Goal: Transaction & Acquisition: Book appointment/travel/reservation

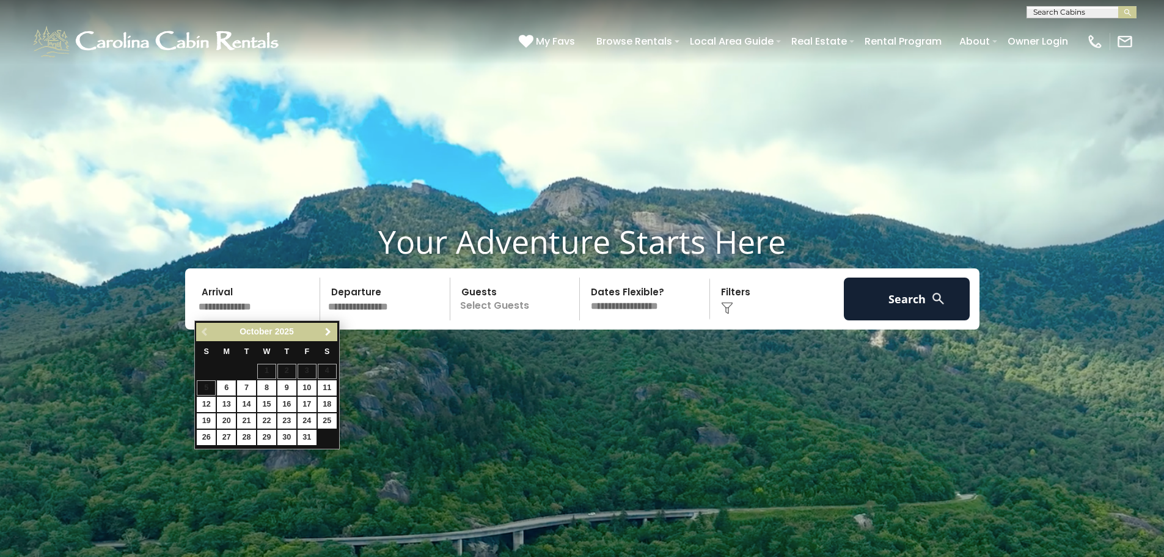
click at [327, 334] on span "Next" at bounding box center [328, 332] width 10 height 10
click at [289, 439] on link "27" at bounding box center [286, 437] width 19 height 15
type input "********"
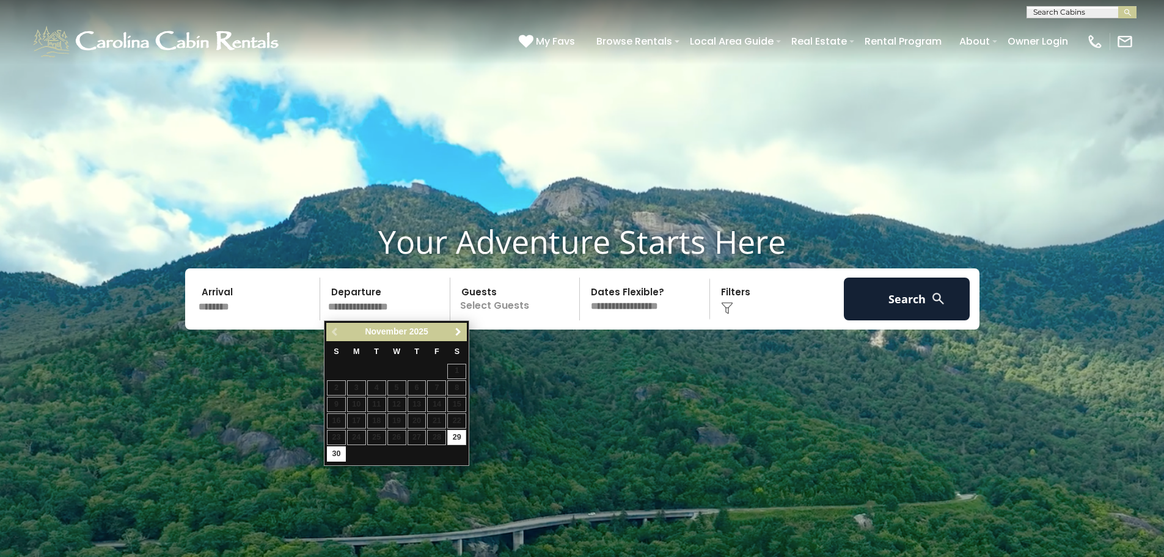
click at [454, 336] on span "Next" at bounding box center [458, 332] width 10 height 10
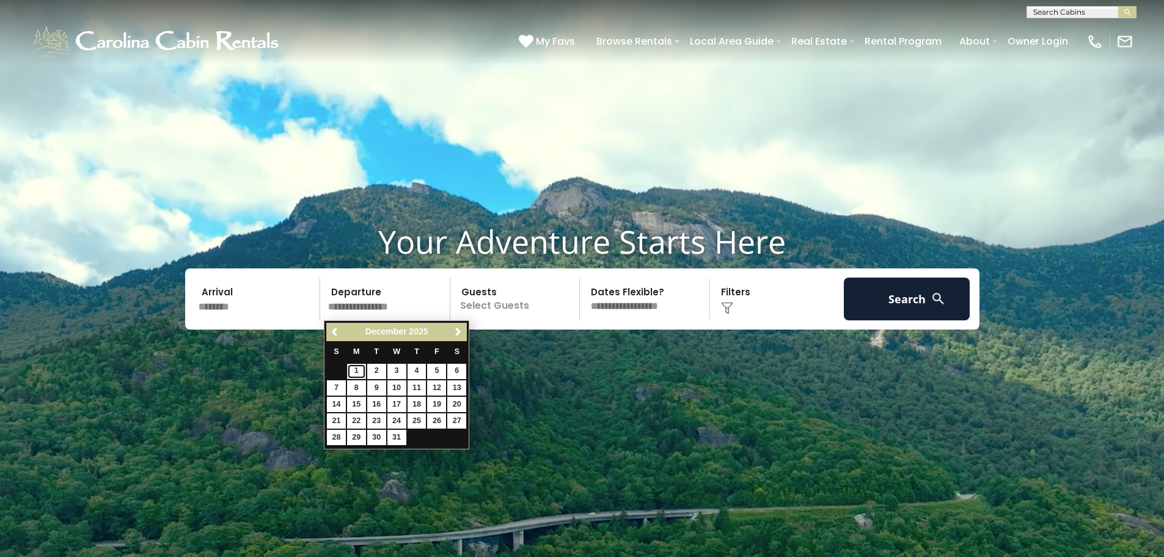
click at [355, 372] on link "1" at bounding box center [356, 371] width 19 height 15
type input "*******"
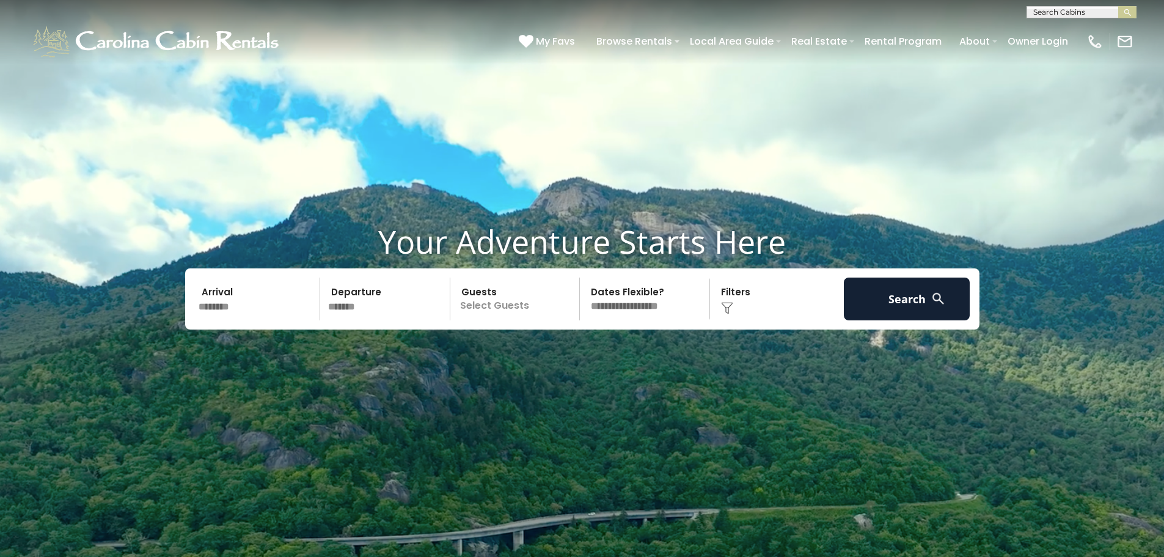
click at [485, 306] on p "Select Guests" at bounding box center [517, 298] width 126 height 43
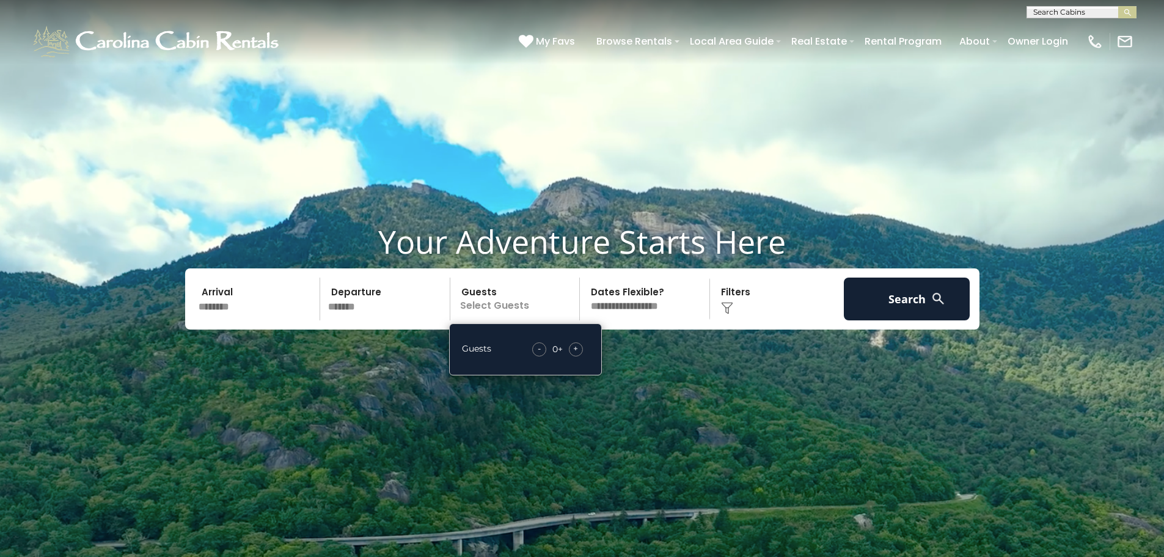
click at [570, 348] on div "+" at bounding box center [576, 349] width 14 height 14
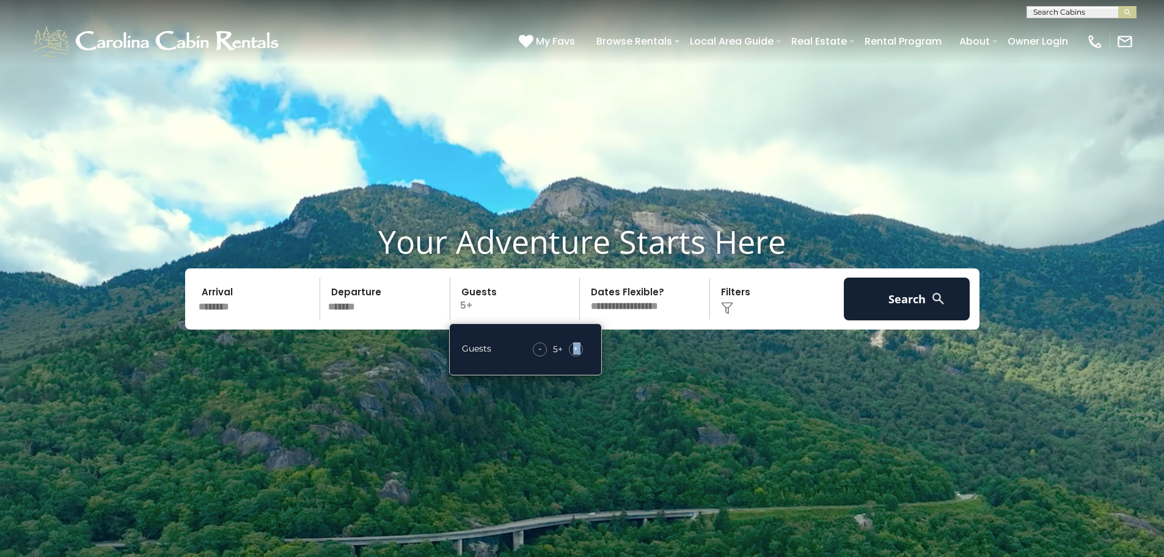
click at [570, 348] on div "+" at bounding box center [576, 349] width 14 height 14
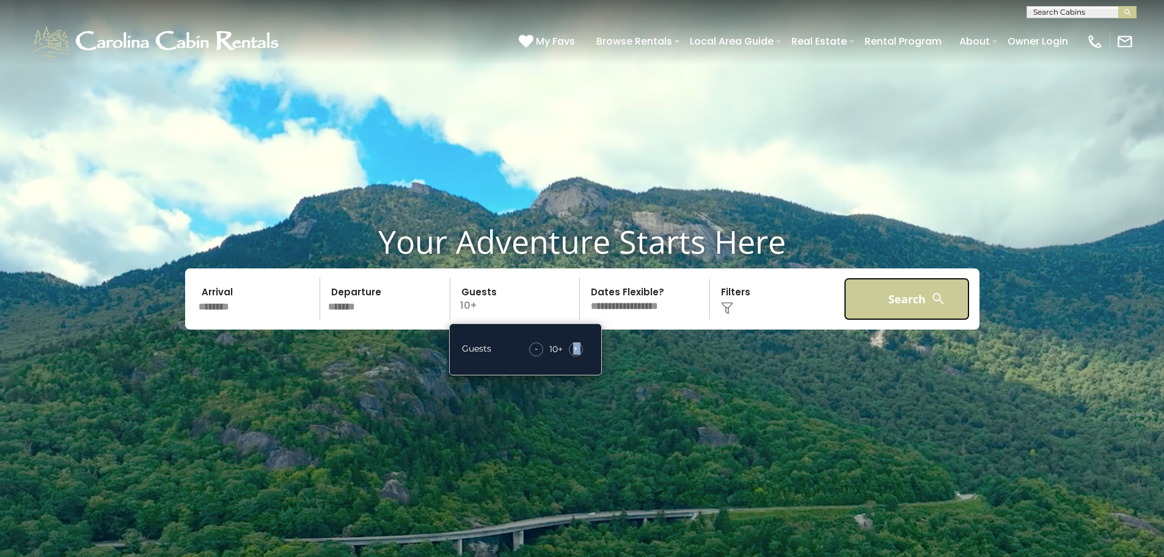
click at [872, 306] on button "Search" at bounding box center [907, 298] width 127 height 43
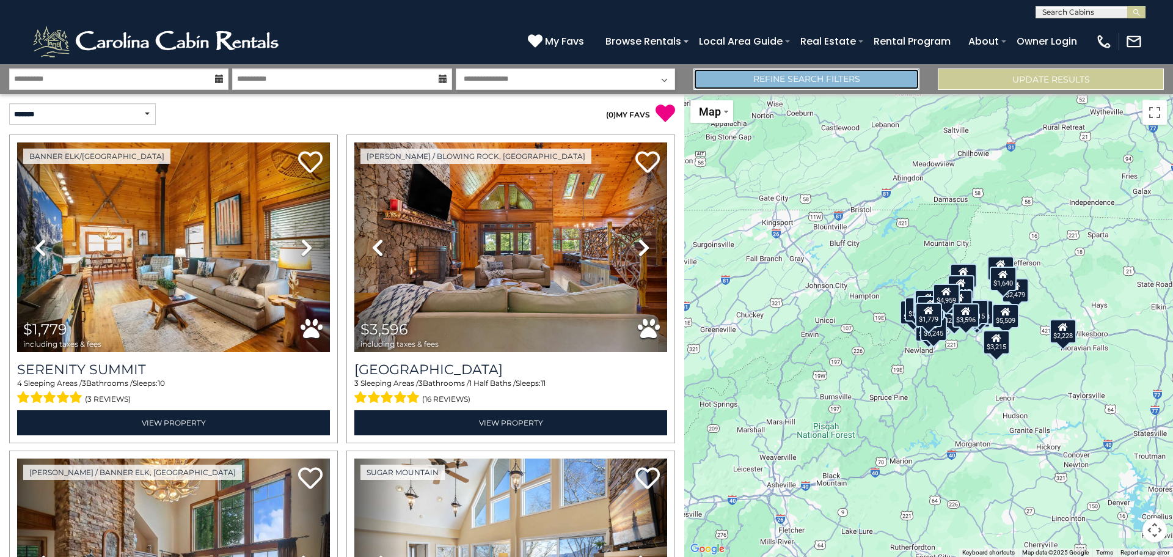
click at [855, 87] on link "Refine Search Filters" at bounding box center [807, 78] width 226 height 21
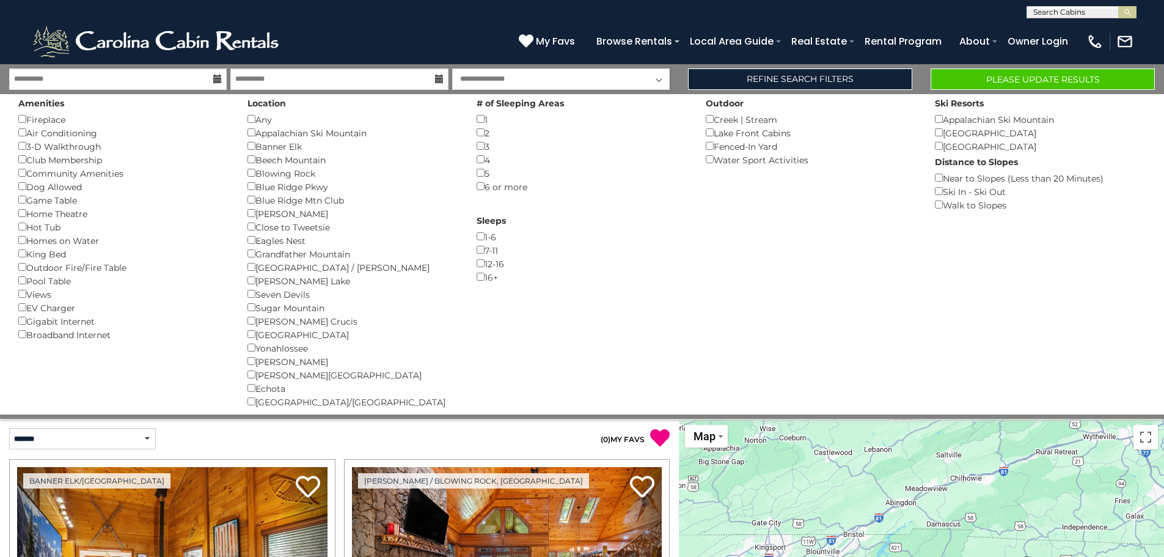
click at [249, 392] on div "Echota ()" at bounding box center [353, 387] width 211 height 13
click at [251, 392] on div "Echota ()" at bounding box center [353, 387] width 211 height 13
click at [978, 75] on button "Please Update Results" at bounding box center [1043, 78] width 224 height 21
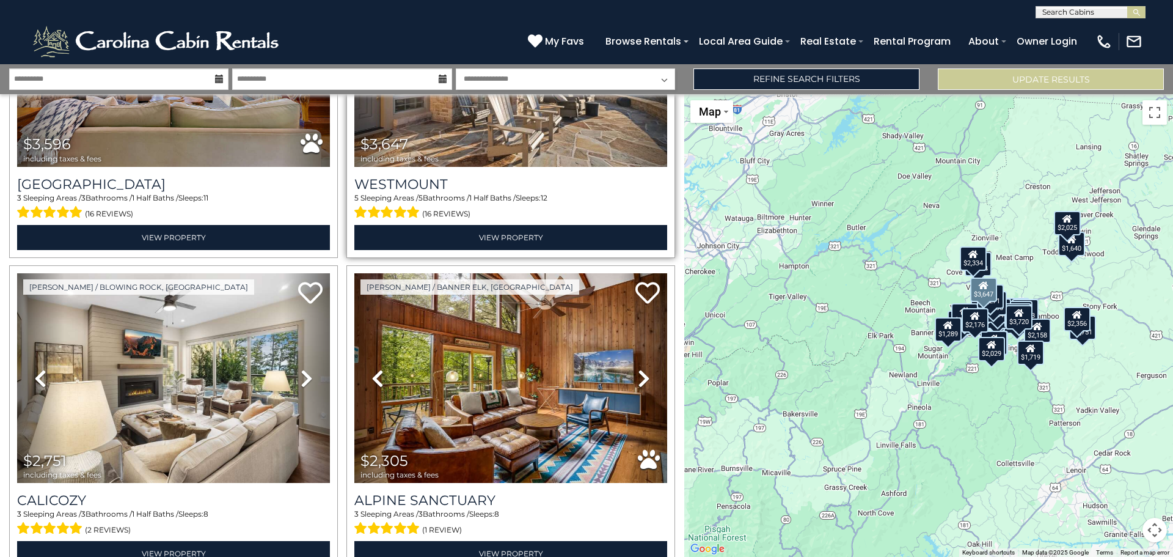
scroll to position [244, 0]
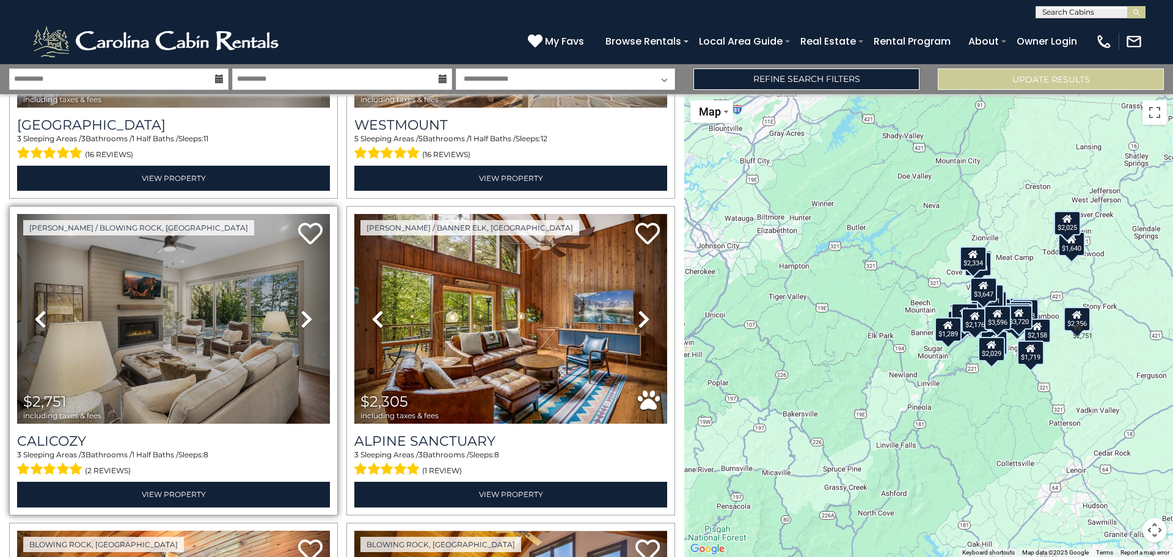
click at [301, 315] on icon at bounding box center [307, 319] width 12 height 20
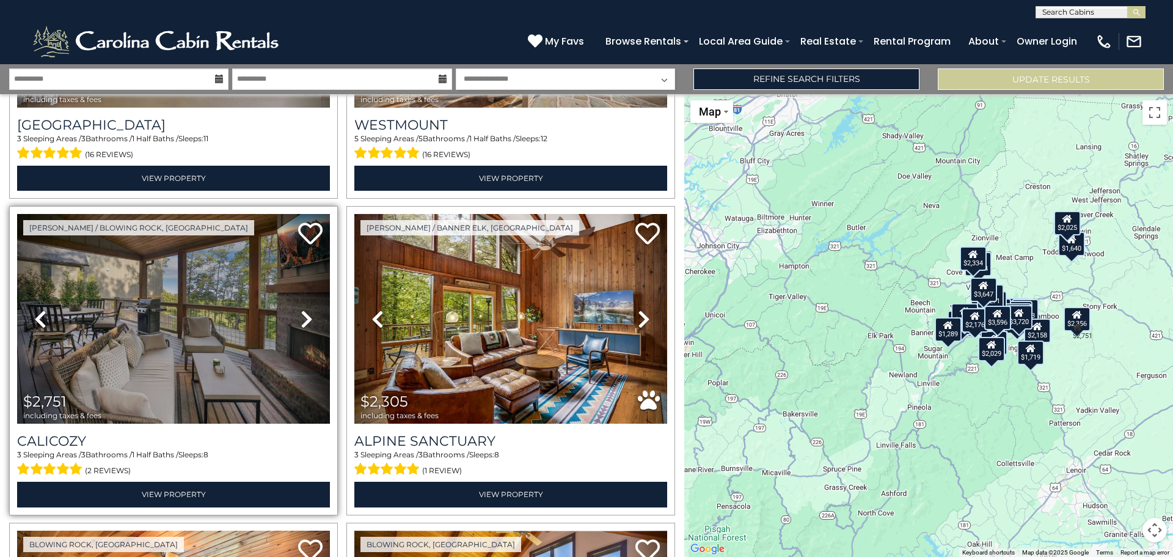
click at [301, 315] on icon at bounding box center [307, 319] width 12 height 20
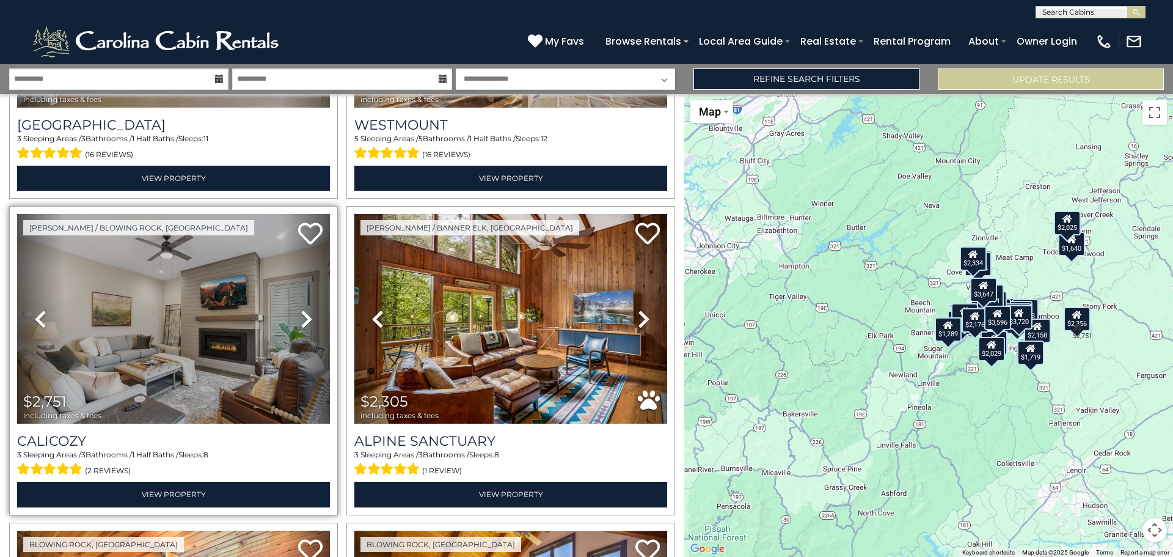
click at [301, 315] on icon at bounding box center [307, 319] width 12 height 20
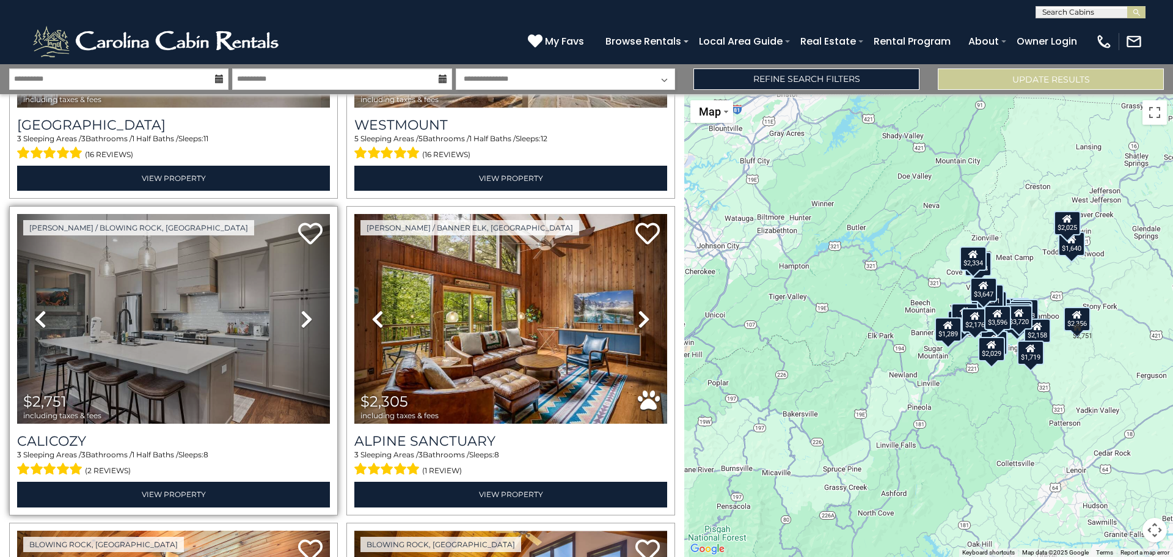
click at [301, 315] on icon at bounding box center [307, 319] width 12 height 20
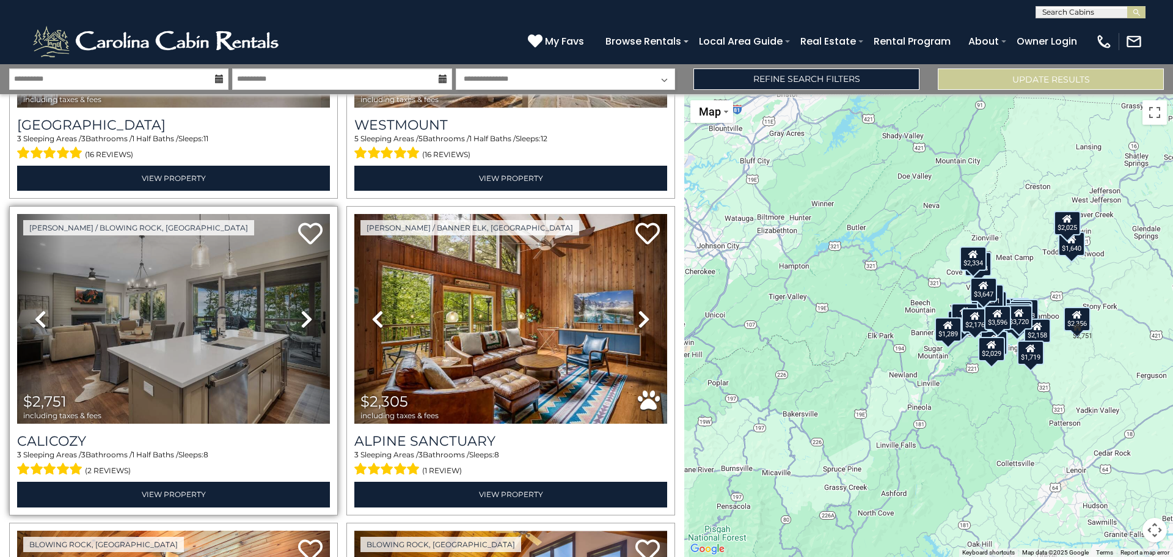
click at [301, 315] on icon at bounding box center [307, 319] width 12 height 20
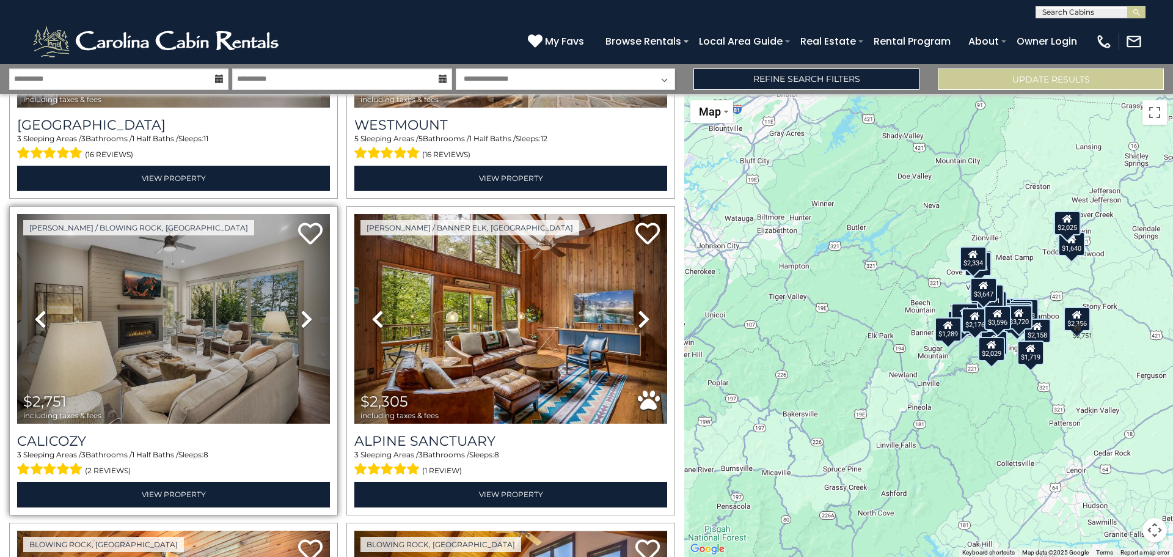
click at [301, 316] on icon at bounding box center [307, 319] width 12 height 20
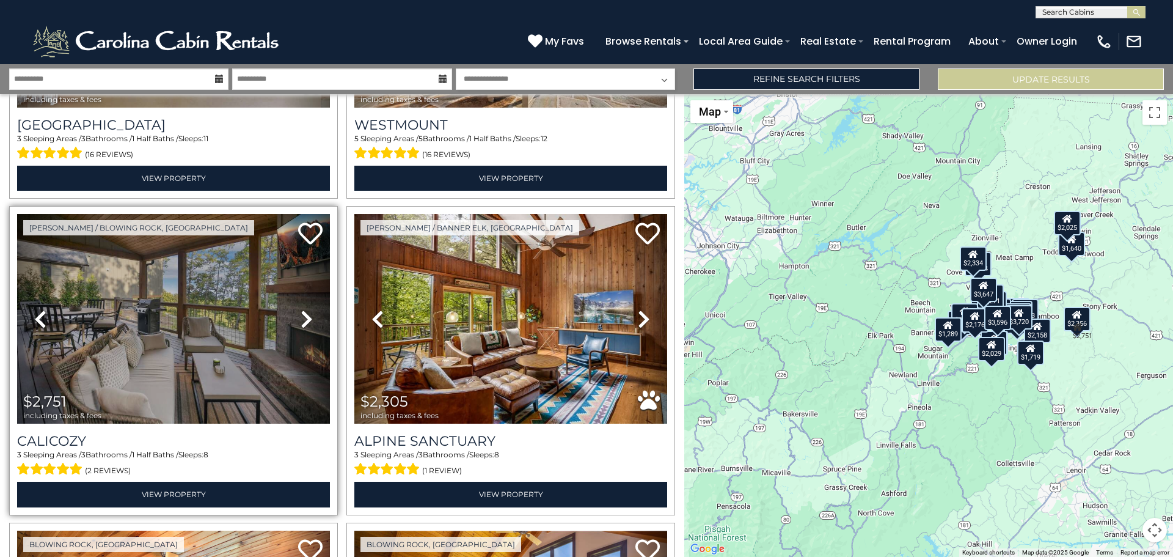
click at [301, 316] on icon at bounding box center [307, 319] width 12 height 20
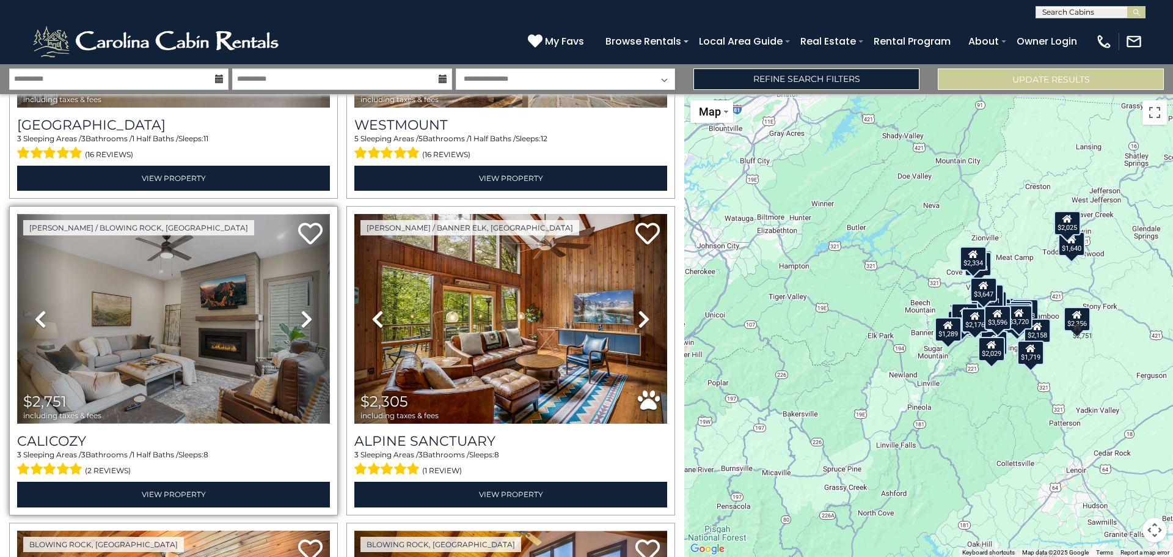
click at [180, 344] on img at bounding box center [173, 319] width 313 height 210
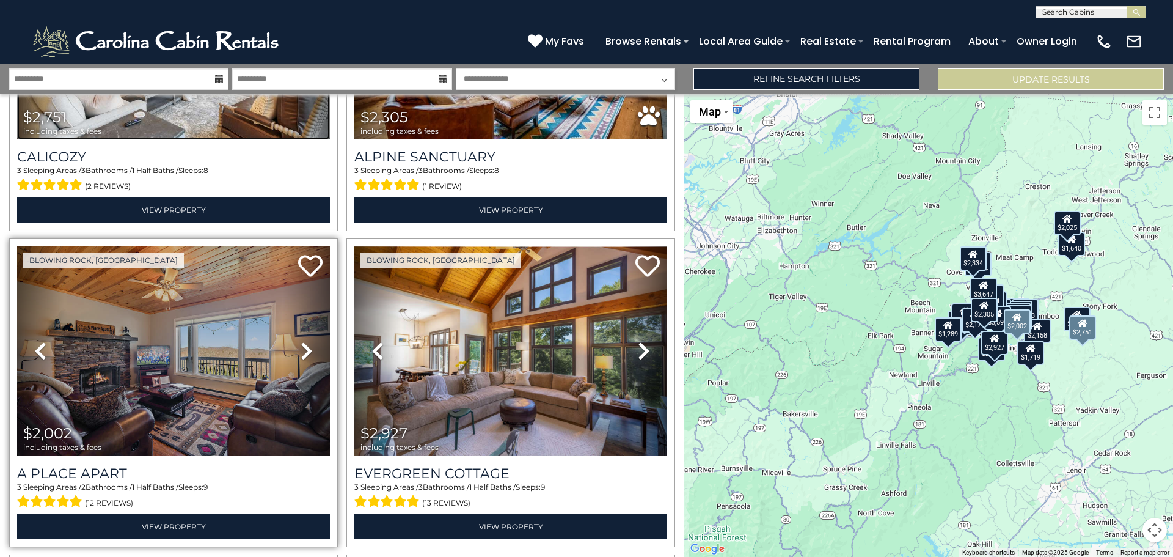
scroll to position [550, 0]
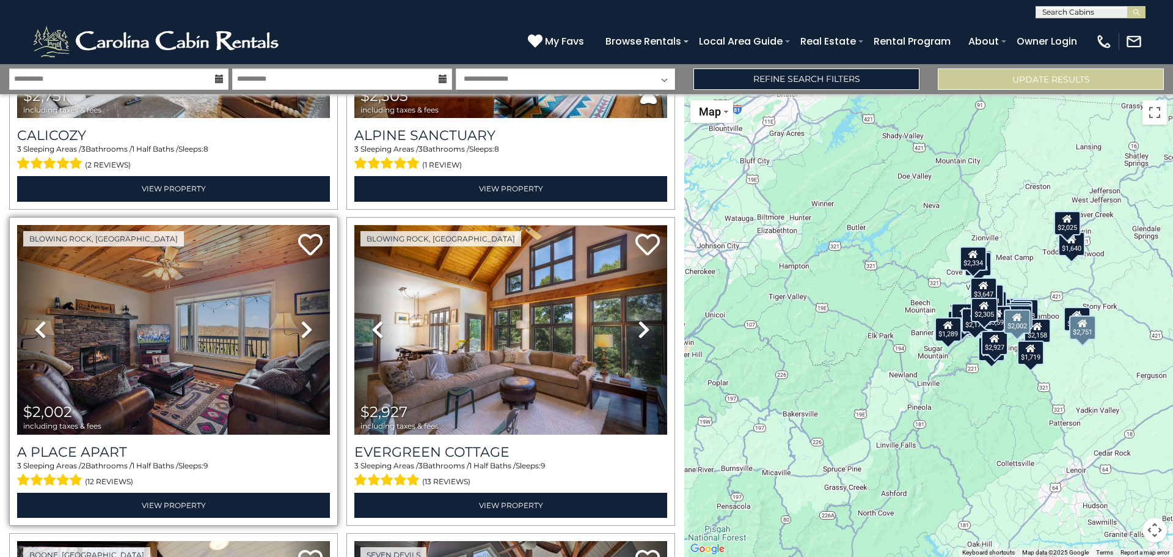
click at [302, 322] on icon at bounding box center [307, 330] width 12 height 20
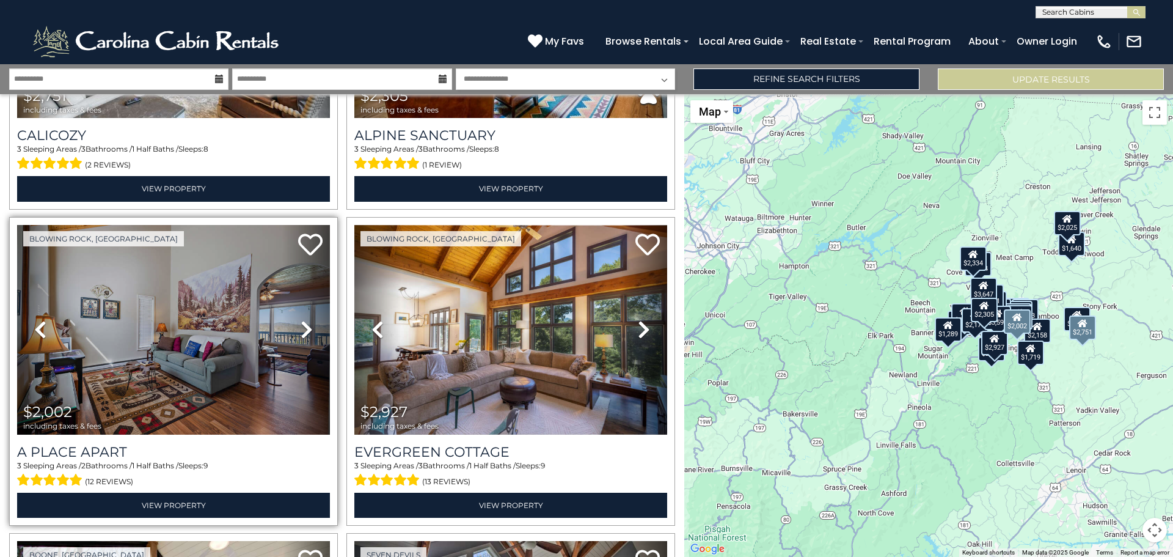
click at [302, 322] on icon at bounding box center [307, 330] width 12 height 20
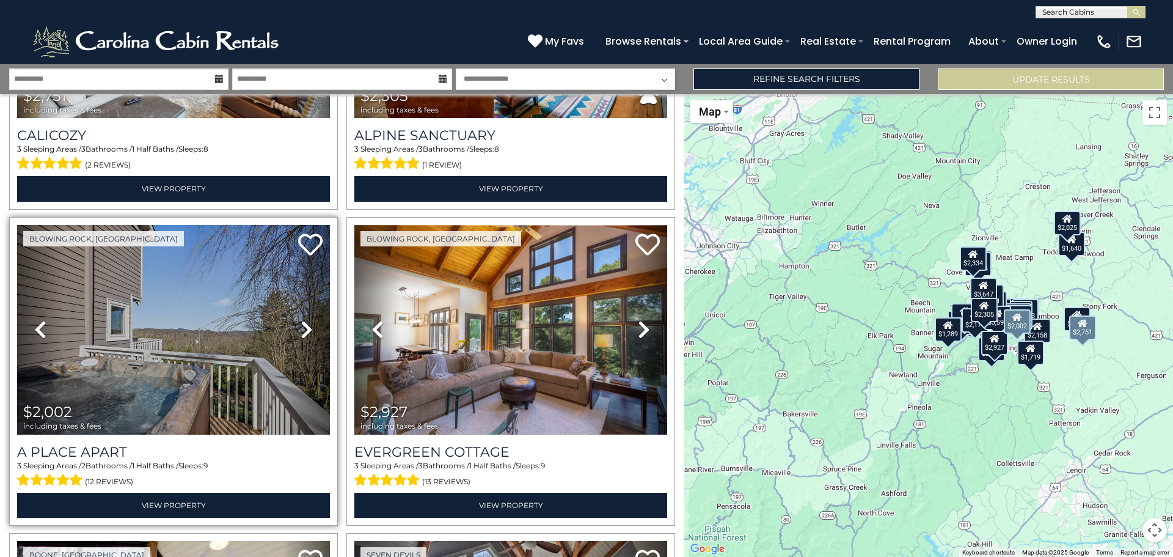
click at [302, 322] on icon at bounding box center [307, 330] width 12 height 20
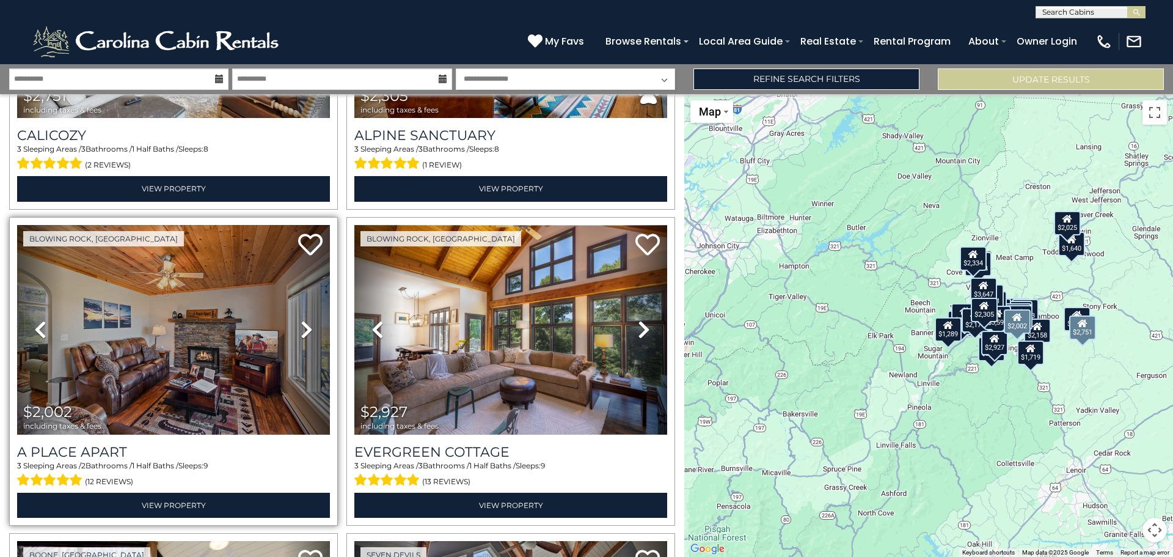
click at [302, 322] on icon at bounding box center [307, 330] width 12 height 20
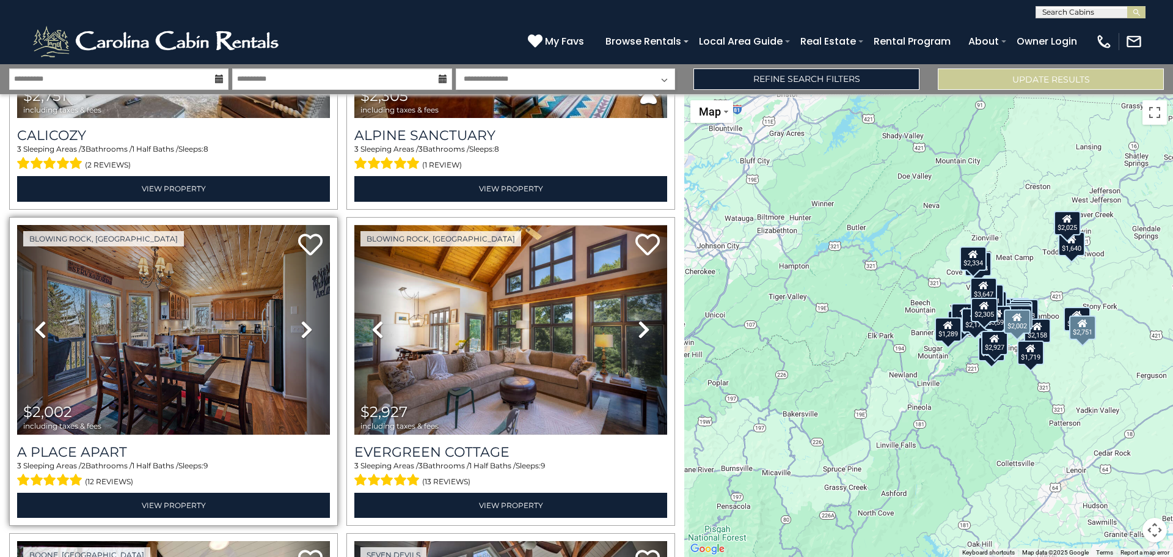
click at [302, 322] on icon at bounding box center [307, 330] width 12 height 20
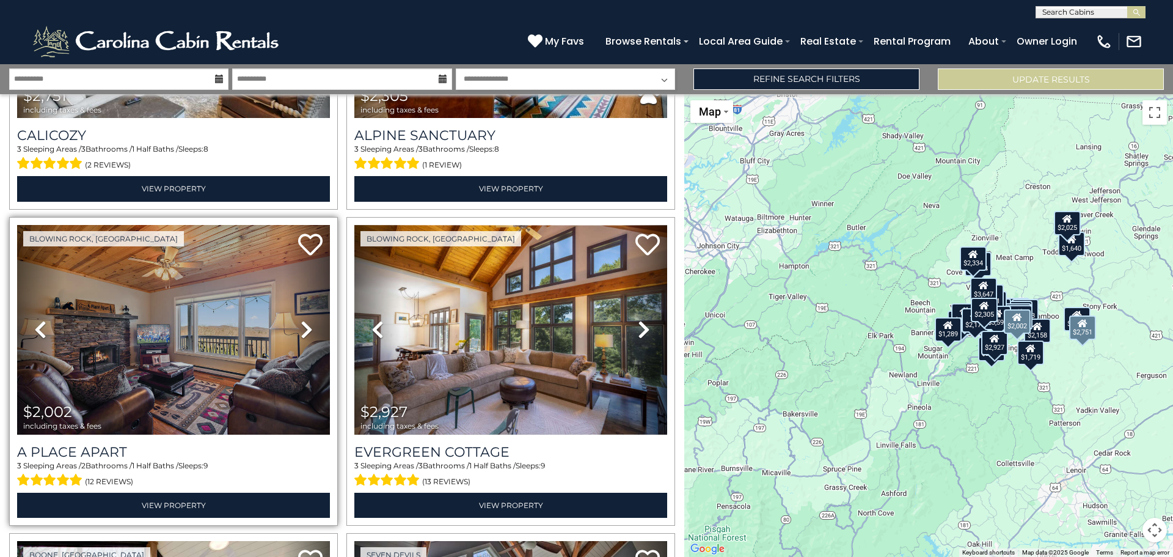
click at [302, 322] on icon at bounding box center [307, 330] width 12 height 20
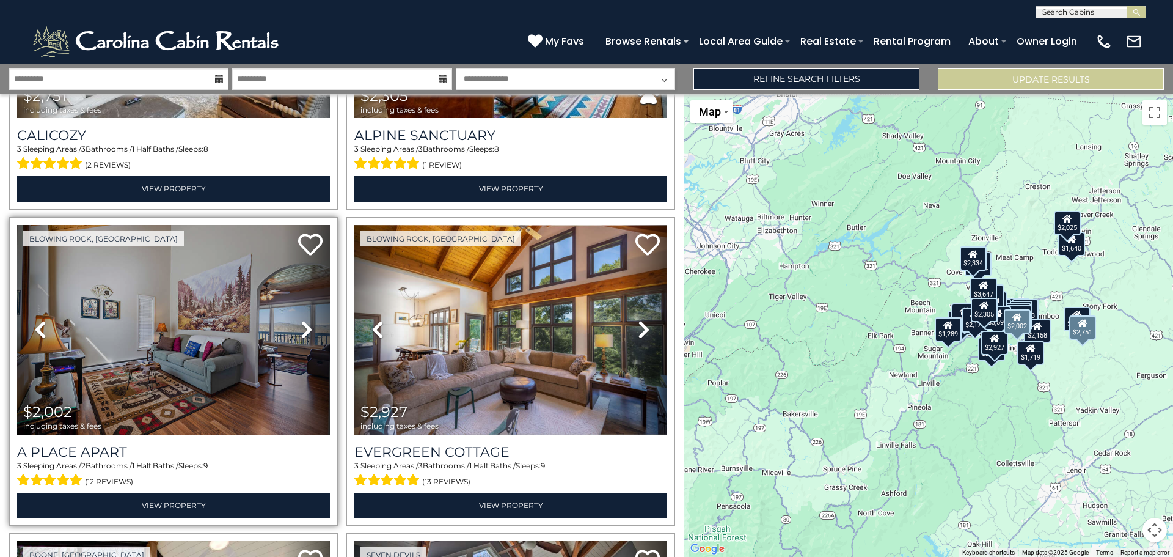
click at [302, 322] on icon at bounding box center [307, 330] width 12 height 20
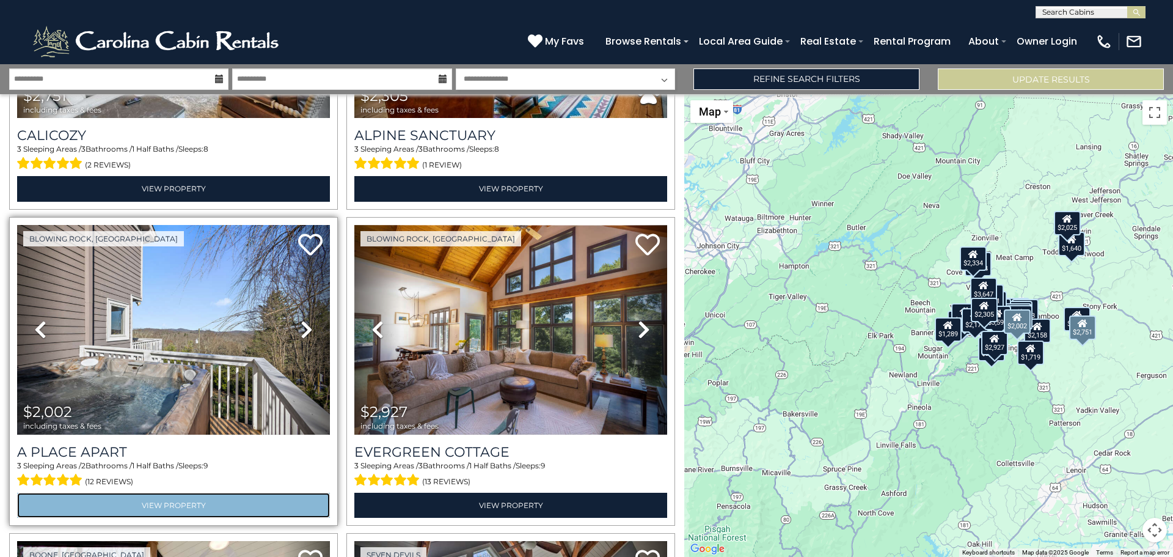
click at [200, 494] on link "View Property" at bounding box center [173, 505] width 313 height 25
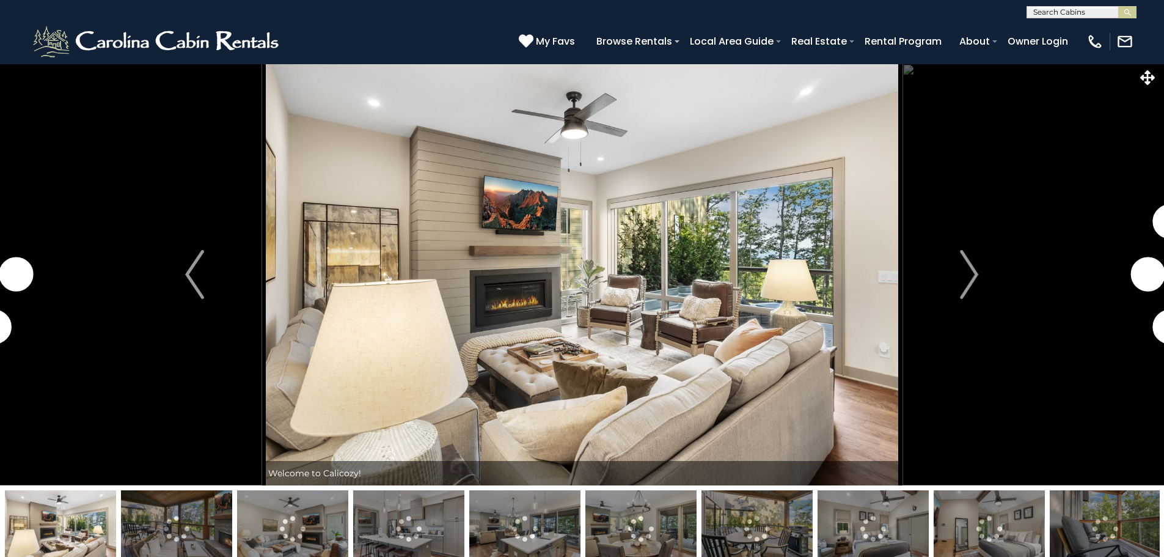
click at [970, 275] on img "Next" at bounding box center [969, 274] width 18 height 49
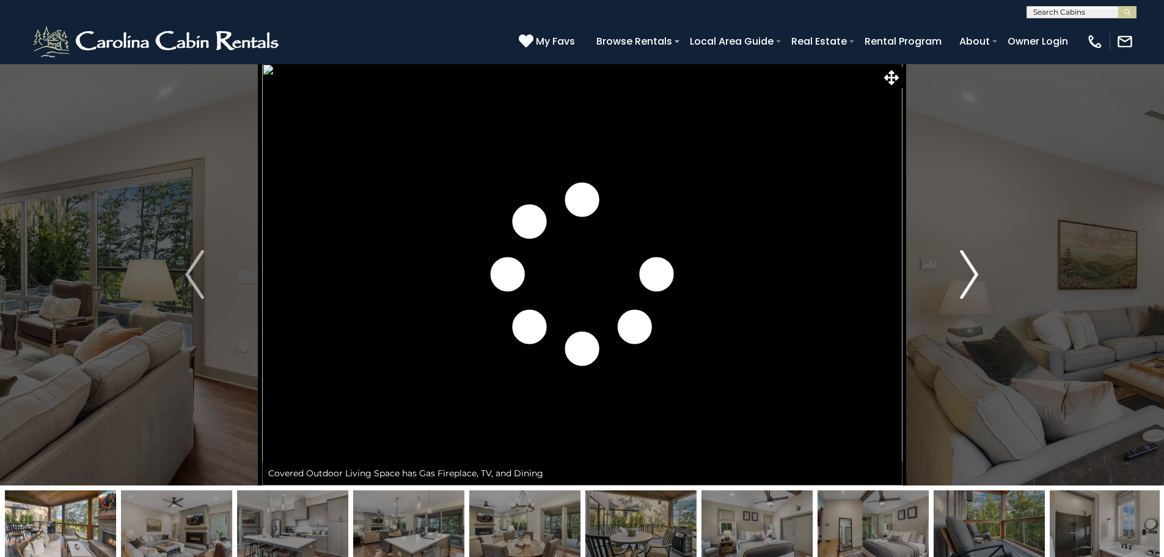
click at [969, 275] on img "Next" at bounding box center [969, 274] width 18 height 49
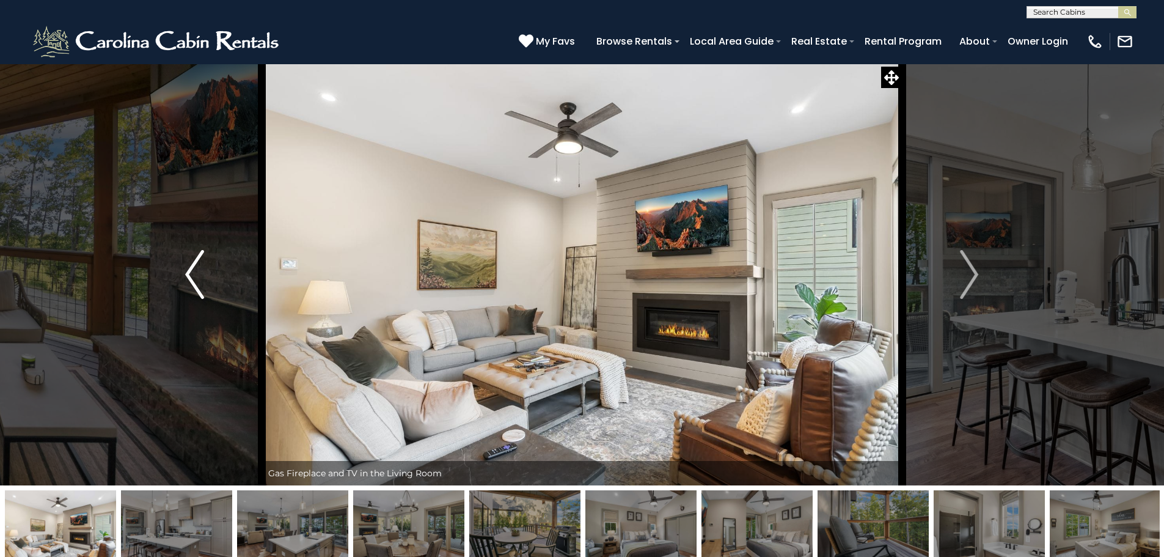
click at [204, 282] on button "Previous" at bounding box center [194, 275] width 134 height 422
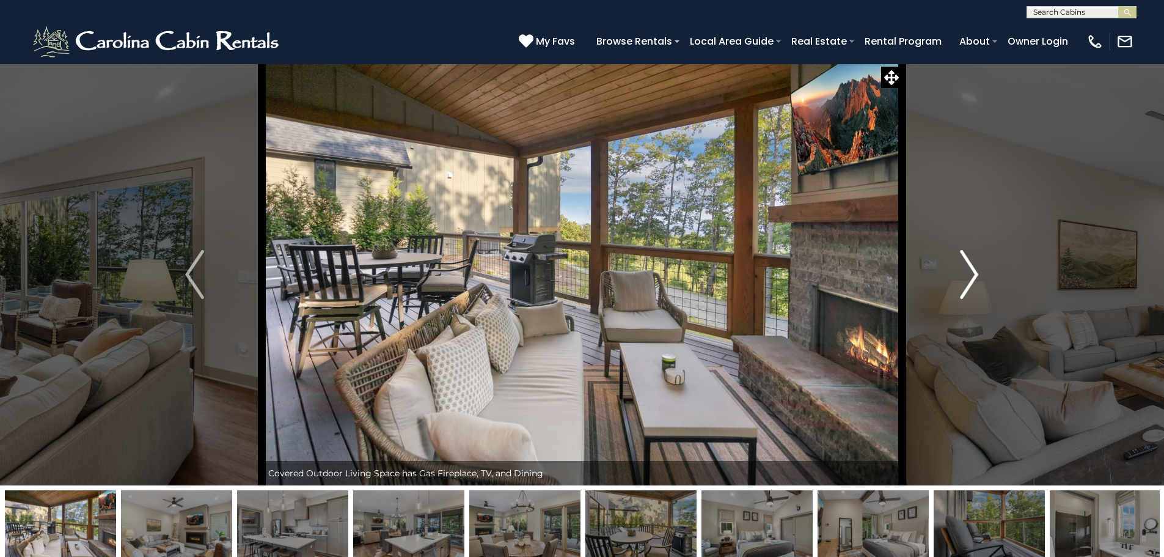
click at [974, 269] on img "Next" at bounding box center [969, 274] width 18 height 49
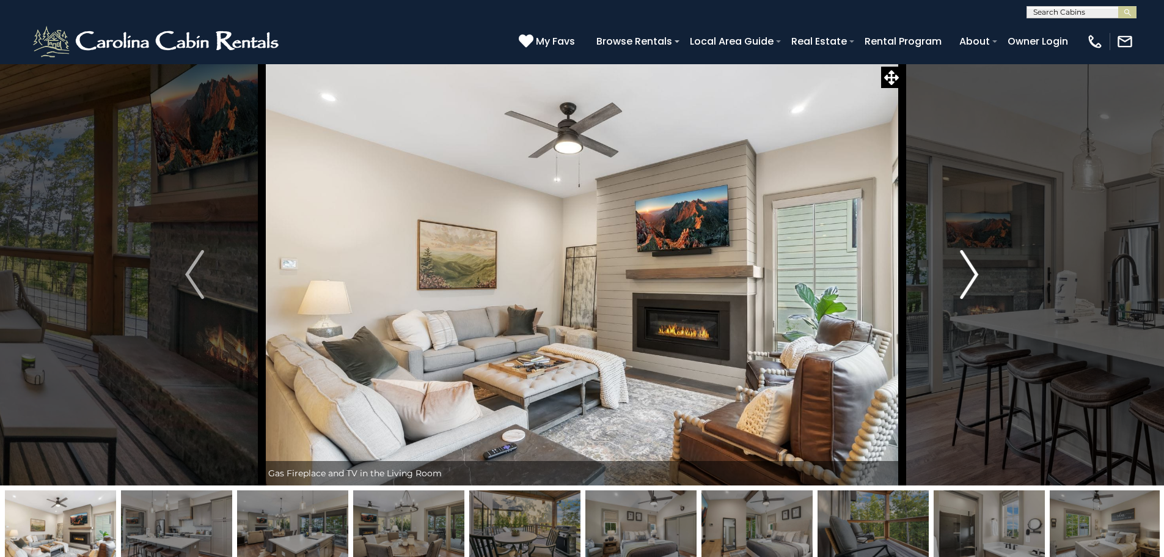
click at [974, 269] on img "Next" at bounding box center [969, 274] width 18 height 49
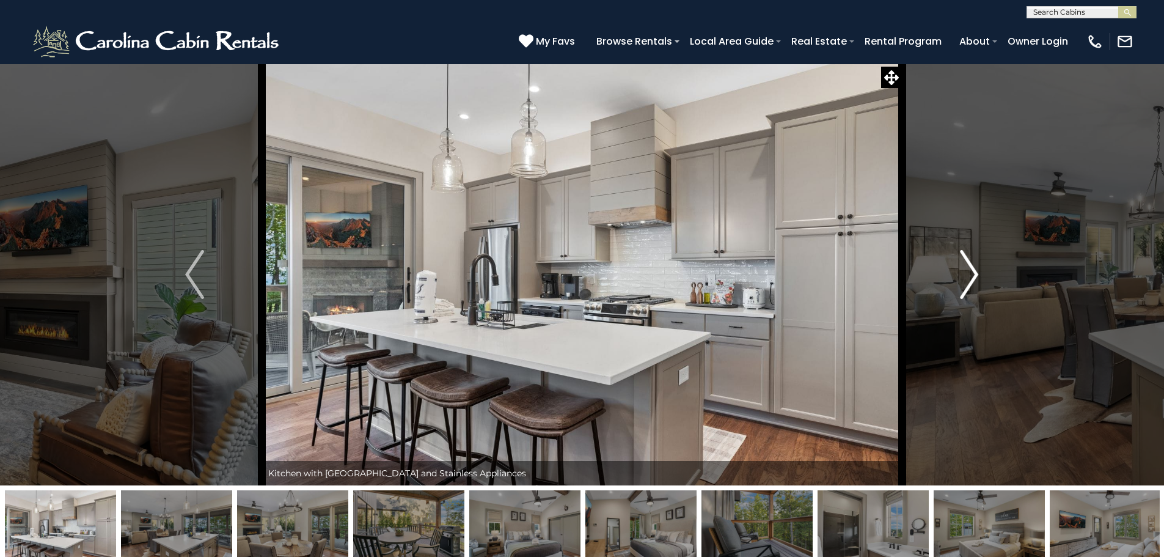
click at [974, 269] on img "Next" at bounding box center [969, 274] width 18 height 49
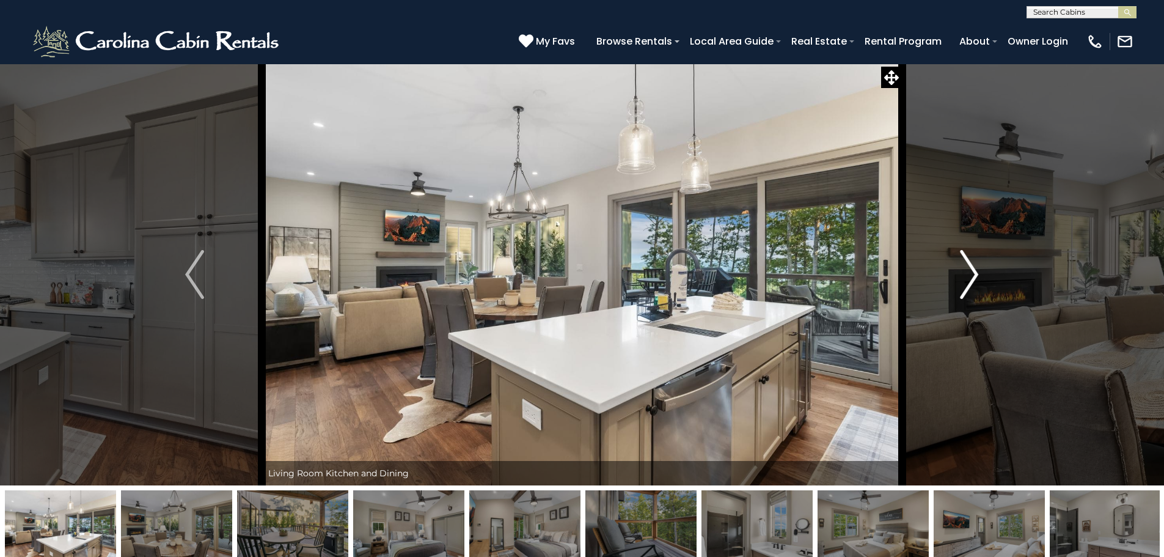
click at [974, 269] on img "Next" at bounding box center [969, 274] width 18 height 49
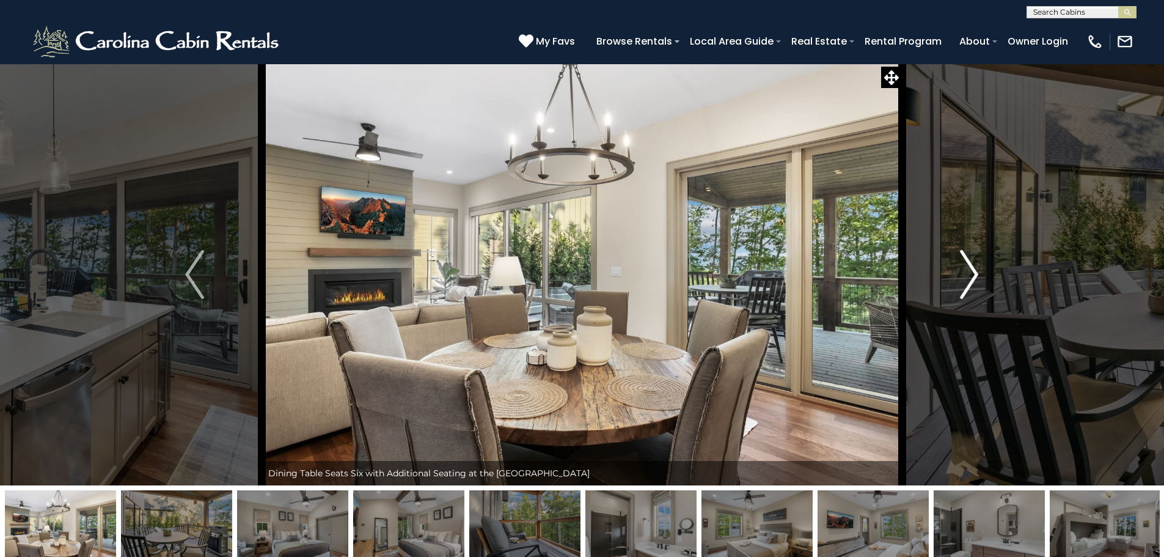
click at [974, 269] on img "Next" at bounding box center [969, 274] width 18 height 49
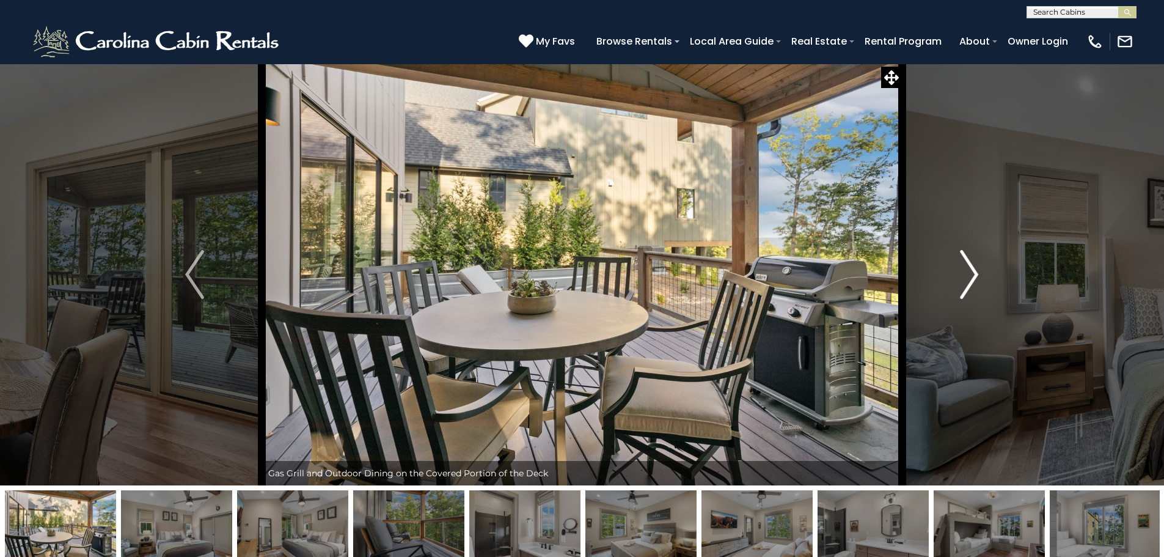
click at [974, 269] on img "Next" at bounding box center [969, 274] width 18 height 49
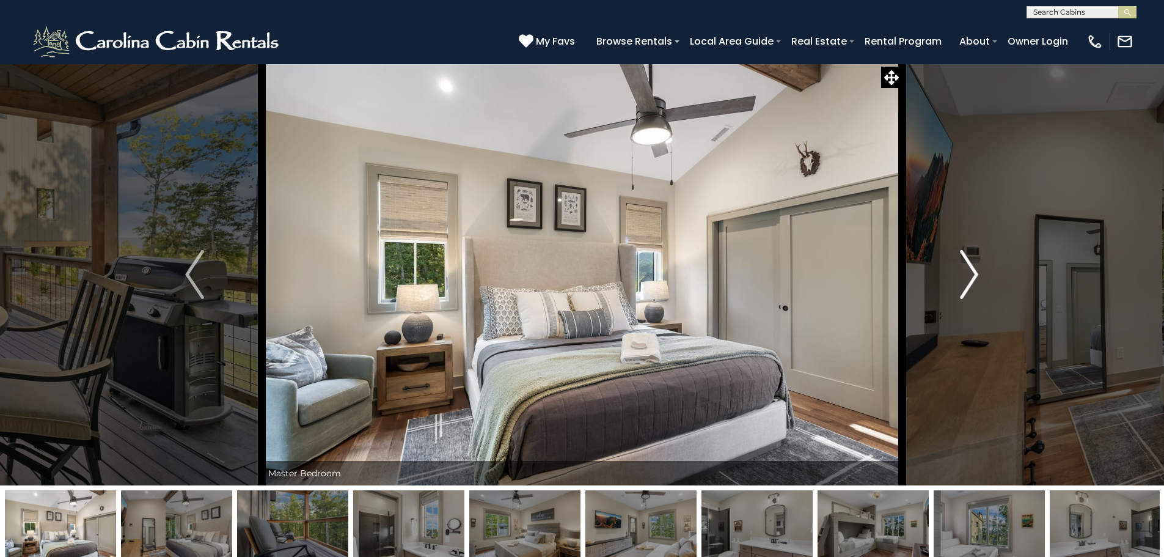
click at [974, 269] on img "Next" at bounding box center [969, 274] width 18 height 49
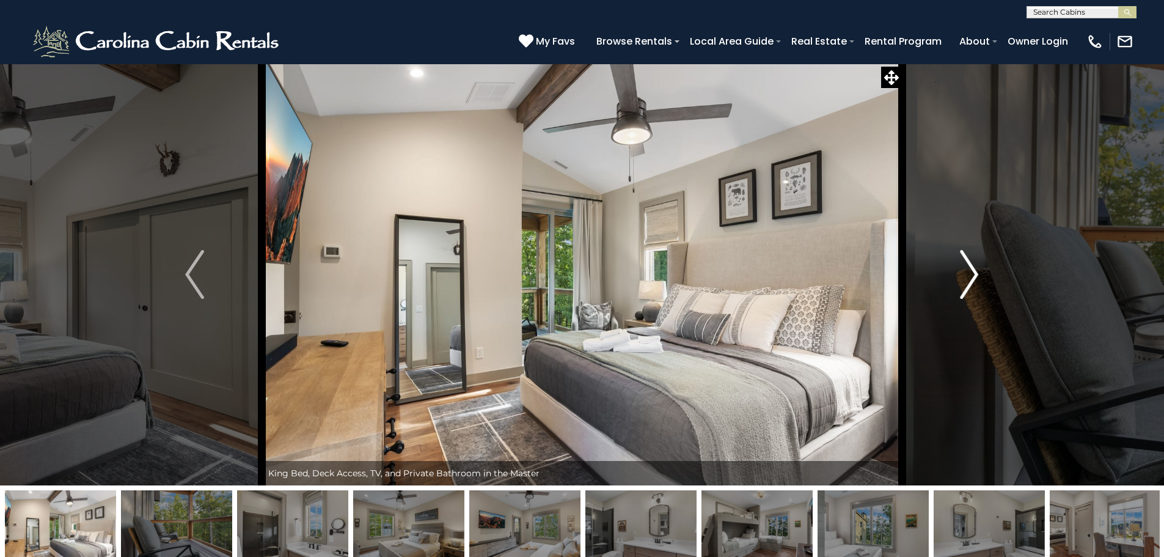
click at [974, 269] on img "Next" at bounding box center [969, 274] width 18 height 49
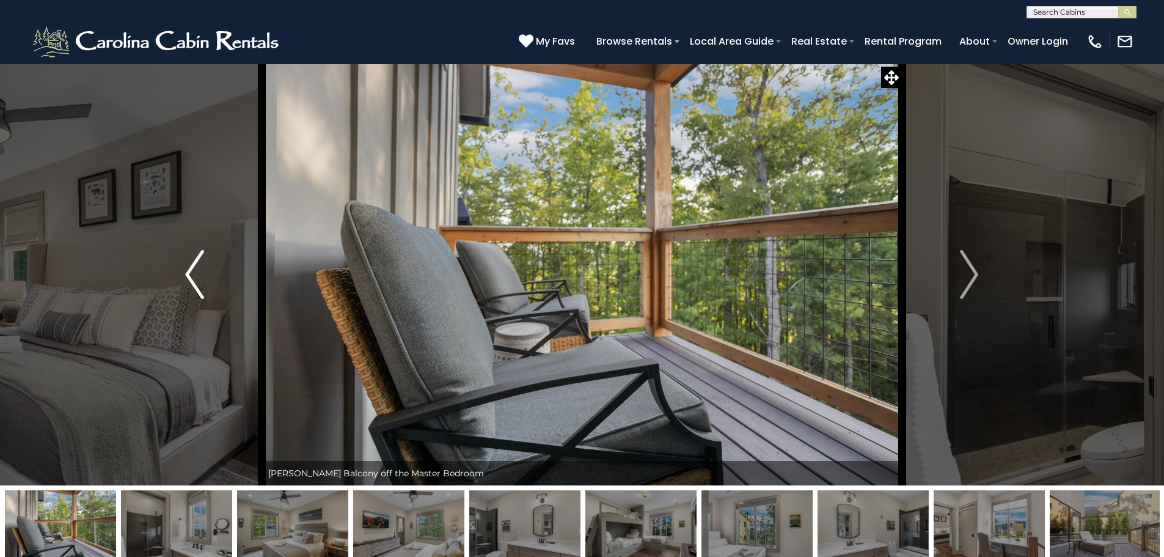
click at [203, 283] on img "Previous" at bounding box center [194, 274] width 18 height 49
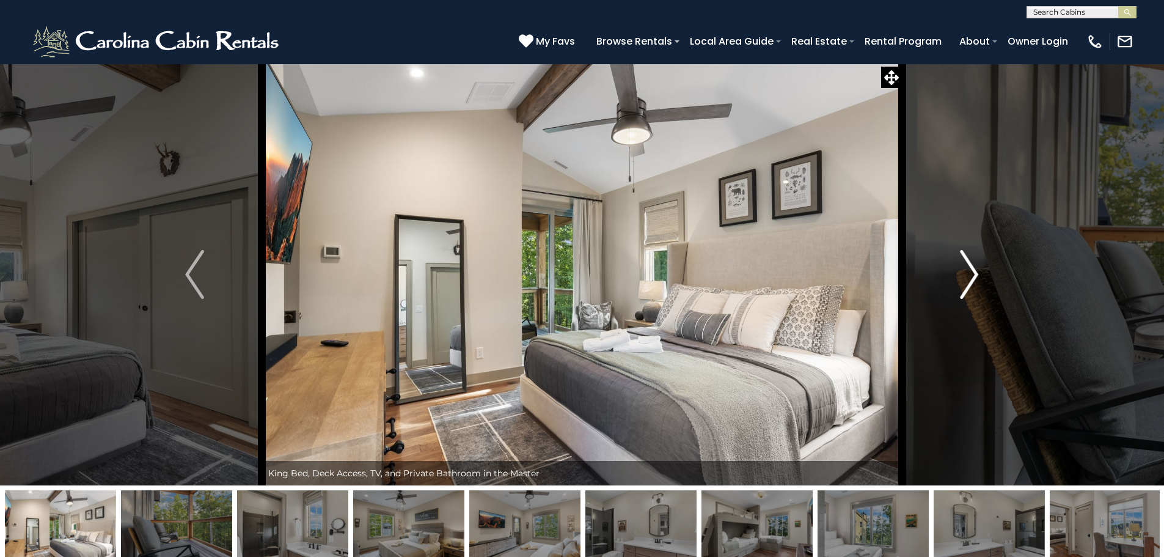
click at [972, 273] on img "Next" at bounding box center [969, 274] width 18 height 49
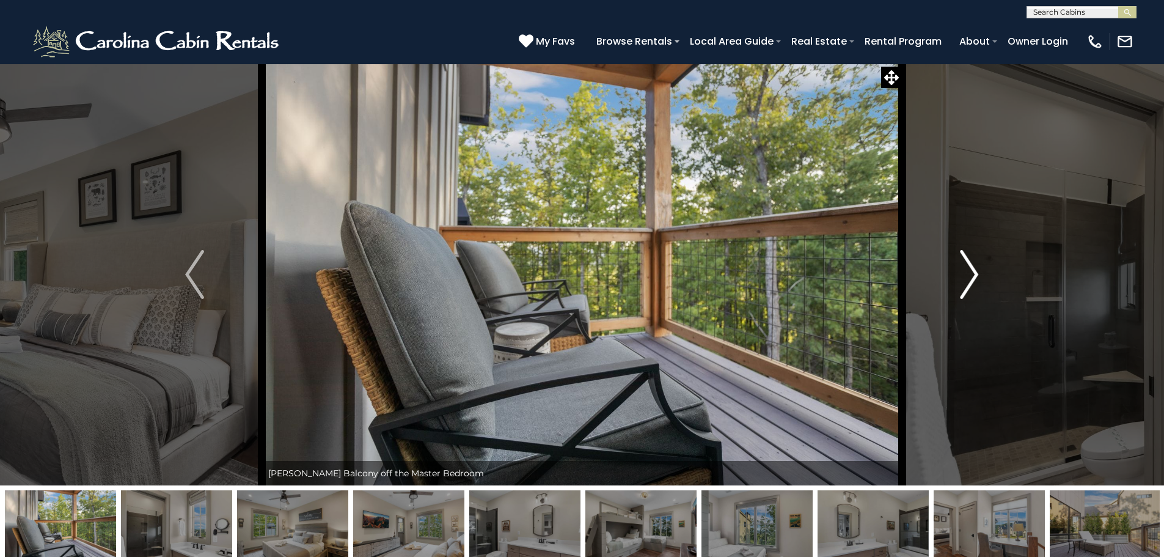
click at [972, 273] on img "Next" at bounding box center [969, 274] width 18 height 49
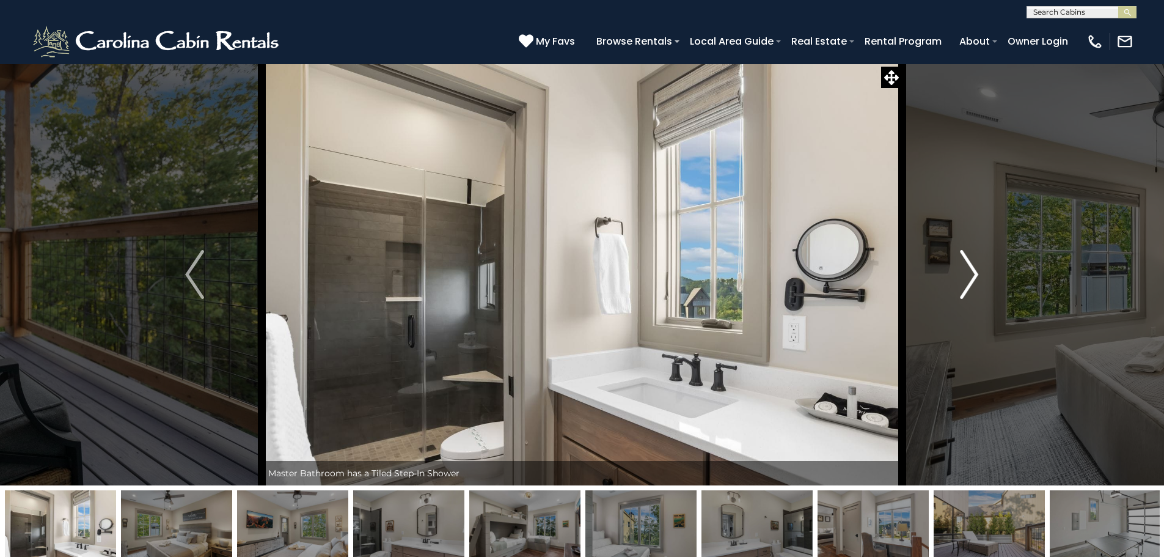
click at [972, 273] on img "Next" at bounding box center [969, 274] width 18 height 49
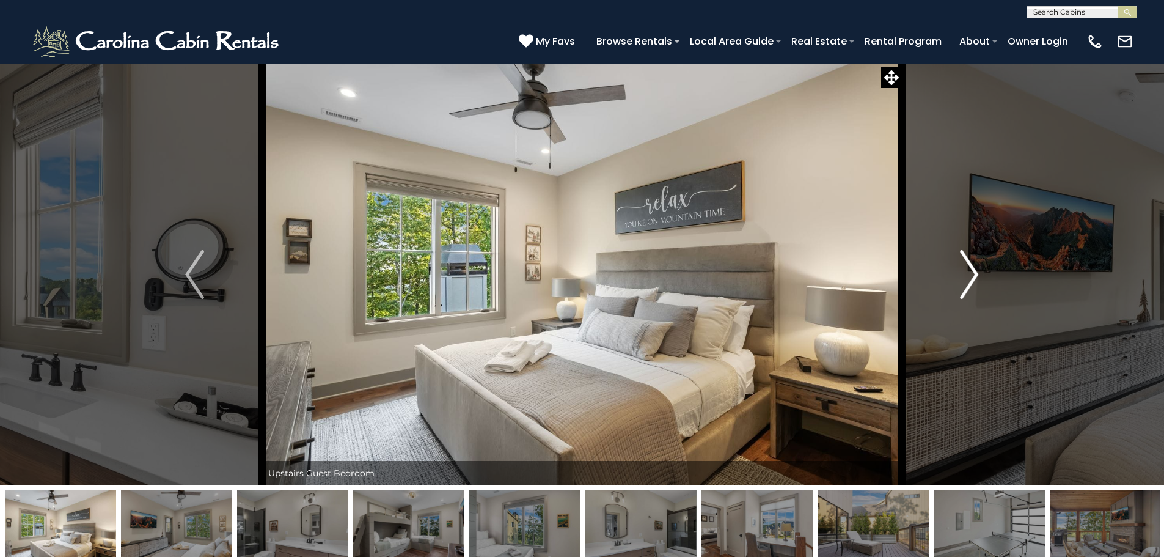
click at [972, 273] on img "Next" at bounding box center [969, 274] width 18 height 49
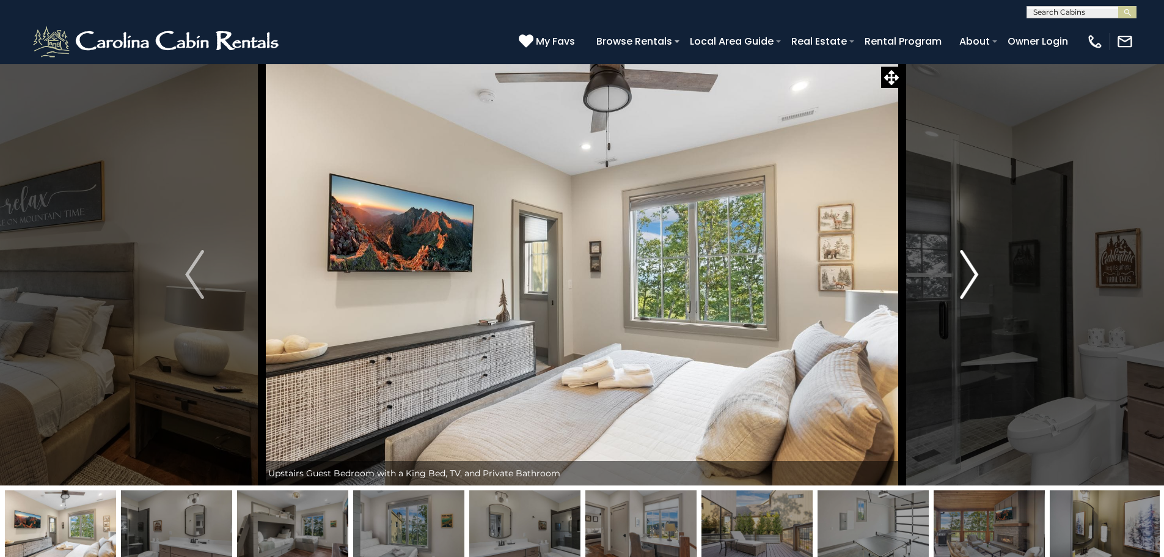
click at [972, 273] on img "Next" at bounding box center [969, 274] width 18 height 49
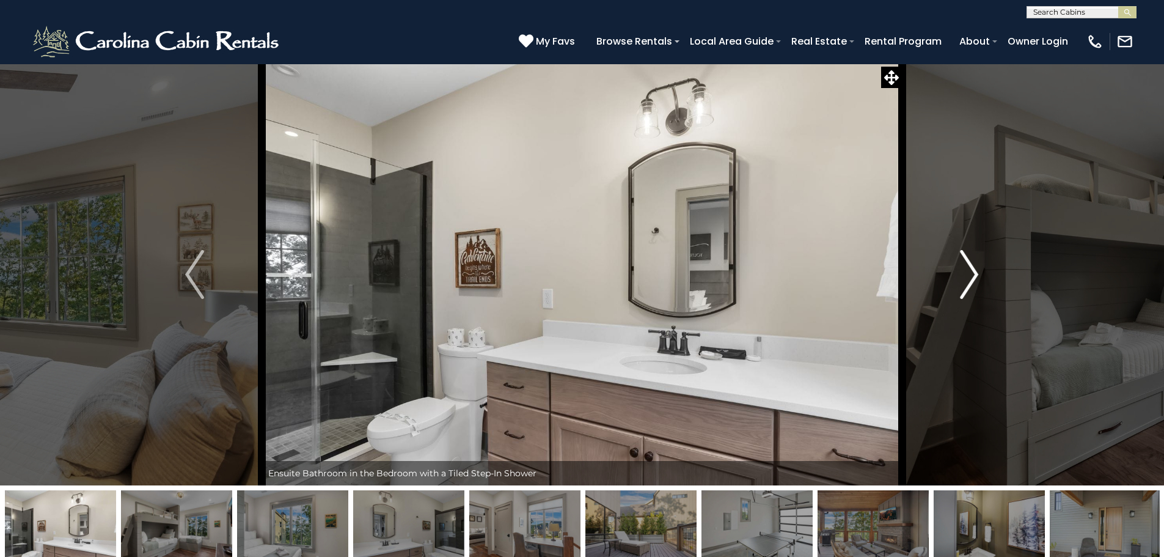
click at [972, 273] on img "Next" at bounding box center [969, 274] width 18 height 49
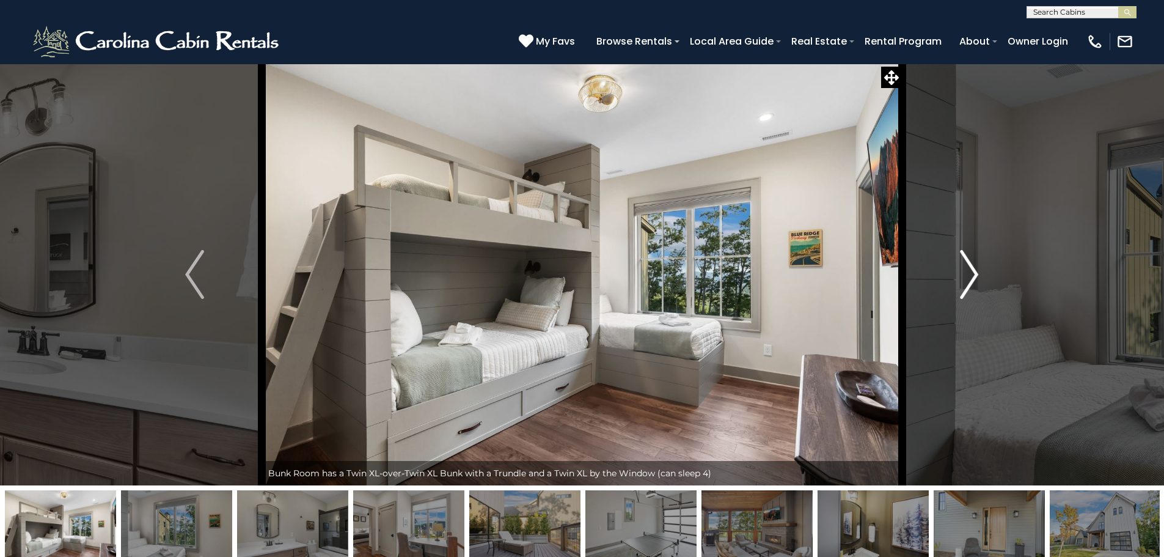
click at [972, 273] on img "Next" at bounding box center [969, 274] width 18 height 49
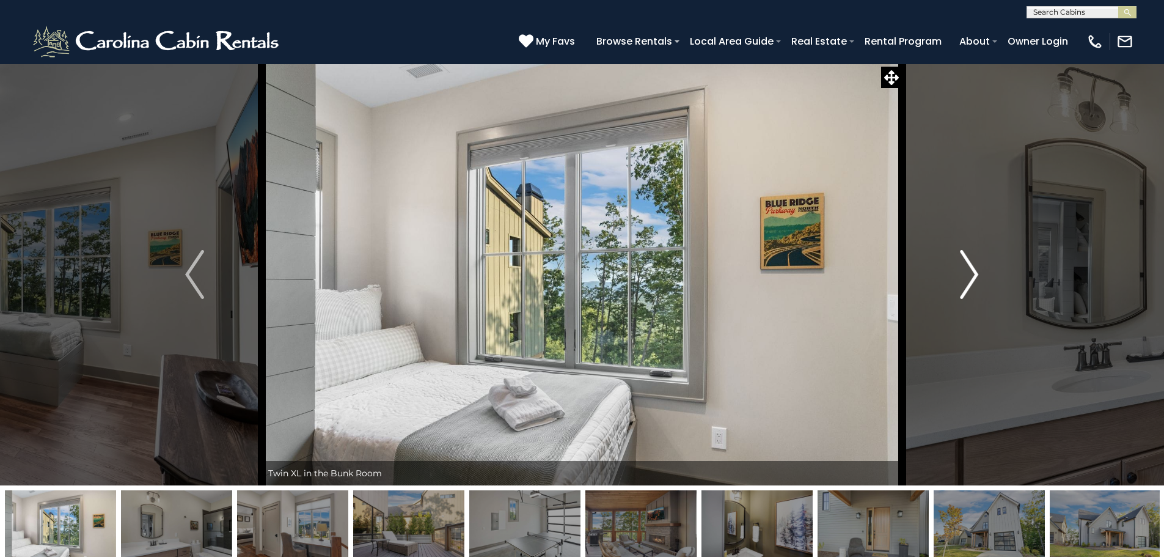
click at [972, 273] on img "Next" at bounding box center [969, 274] width 18 height 49
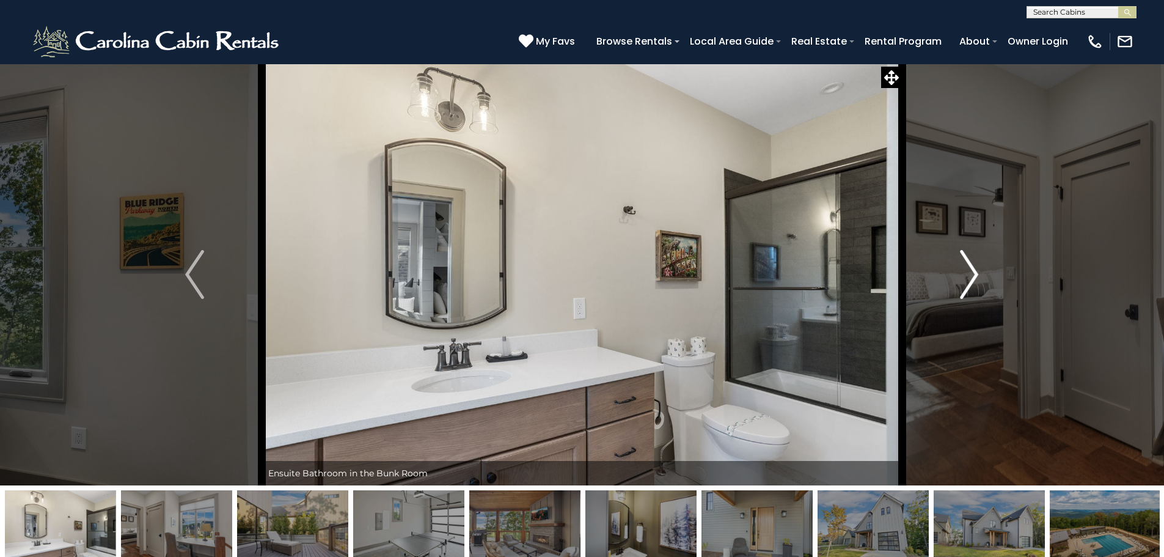
click at [972, 273] on img "Next" at bounding box center [969, 274] width 18 height 49
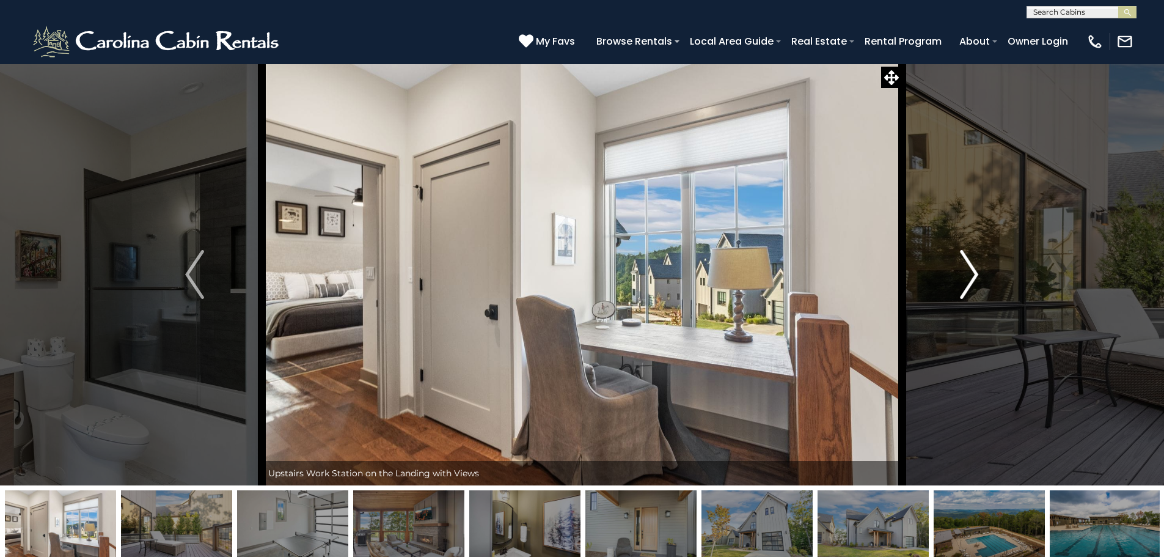
click at [972, 273] on img "Next" at bounding box center [969, 274] width 18 height 49
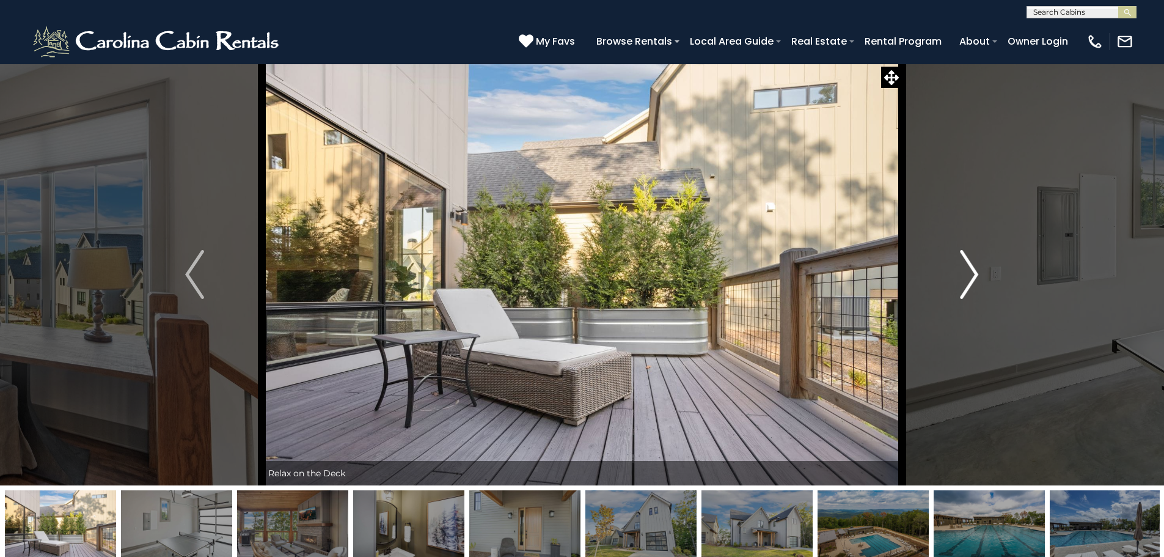
click at [972, 273] on img "Next" at bounding box center [969, 274] width 18 height 49
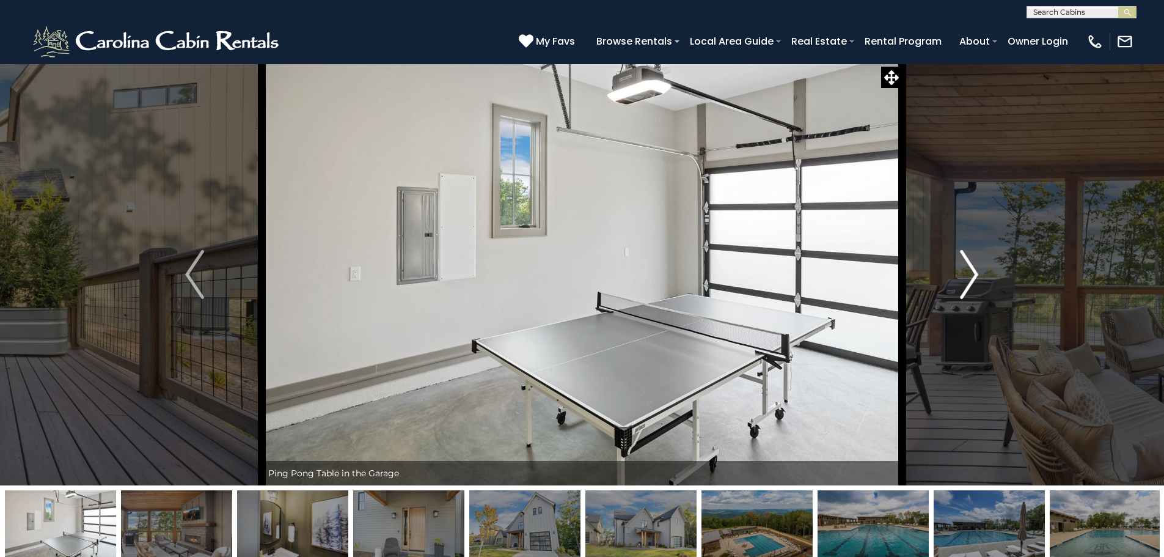
click at [972, 273] on img "Next" at bounding box center [969, 274] width 18 height 49
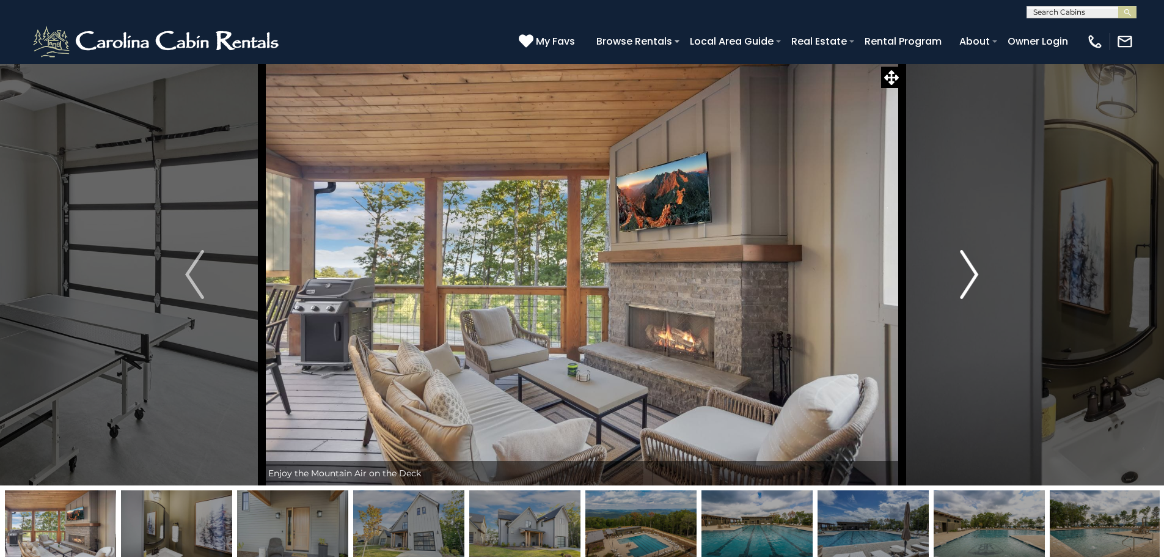
click at [972, 273] on img "Next" at bounding box center [969, 274] width 18 height 49
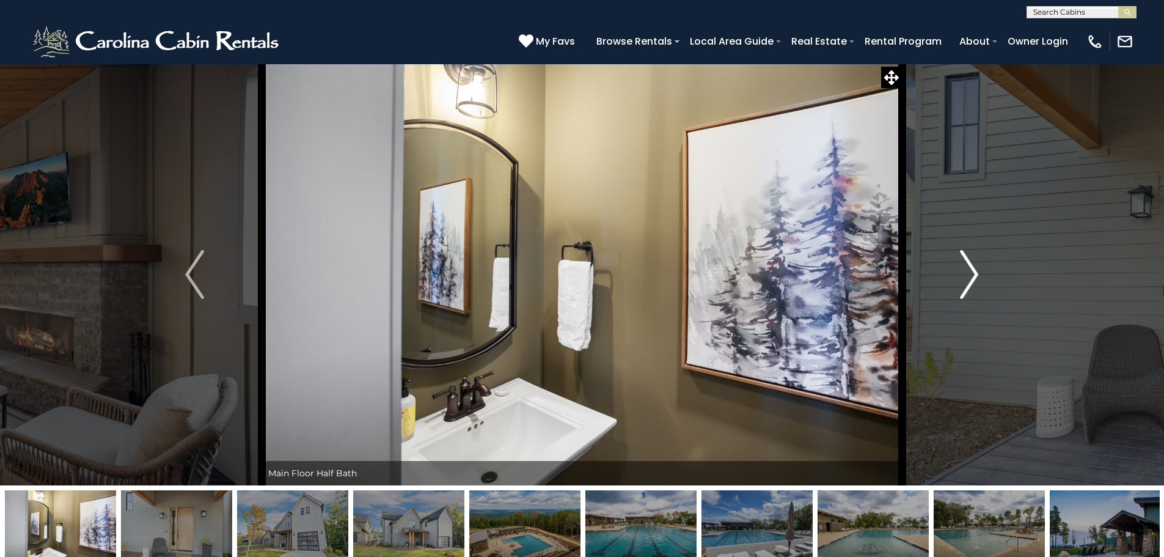
click at [972, 273] on img "Next" at bounding box center [969, 274] width 18 height 49
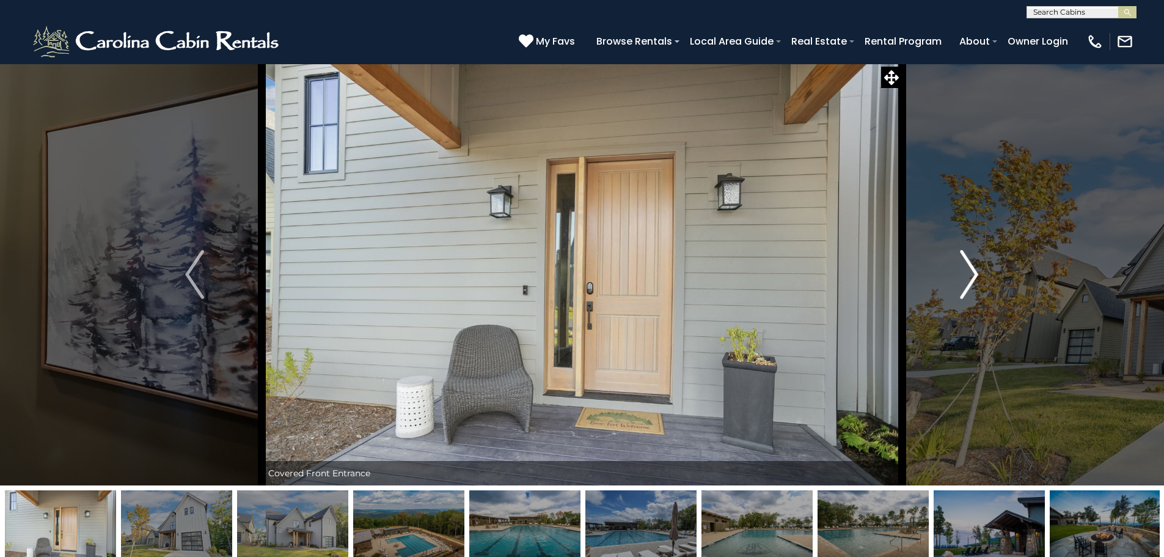
click at [972, 273] on img "Next" at bounding box center [969, 274] width 18 height 49
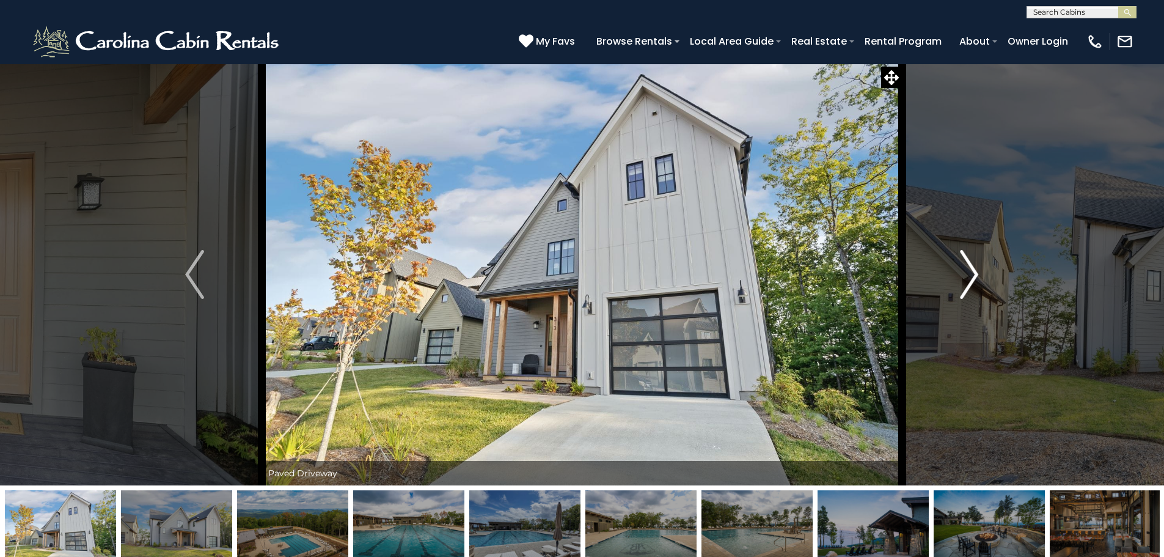
click at [972, 273] on img "Next" at bounding box center [969, 274] width 18 height 49
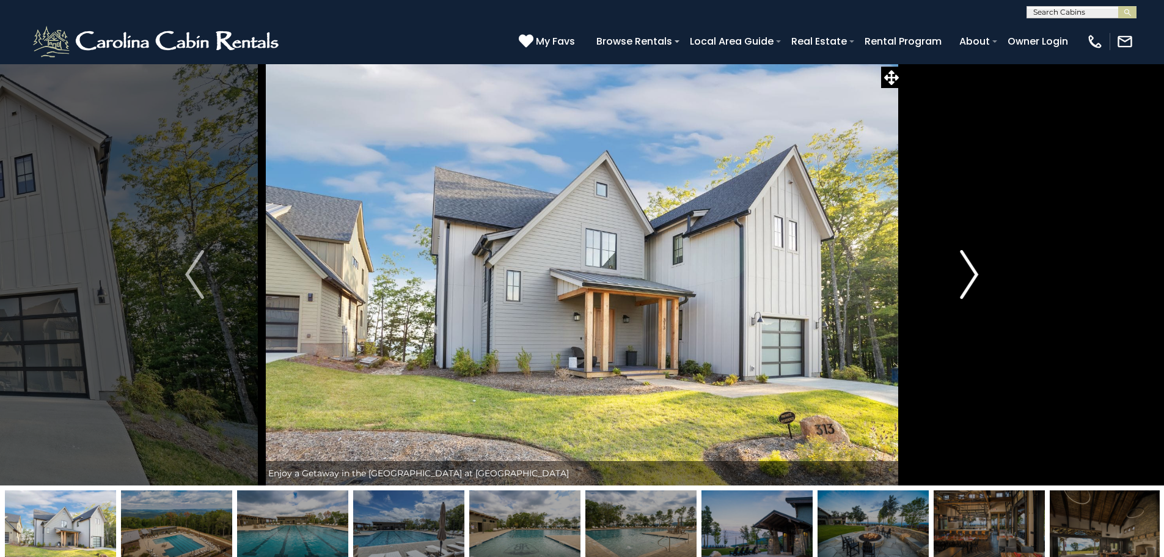
click at [972, 273] on img "Next" at bounding box center [969, 274] width 18 height 49
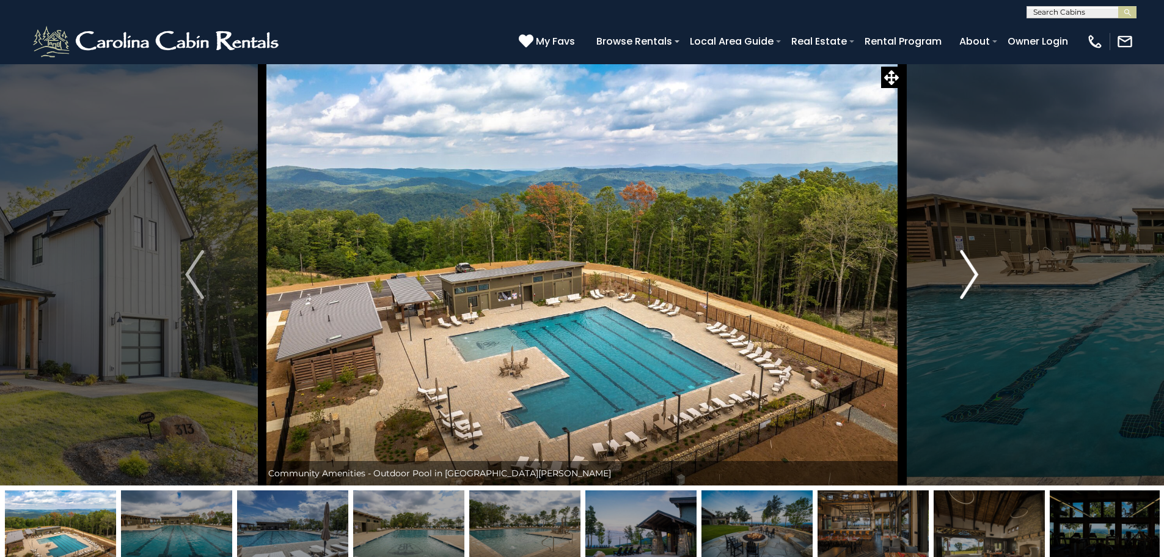
click at [972, 273] on img "Next" at bounding box center [969, 274] width 18 height 49
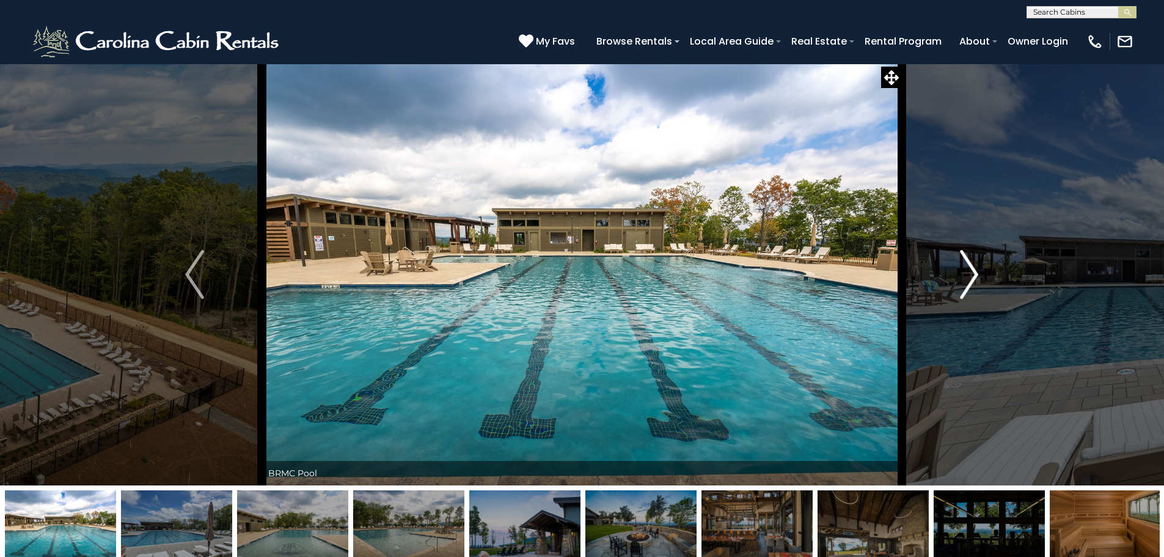
click at [972, 273] on img "Next" at bounding box center [969, 274] width 18 height 49
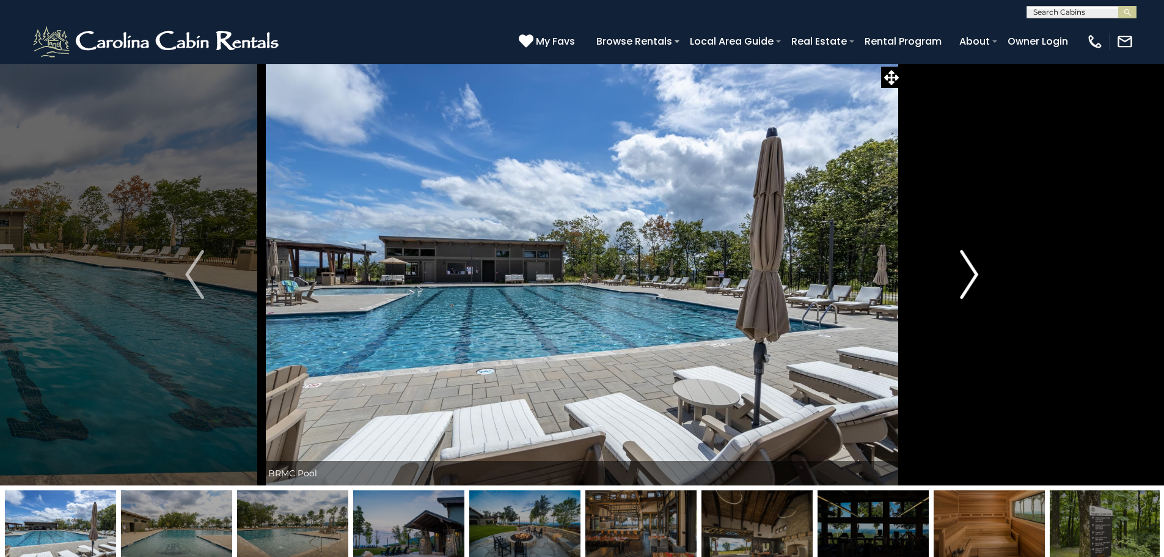
click at [972, 273] on img "Next" at bounding box center [969, 274] width 18 height 49
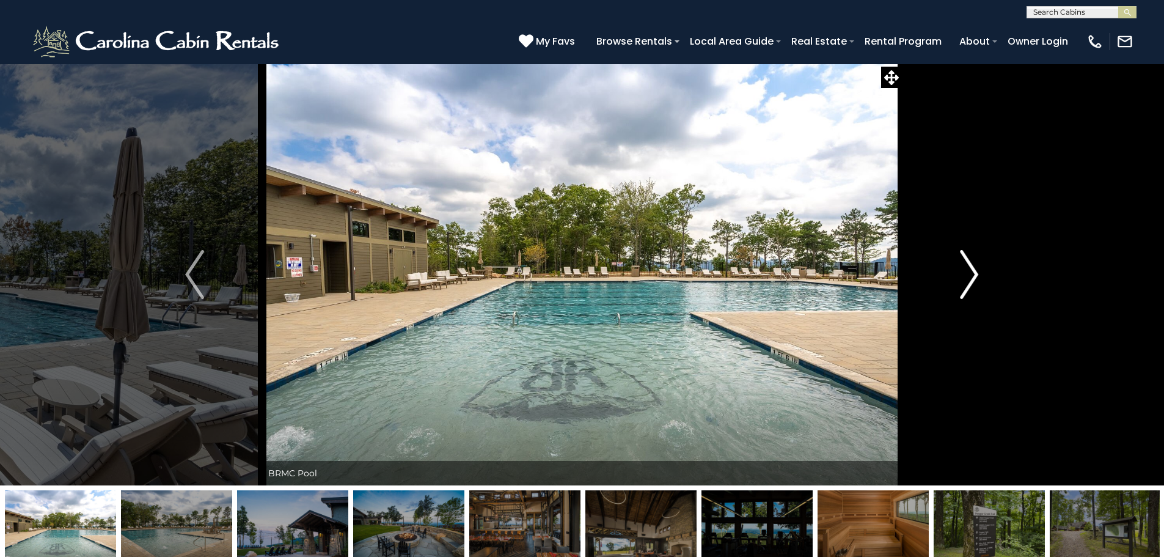
click at [972, 273] on img "Next" at bounding box center [969, 274] width 18 height 49
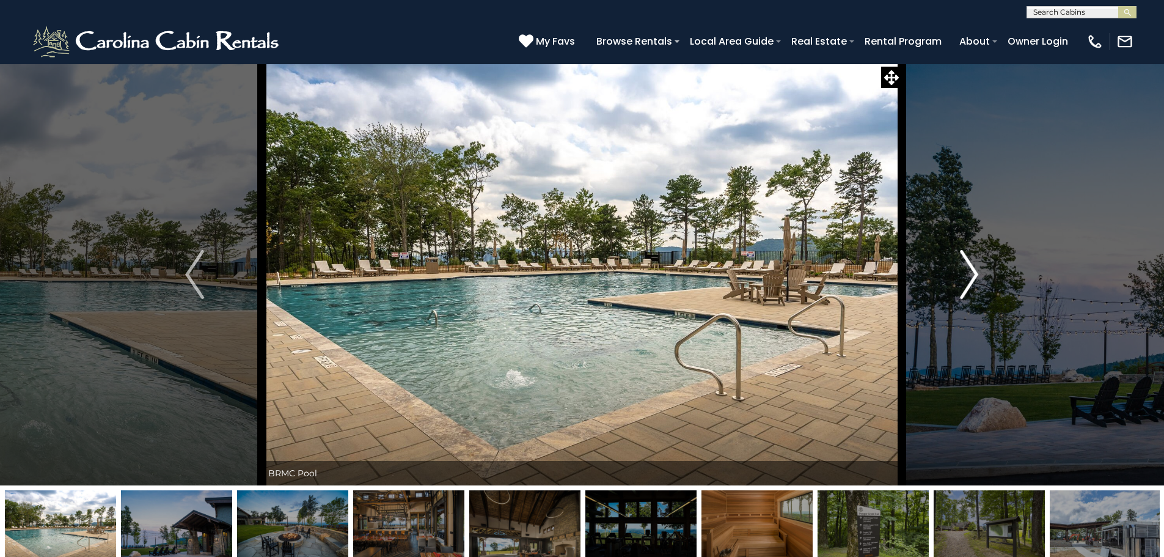
click at [972, 273] on img "Next" at bounding box center [969, 274] width 18 height 49
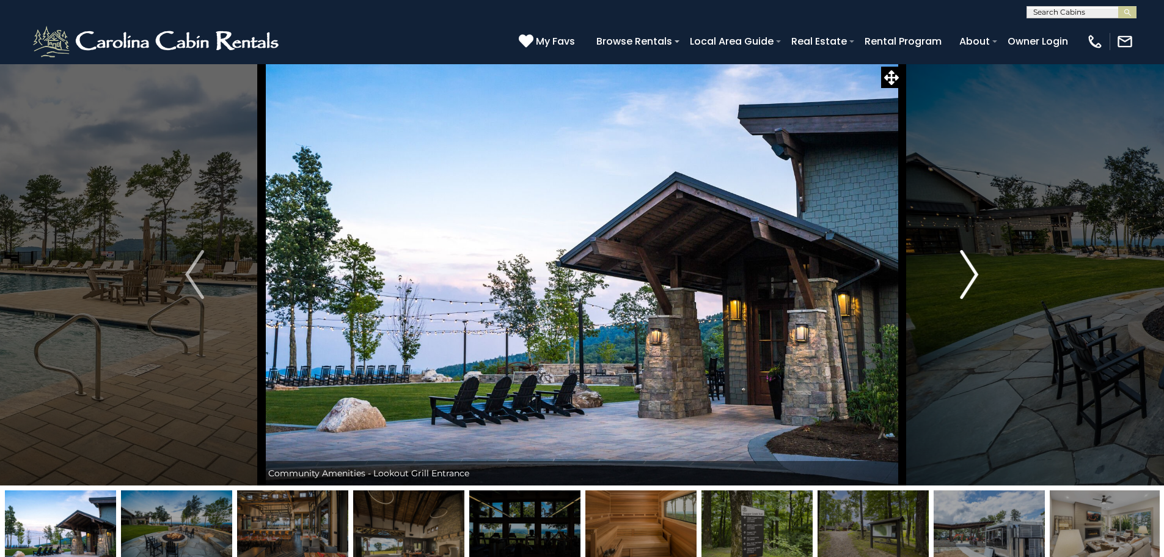
click at [972, 273] on img "Next" at bounding box center [969, 274] width 18 height 49
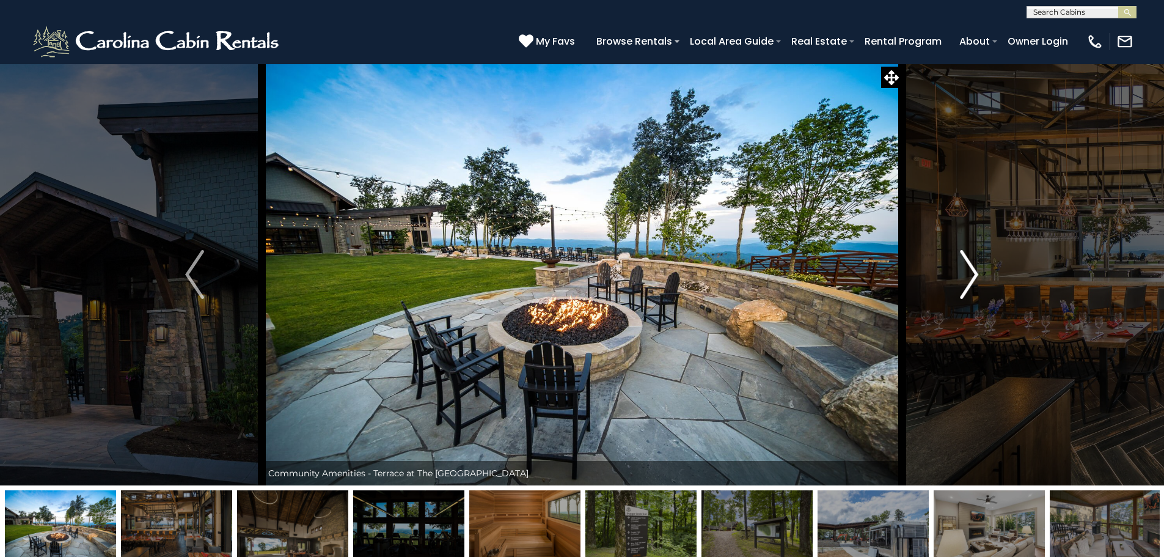
click at [972, 273] on img "Next" at bounding box center [969, 274] width 18 height 49
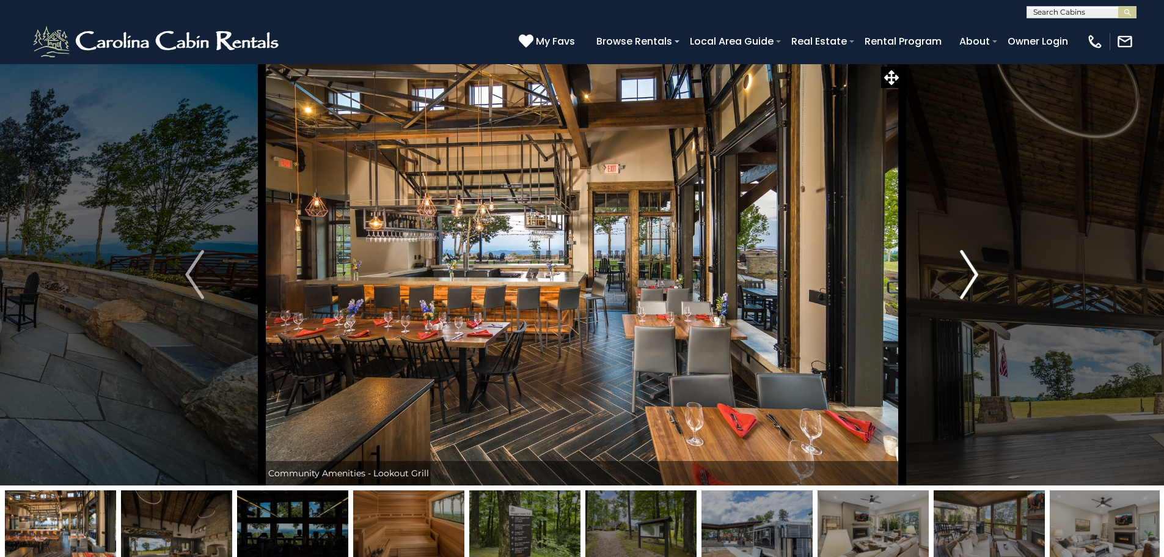
click at [972, 273] on img "Next" at bounding box center [969, 274] width 18 height 49
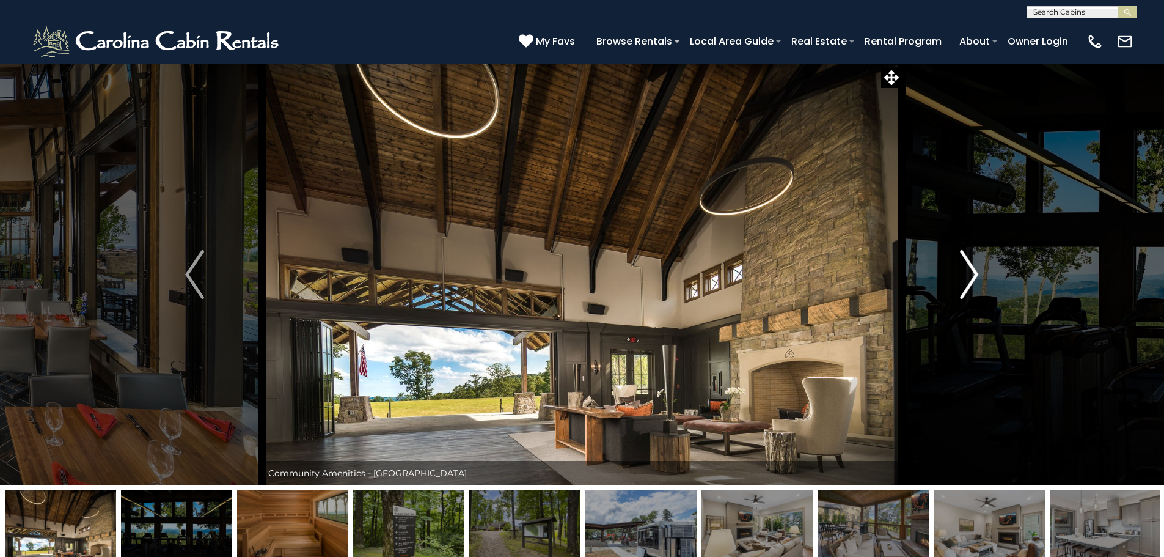
click at [972, 273] on img "Next" at bounding box center [969, 274] width 18 height 49
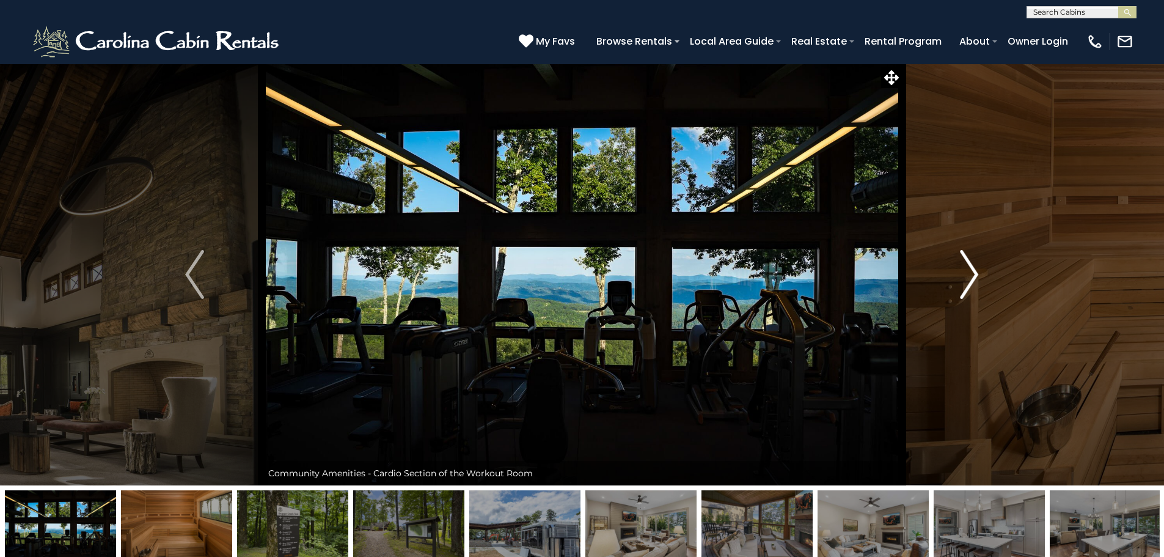
click at [972, 273] on img "Next" at bounding box center [969, 274] width 18 height 49
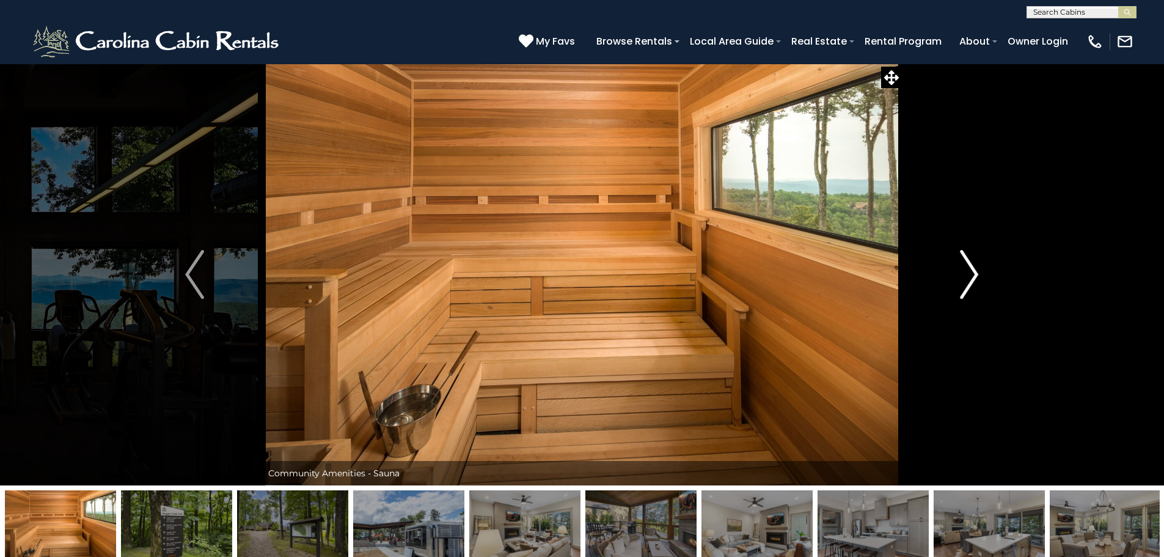
click at [972, 273] on img "Next" at bounding box center [969, 274] width 18 height 49
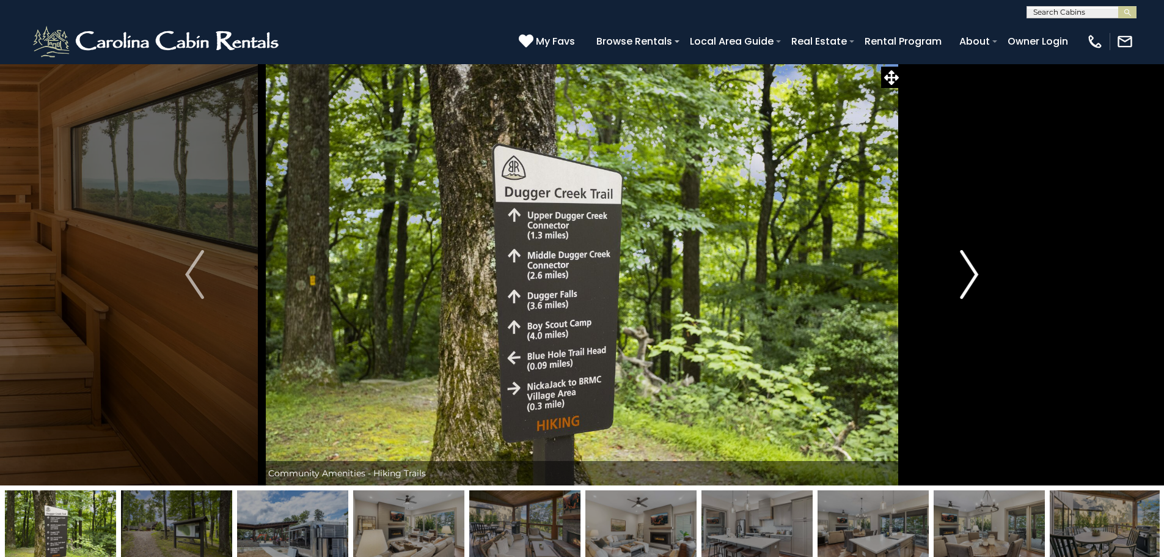
click at [972, 273] on img "Next" at bounding box center [969, 274] width 18 height 49
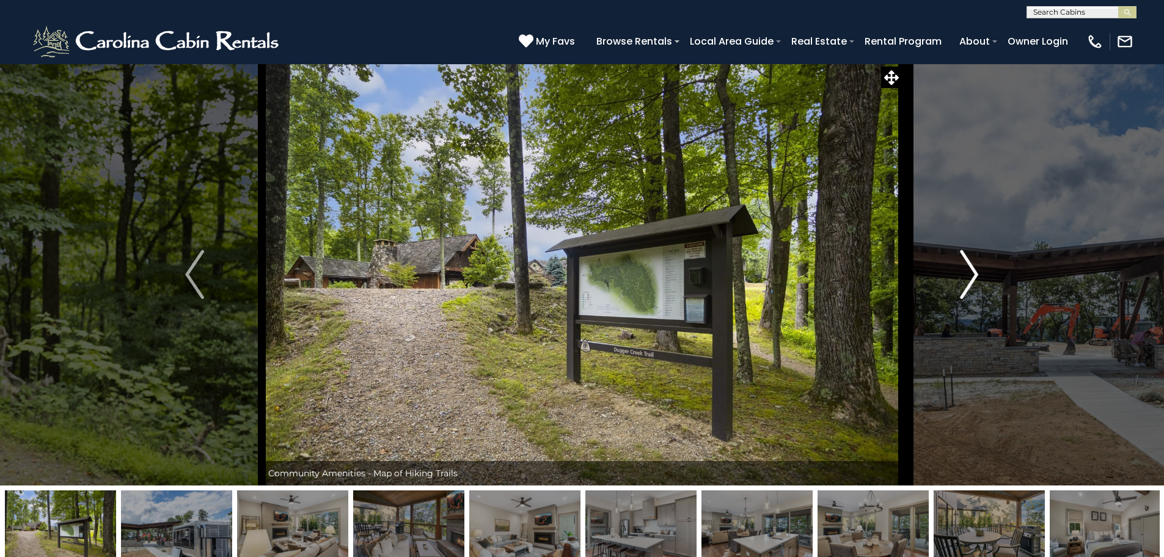
click at [972, 273] on img "Next" at bounding box center [969, 274] width 18 height 49
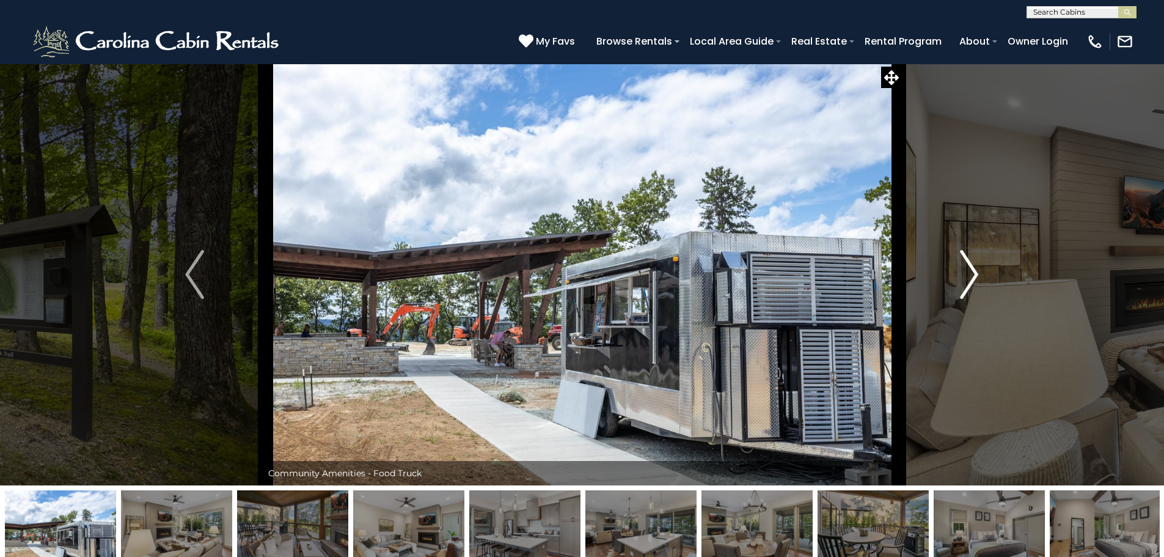
click at [972, 273] on img "Next" at bounding box center [969, 274] width 18 height 49
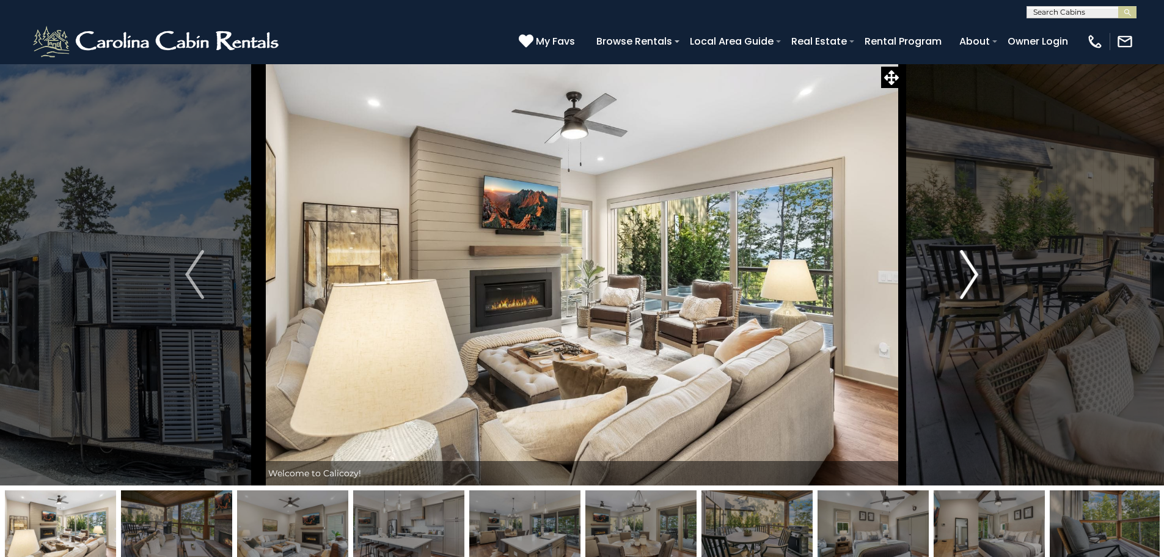
click at [972, 273] on img "Next" at bounding box center [969, 274] width 18 height 49
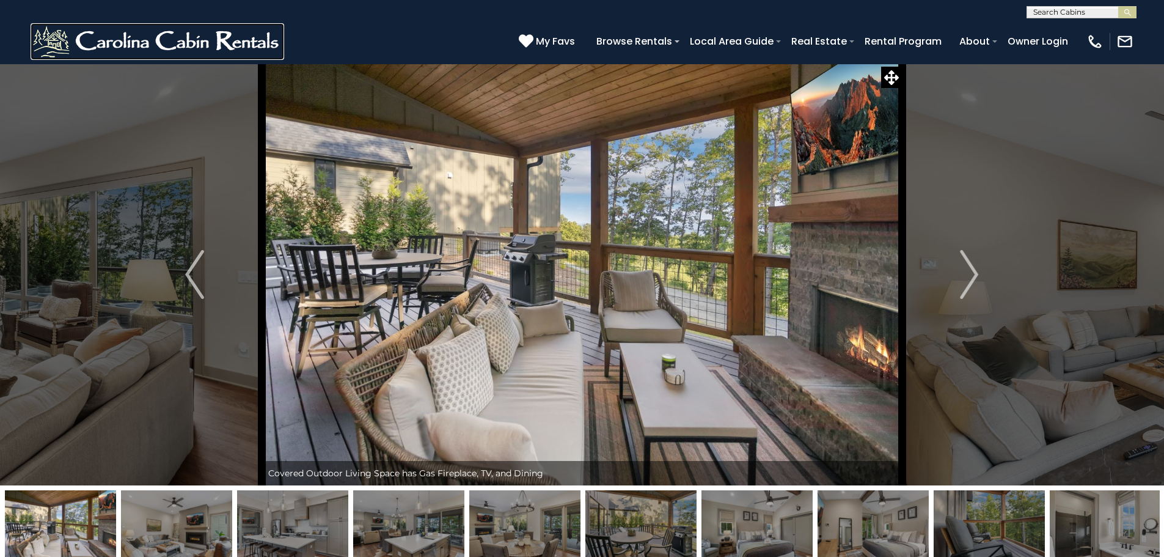
click at [274, 37] on img at bounding box center [158, 41] width 254 height 37
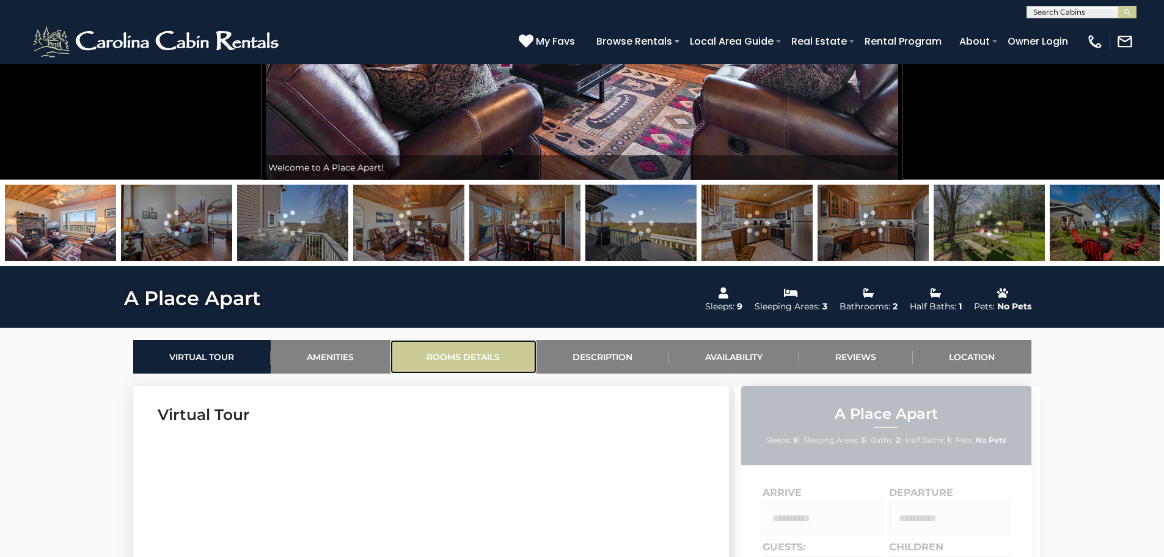
click at [442, 362] on link "Rooms Details" at bounding box center [464, 357] width 146 height 34
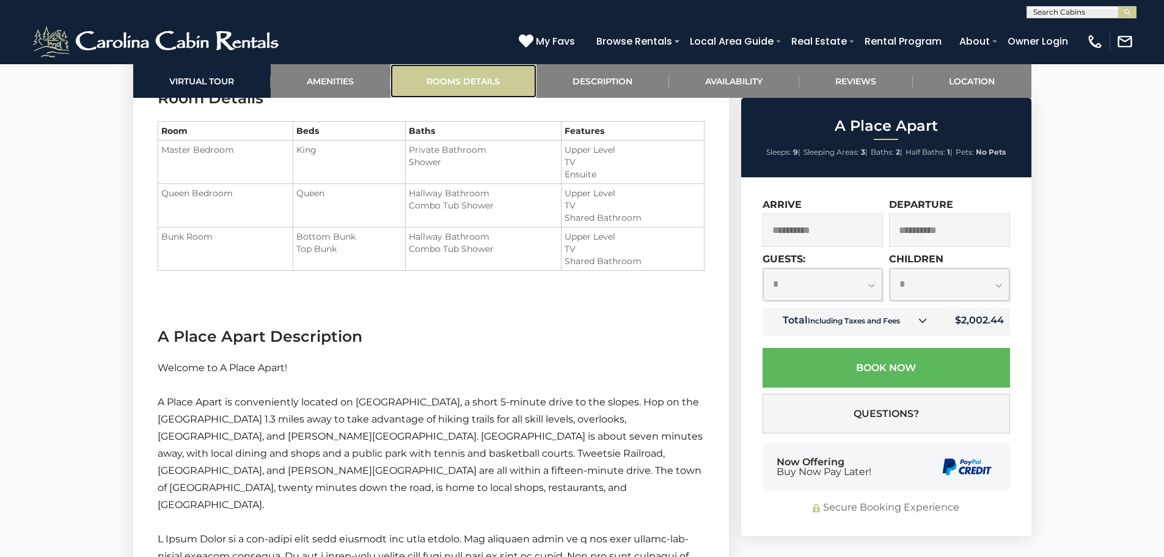
scroll to position [1456, 0]
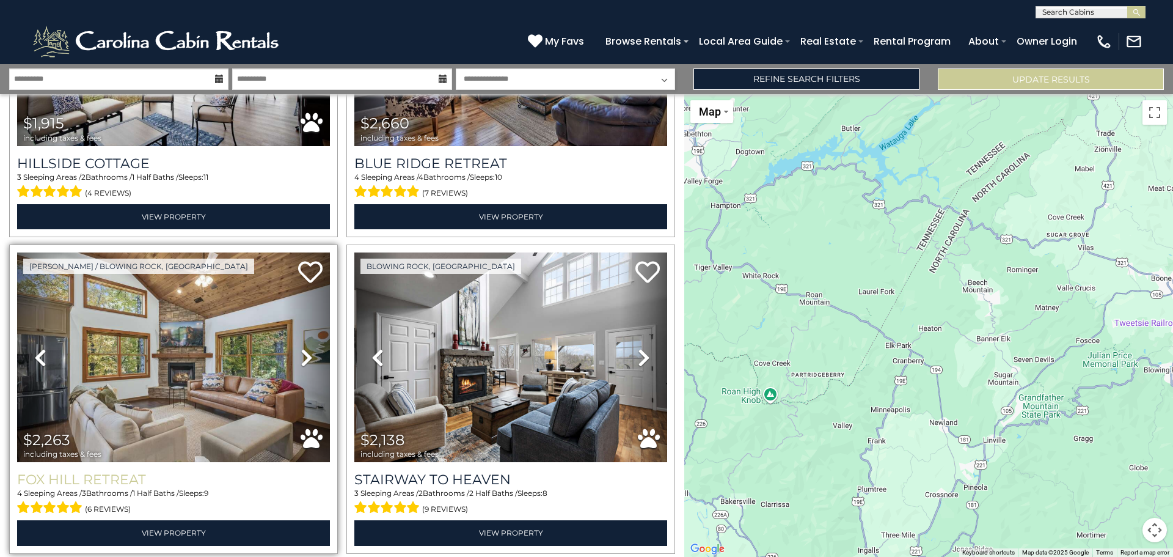
scroll to position [1222, 0]
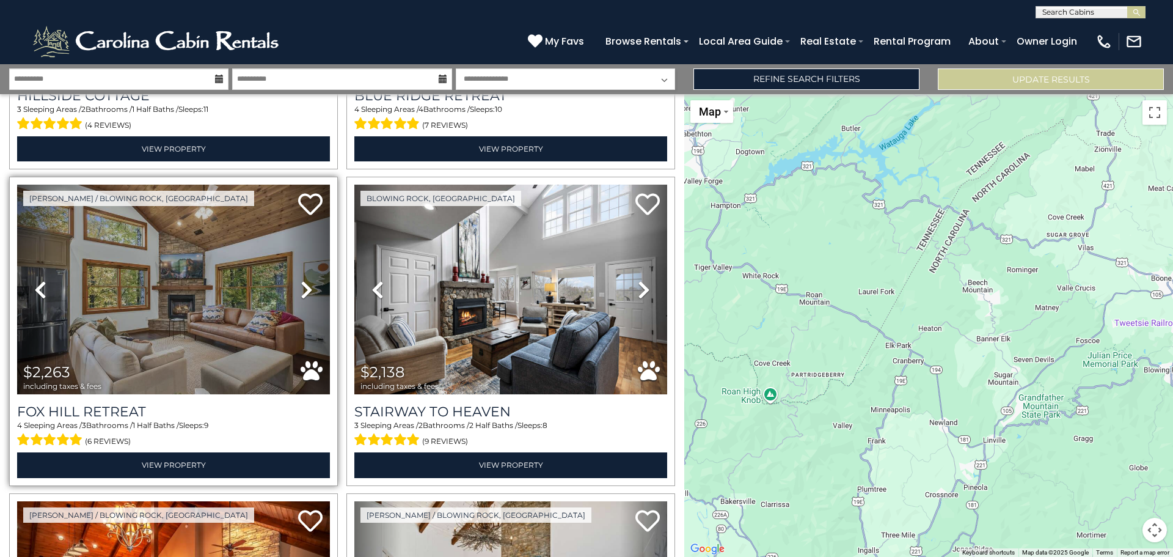
click at [304, 280] on icon at bounding box center [307, 290] width 12 height 20
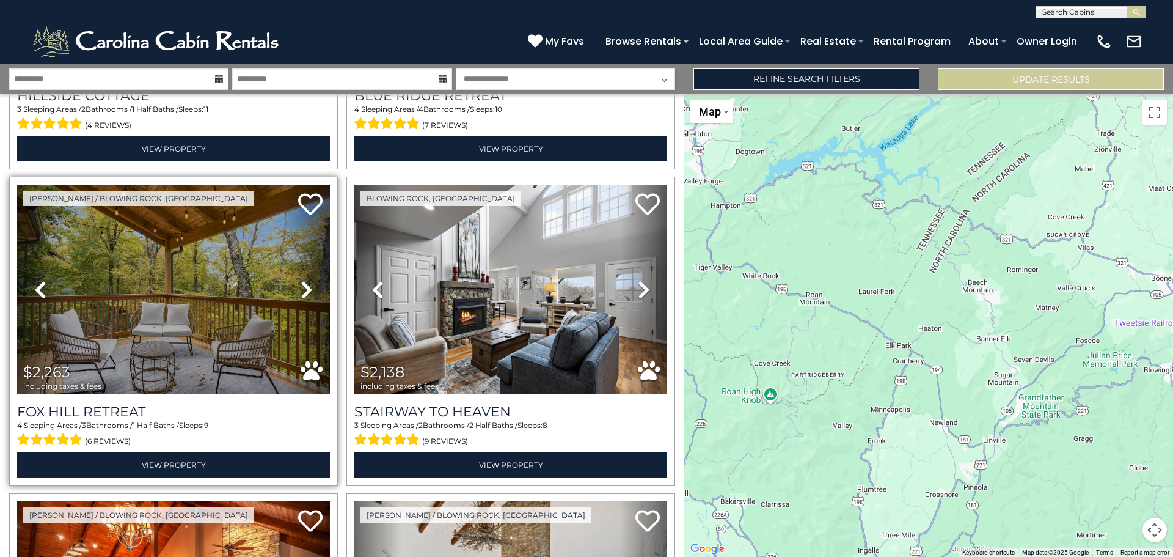
click at [304, 280] on icon at bounding box center [307, 290] width 12 height 20
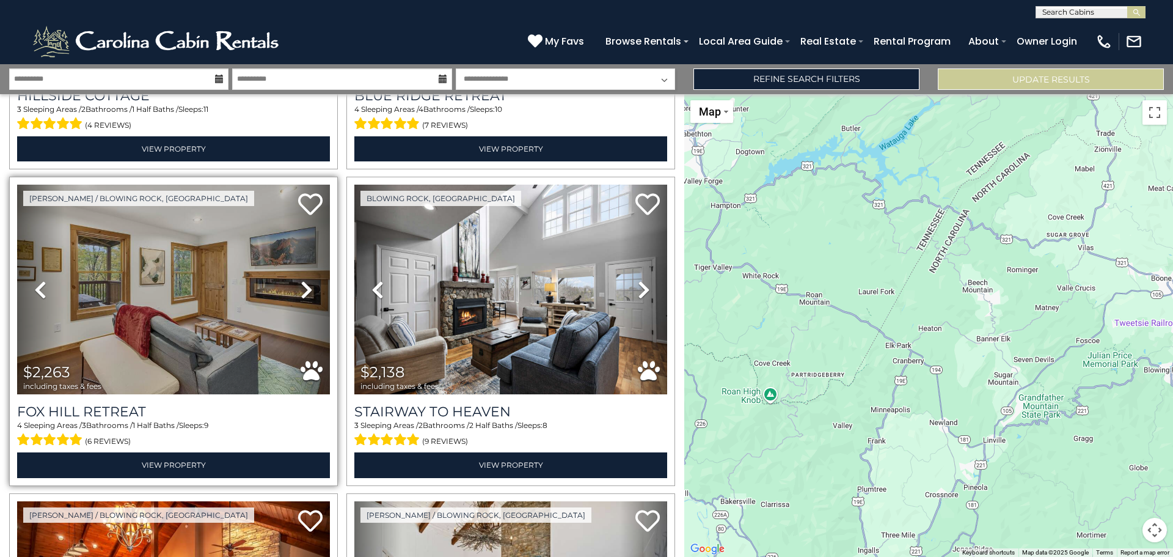
click at [301, 286] on icon at bounding box center [307, 290] width 12 height 20
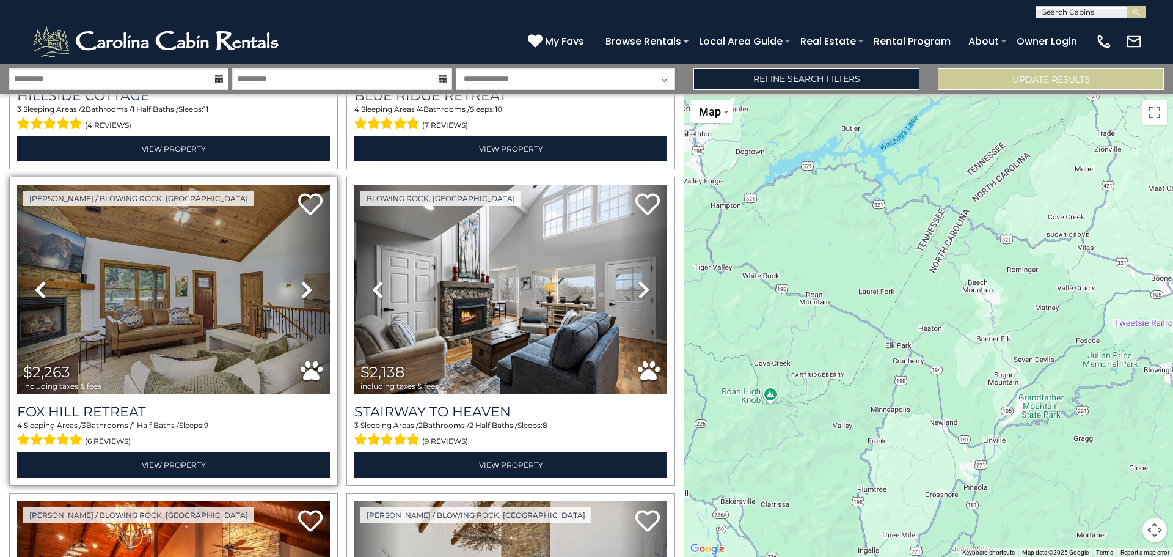
click at [301, 286] on icon at bounding box center [307, 290] width 12 height 20
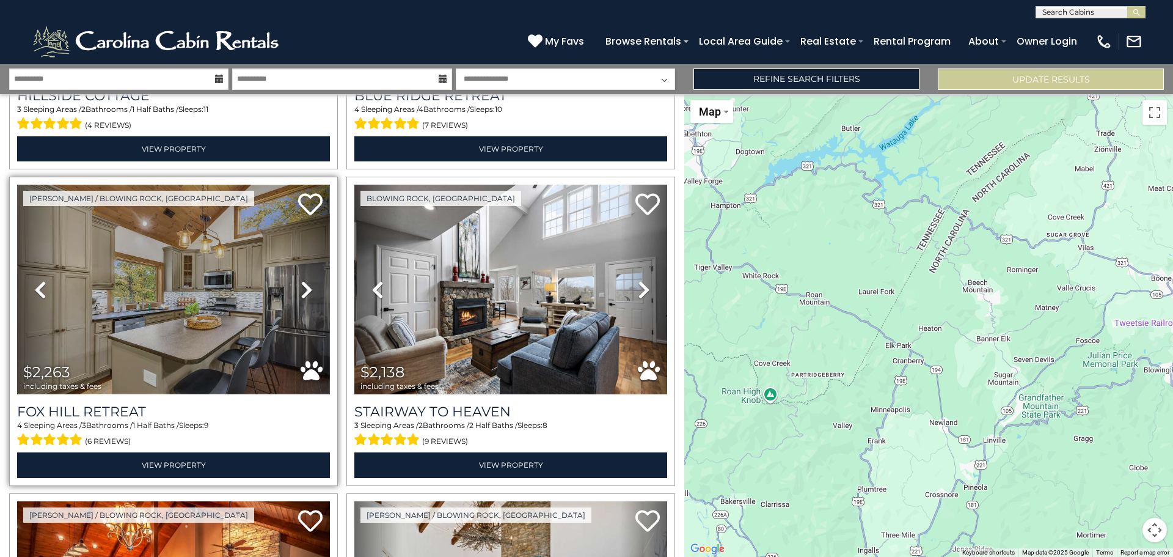
click at [160, 286] on img at bounding box center [173, 290] width 313 height 210
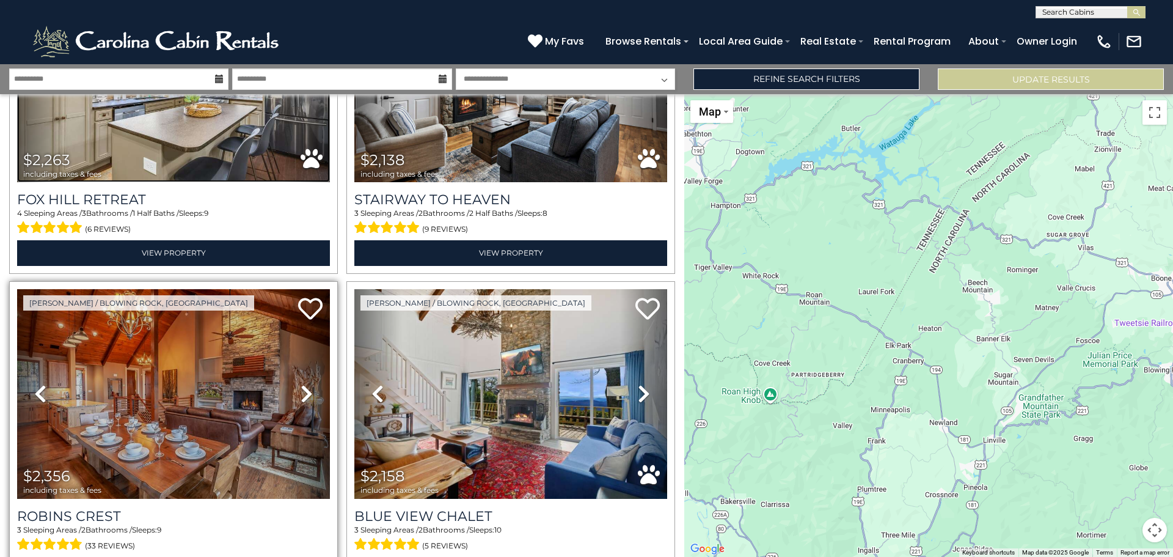
scroll to position [1467, 0]
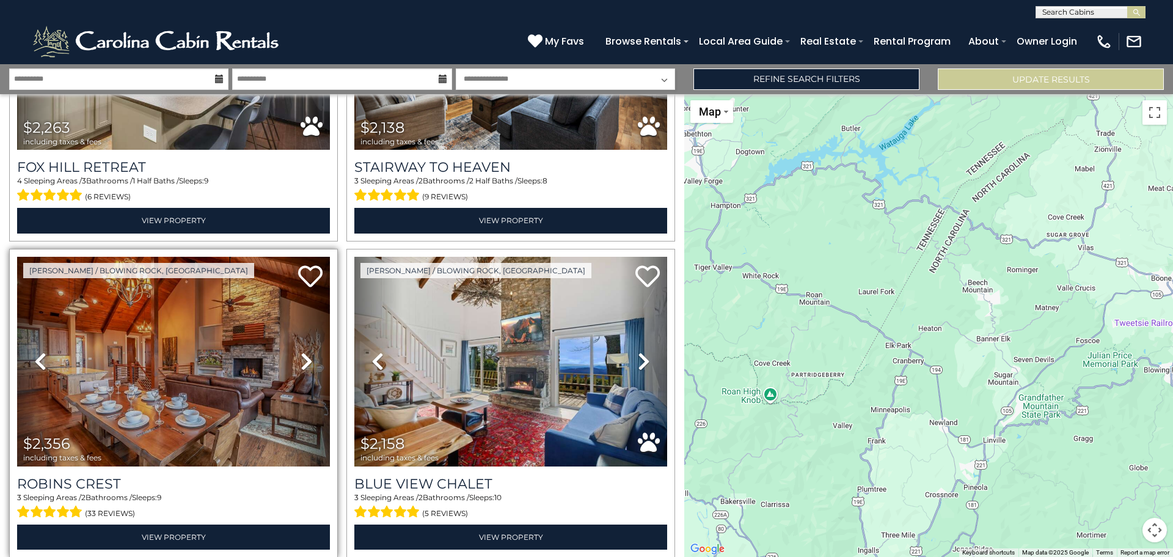
click at [304, 351] on icon at bounding box center [307, 361] width 12 height 20
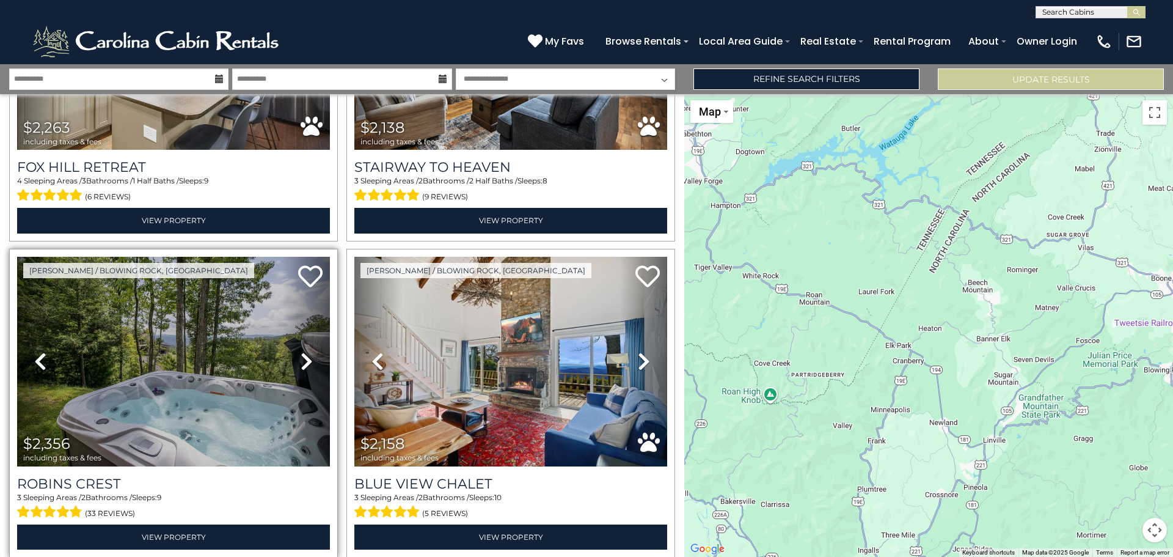
click at [304, 351] on icon at bounding box center [307, 361] width 12 height 20
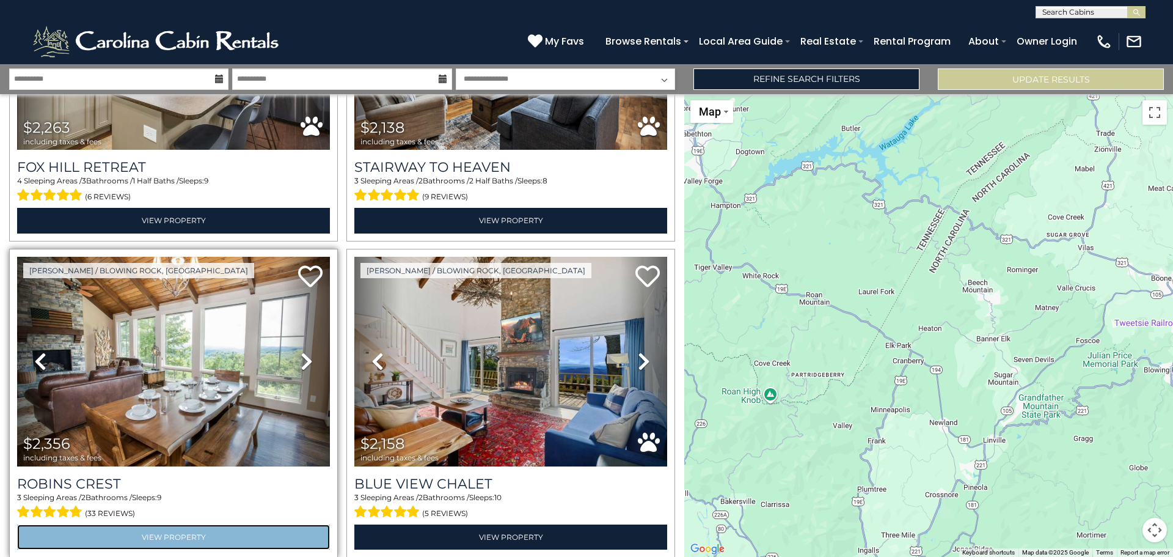
click at [174, 524] on link "View Property" at bounding box center [173, 536] width 313 height 25
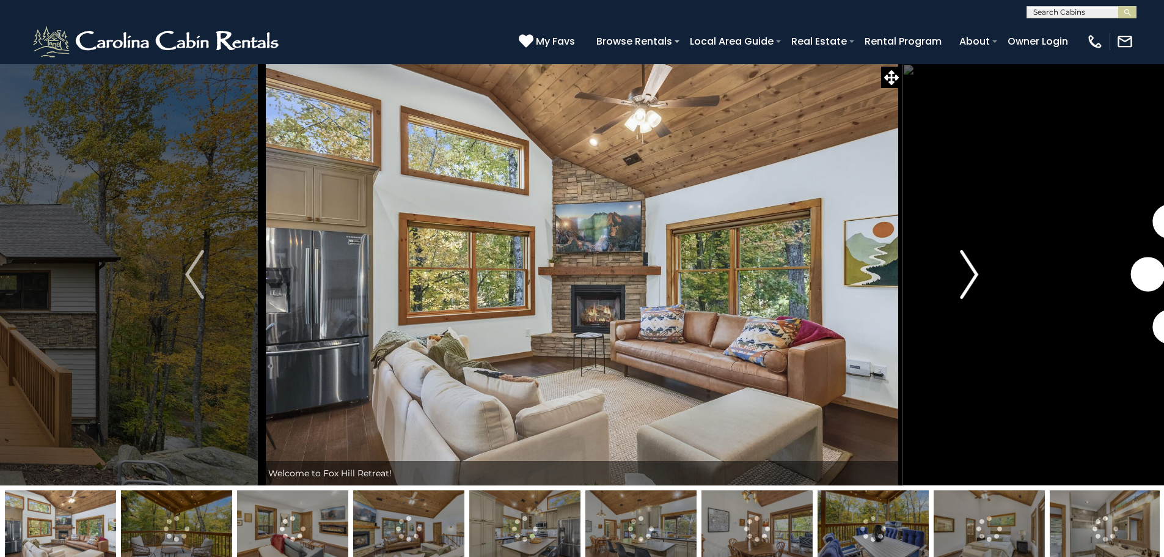
click at [978, 276] on img "Next" at bounding box center [969, 274] width 18 height 49
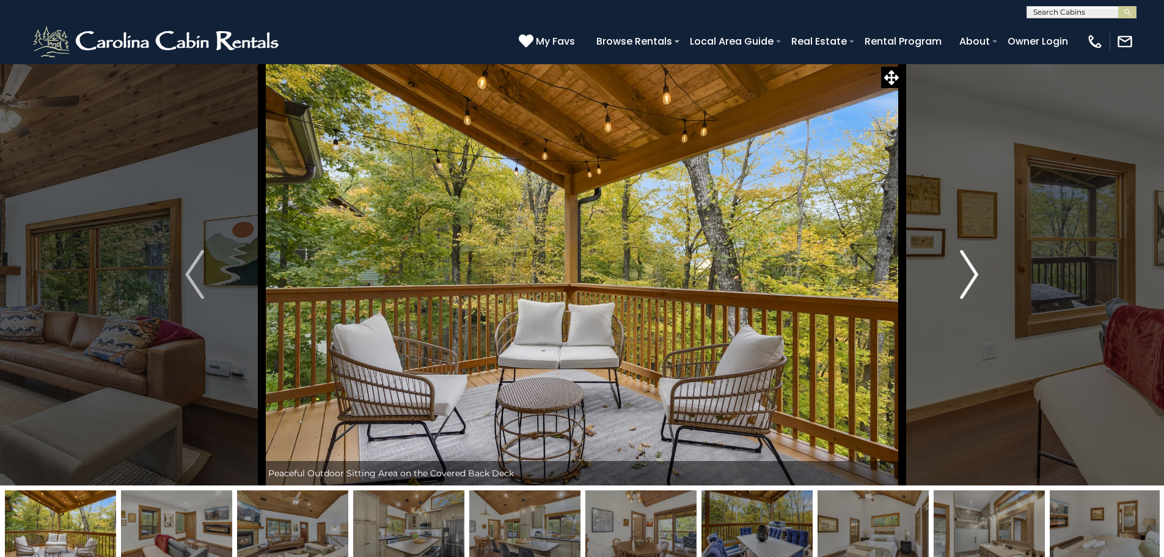
click at [978, 276] on img "Next" at bounding box center [969, 274] width 18 height 49
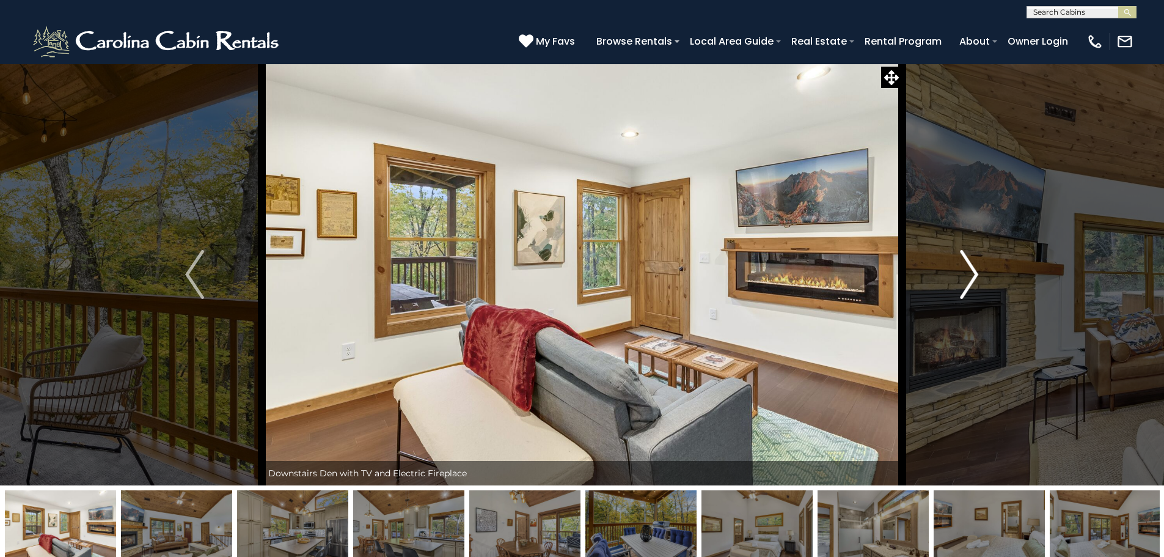
click at [978, 276] on img "Next" at bounding box center [969, 274] width 18 height 49
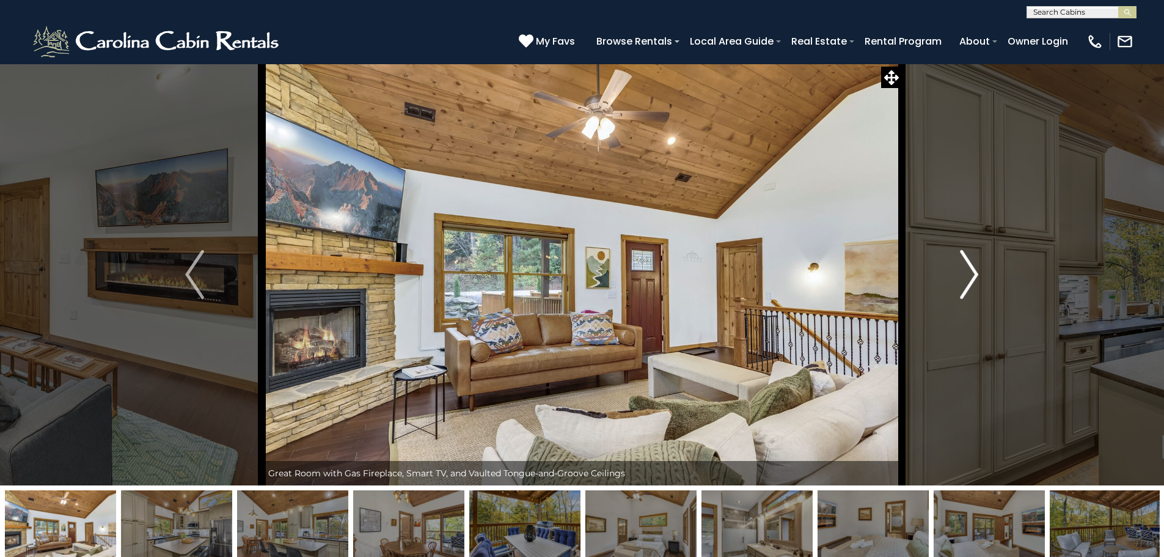
click at [978, 276] on img "Next" at bounding box center [969, 274] width 18 height 49
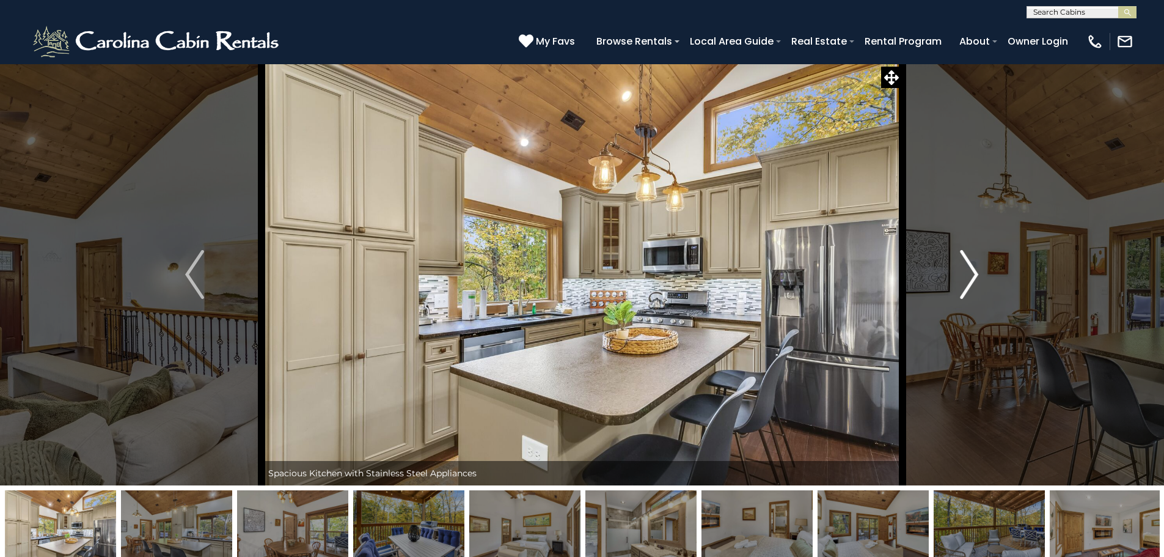
click at [978, 276] on img "Next" at bounding box center [969, 274] width 18 height 49
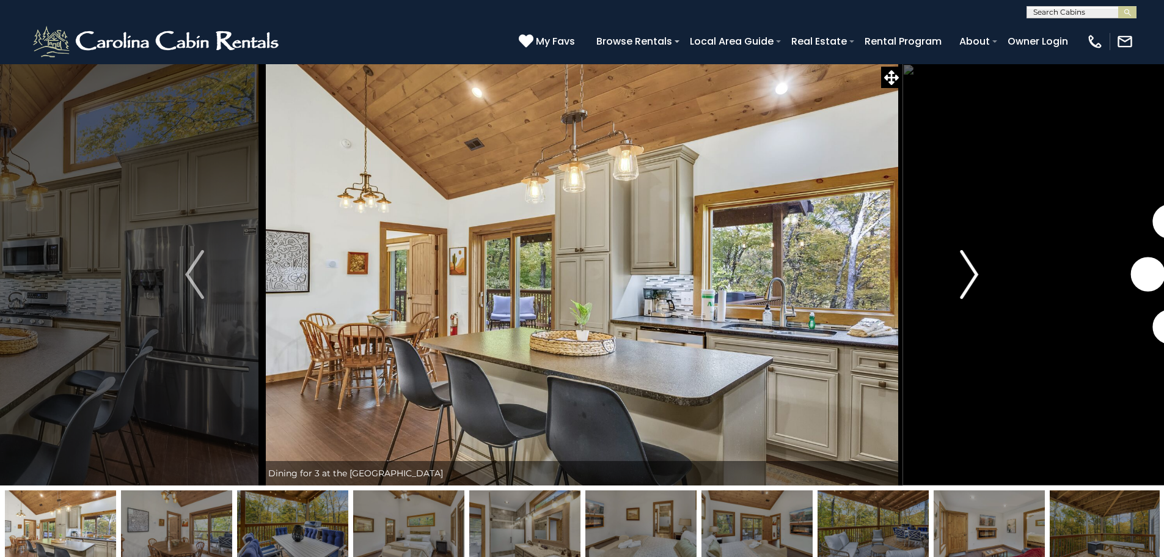
click at [978, 276] on img "Next" at bounding box center [969, 274] width 18 height 49
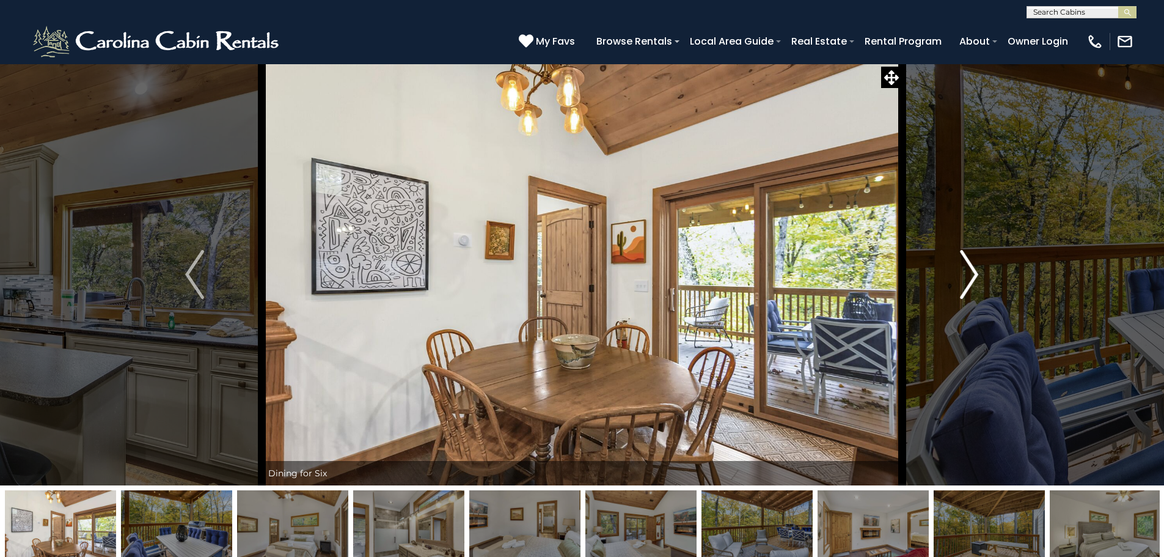
click at [978, 276] on img "Next" at bounding box center [969, 274] width 18 height 49
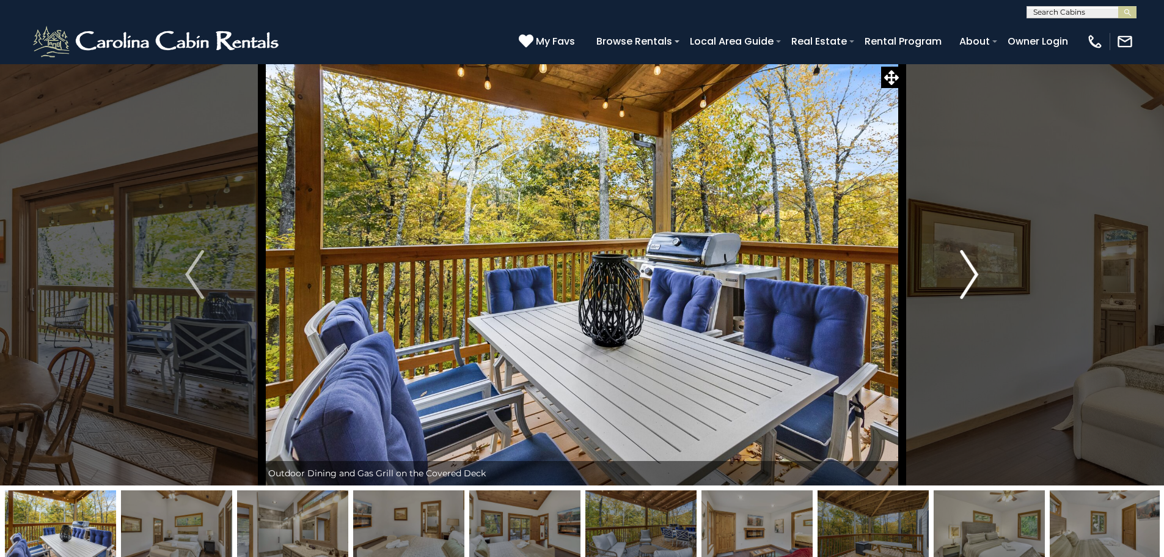
click at [978, 276] on img "Next" at bounding box center [969, 274] width 18 height 49
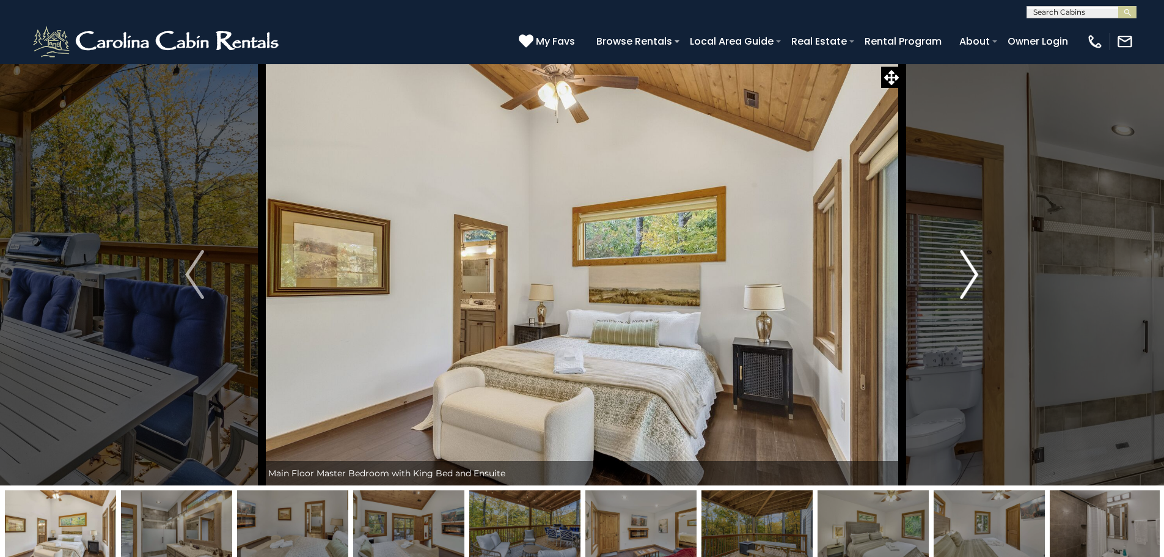
click at [978, 276] on img "Next" at bounding box center [969, 274] width 18 height 49
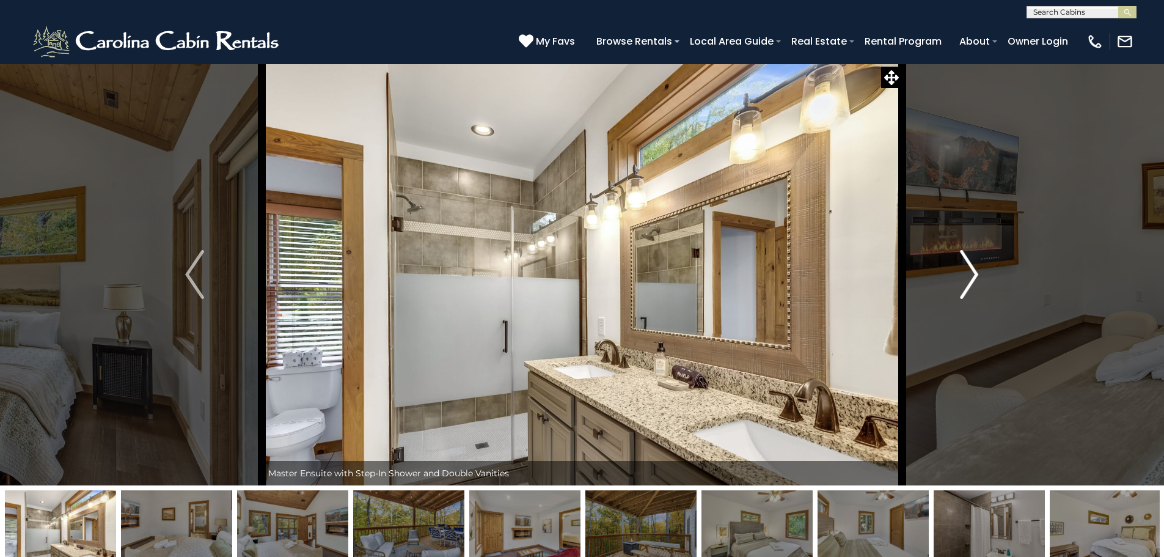
click at [978, 276] on img "Next" at bounding box center [969, 274] width 18 height 49
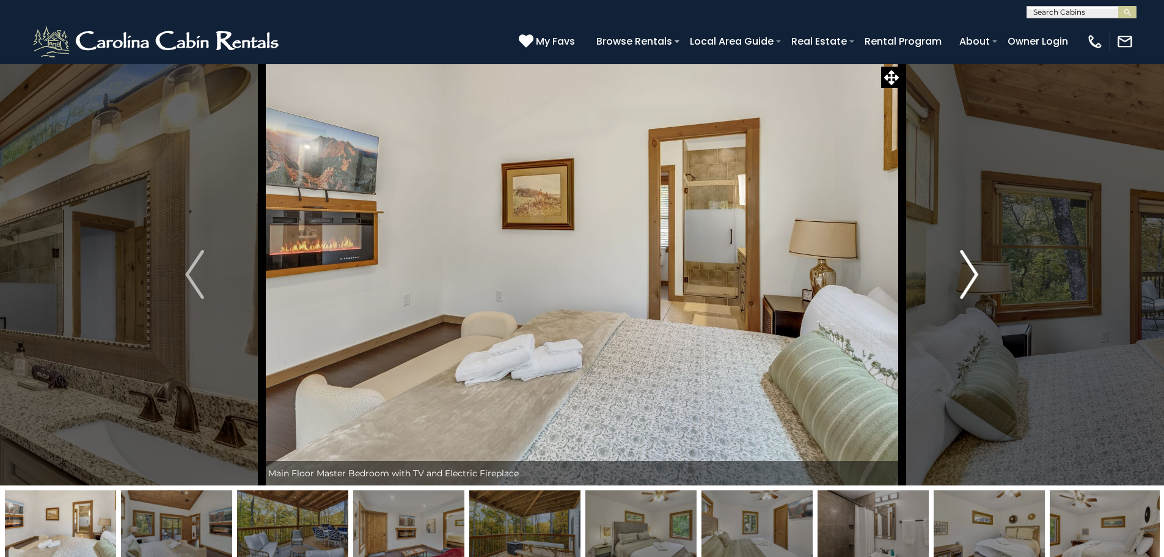
click at [978, 276] on img "Next" at bounding box center [969, 274] width 18 height 49
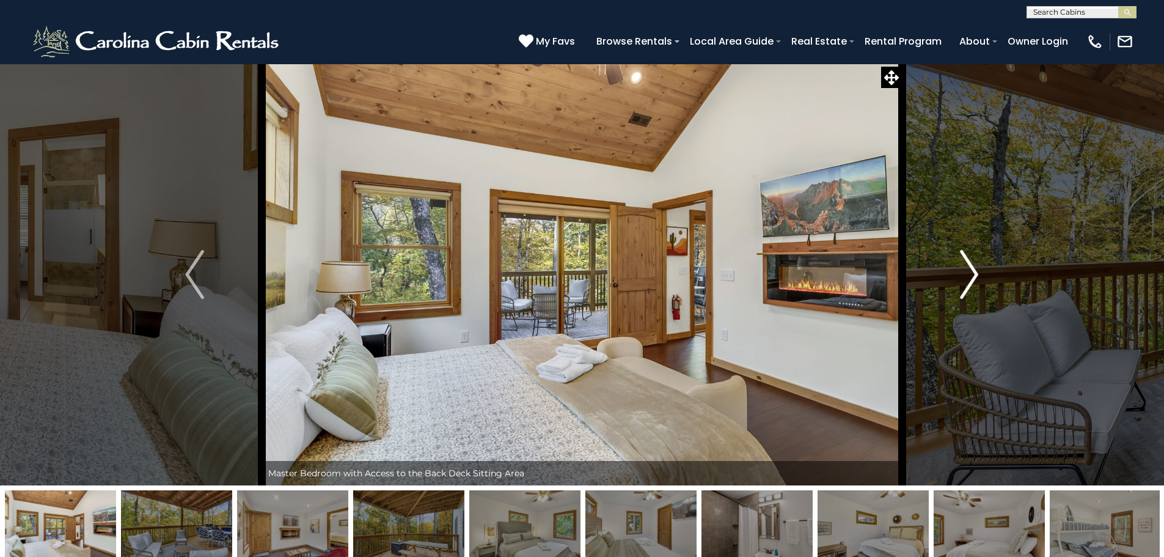
click at [978, 276] on img "Next" at bounding box center [969, 274] width 18 height 49
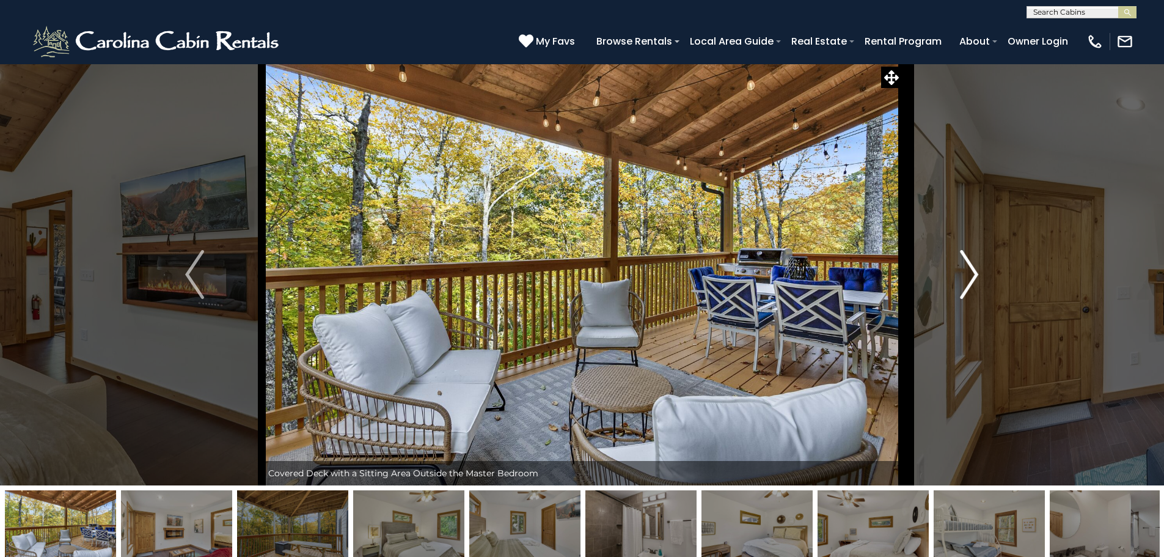
click at [978, 276] on img "Next" at bounding box center [969, 274] width 18 height 49
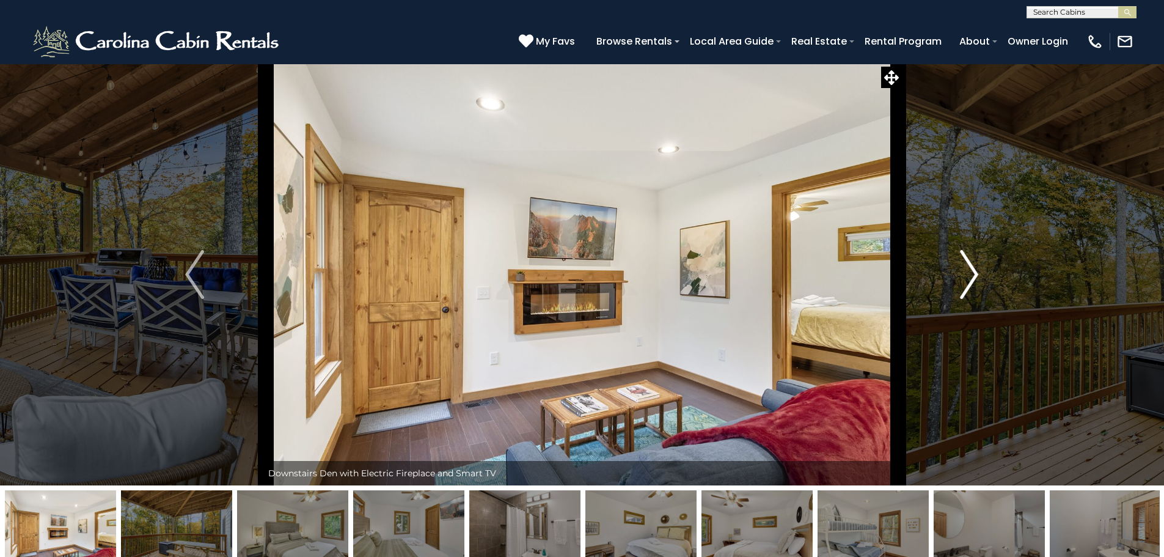
click at [978, 276] on img "Next" at bounding box center [969, 274] width 18 height 49
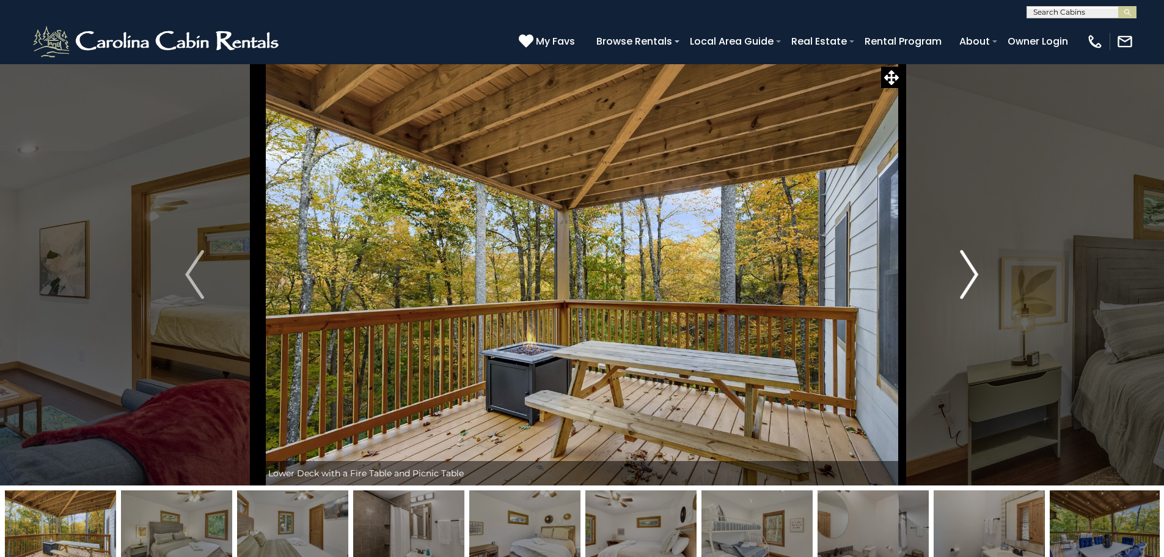
click at [978, 276] on img "Next" at bounding box center [969, 274] width 18 height 49
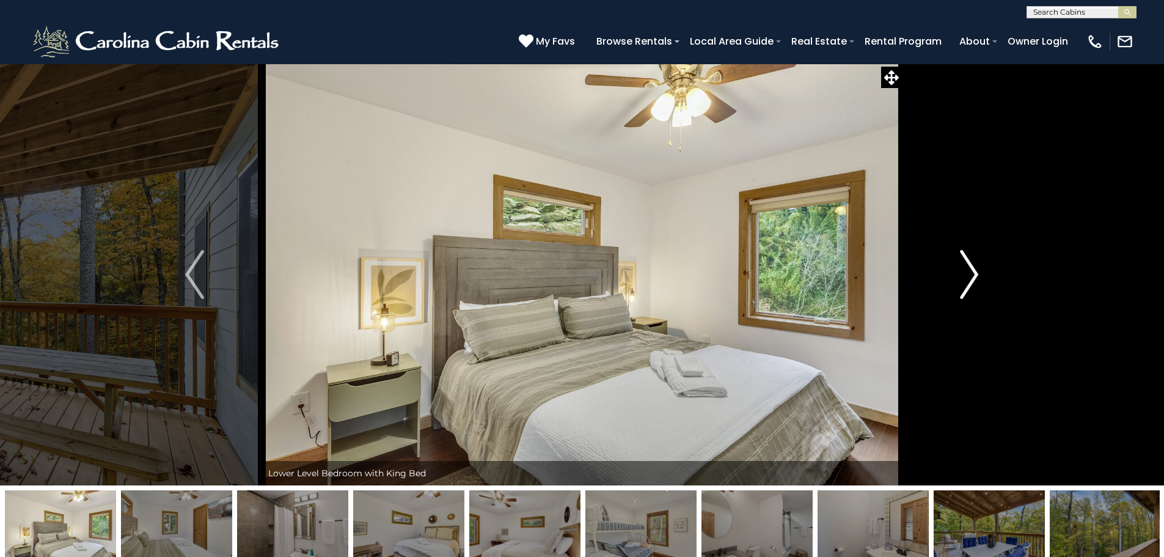
click at [978, 276] on img "Next" at bounding box center [969, 274] width 18 height 49
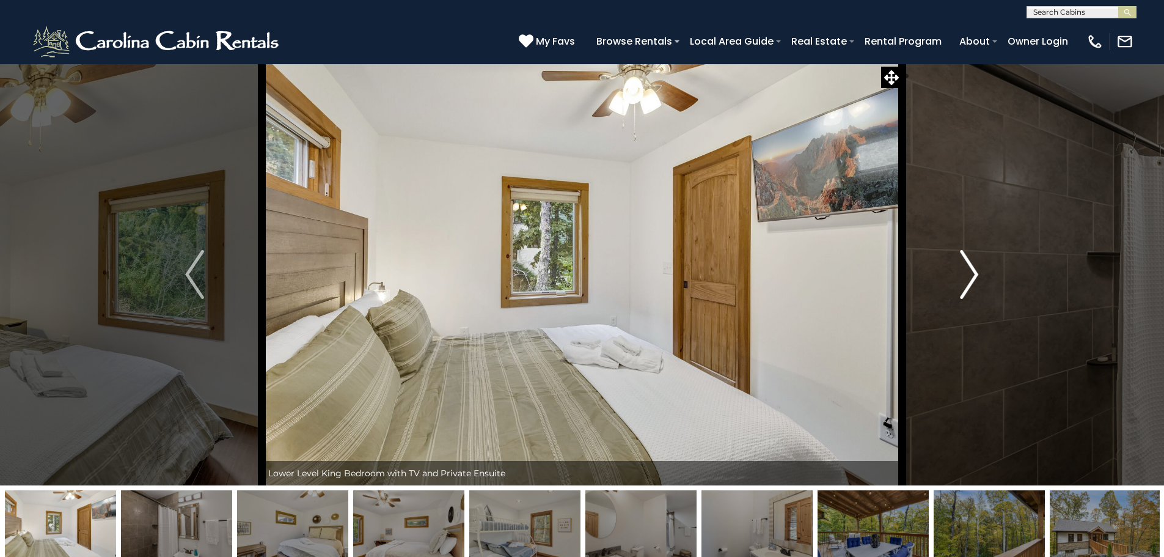
click at [978, 276] on img "Next" at bounding box center [969, 274] width 18 height 49
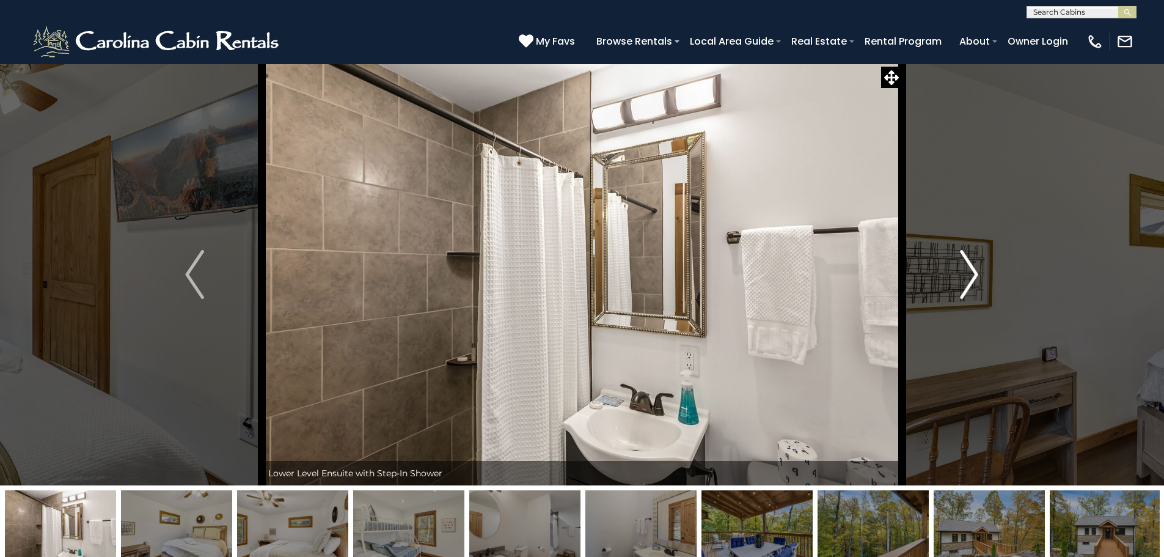
click at [978, 276] on img "Next" at bounding box center [969, 274] width 18 height 49
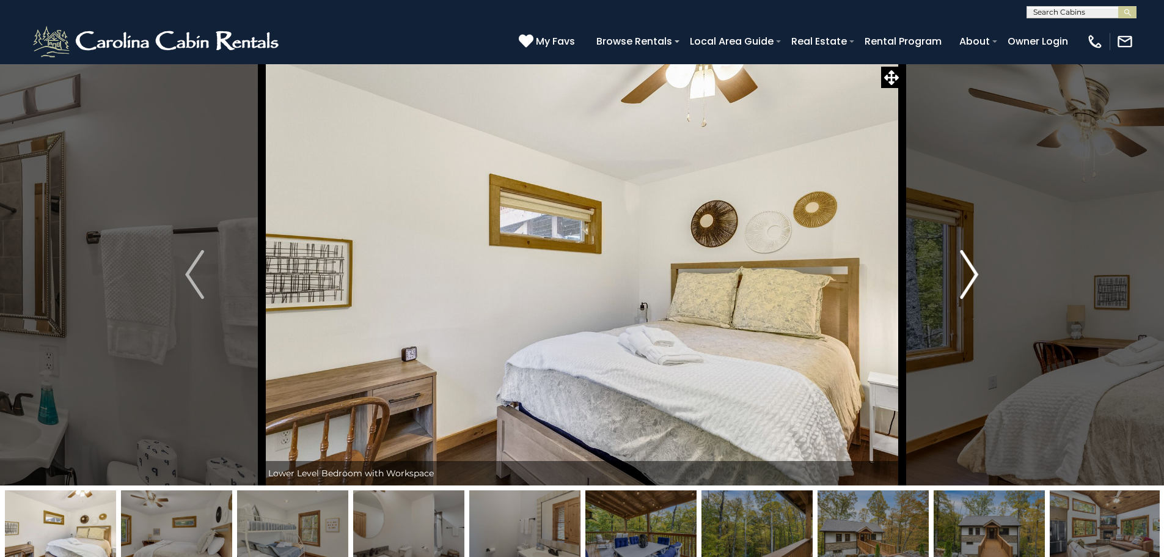
click at [978, 276] on img "Next" at bounding box center [969, 274] width 18 height 49
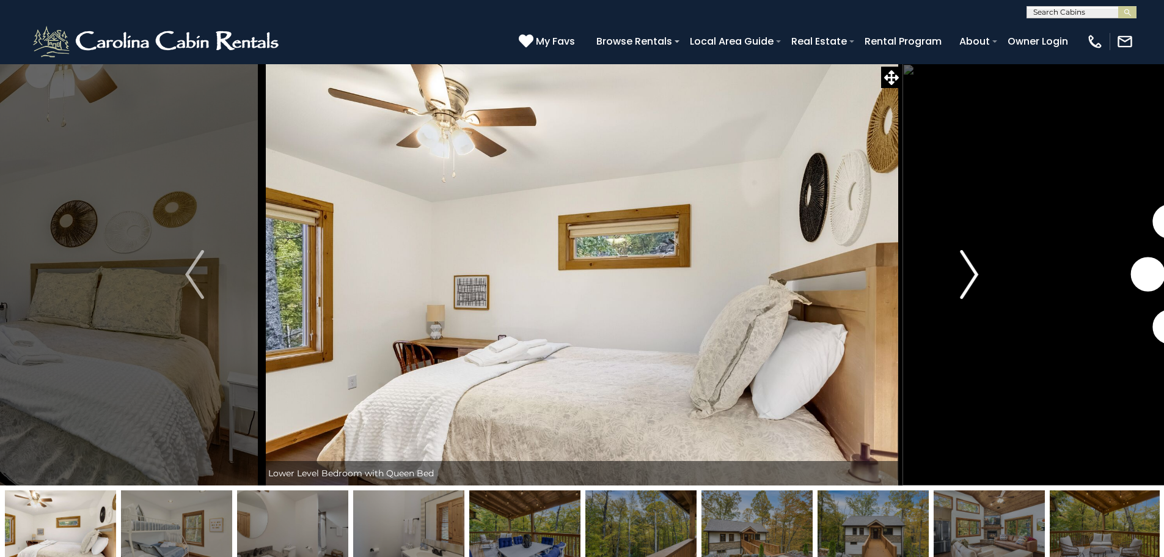
click at [978, 276] on img "Next" at bounding box center [969, 274] width 18 height 49
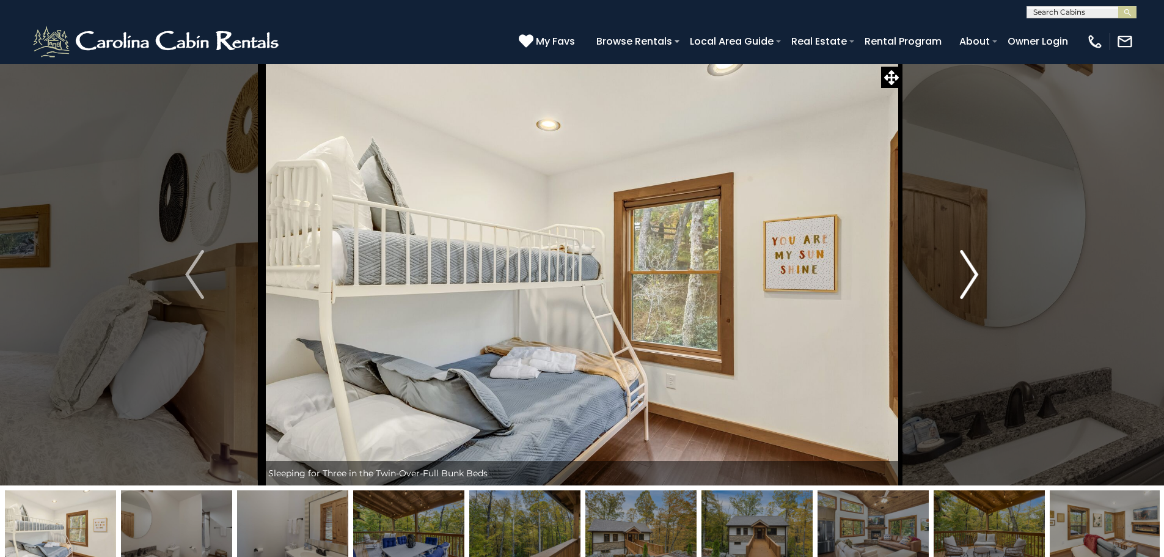
click at [978, 276] on img "Next" at bounding box center [969, 274] width 18 height 49
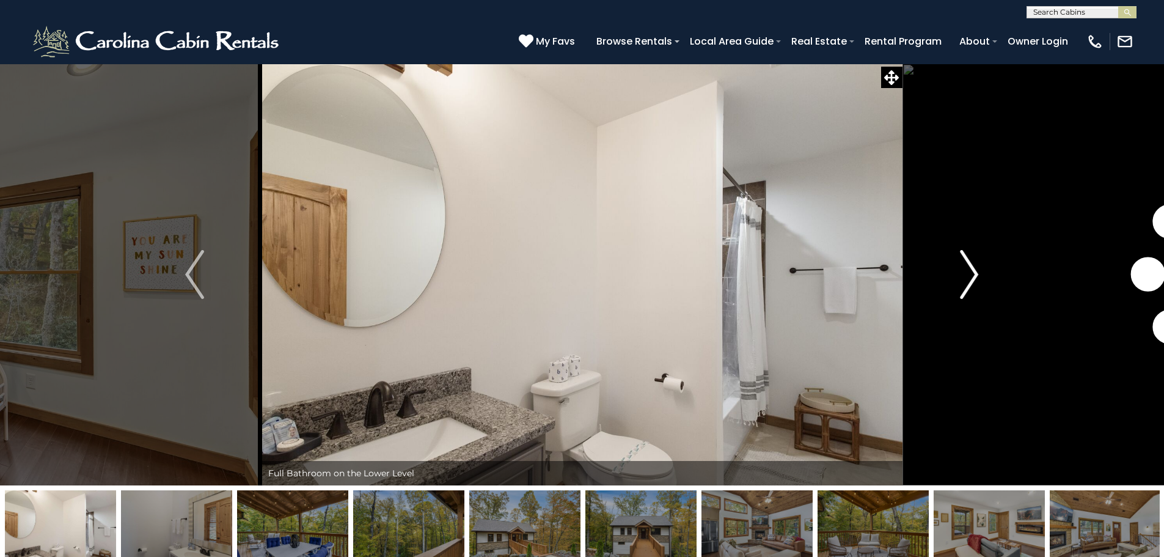
click at [978, 276] on img "Next" at bounding box center [969, 274] width 18 height 49
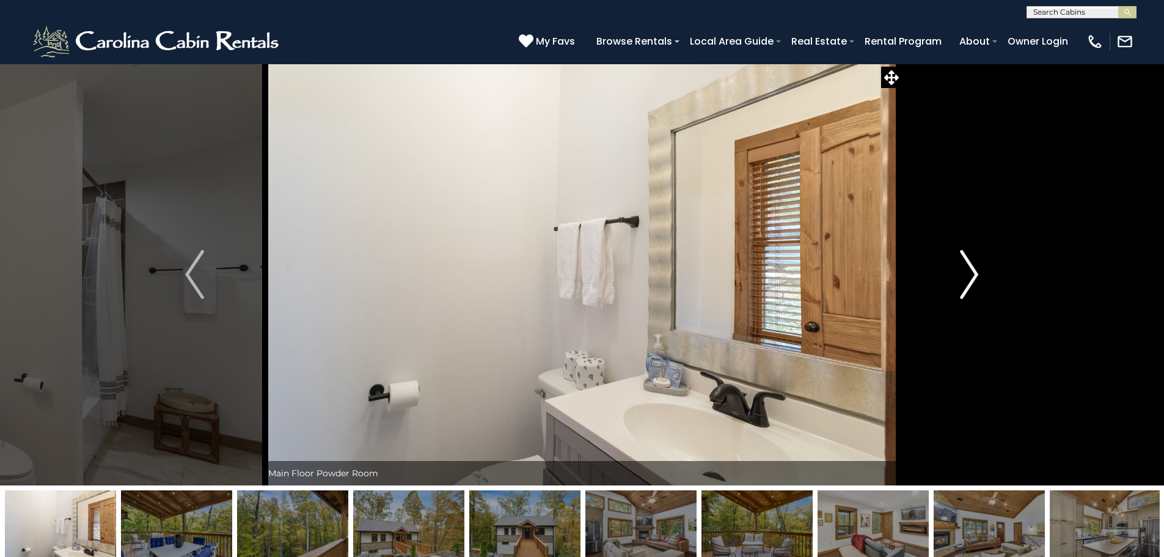
click at [978, 276] on img "Next" at bounding box center [969, 274] width 18 height 49
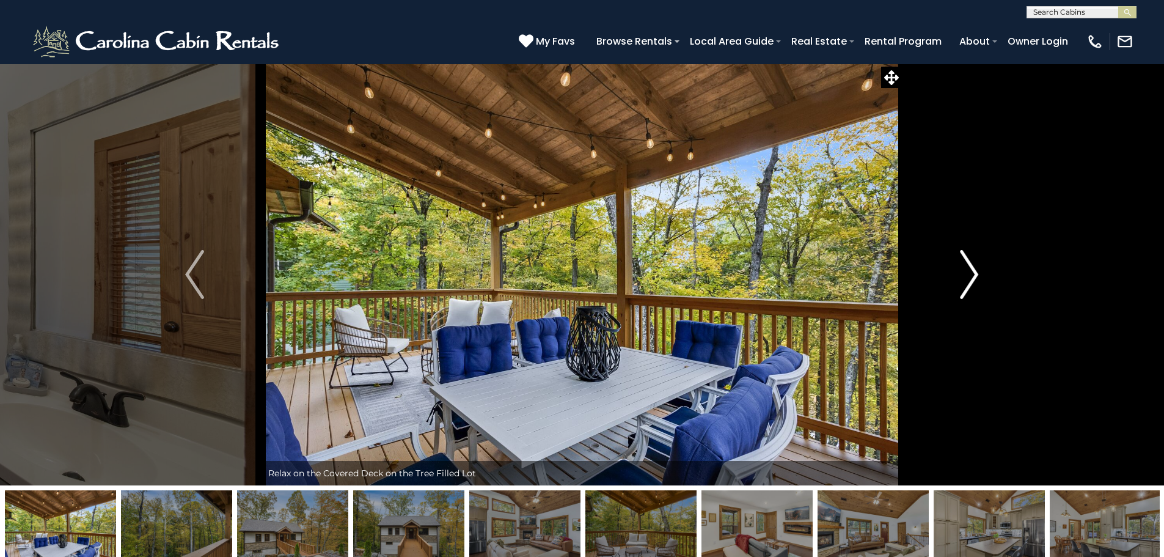
click at [978, 276] on img "Next" at bounding box center [969, 274] width 18 height 49
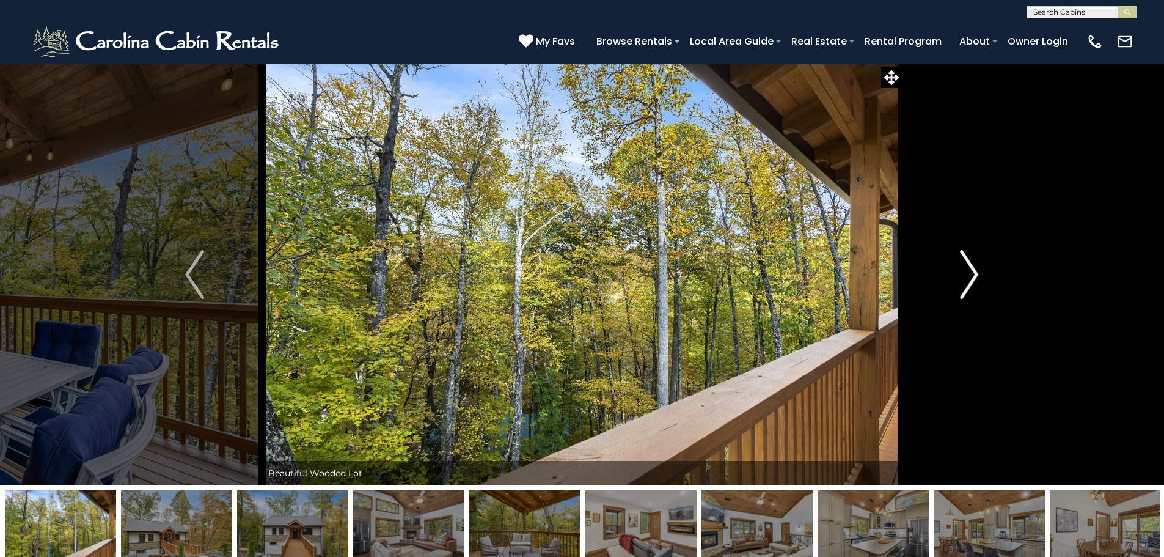
click at [978, 276] on img "Next" at bounding box center [969, 274] width 18 height 49
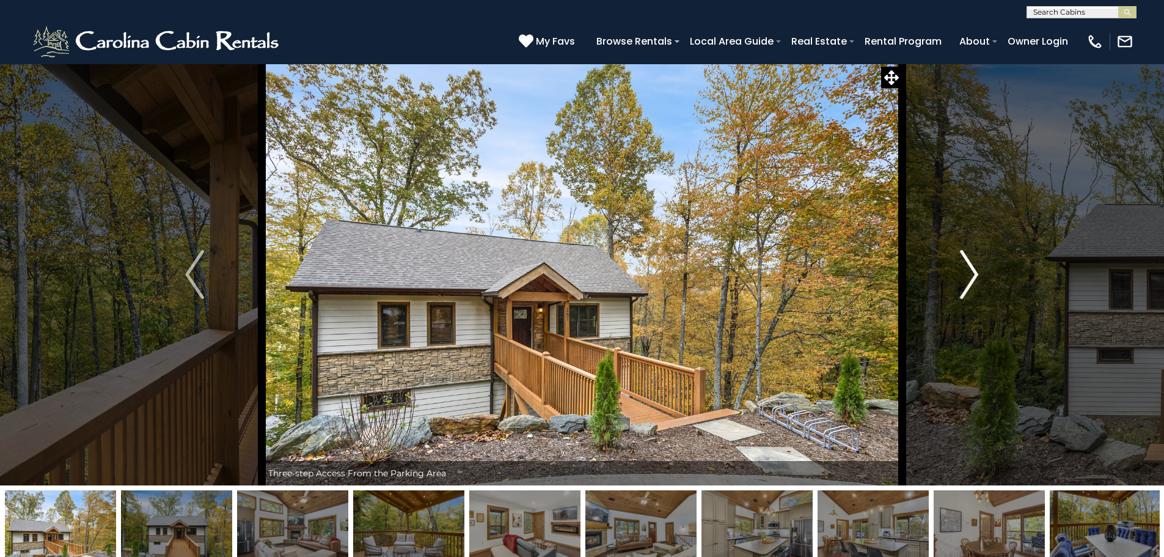
click at [969, 277] on img "Next" at bounding box center [969, 274] width 18 height 49
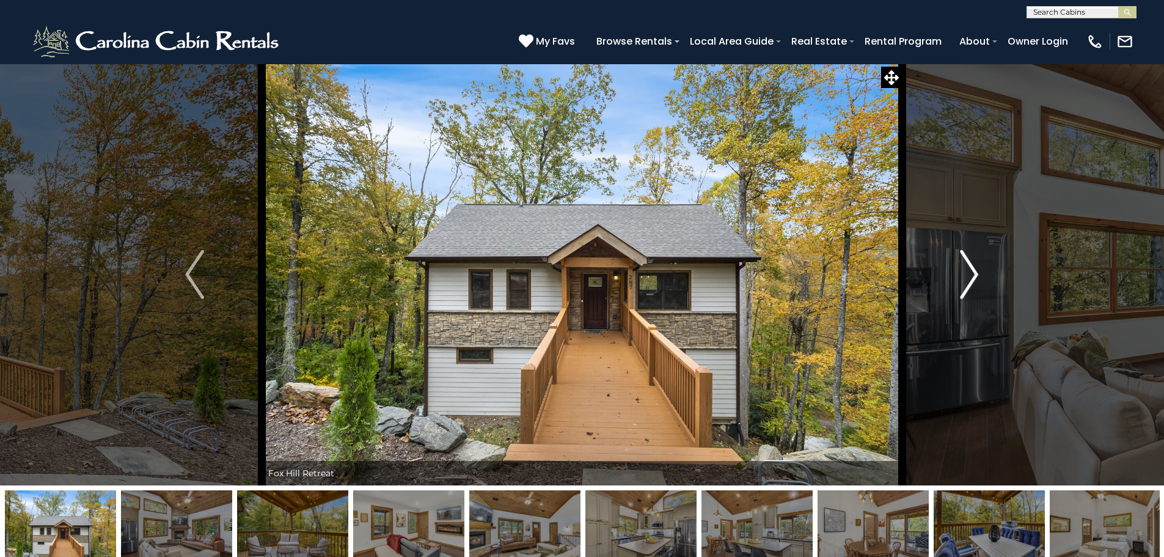
click at [969, 277] on img "Next" at bounding box center [969, 274] width 18 height 49
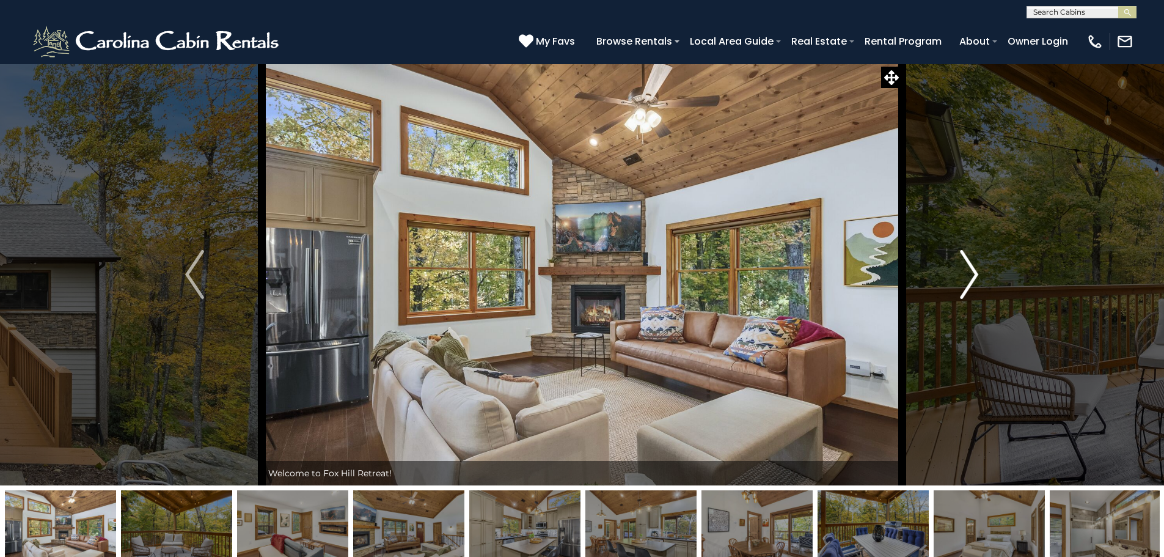
click at [969, 277] on img "Next" at bounding box center [969, 274] width 18 height 49
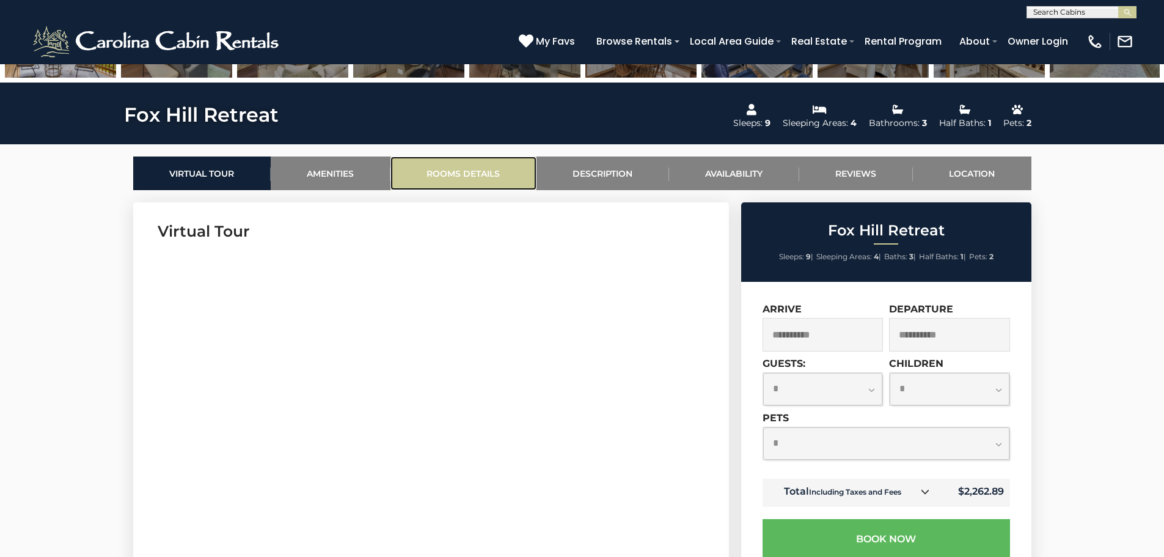
click at [435, 167] on link "Rooms Details" at bounding box center [464, 173] width 146 height 34
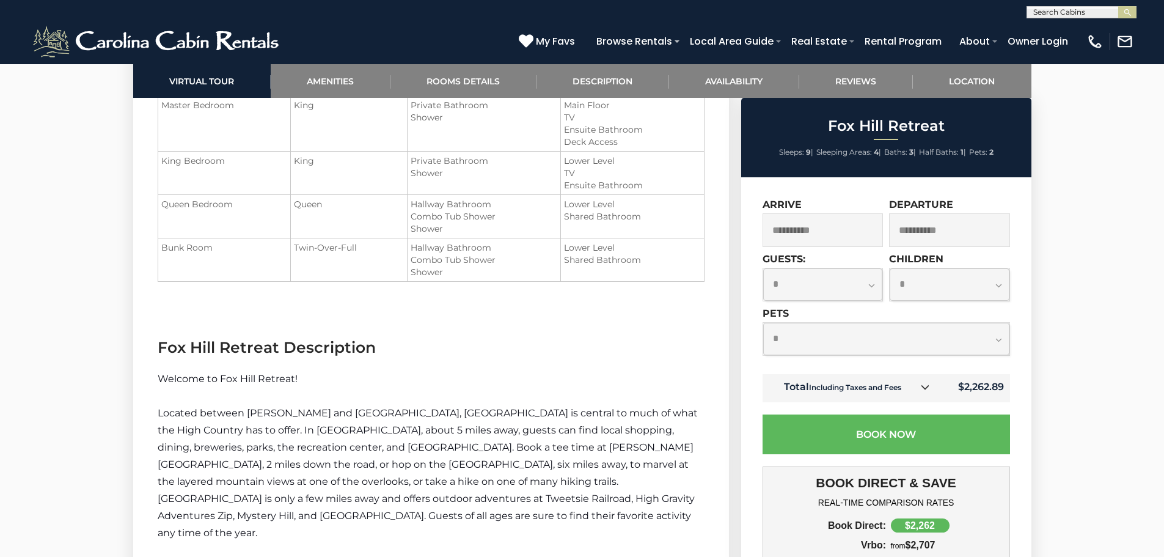
scroll to position [1500, 0]
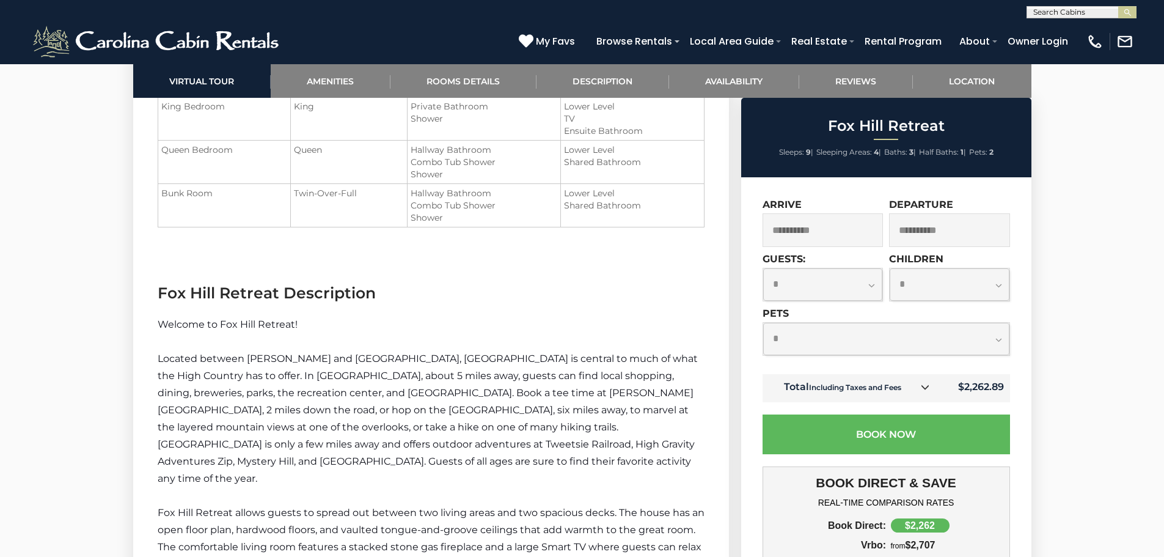
click at [928, 387] on icon at bounding box center [925, 387] width 9 height 9
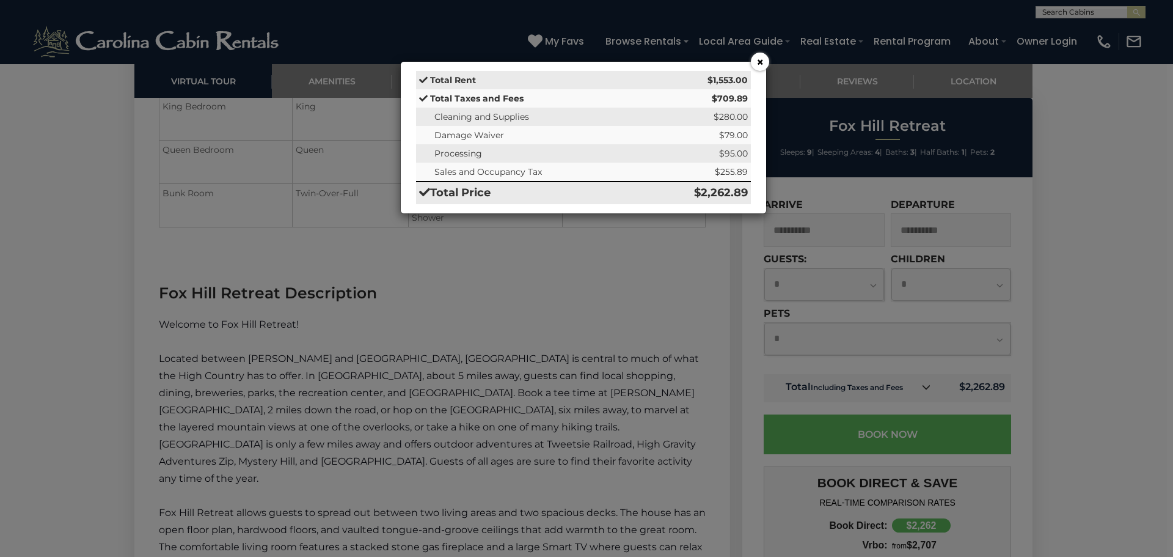
click at [757, 64] on button "×" at bounding box center [760, 62] width 18 height 18
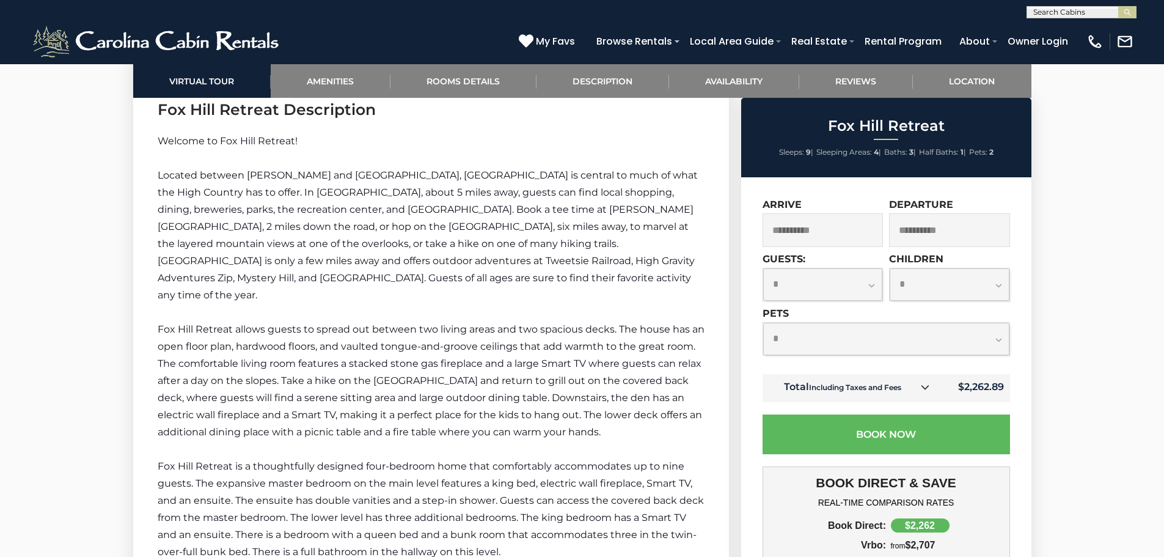
scroll to position [1745, 0]
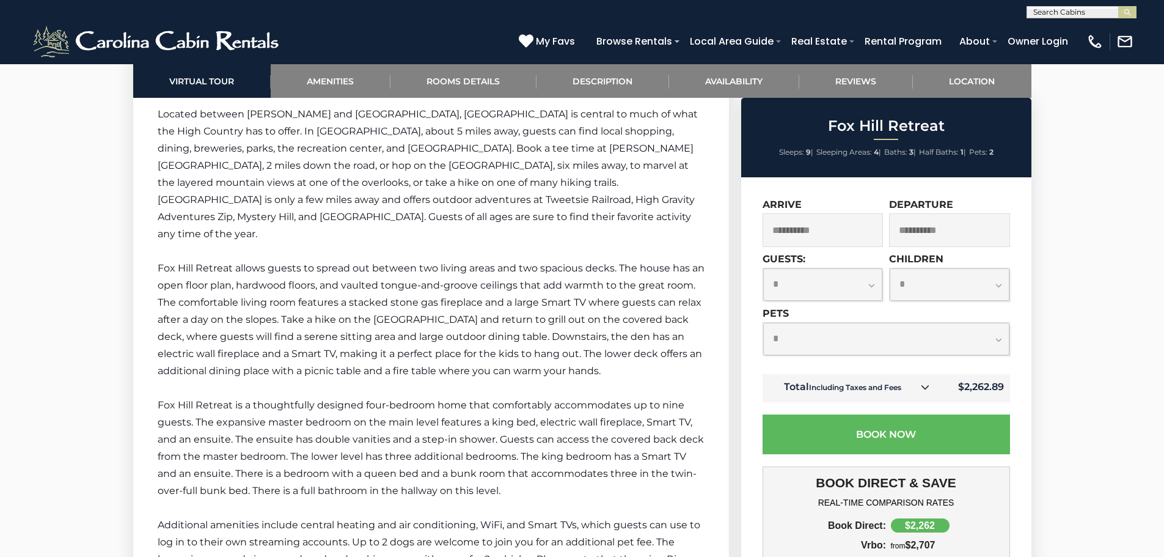
click at [802, 277] on select "**********" at bounding box center [823, 284] width 120 height 32
select select "*"
click at [763, 268] on select "**********" at bounding box center [823, 284] width 120 height 32
click at [937, 291] on select "**********" at bounding box center [950, 284] width 120 height 32
click at [890, 301] on select "**********" at bounding box center [950, 284] width 120 height 32
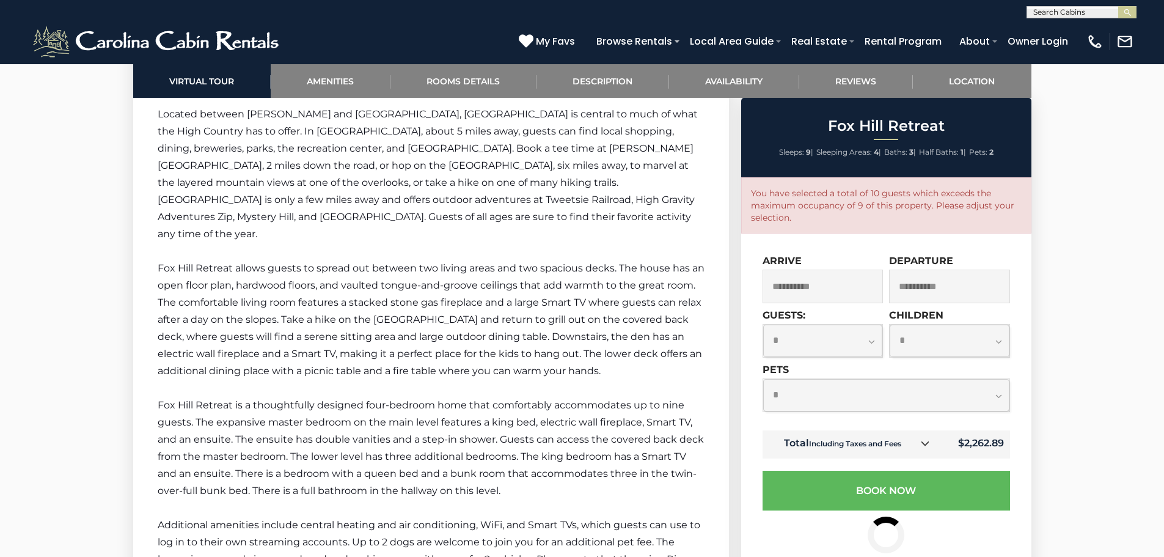
click at [917, 336] on select "**********" at bounding box center [950, 341] width 120 height 32
select select "*"
click at [890, 325] on select "**********" at bounding box center [950, 341] width 120 height 32
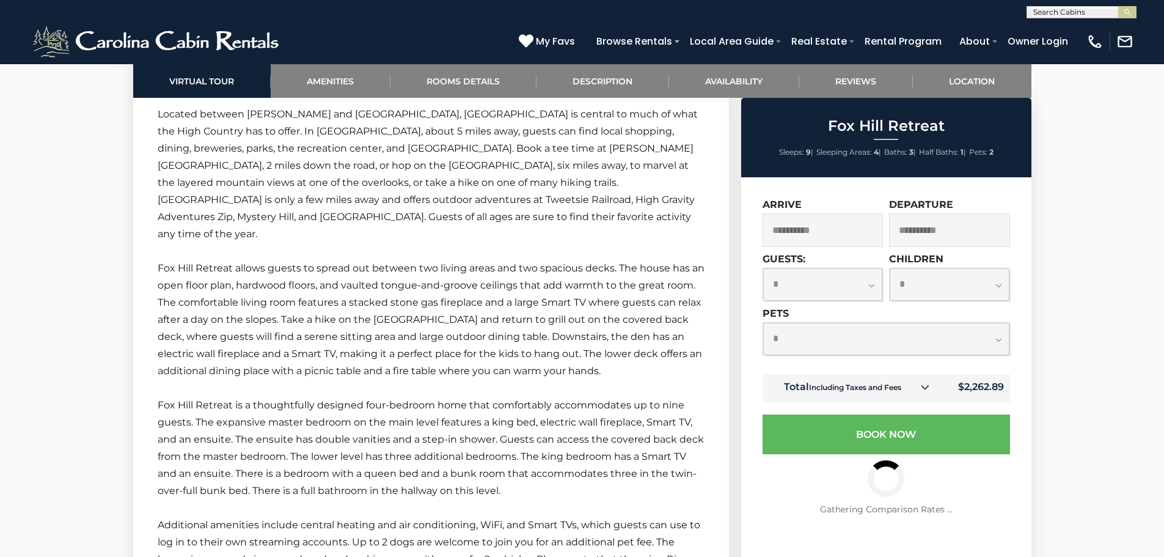
click at [876, 347] on select "**********" at bounding box center [886, 339] width 246 height 32
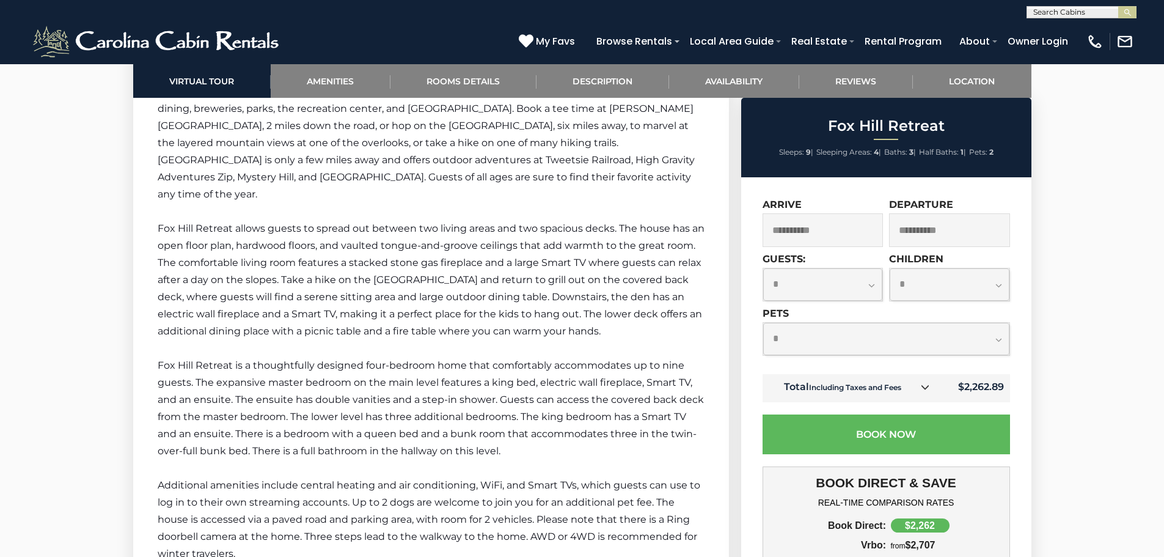
scroll to position [1806, 0]
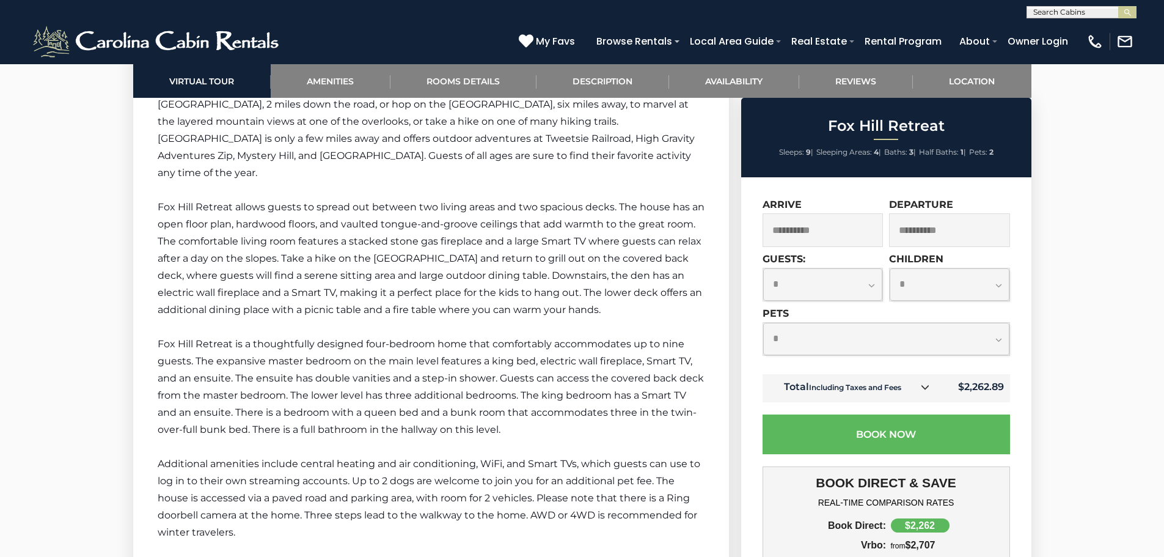
click at [845, 232] on input "**********" at bounding box center [823, 230] width 121 height 34
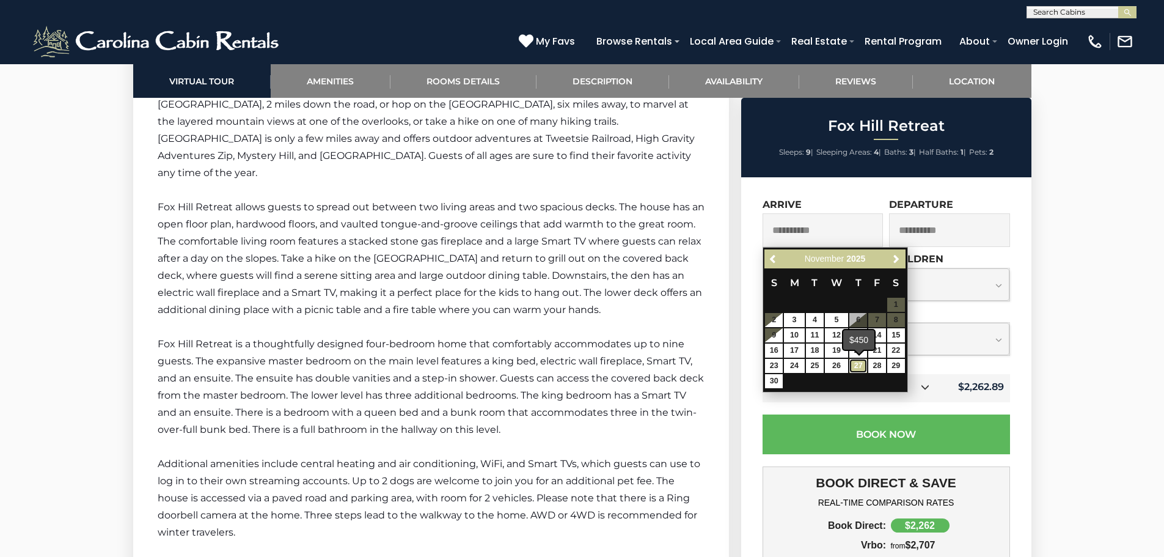
drag, startPoint x: 860, startPoint y: 362, endPoint x: 867, endPoint y: 346, distance: 17.5
click at [860, 362] on link "27" at bounding box center [859, 366] width 18 height 14
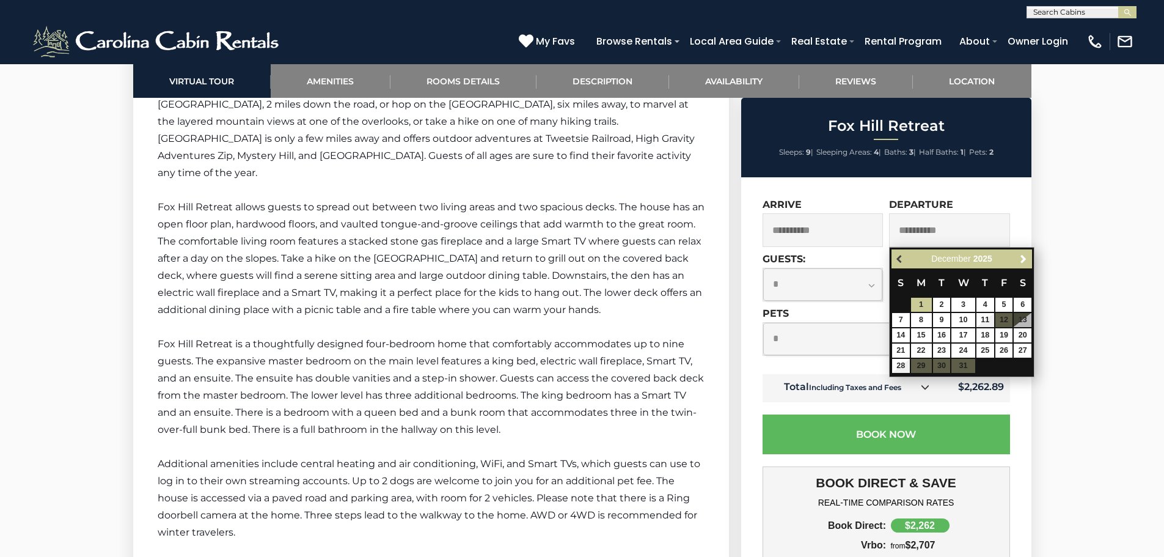
click at [904, 258] on span "Previous" at bounding box center [900, 259] width 10 height 10
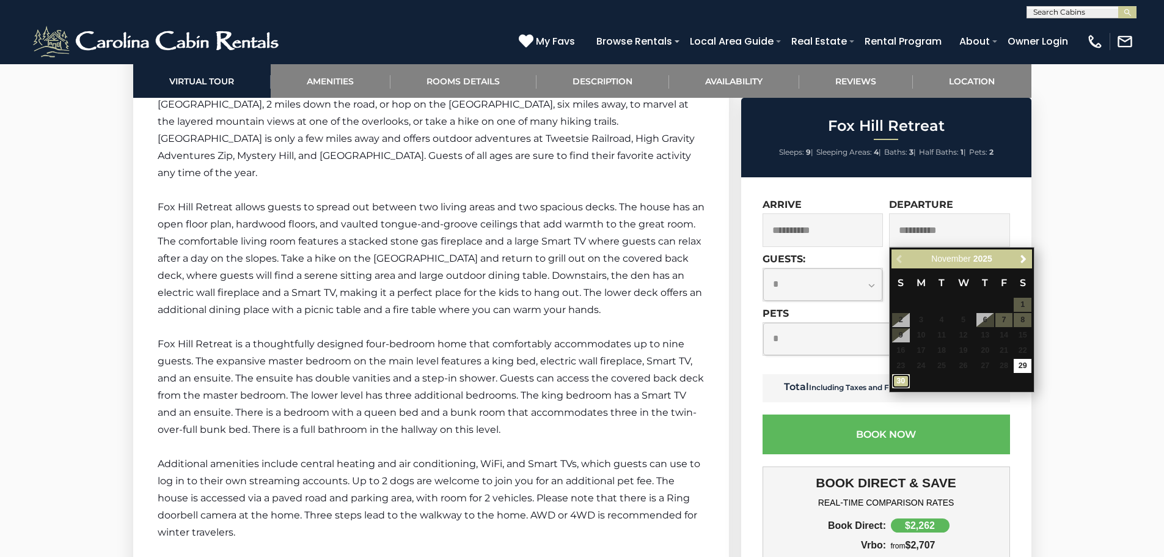
click at [903, 381] on link "30" at bounding box center [901, 381] width 18 height 14
type input "**********"
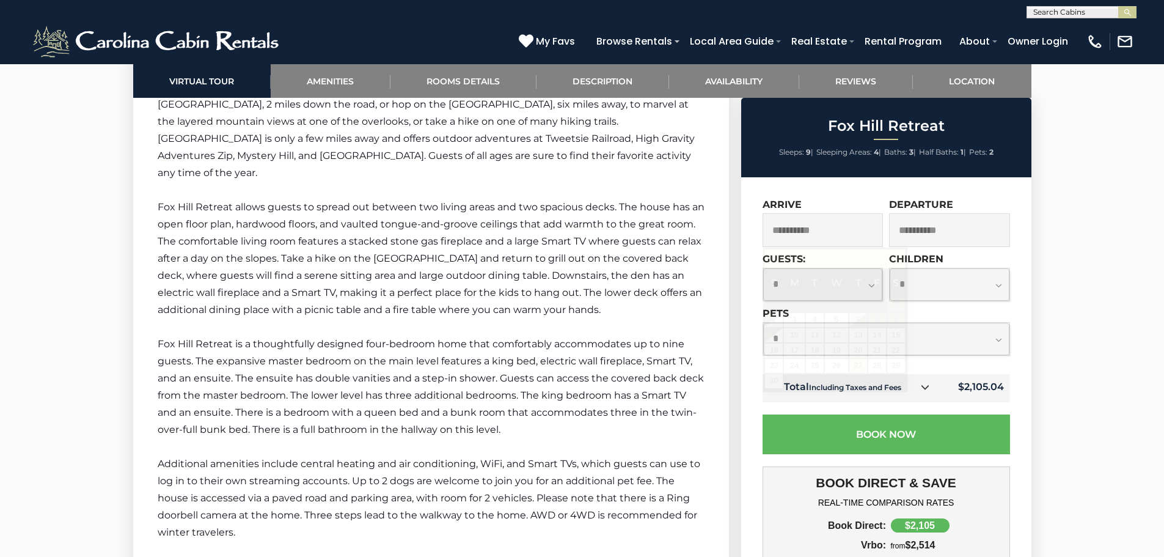
click at [845, 226] on input "**********" at bounding box center [823, 230] width 121 height 34
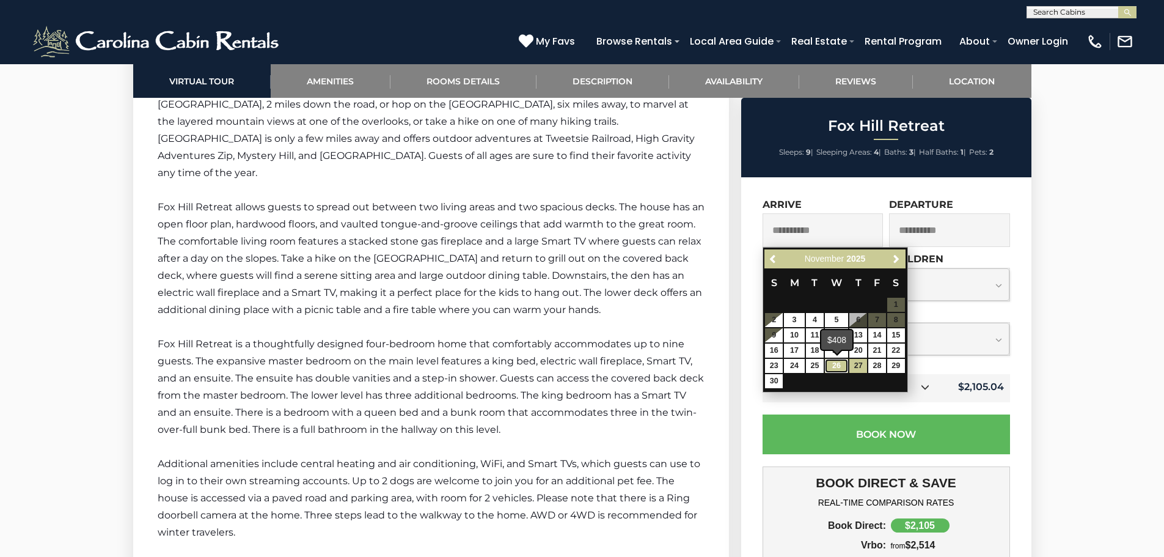
click at [841, 362] on link "26" at bounding box center [836, 366] width 23 height 14
type input "**********"
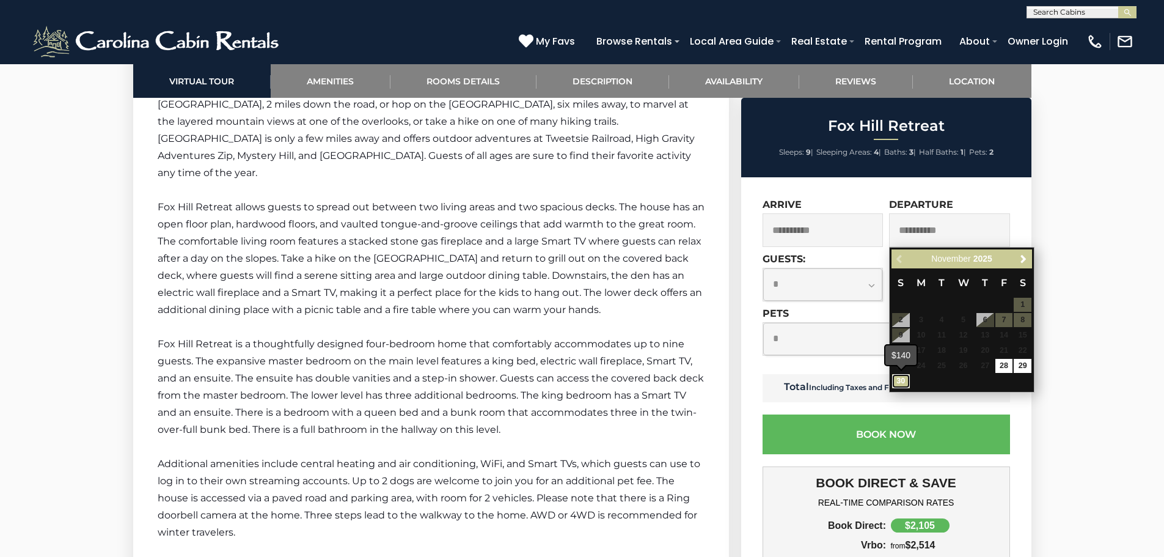
click at [900, 384] on link "30" at bounding box center [901, 381] width 18 height 14
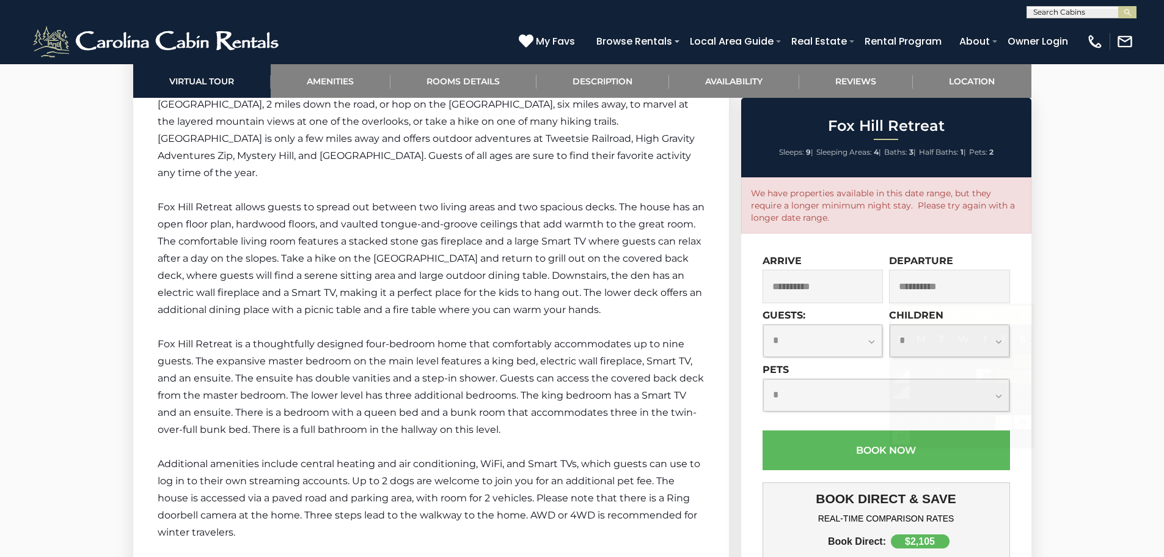
click at [942, 290] on input "**********" at bounding box center [949, 287] width 121 height 34
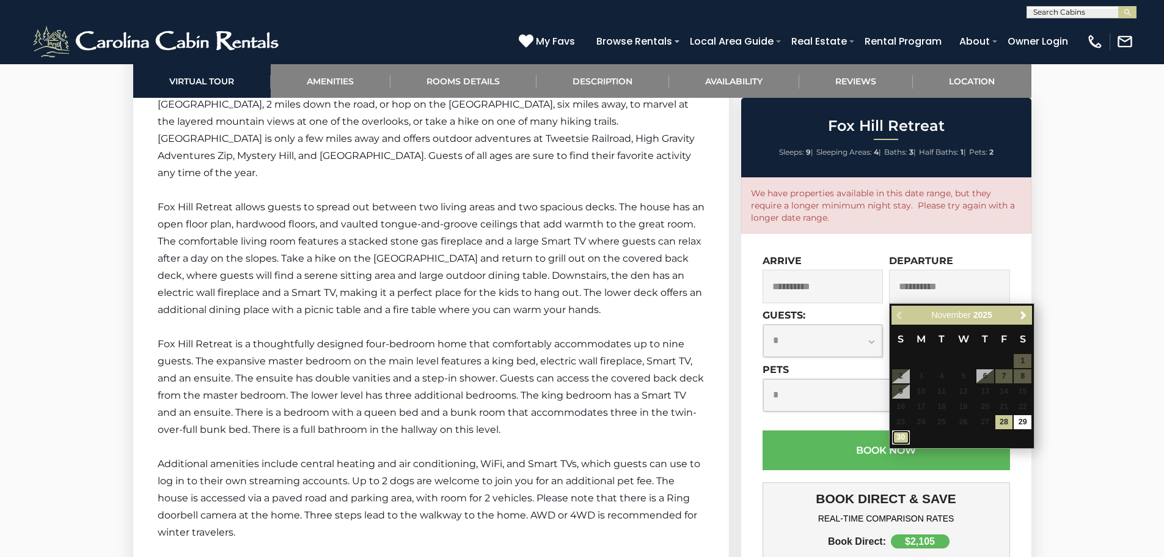
click at [900, 436] on link "30" at bounding box center [901, 437] width 18 height 14
type input "**********"
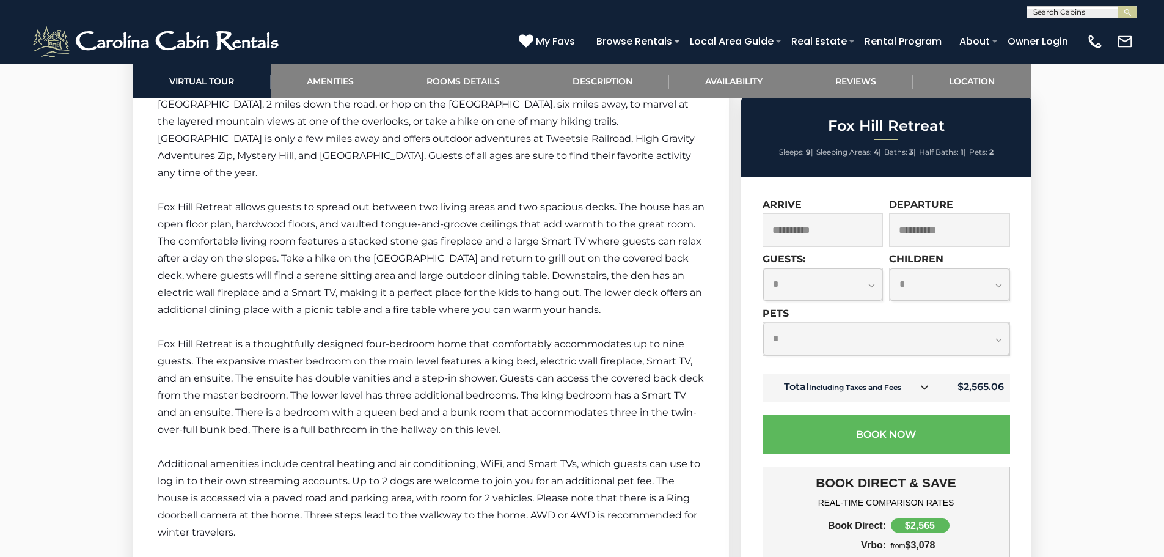
click at [838, 226] on input "**********" at bounding box center [823, 230] width 121 height 34
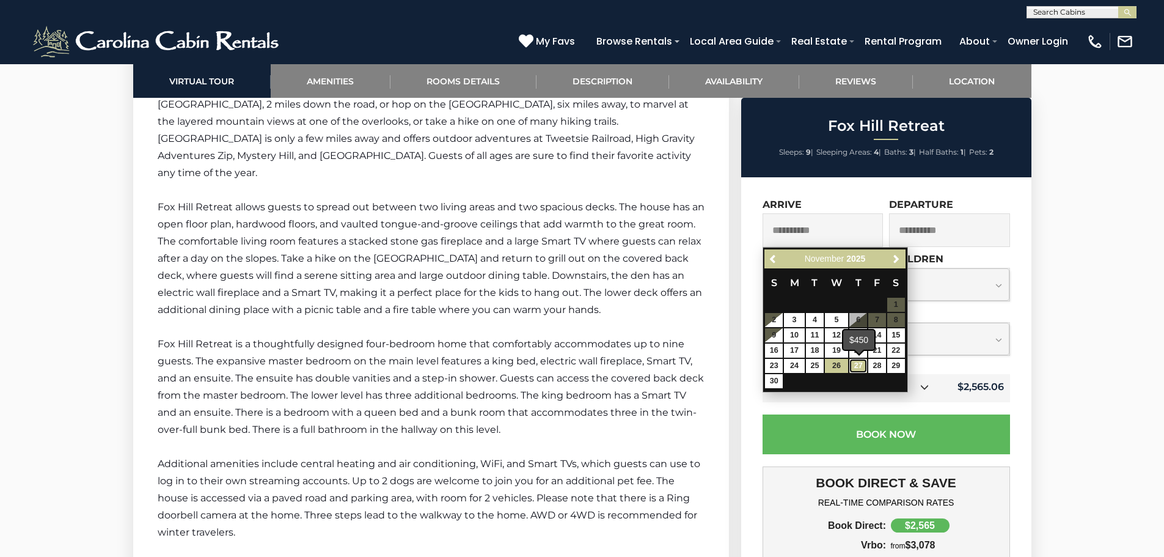
click at [865, 368] on link "27" at bounding box center [859, 366] width 18 height 14
type input "**********"
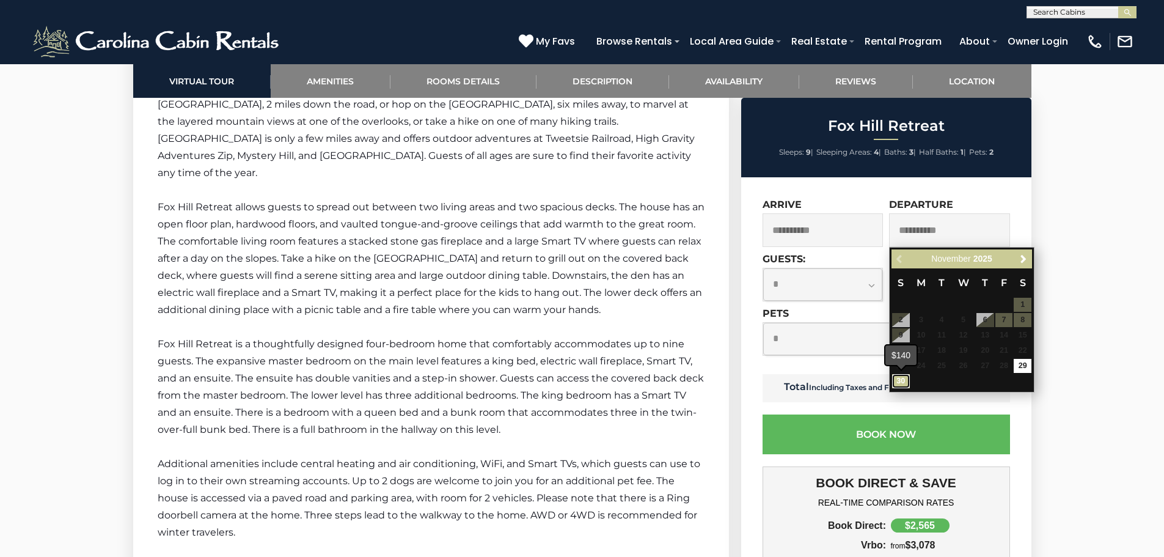
click at [908, 386] on link "30" at bounding box center [901, 381] width 18 height 14
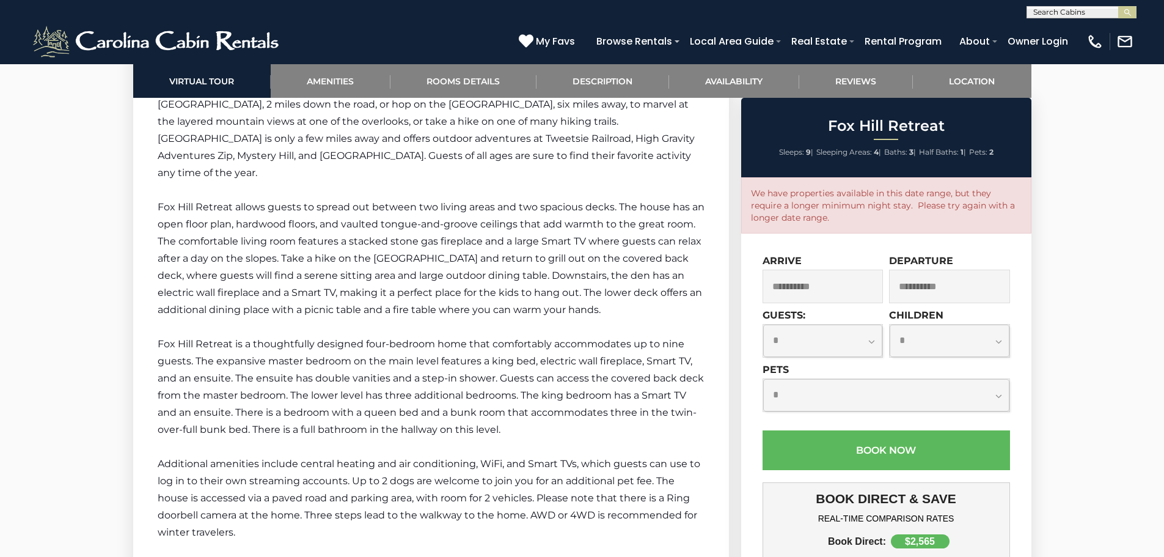
click at [963, 285] on input "**********" at bounding box center [949, 287] width 121 height 34
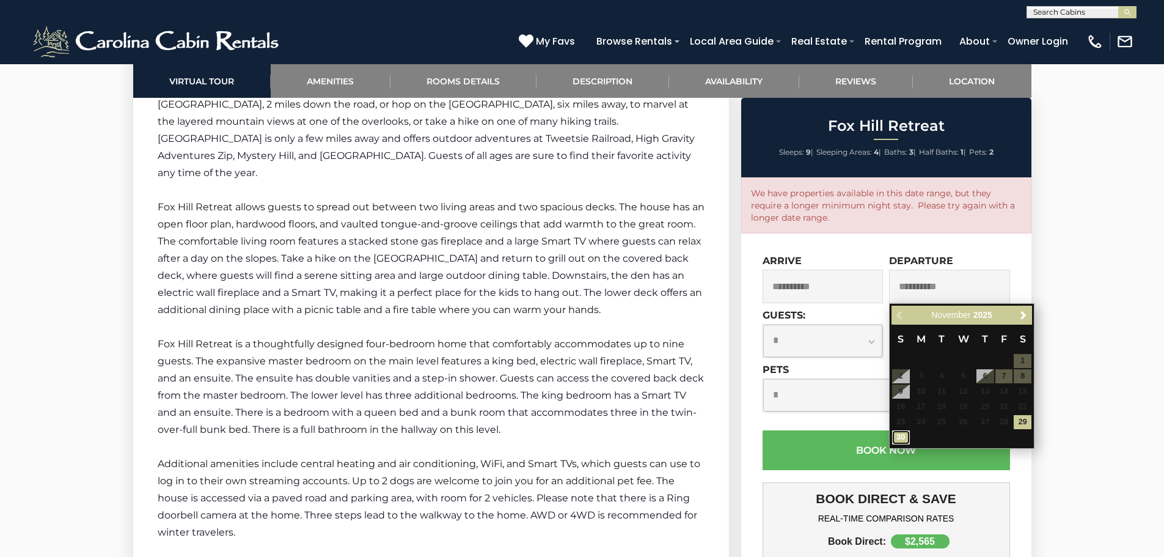
click at [898, 441] on link "30" at bounding box center [901, 437] width 18 height 14
type input "**********"
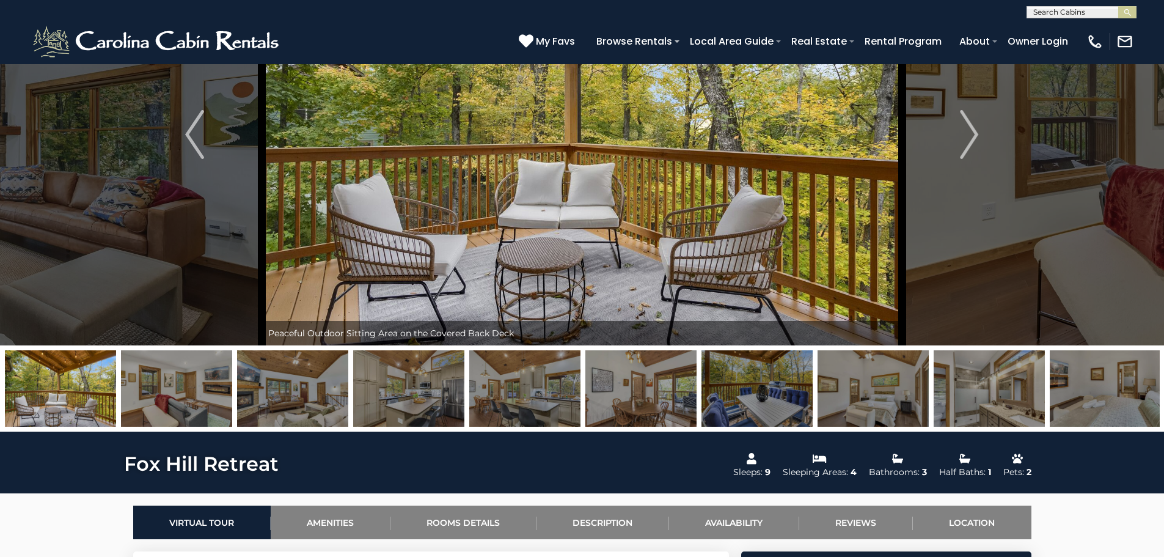
scroll to position [95, 0]
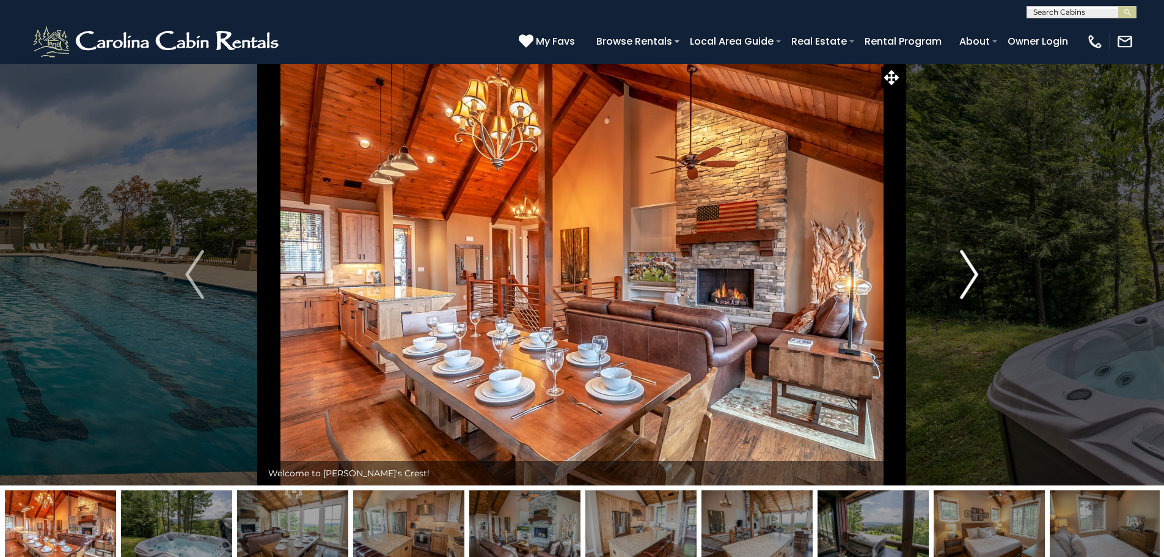
click at [965, 280] on img "Next" at bounding box center [969, 274] width 18 height 49
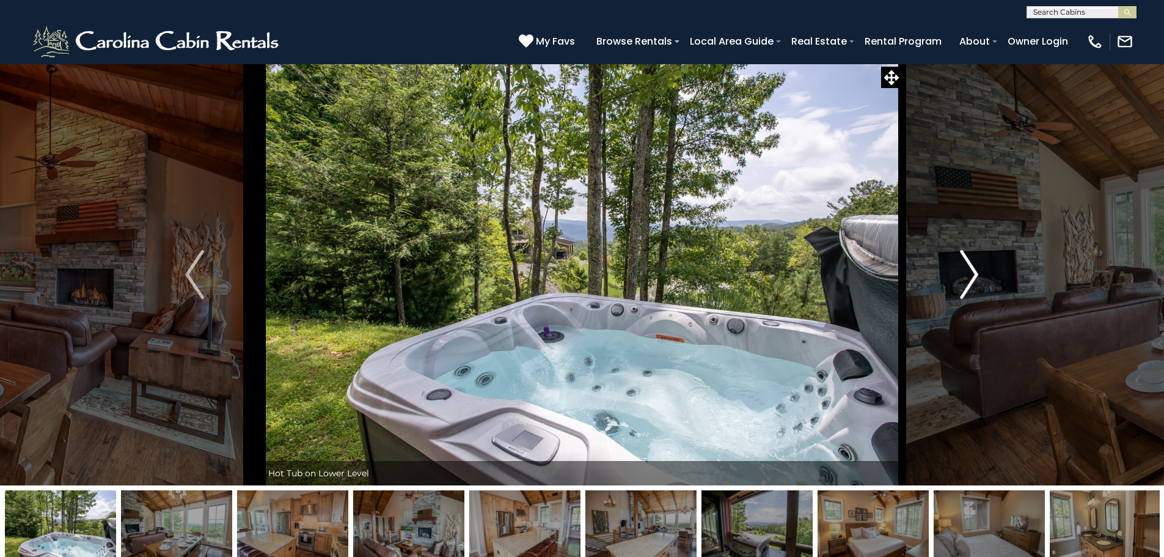
click at [965, 280] on img "Next" at bounding box center [969, 274] width 18 height 49
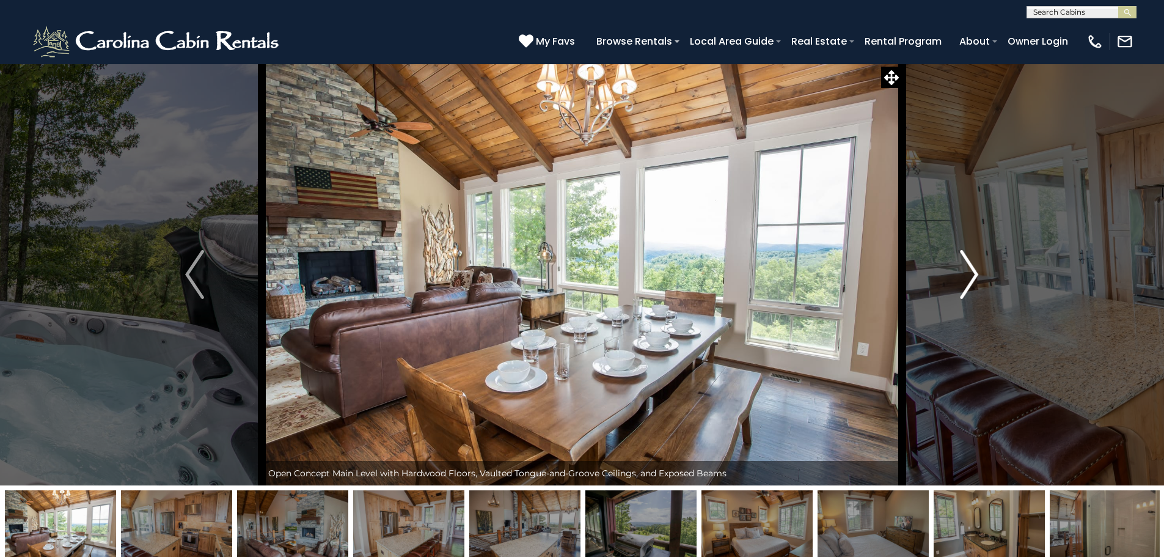
click at [966, 266] on img "Next" at bounding box center [969, 274] width 18 height 49
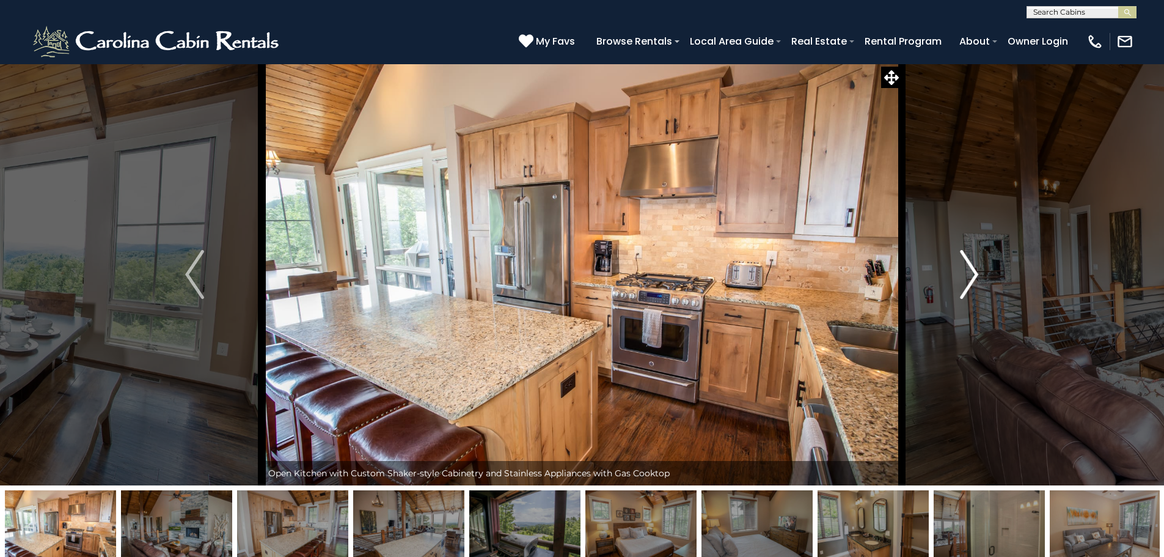
click at [971, 271] on img "Next" at bounding box center [969, 274] width 18 height 49
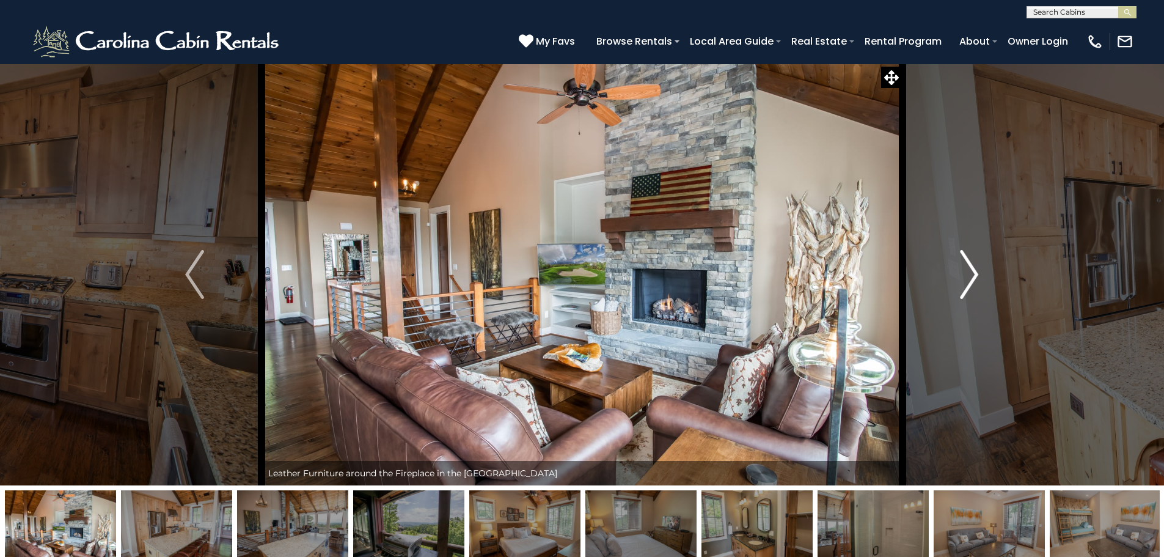
click at [971, 271] on img "Next" at bounding box center [969, 274] width 18 height 49
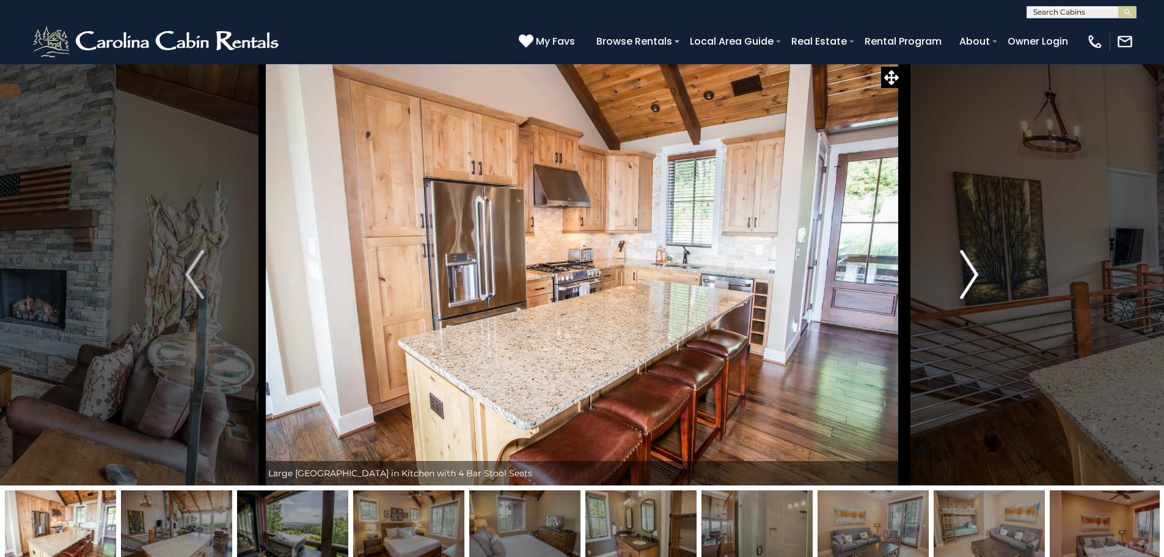
click at [971, 271] on img "Next" at bounding box center [969, 274] width 18 height 49
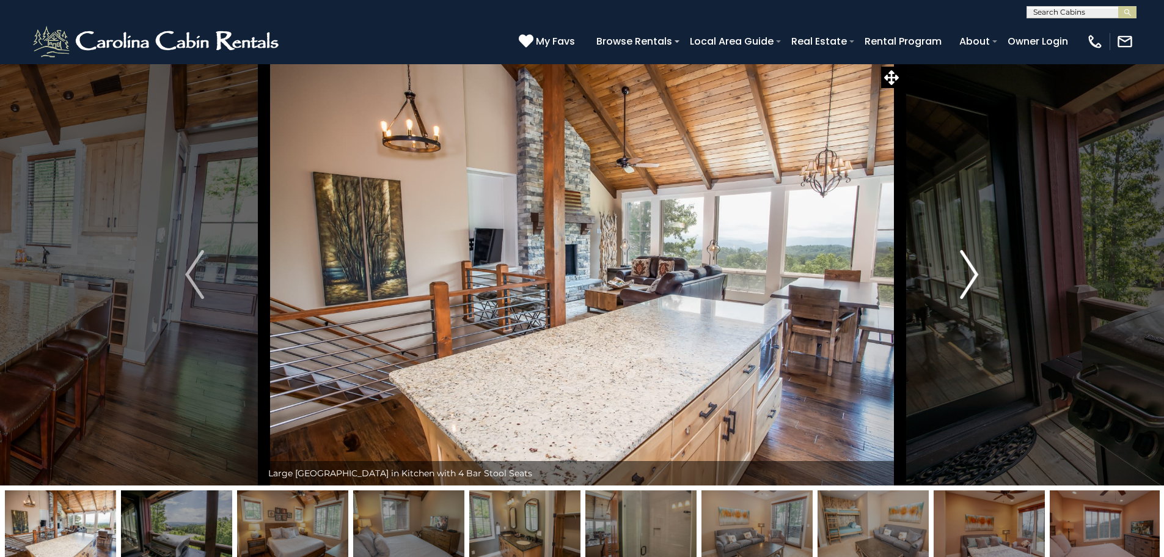
click at [971, 271] on img "Next" at bounding box center [969, 274] width 18 height 49
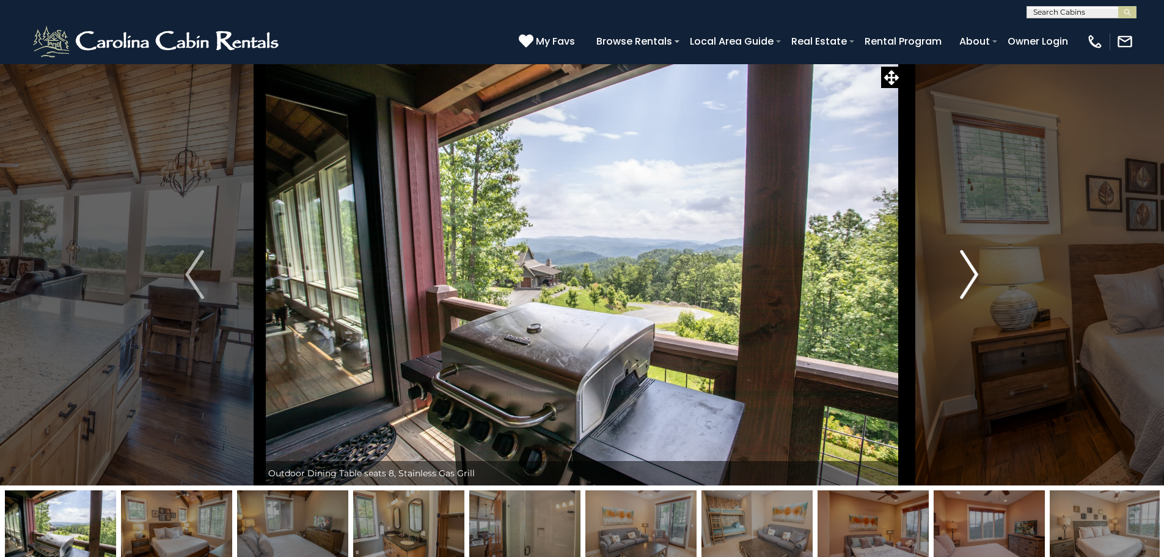
click at [971, 271] on img "Next" at bounding box center [969, 274] width 18 height 49
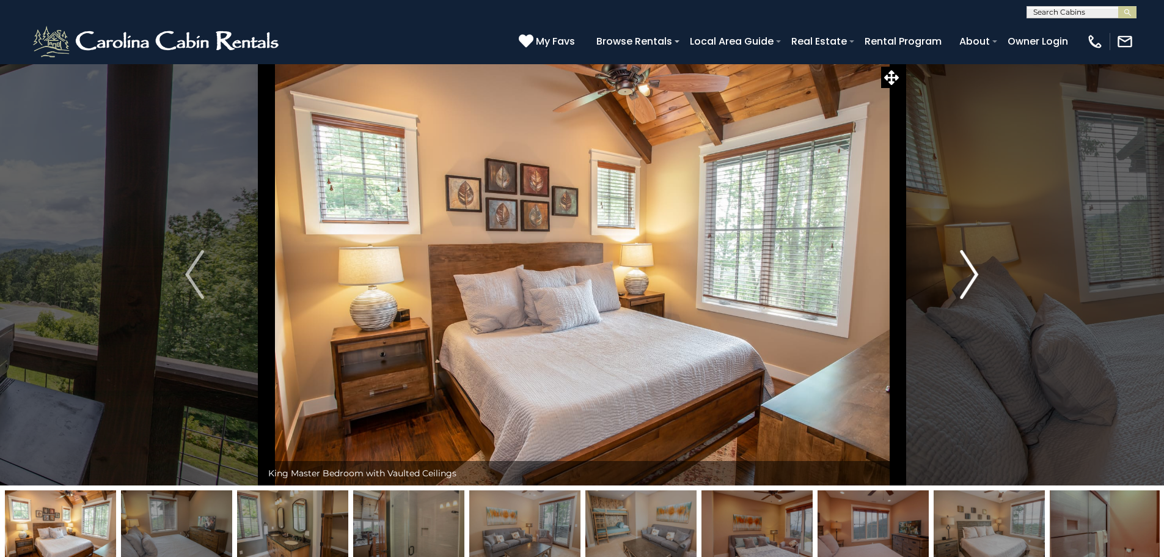
click at [971, 271] on img "Next" at bounding box center [969, 274] width 18 height 49
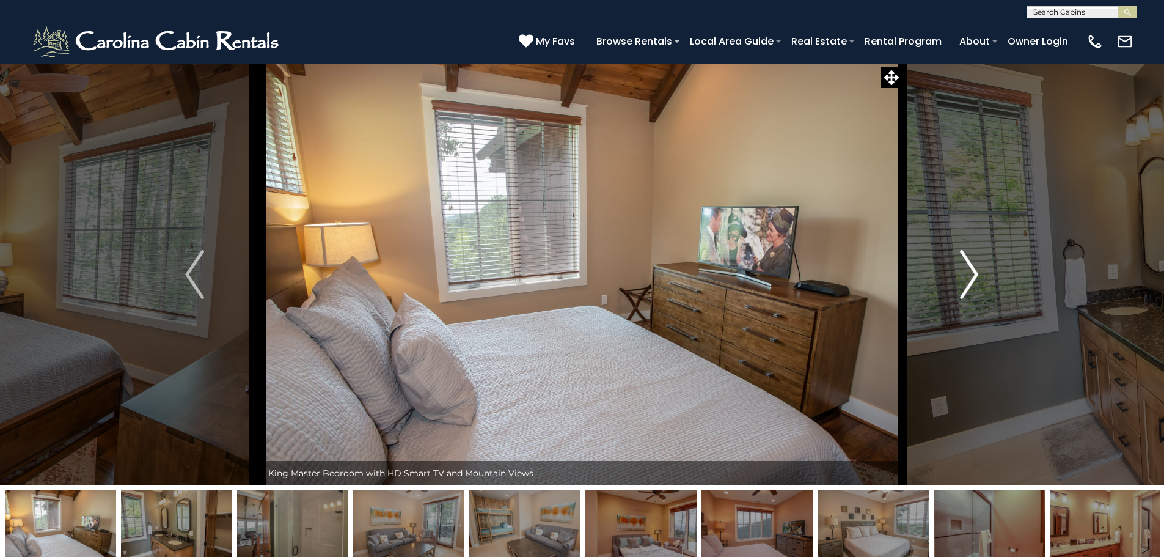
click at [971, 271] on img "Next" at bounding box center [969, 274] width 18 height 49
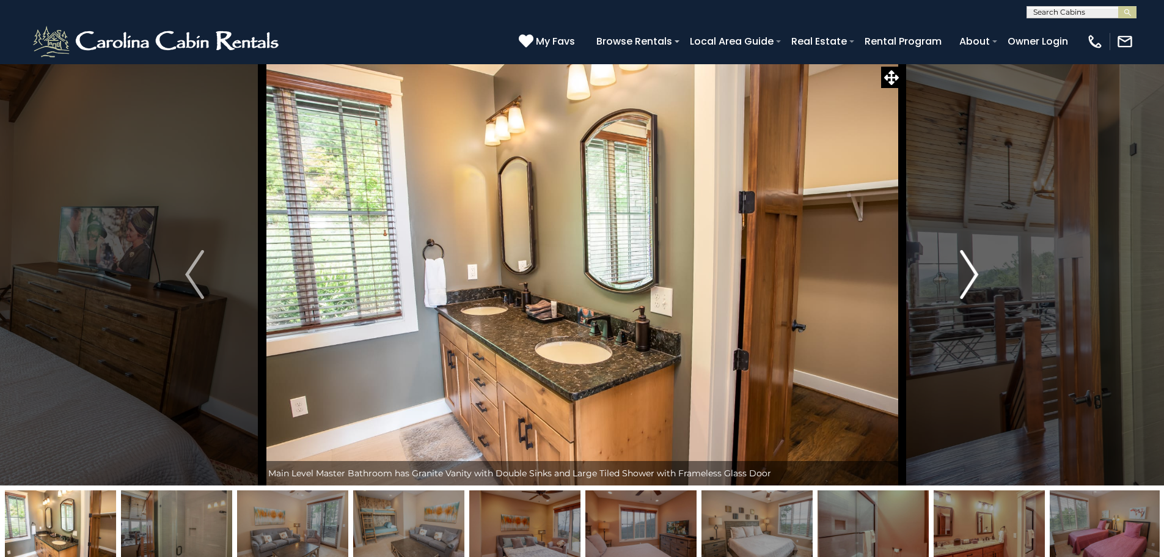
click at [971, 271] on img "Next" at bounding box center [969, 274] width 18 height 49
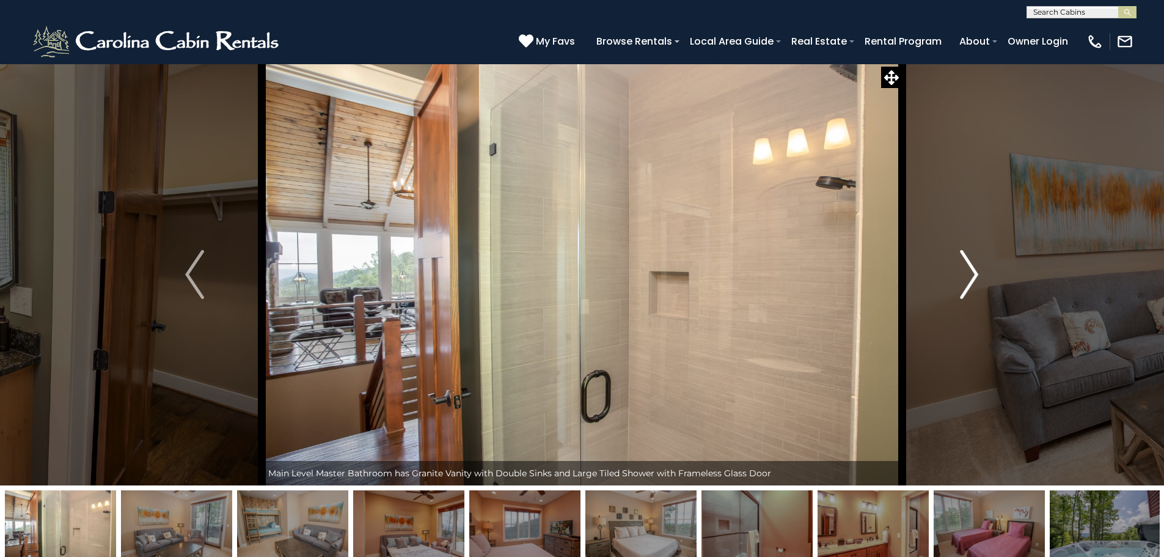
click at [971, 271] on img "Next" at bounding box center [969, 274] width 18 height 49
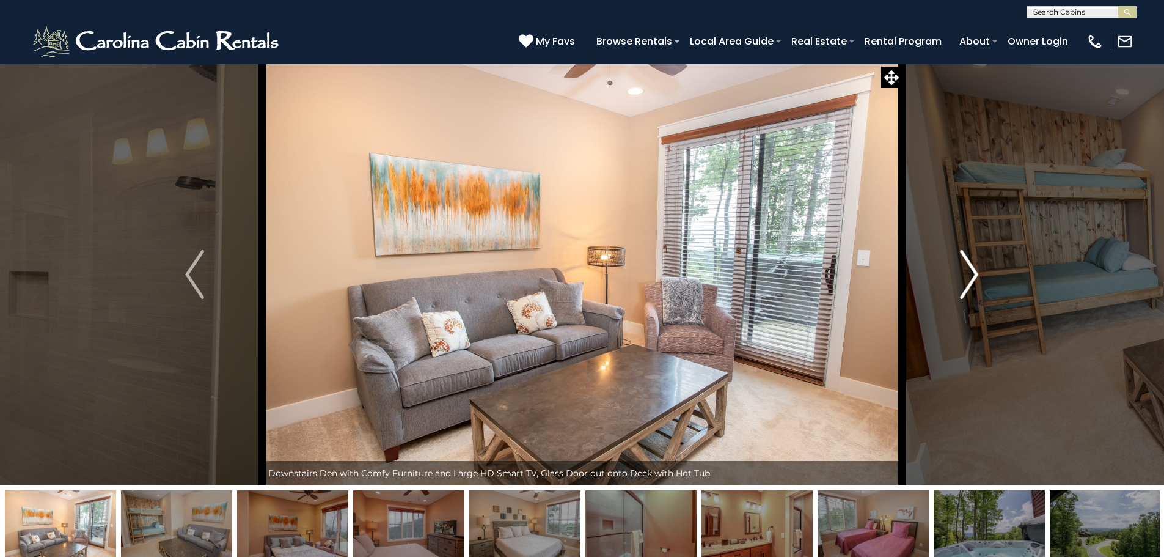
click at [971, 271] on img "Next" at bounding box center [969, 274] width 18 height 49
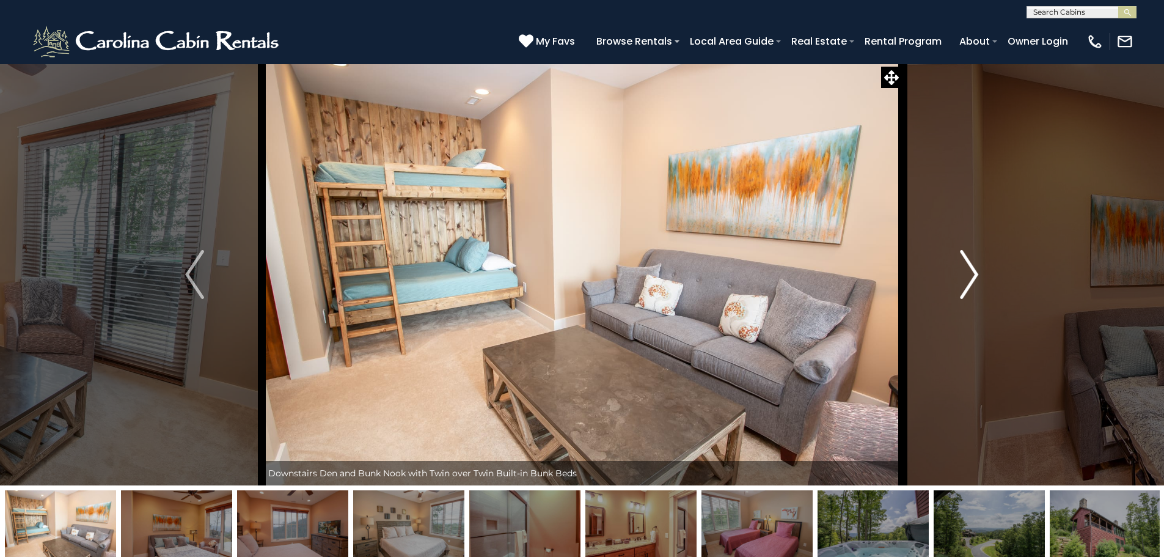
click at [971, 271] on img "Next" at bounding box center [969, 274] width 18 height 49
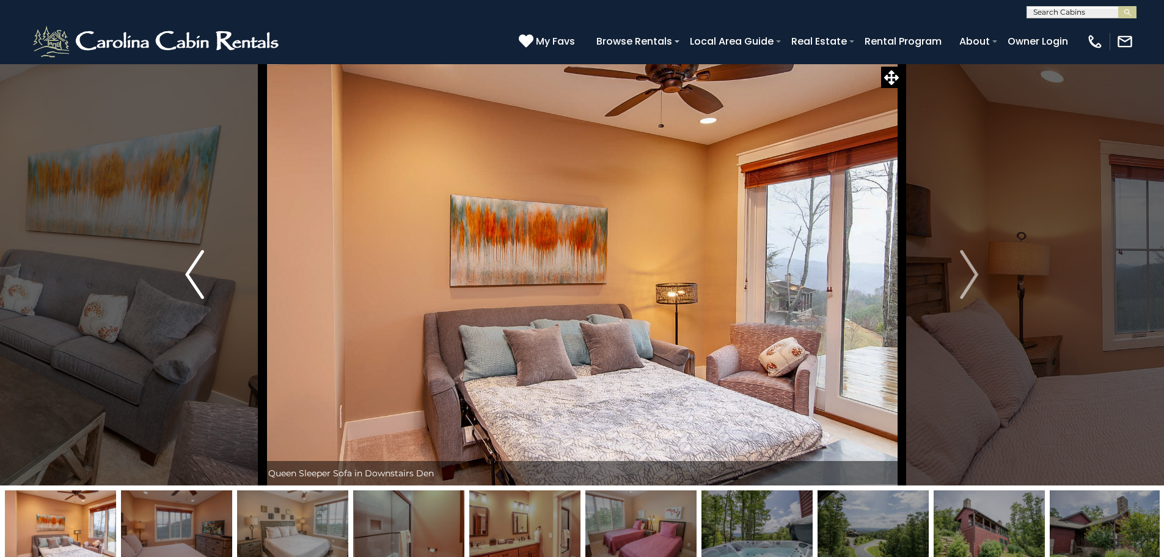
click at [214, 277] on button "Previous" at bounding box center [194, 275] width 134 height 422
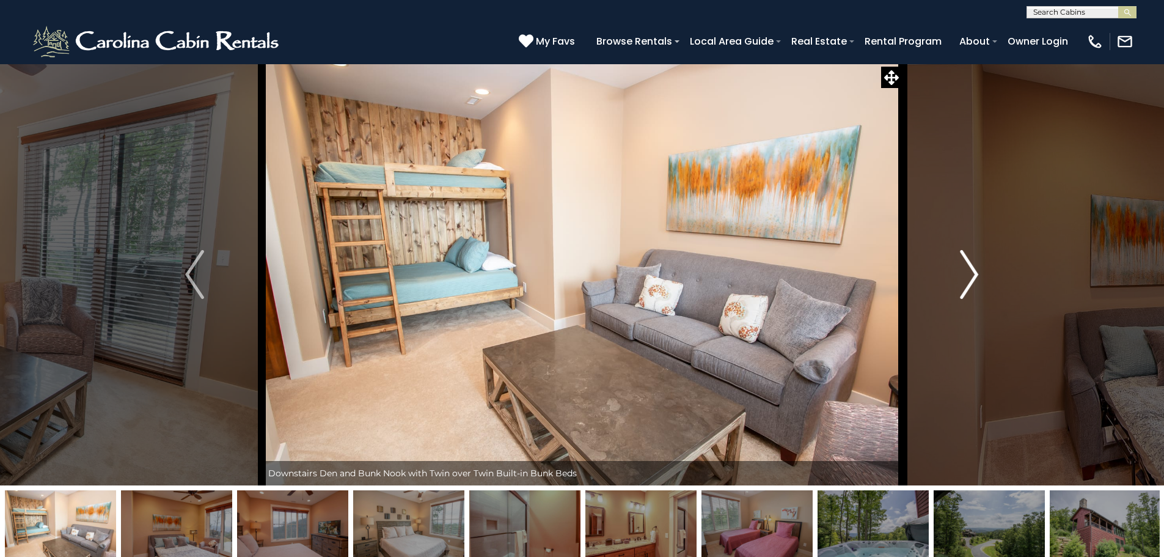
click at [978, 278] on img "Next" at bounding box center [969, 274] width 18 height 49
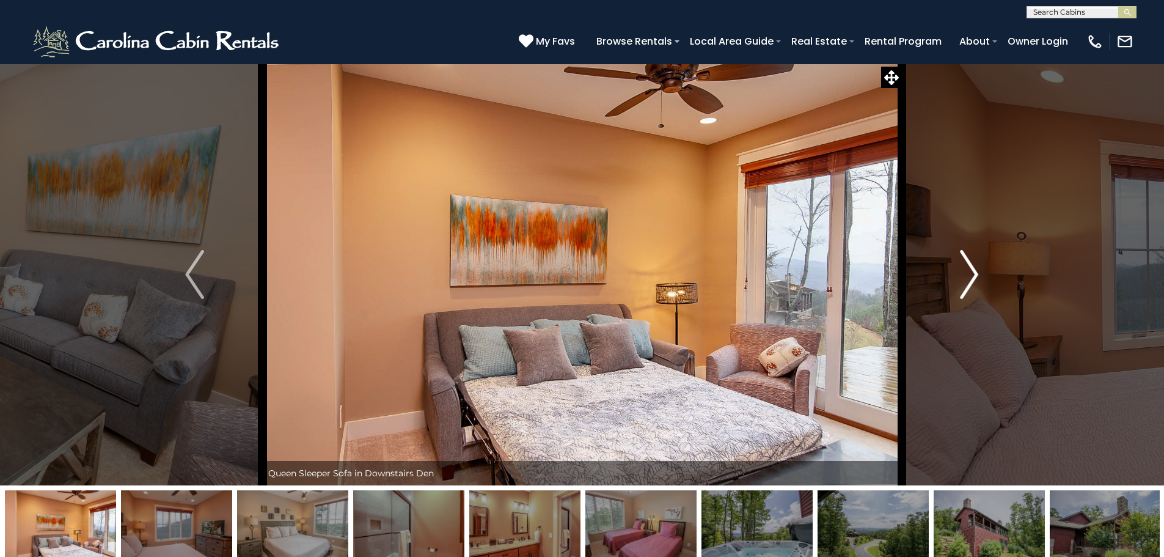
click at [978, 278] on img "Next" at bounding box center [969, 274] width 18 height 49
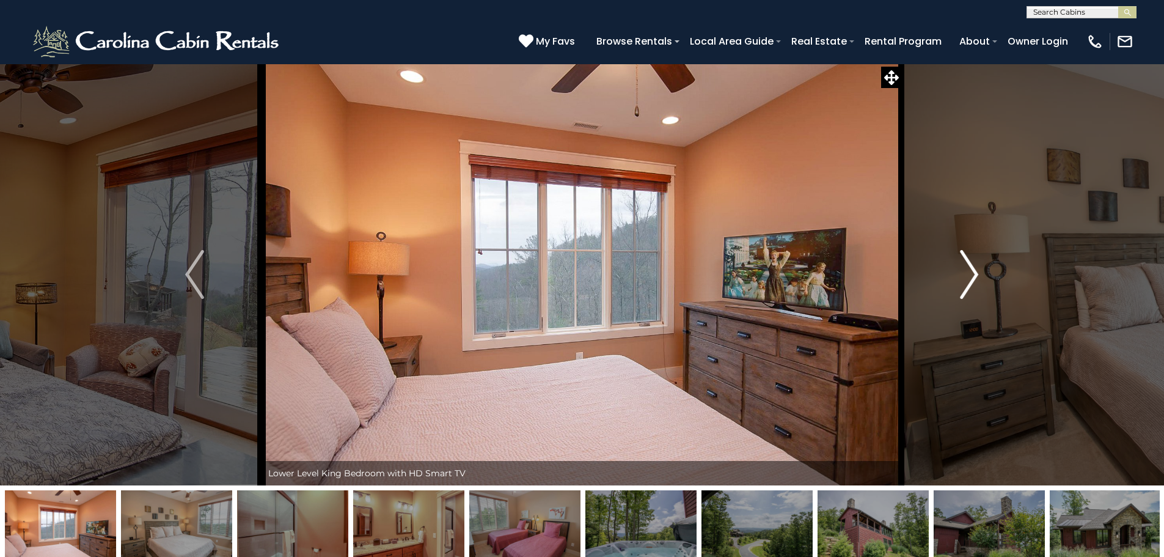
click at [978, 278] on img "Next" at bounding box center [969, 274] width 18 height 49
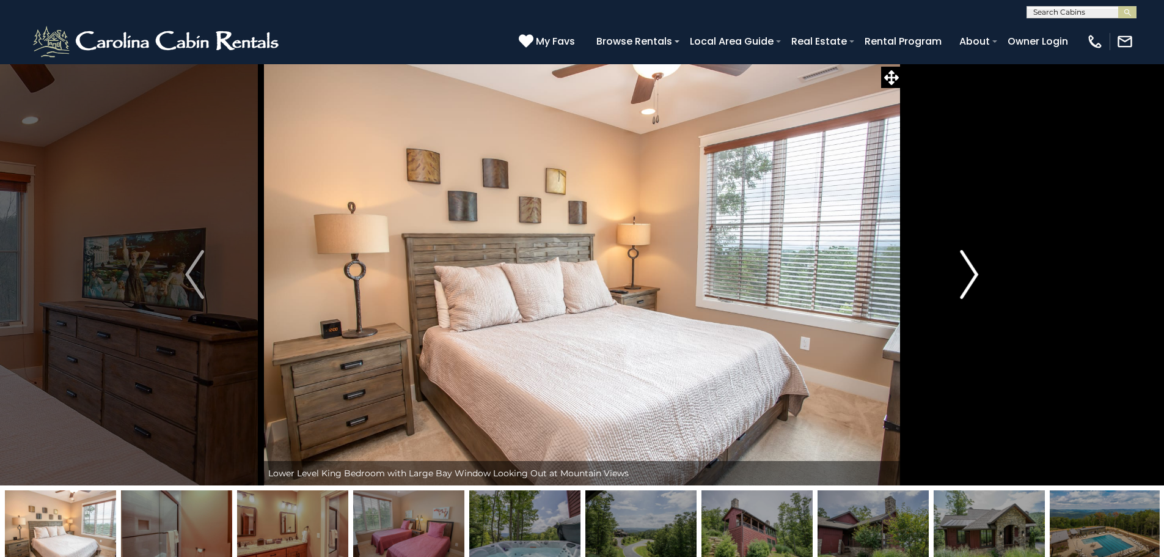
click at [978, 278] on img "Next" at bounding box center [969, 274] width 18 height 49
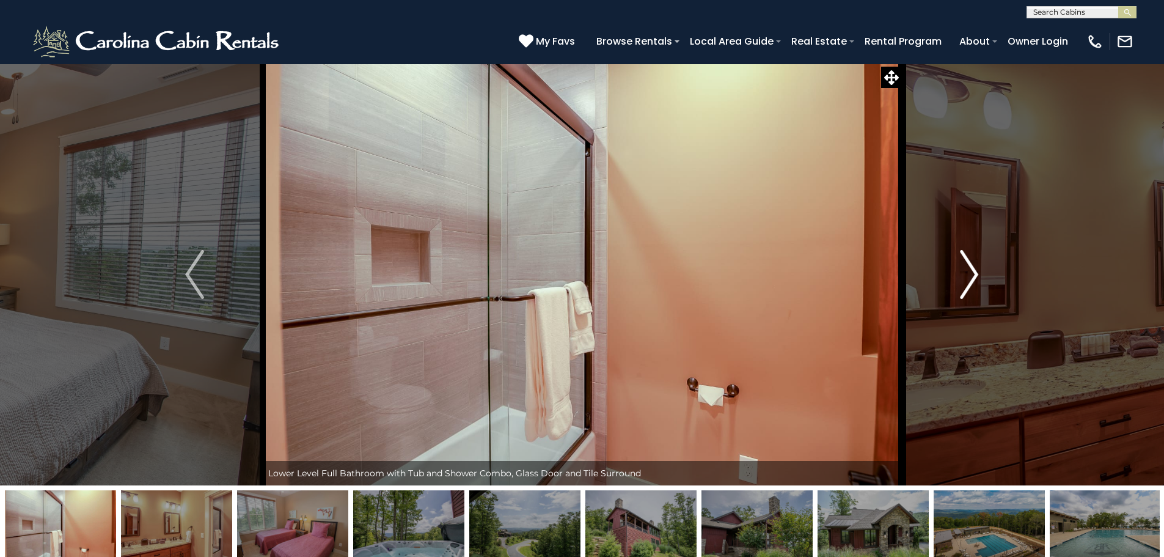
click at [978, 278] on img "Next" at bounding box center [969, 274] width 18 height 49
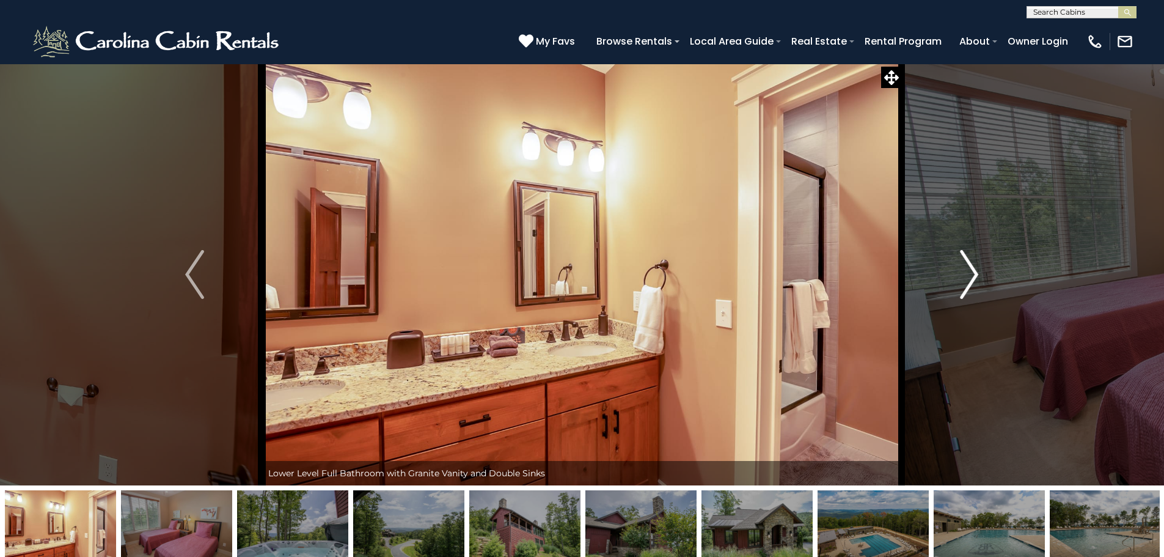
click at [978, 278] on img "Next" at bounding box center [969, 274] width 18 height 49
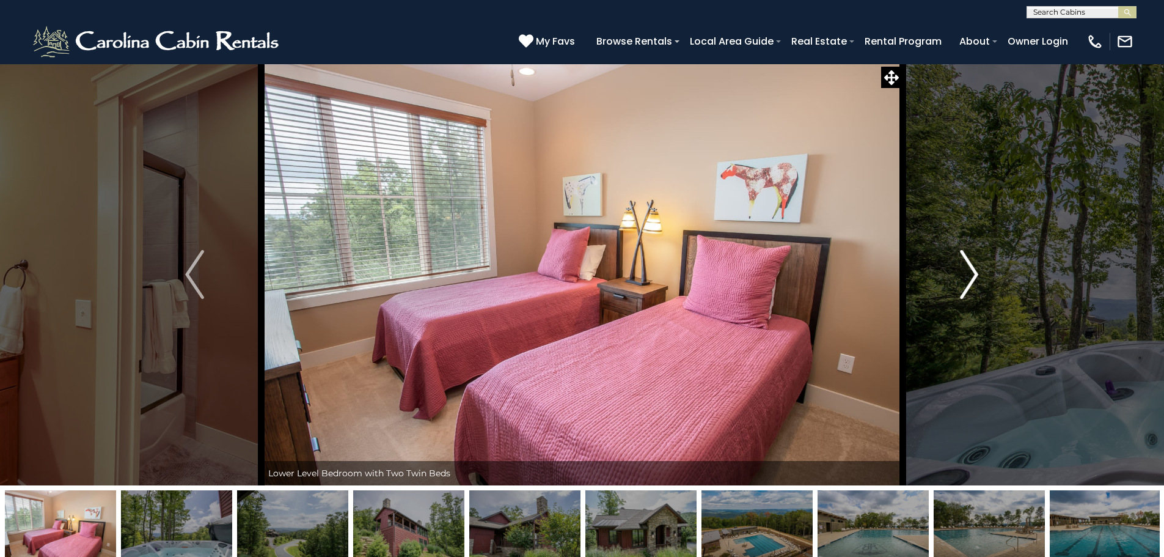
click at [978, 278] on img "Next" at bounding box center [969, 274] width 18 height 49
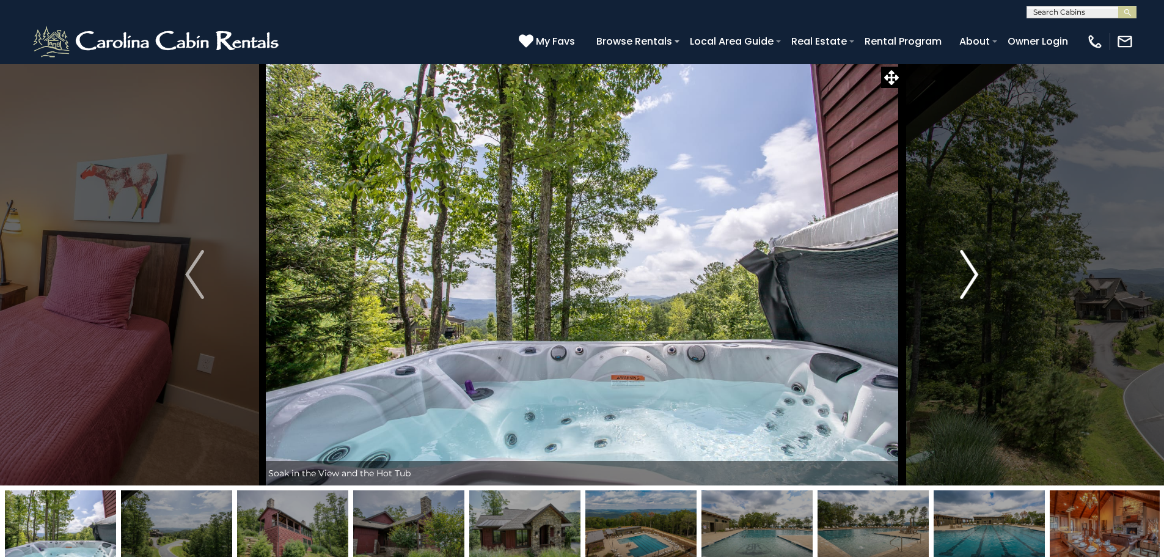
click at [978, 278] on img "Next" at bounding box center [969, 274] width 18 height 49
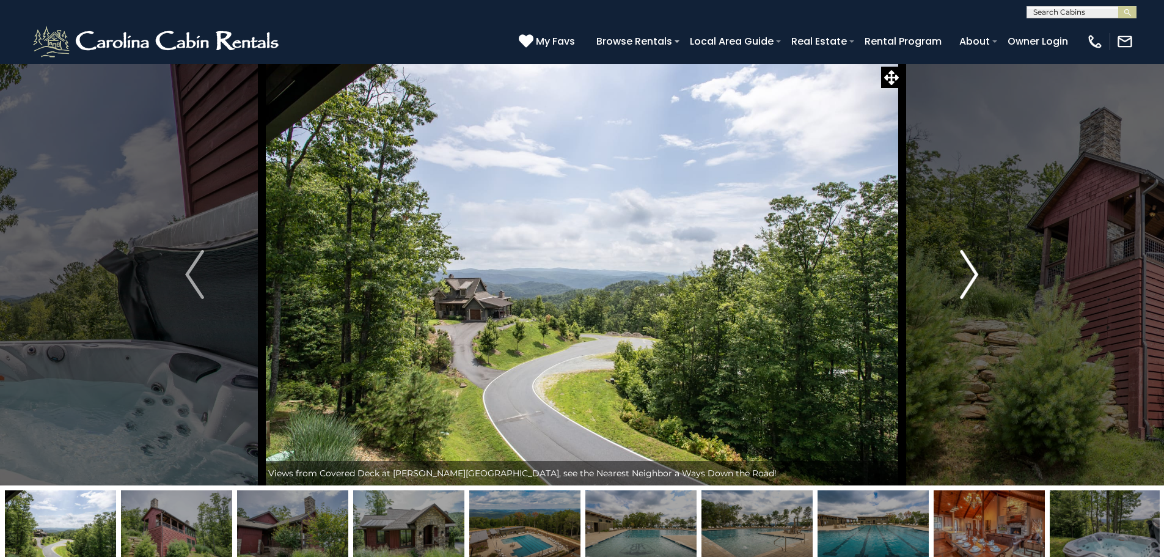
click at [978, 278] on img "Next" at bounding box center [969, 274] width 18 height 49
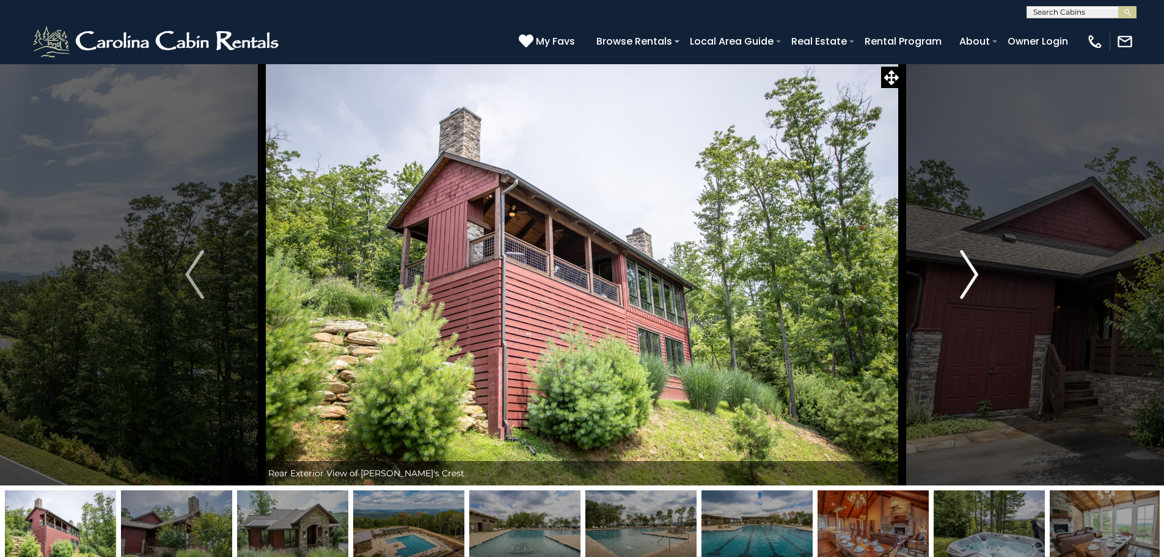
click at [978, 278] on img "Next" at bounding box center [969, 274] width 18 height 49
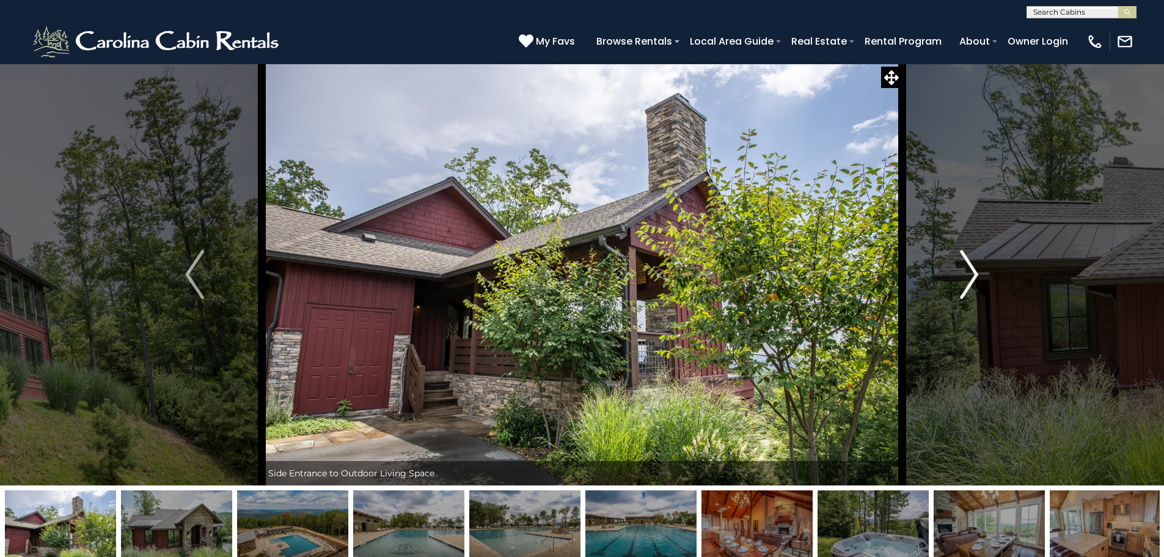
click at [978, 278] on img "Next" at bounding box center [969, 274] width 18 height 49
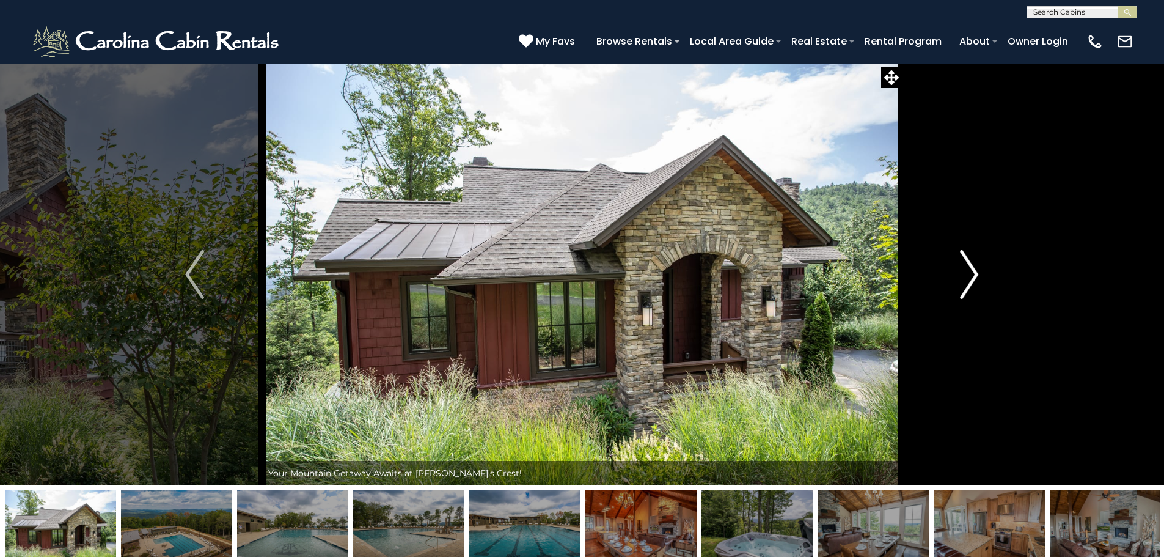
click at [978, 278] on img "Next" at bounding box center [969, 274] width 18 height 49
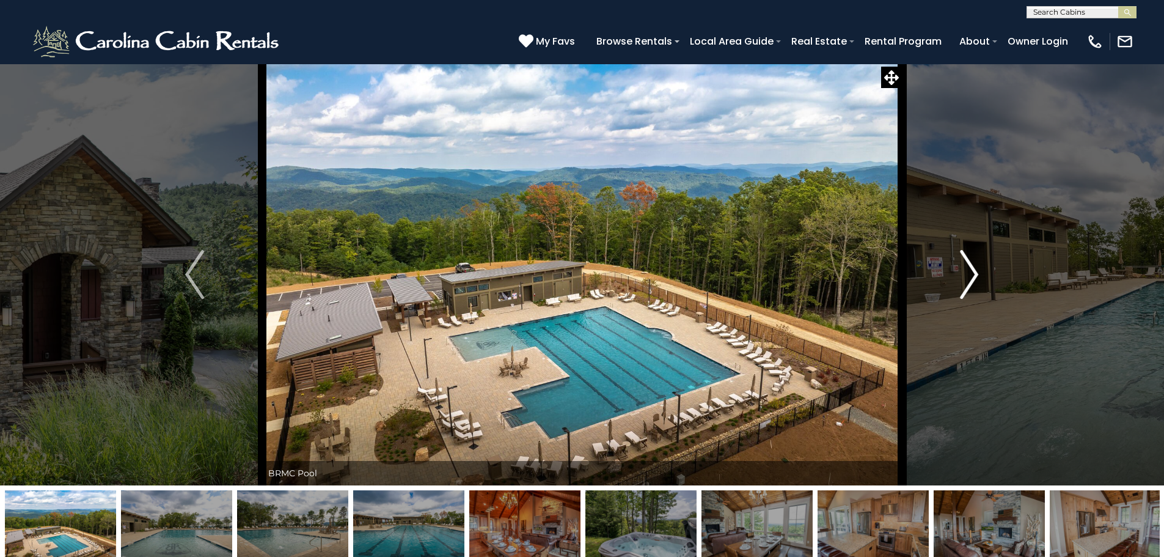
click at [978, 278] on img "Next" at bounding box center [969, 274] width 18 height 49
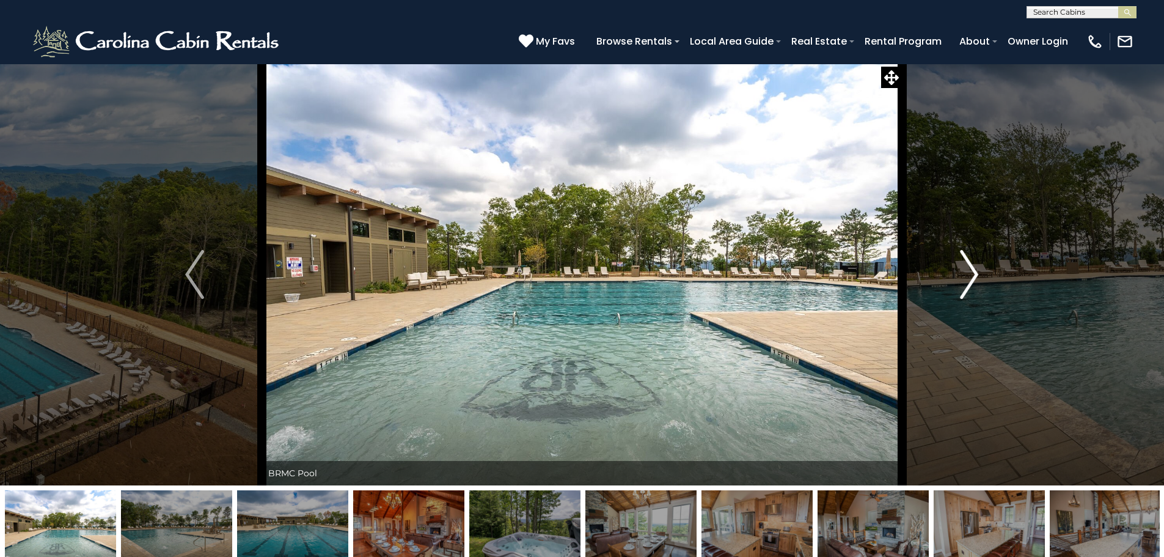
click at [978, 278] on img "Next" at bounding box center [969, 274] width 18 height 49
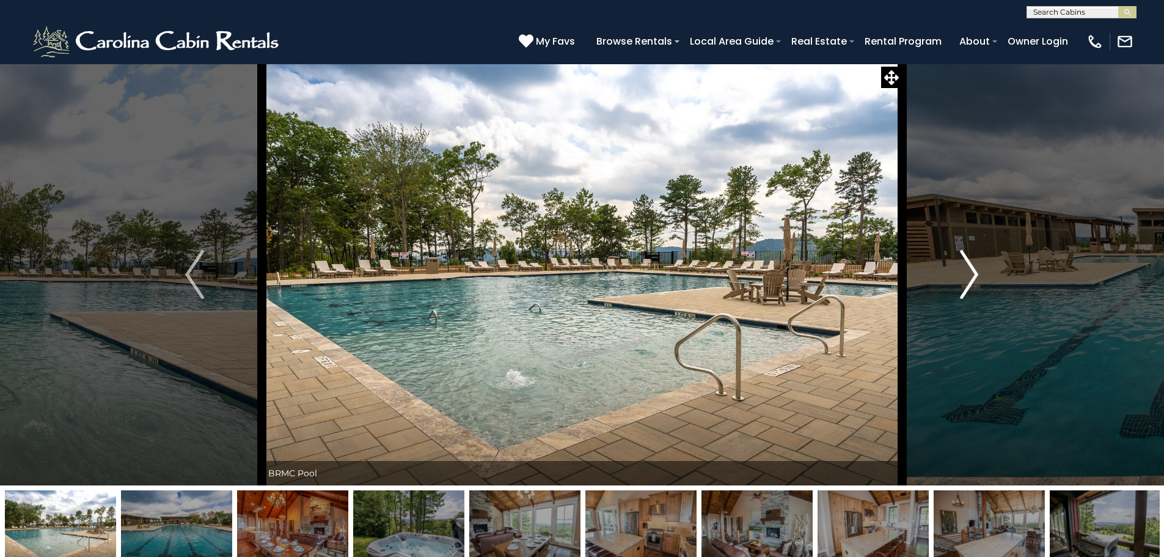
click at [978, 278] on img "Next" at bounding box center [969, 274] width 18 height 49
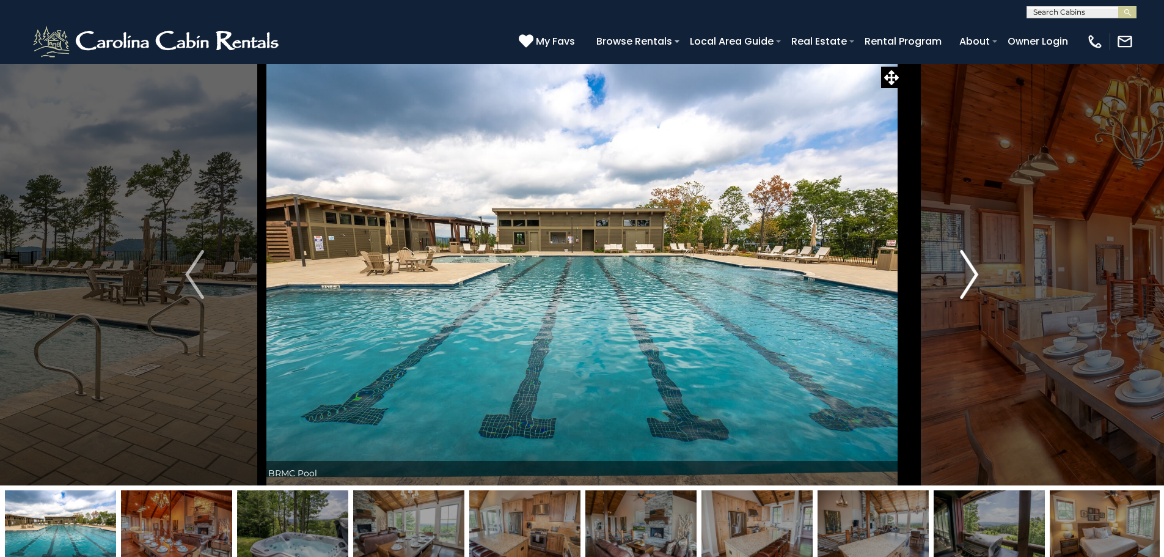
click at [978, 278] on img "Next" at bounding box center [969, 274] width 18 height 49
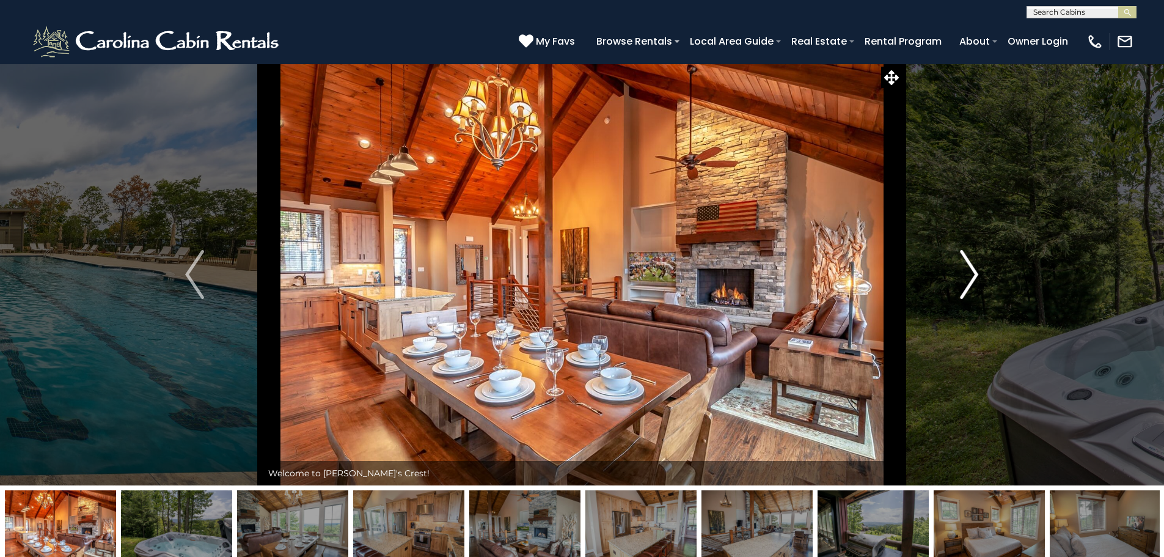
click at [978, 278] on img "Next" at bounding box center [969, 274] width 18 height 49
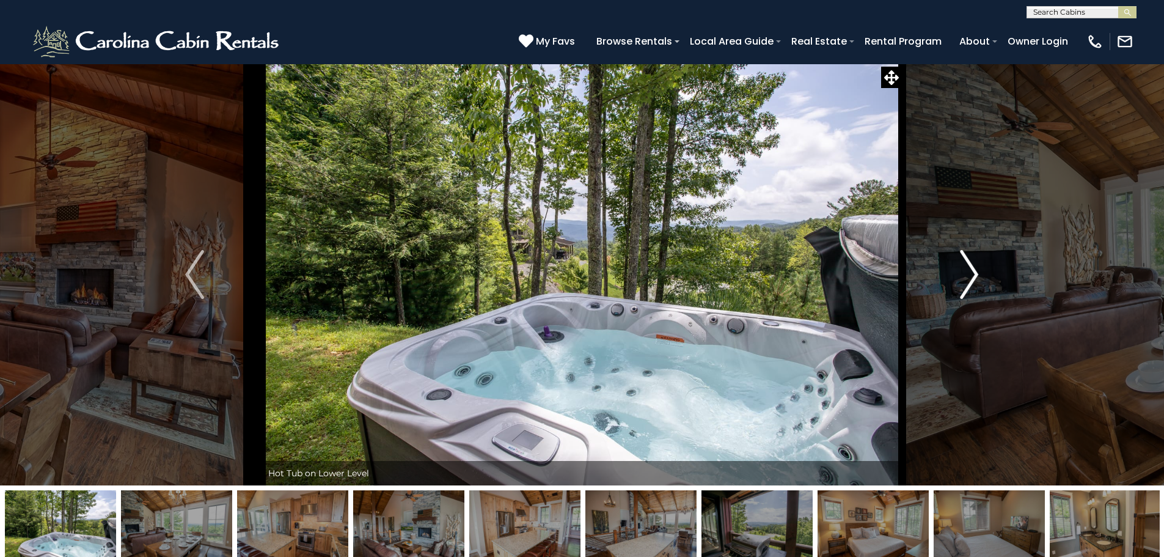
click at [978, 278] on img "Next" at bounding box center [969, 274] width 18 height 49
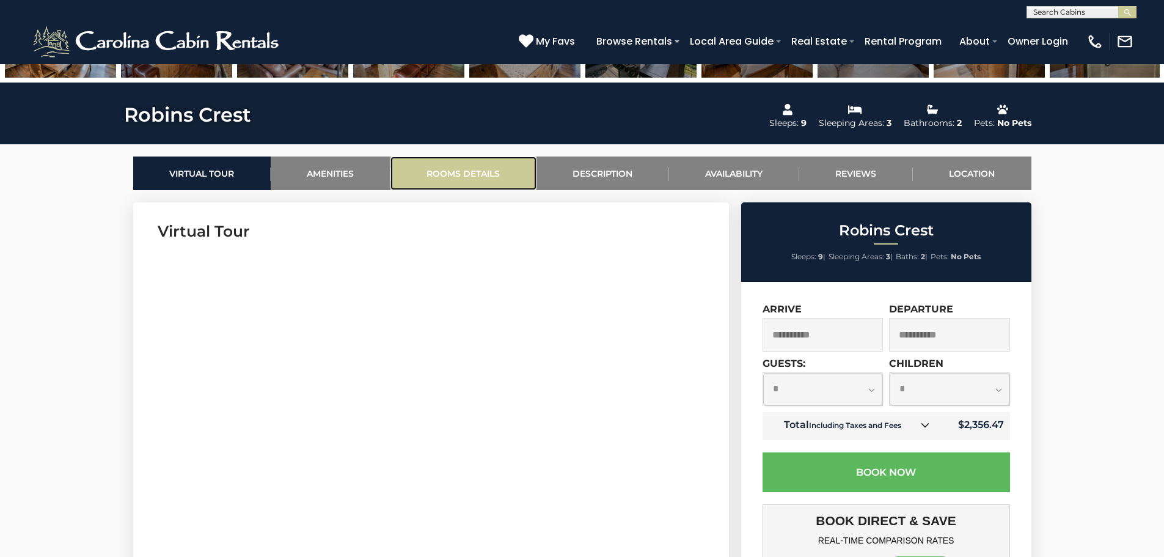
click at [435, 175] on link "Rooms Details" at bounding box center [464, 173] width 146 height 34
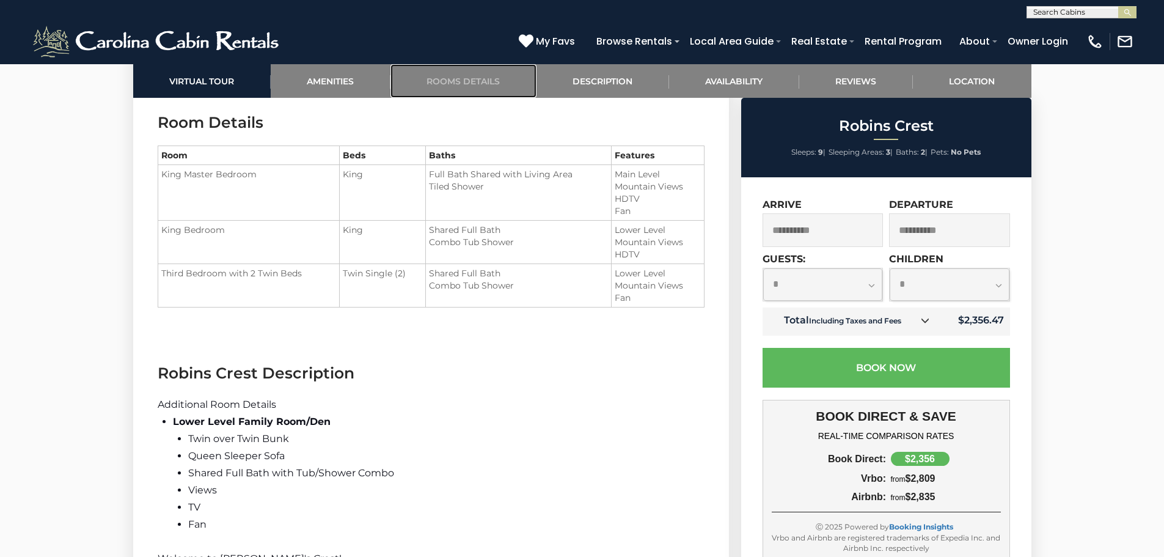
scroll to position [1516, 0]
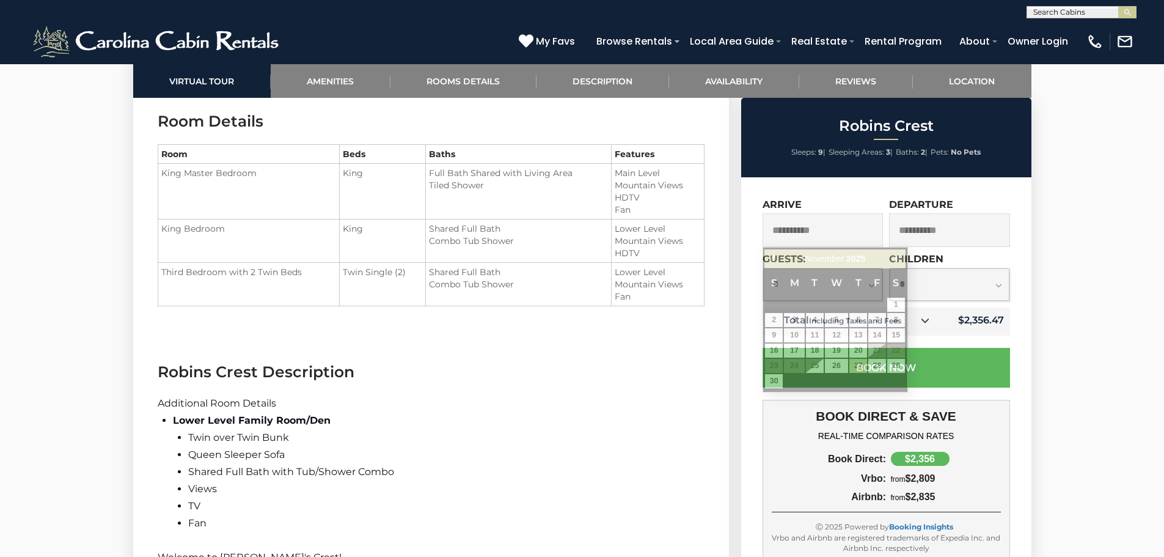
click at [791, 233] on input "**********" at bounding box center [823, 230] width 121 height 34
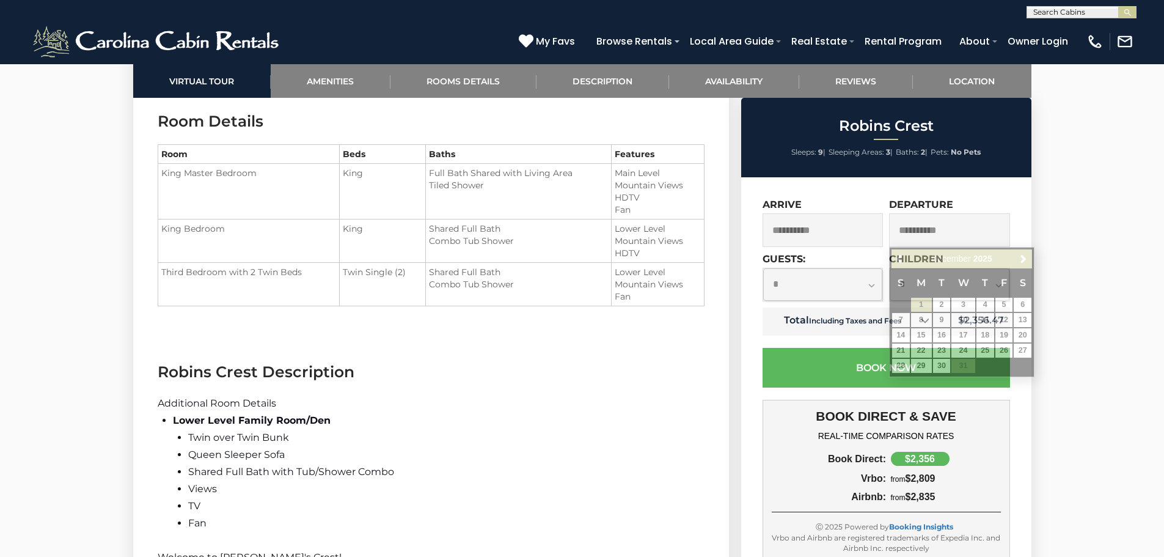
click at [919, 236] on input "**********" at bounding box center [949, 230] width 121 height 34
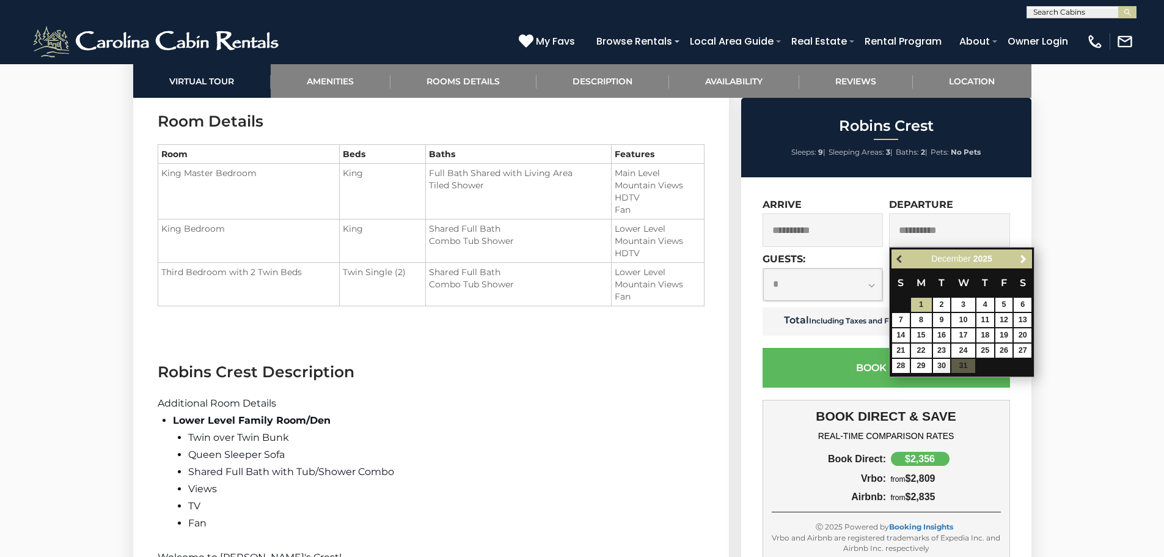
click at [898, 260] on span "Previous" at bounding box center [900, 259] width 10 height 10
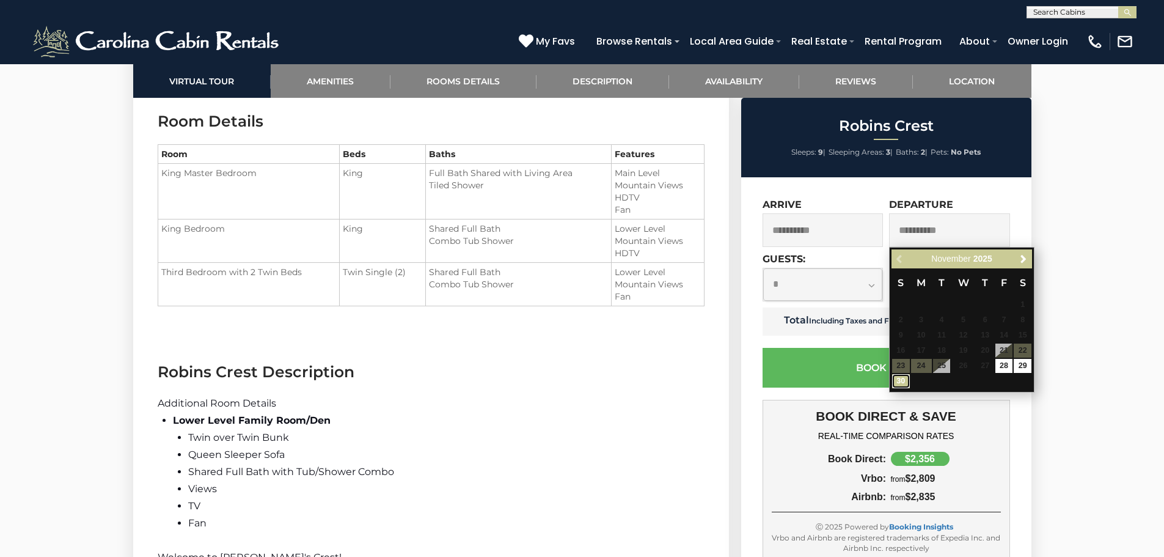
click at [897, 384] on link "30" at bounding box center [901, 381] width 18 height 14
type input "**********"
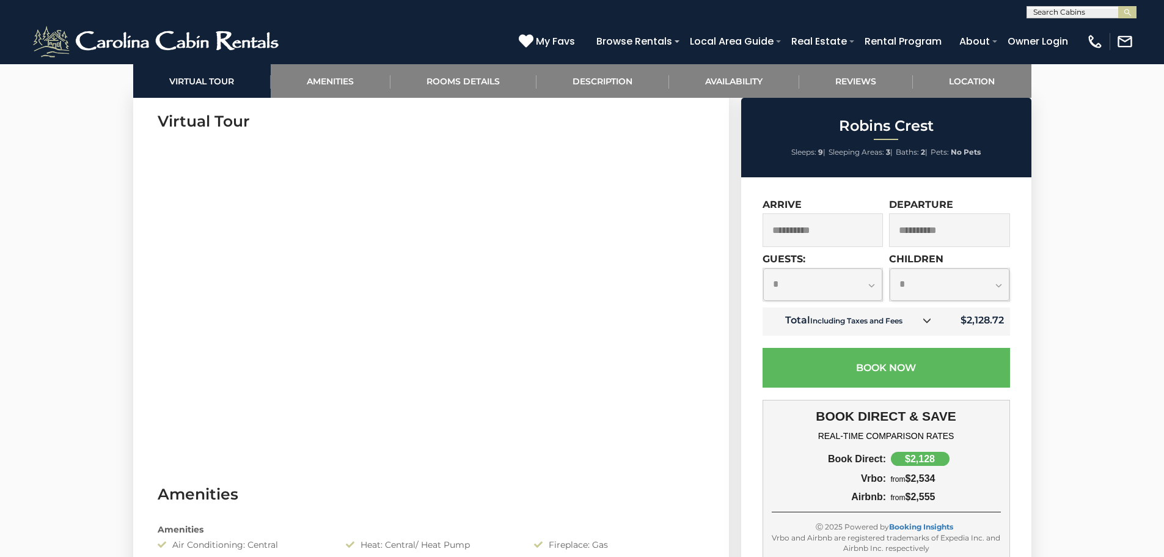
scroll to position [293, 0]
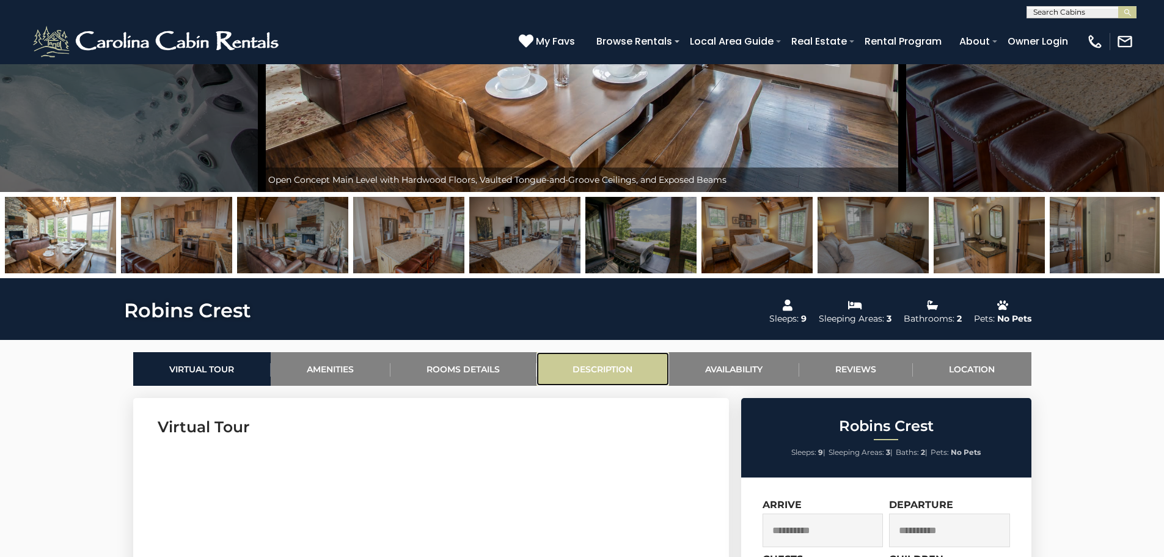
click at [590, 371] on link "Description" at bounding box center [603, 369] width 133 height 34
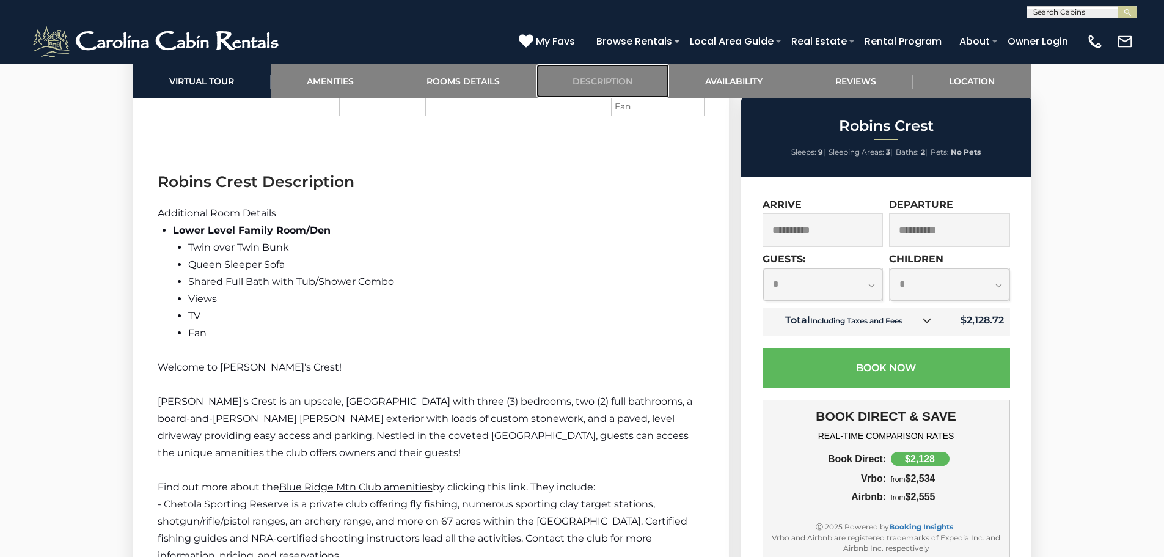
scroll to position [1766, 0]
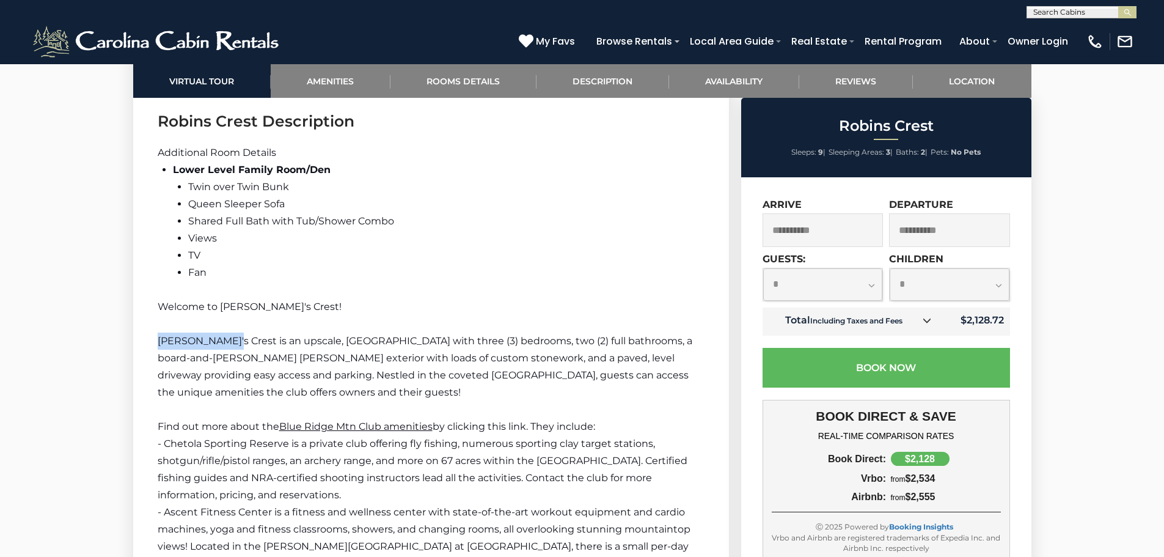
drag, startPoint x: 223, startPoint y: 338, endPoint x: 149, endPoint y: 337, distance: 74.0
copy span "Robin's Crest"
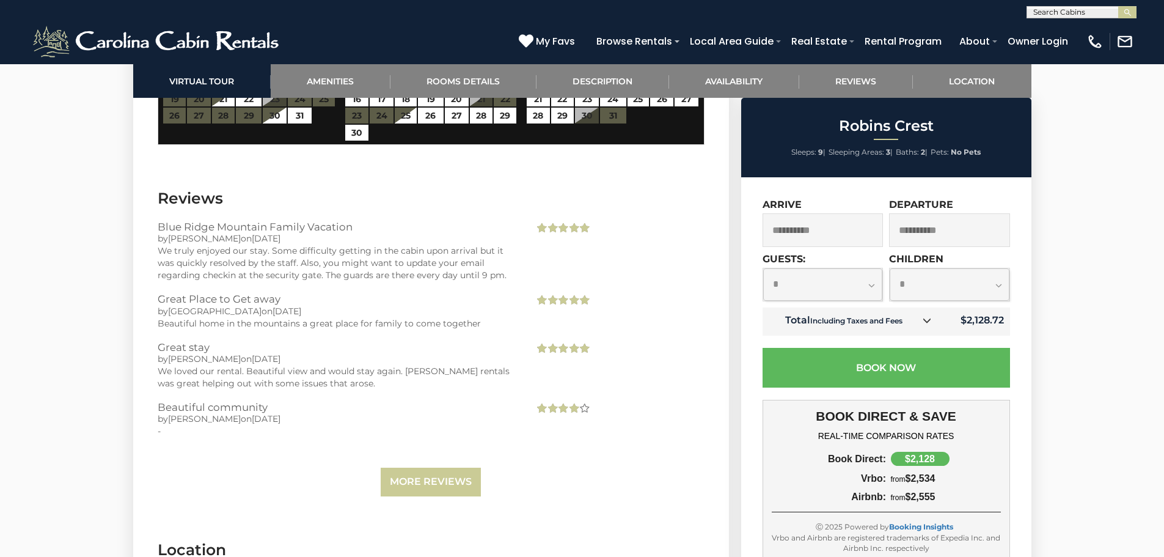
scroll to position [3539, 0]
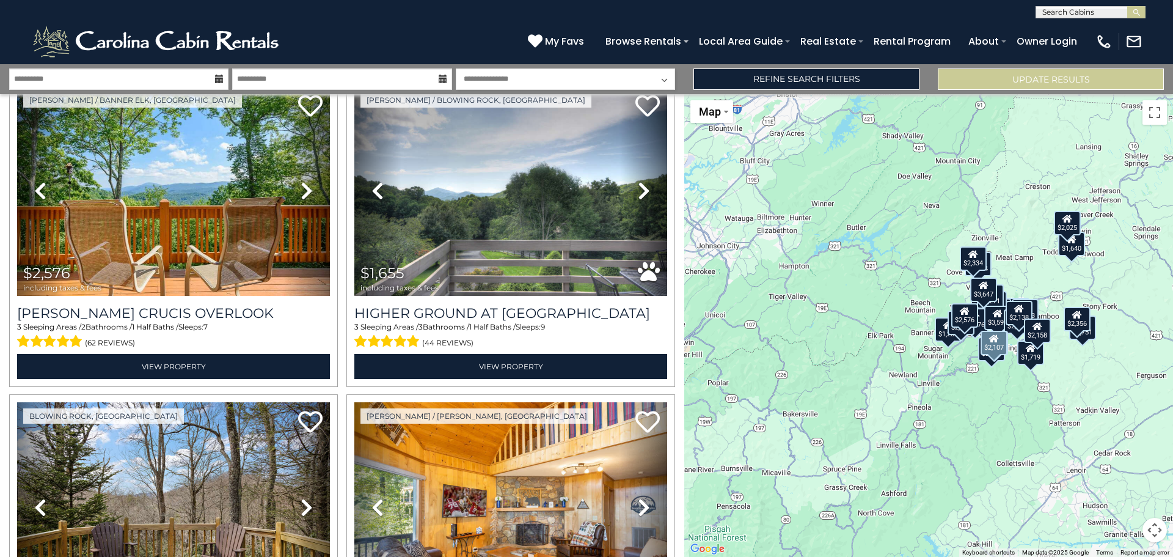
scroll to position [1895, 0]
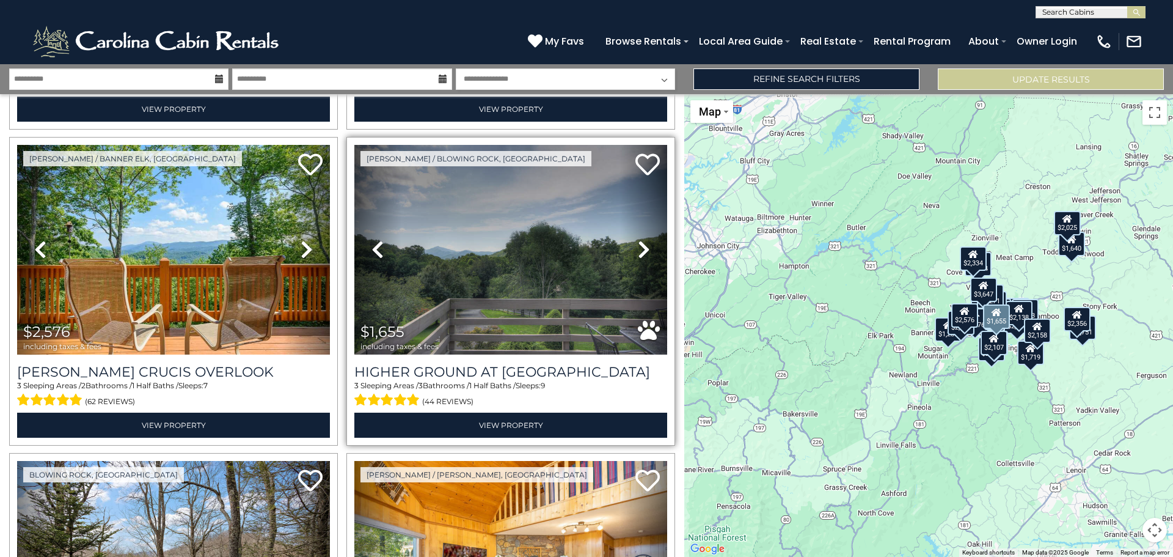
click at [638, 240] on icon at bounding box center [644, 250] width 12 height 20
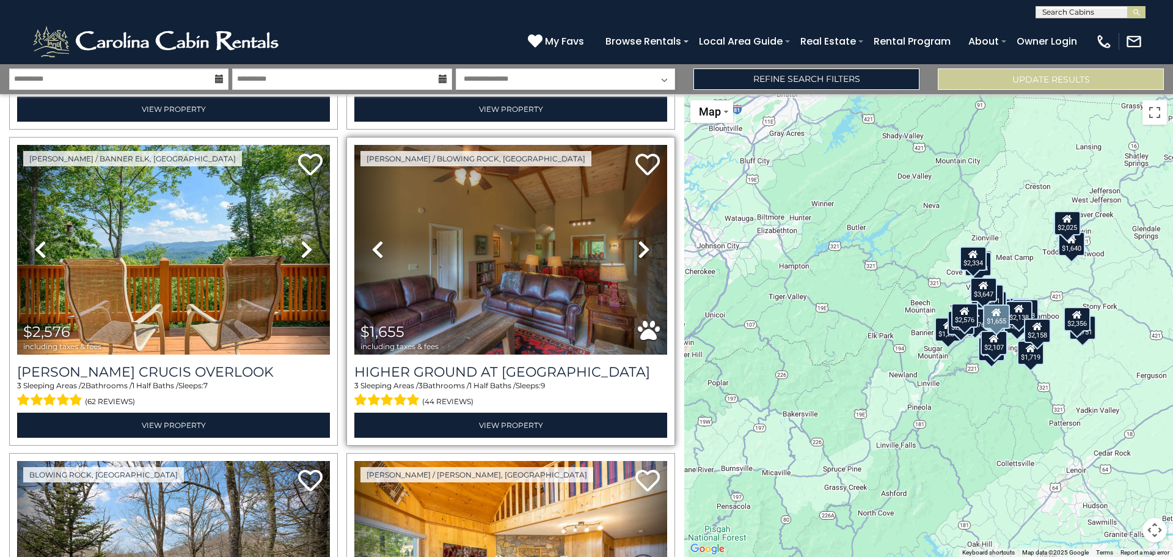
click at [638, 240] on icon at bounding box center [644, 250] width 12 height 20
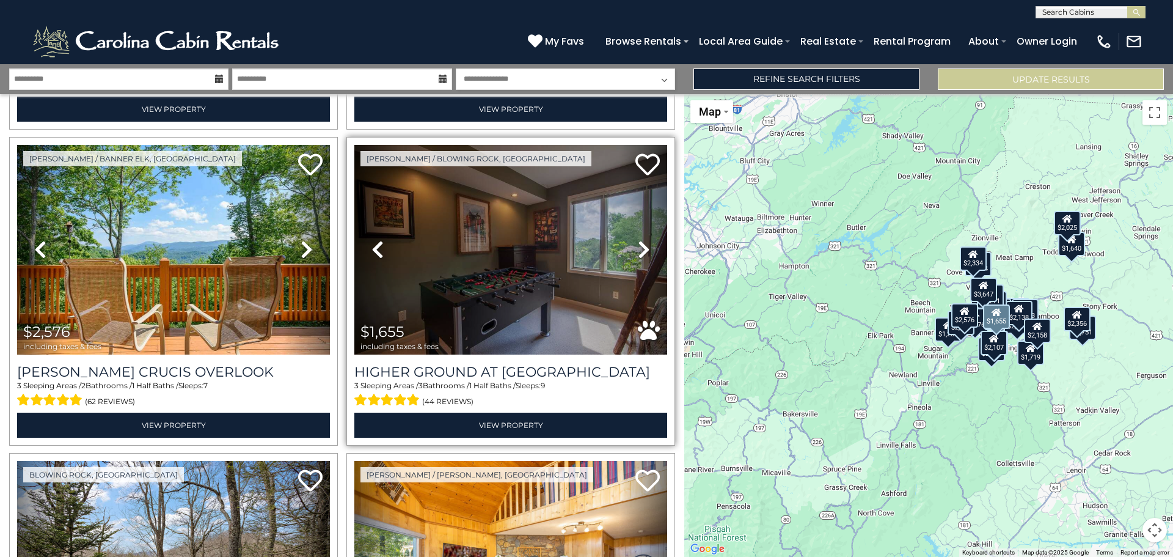
click at [638, 240] on icon at bounding box center [644, 250] width 12 height 20
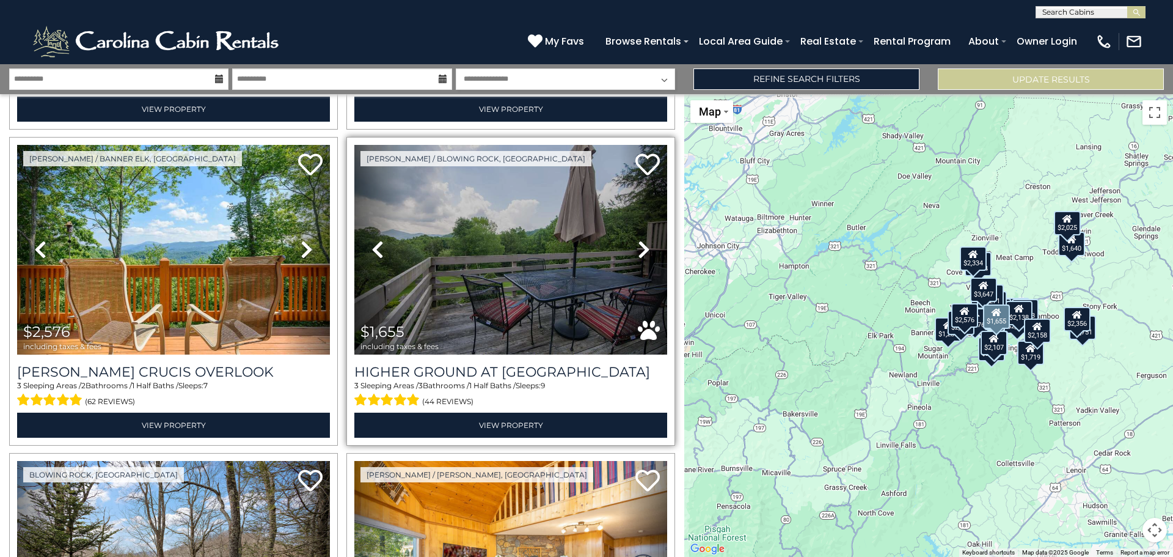
click at [638, 240] on icon at bounding box center [644, 250] width 12 height 20
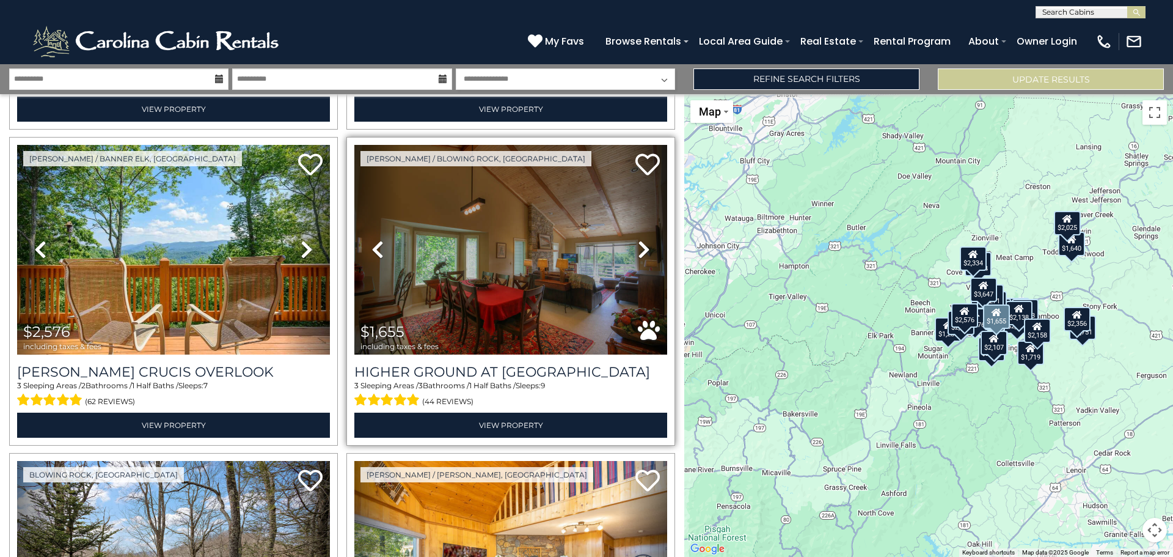
click at [638, 240] on icon at bounding box center [644, 250] width 12 height 20
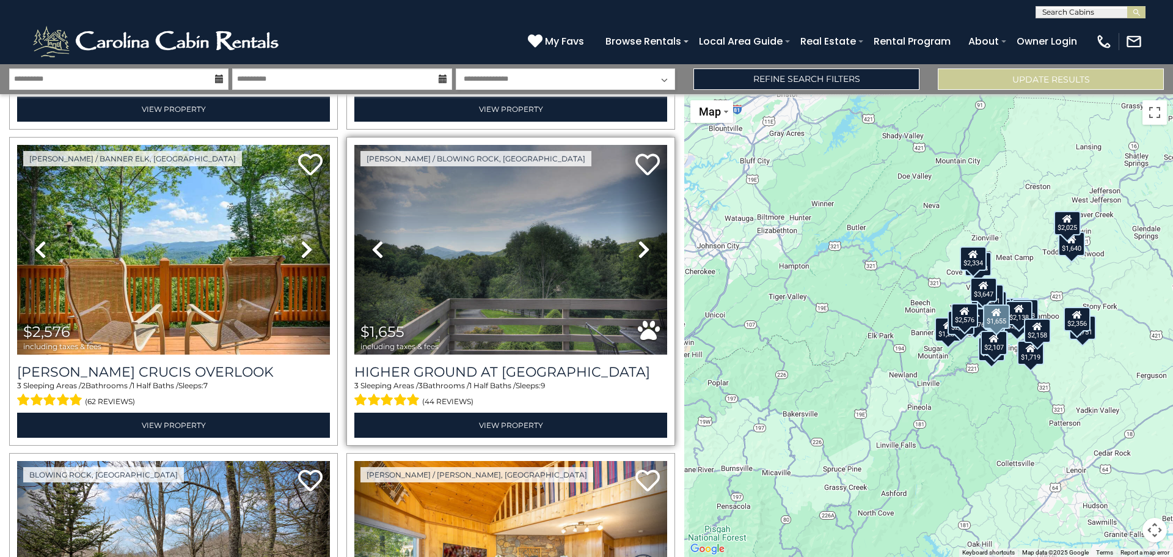
click at [638, 240] on icon at bounding box center [644, 250] width 12 height 20
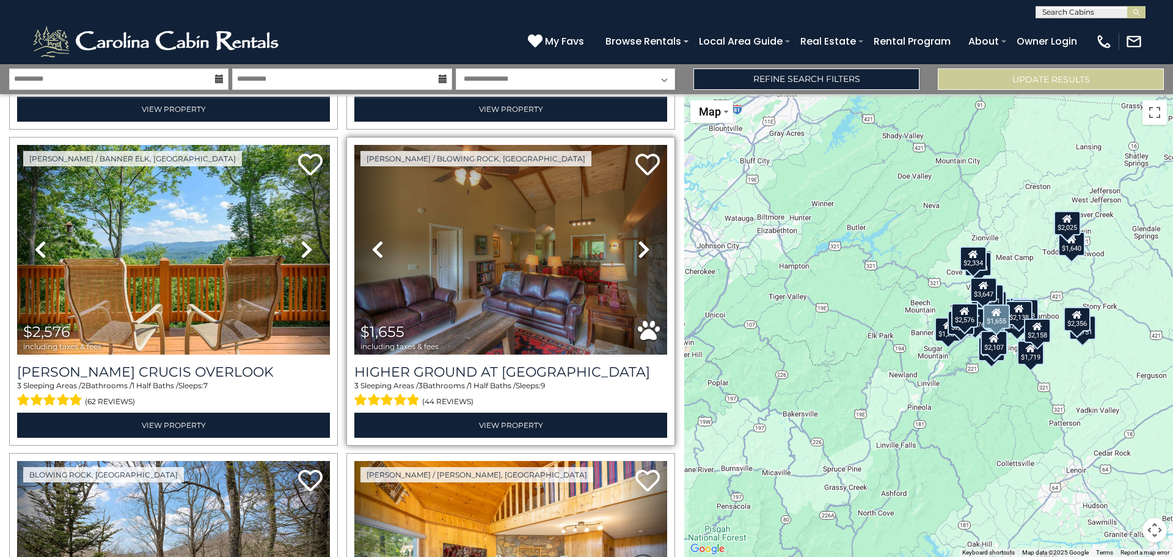
click at [638, 240] on icon at bounding box center [644, 250] width 12 height 20
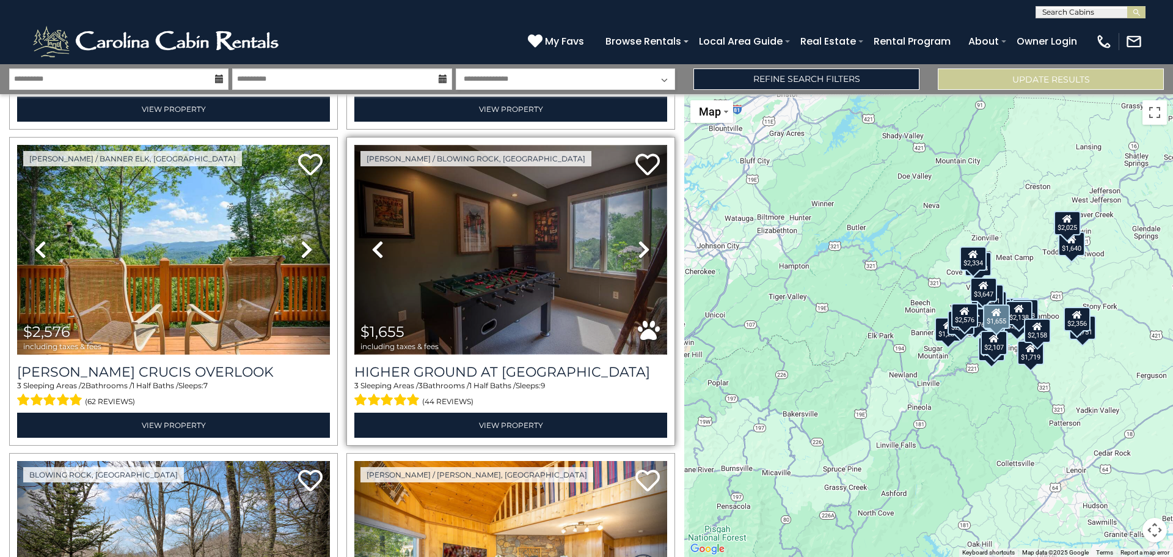
click at [538, 260] on img at bounding box center [510, 250] width 313 height 210
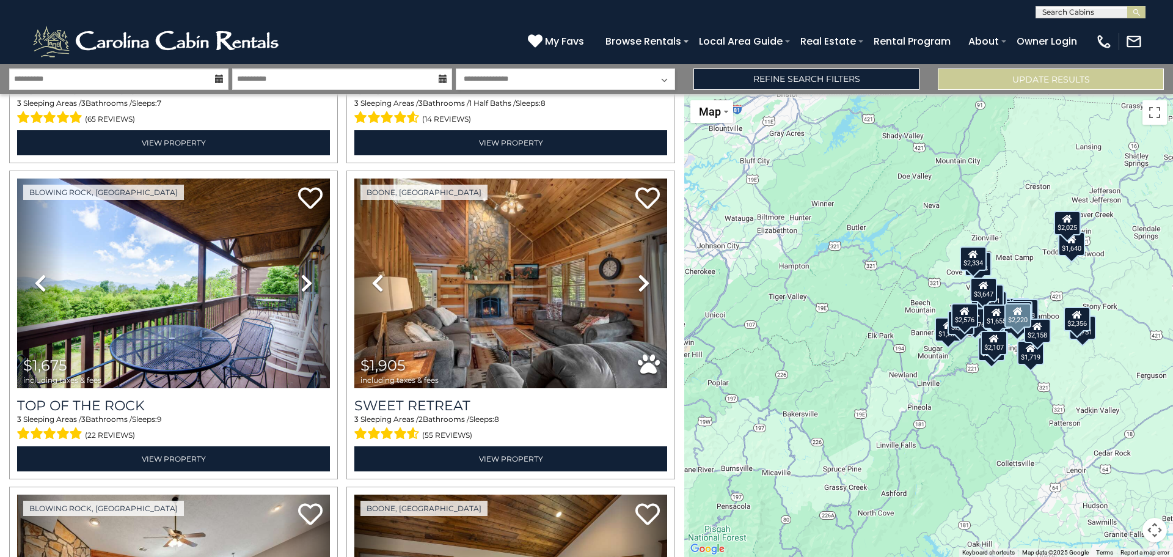
scroll to position [2811, 0]
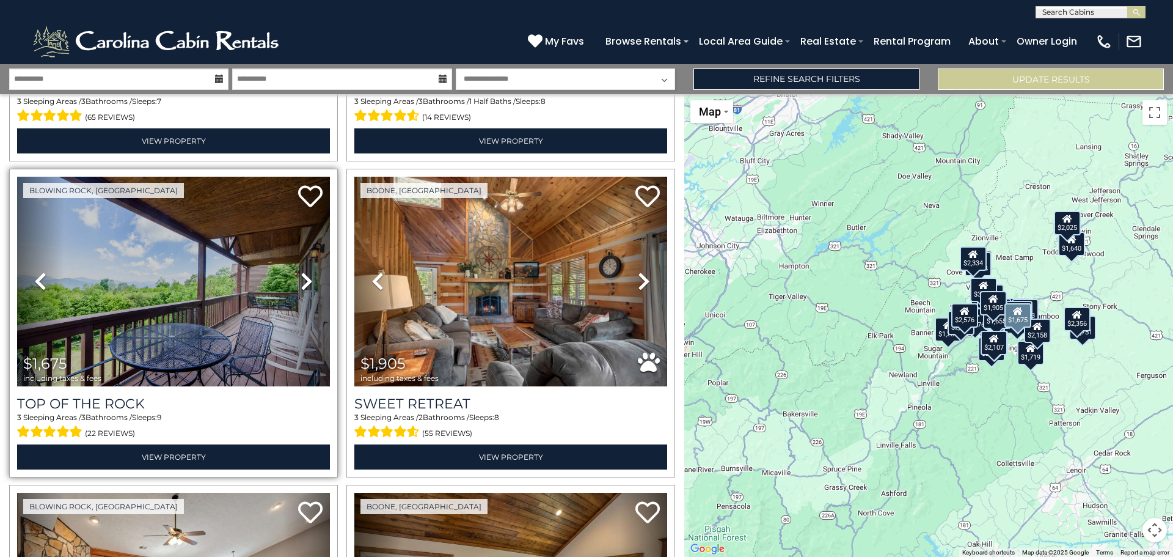
click at [301, 271] on icon at bounding box center [307, 281] width 12 height 20
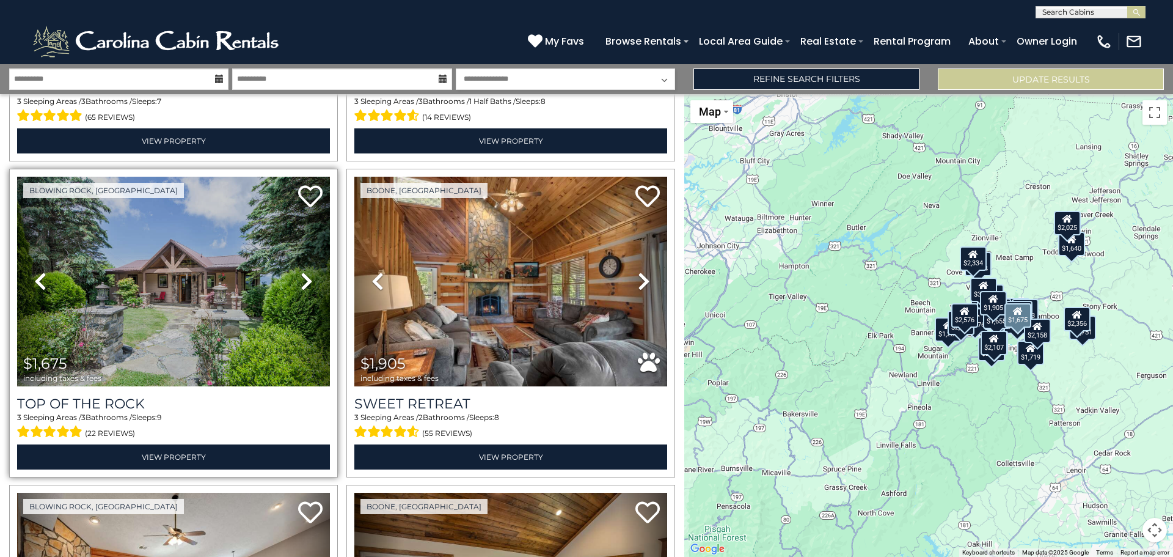
click at [301, 271] on icon at bounding box center [307, 281] width 12 height 20
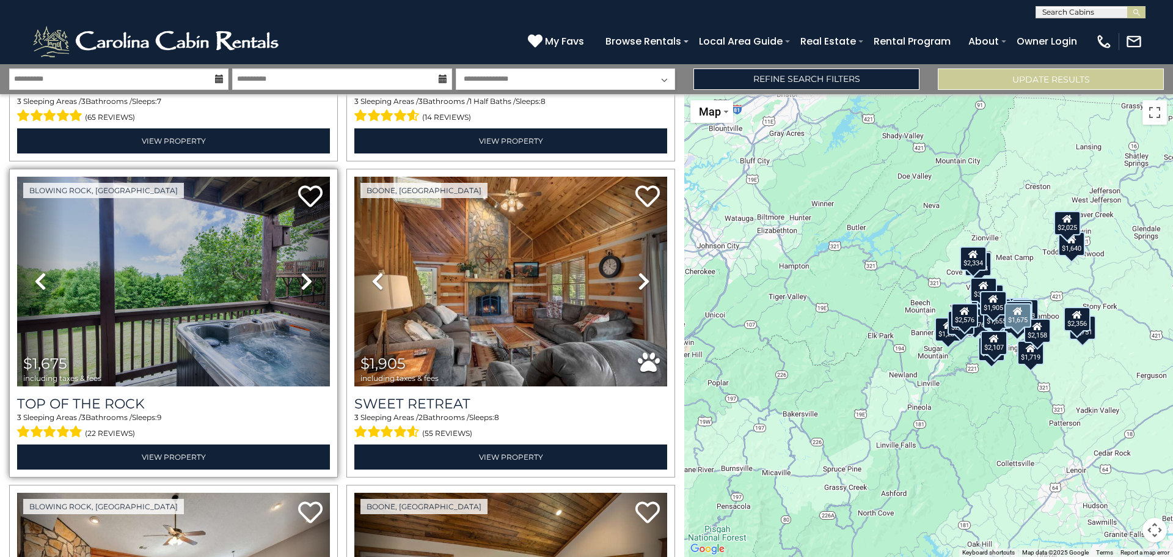
click at [301, 271] on icon at bounding box center [307, 281] width 12 height 20
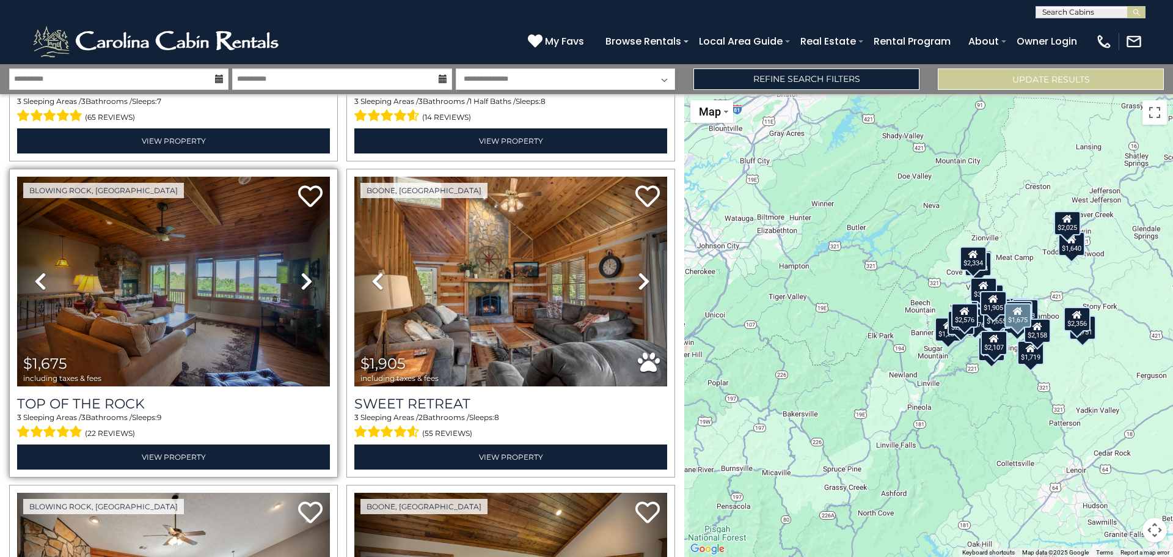
click at [301, 271] on icon at bounding box center [307, 281] width 12 height 20
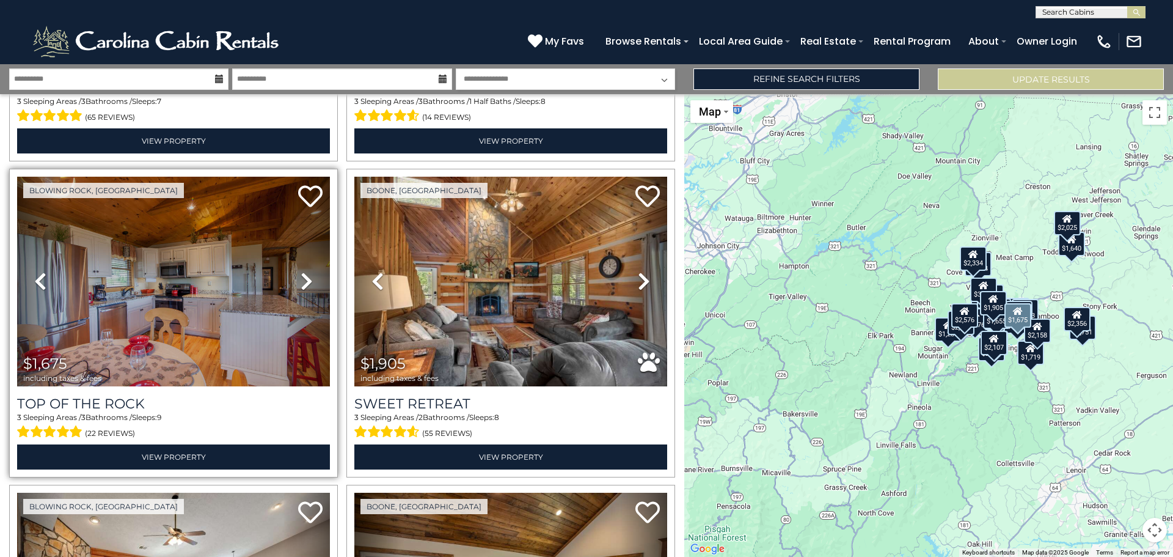
click at [301, 271] on icon at bounding box center [307, 281] width 12 height 20
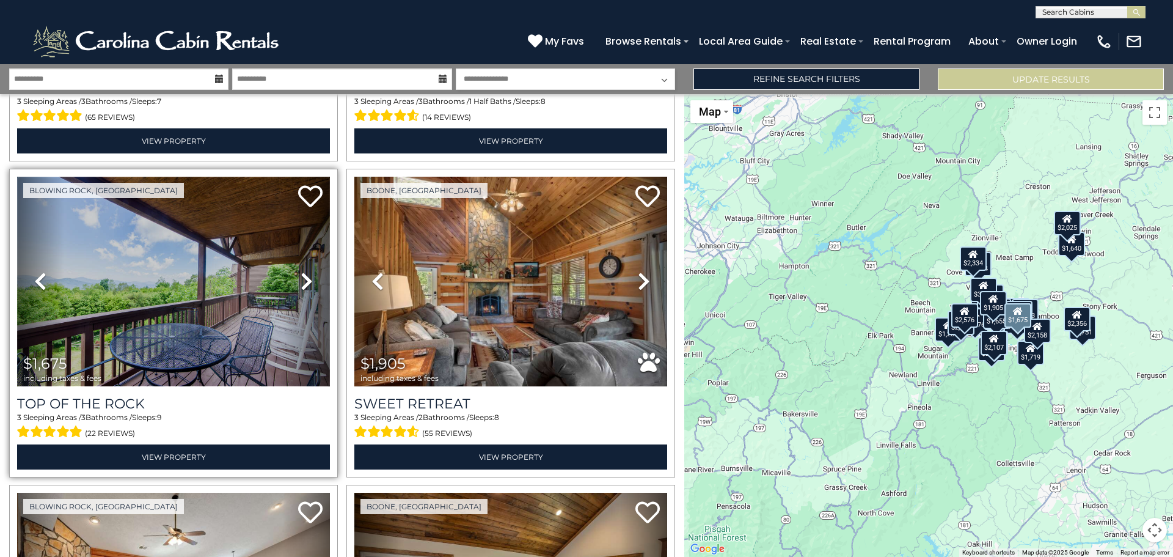
click at [203, 257] on img at bounding box center [173, 282] width 313 height 210
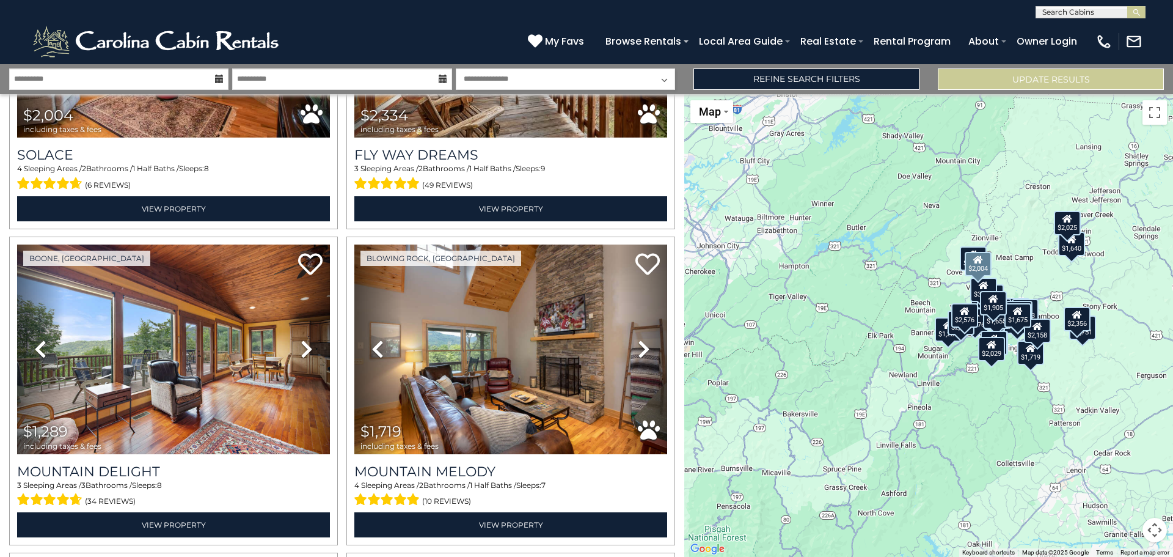
scroll to position [3728, 0]
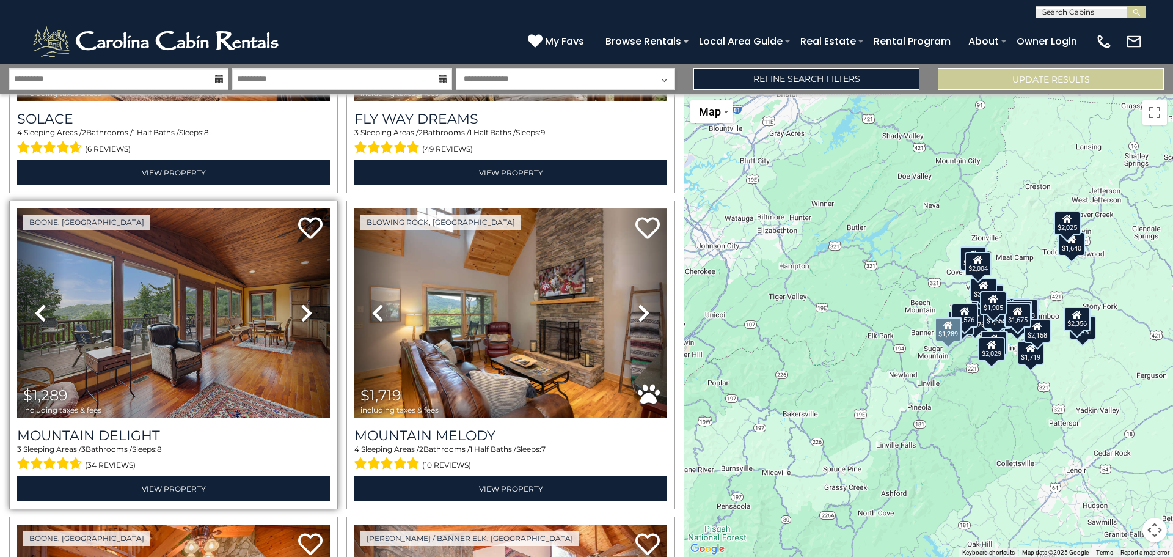
click at [306, 303] on icon at bounding box center [307, 313] width 12 height 20
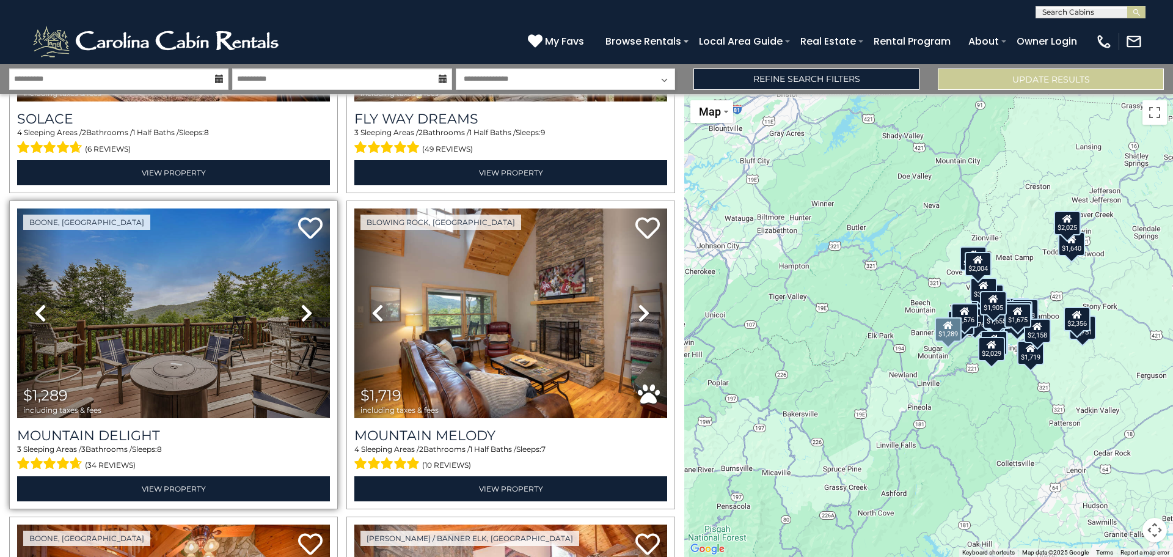
click at [306, 303] on icon at bounding box center [307, 313] width 12 height 20
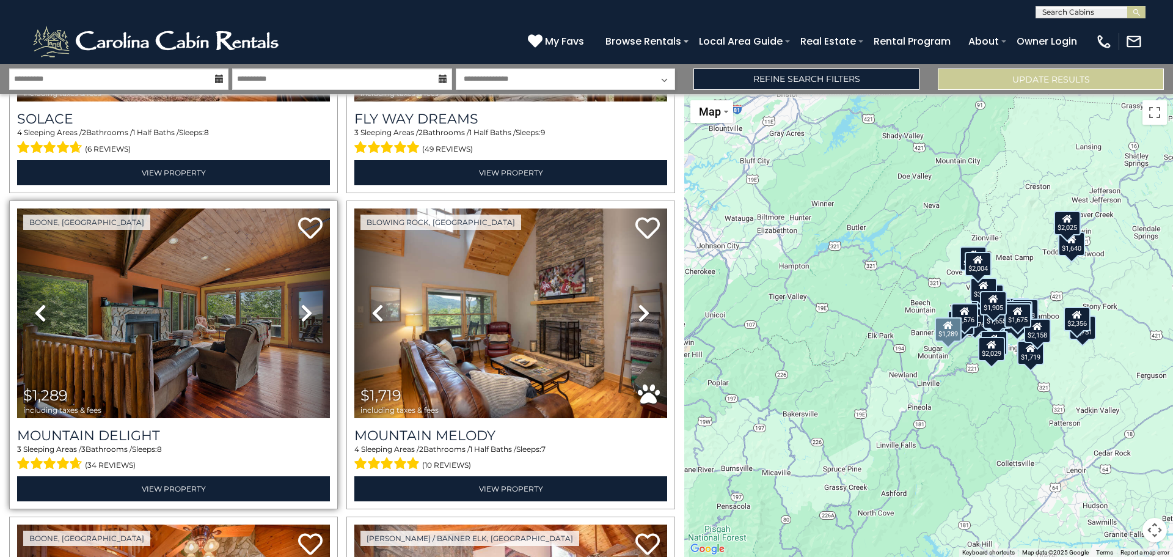
click at [306, 303] on icon at bounding box center [307, 313] width 12 height 20
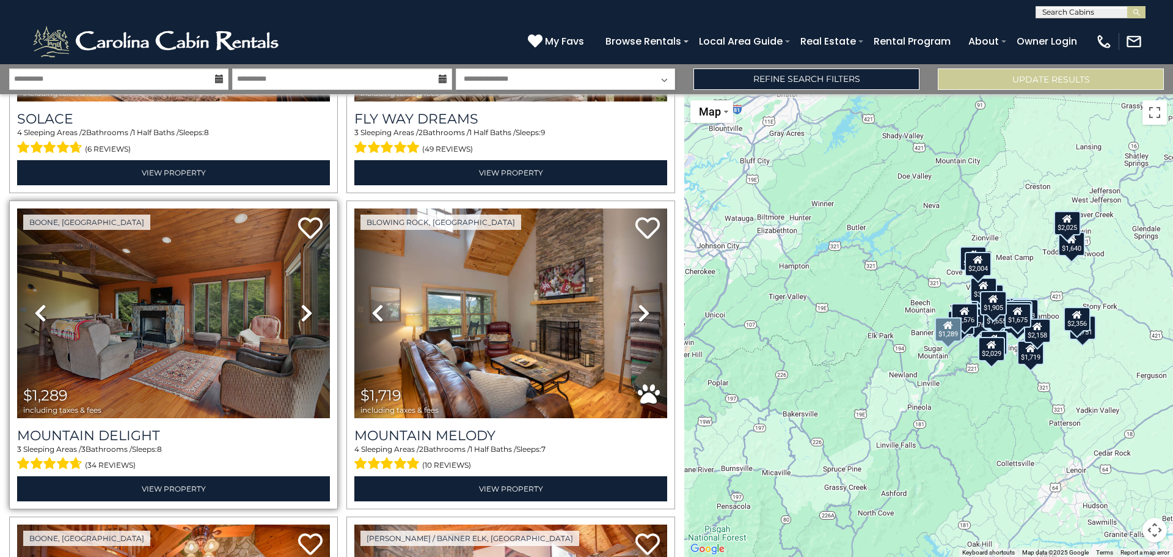
click at [303, 303] on icon at bounding box center [307, 313] width 12 height 20
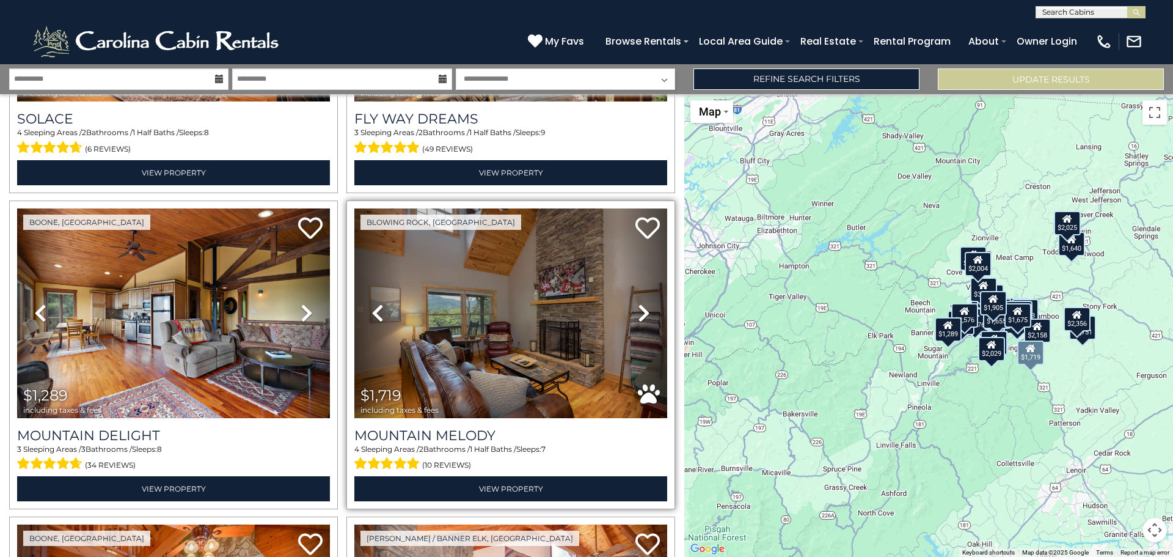
click at [638, 303] on icon at bounding box center [644, 313] width 12 height 20
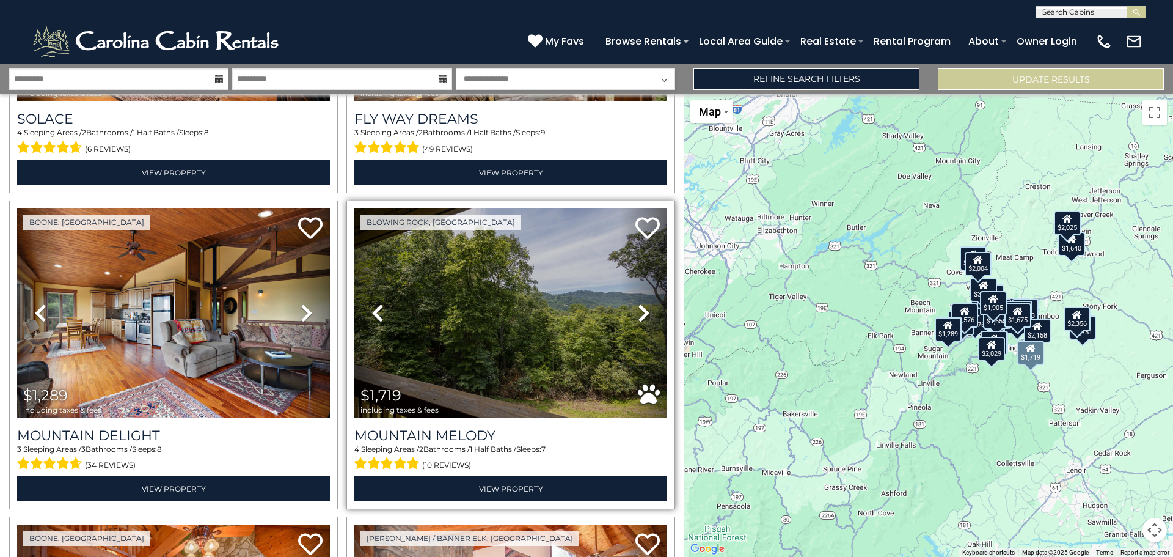
click at [638, 303] on icon at bounding box center [644, 313] width 12 height 20
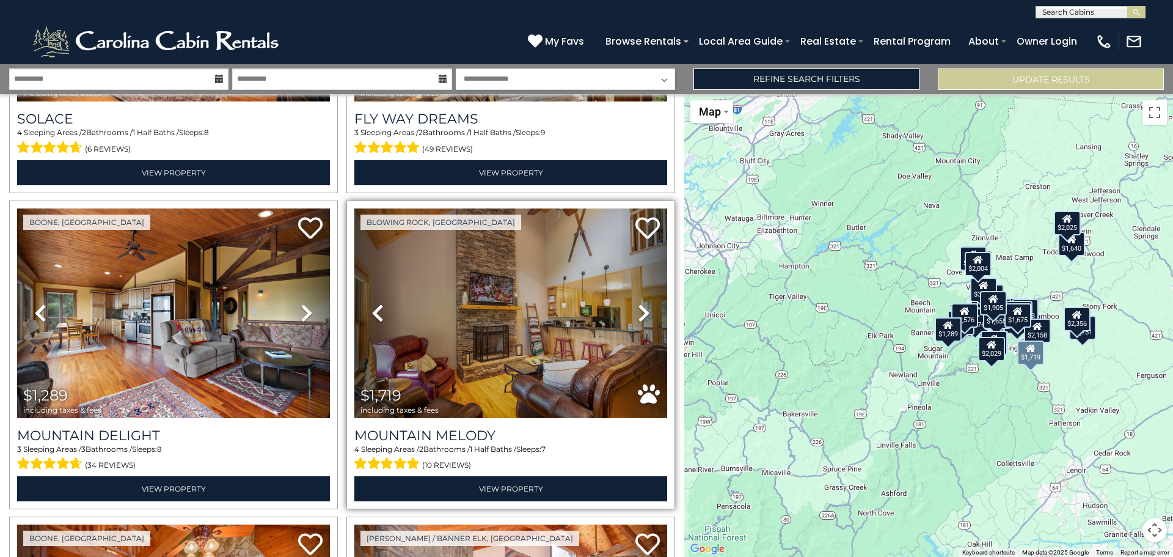
click at [638, 303] on icon at bounding box center [644, 313] width 12 height 20
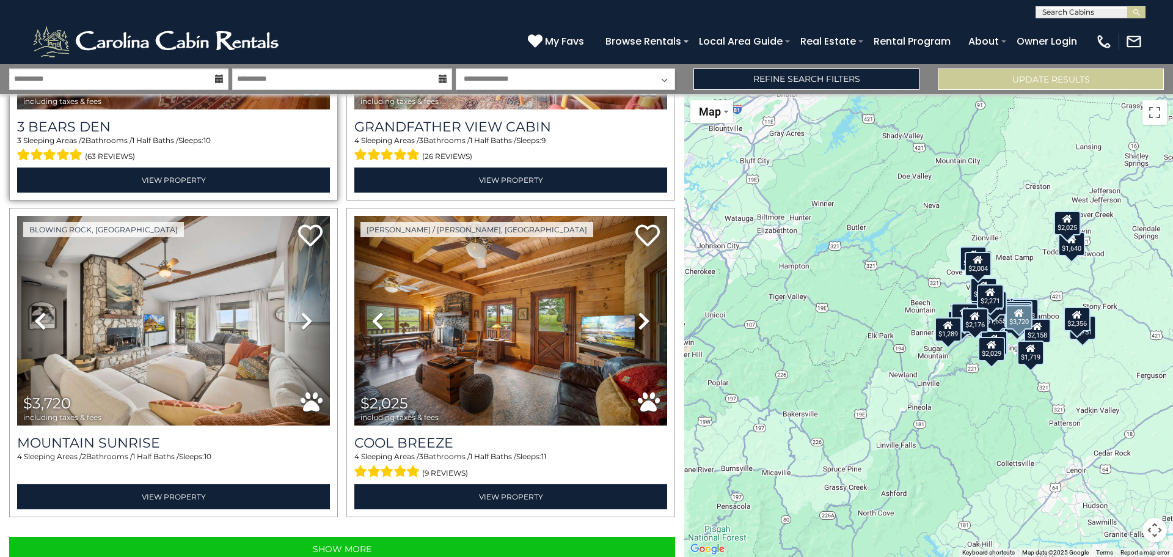
scroll to position [4357, 0]
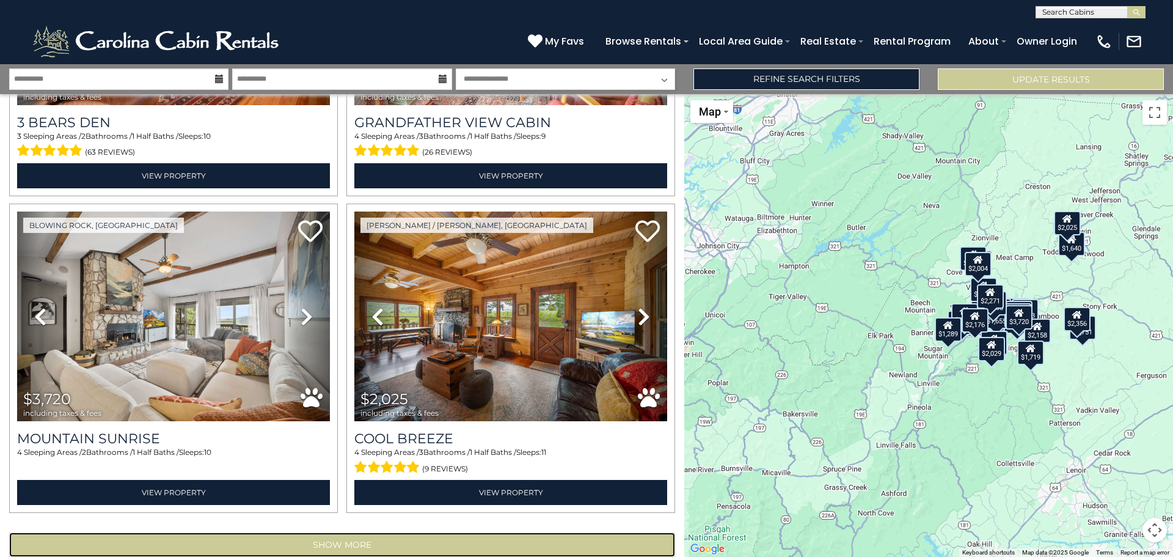
click at [303, 532] on button "Show More" at bounding box center [342, 544] width 666 height 24
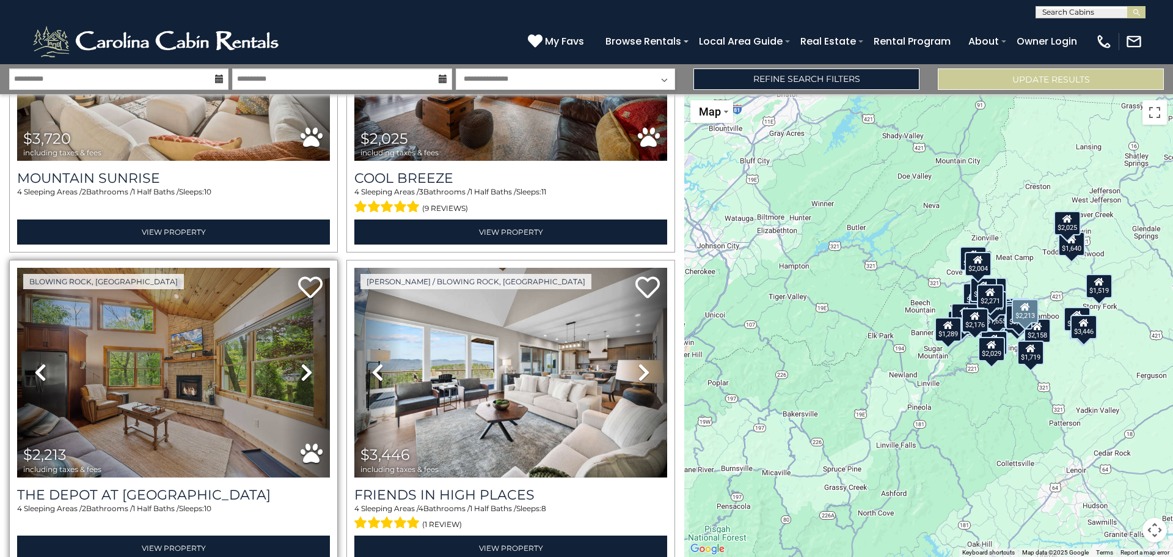
scroll to position [4644, 0]
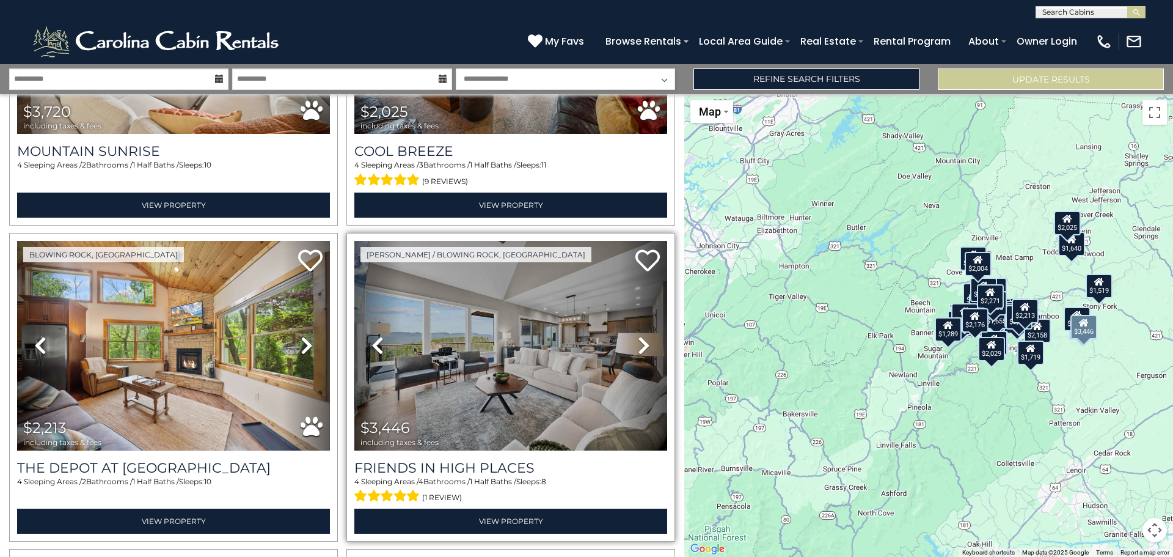
click at [638, 336] on icon at bounding box center [644, 346] width 12 height 20
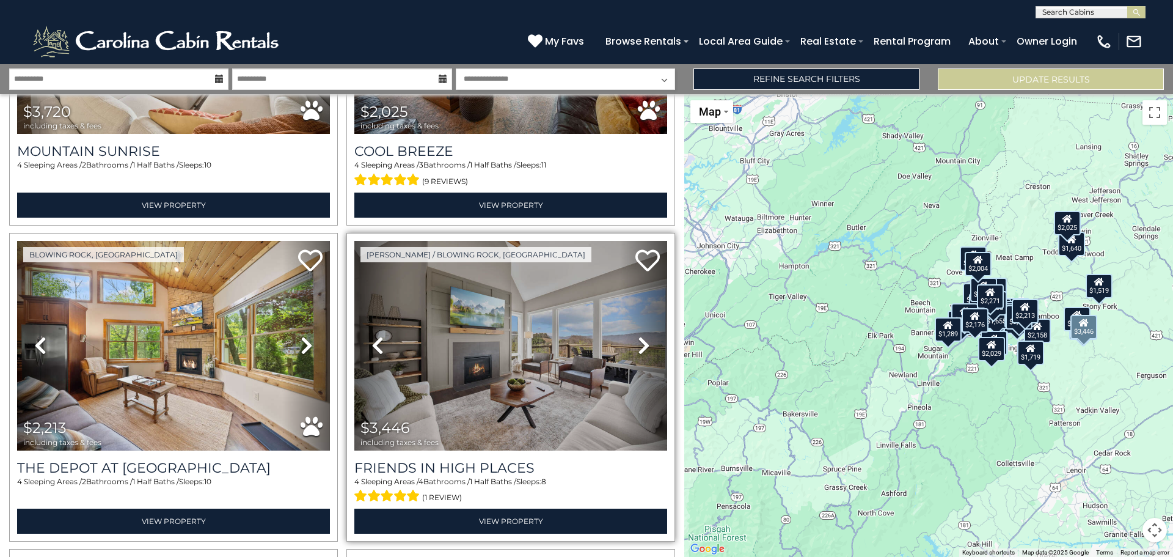
click at [638, 336] on icon at bounding box center [644, 346] width 12 height 20
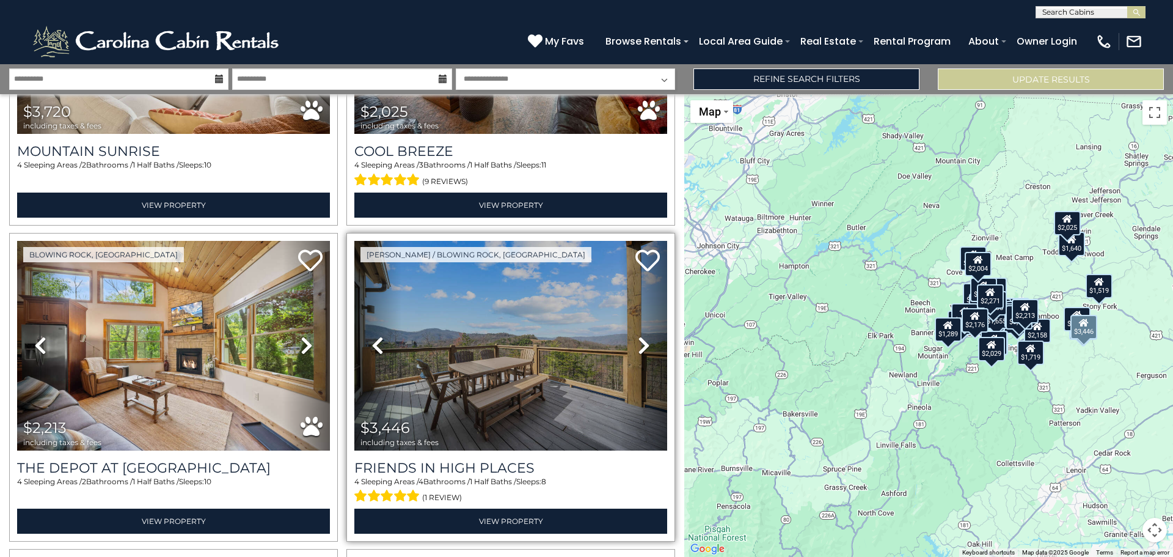
click at [638, 336] on icon at bounding box center [644, 346] width 12 height 20
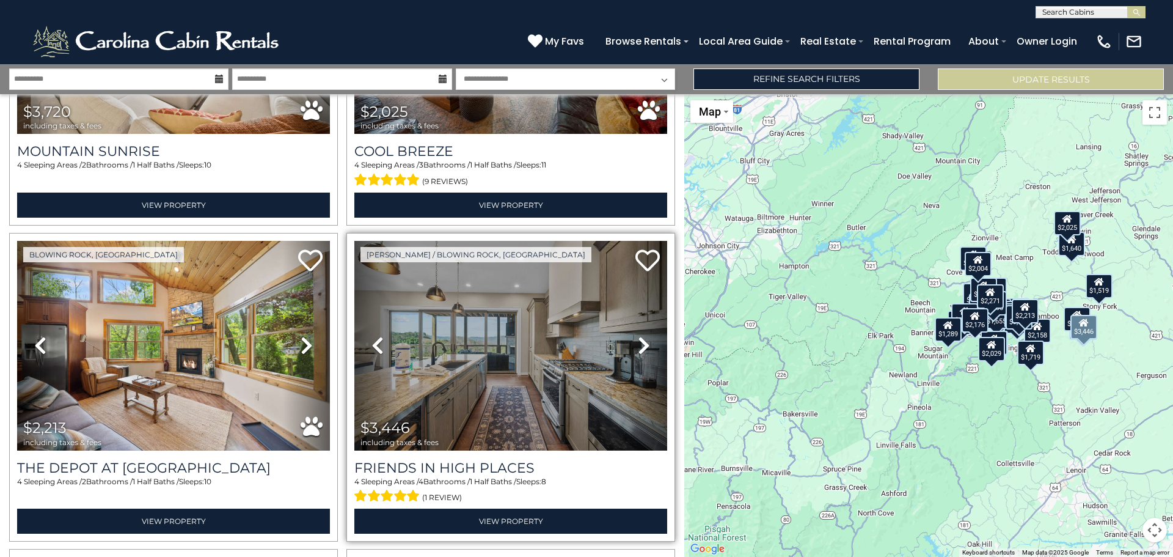
click at [638, 336] on icon at bounding box center [644, 346] width 12 height 20
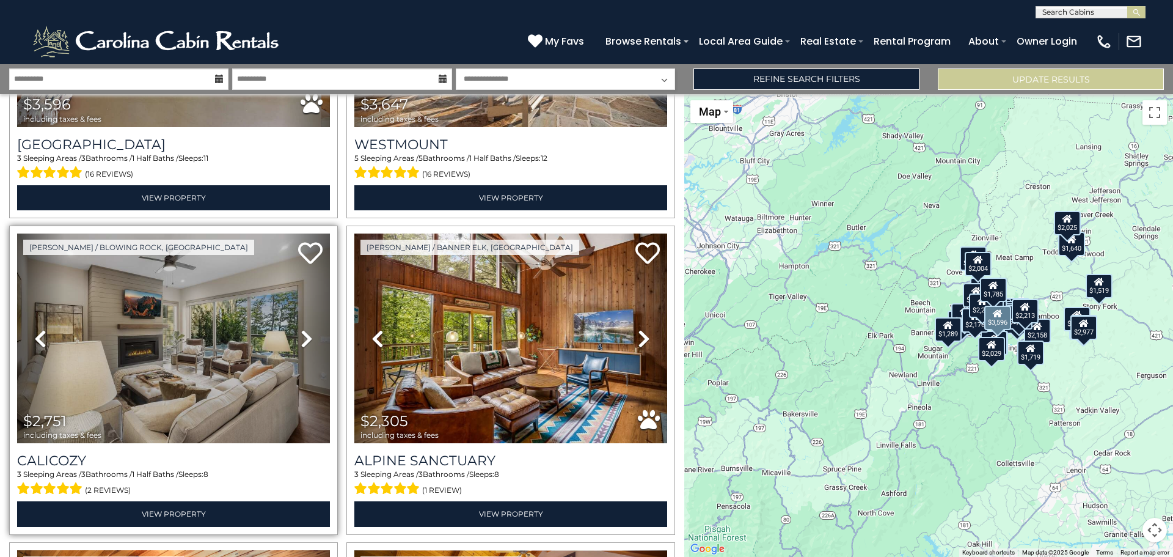
scroll to position [244, 0]
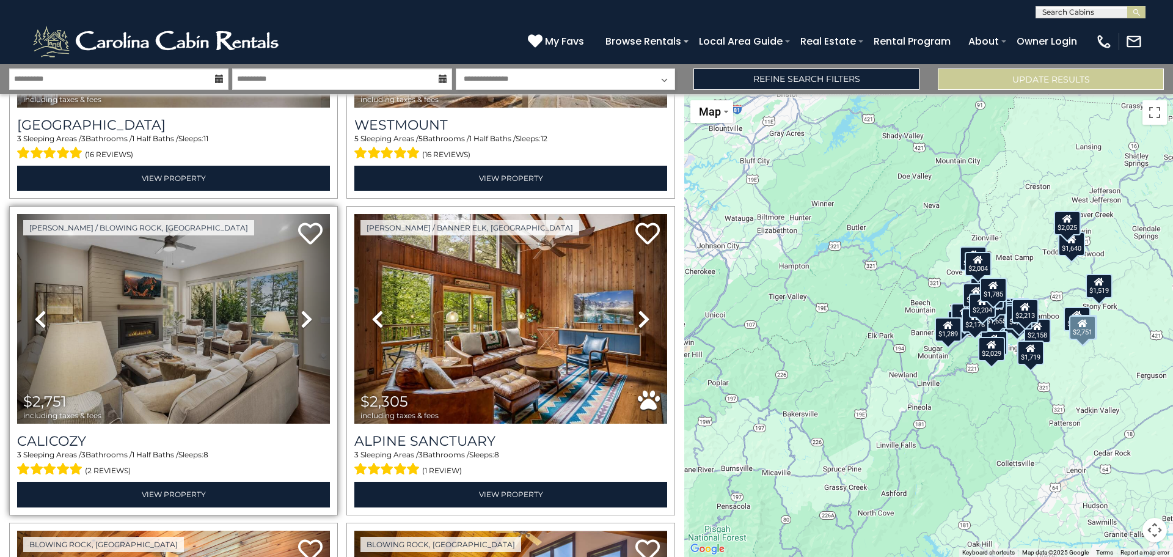
click at [301, 314] on icon at bounding box center [307, 319] width 12 height 20
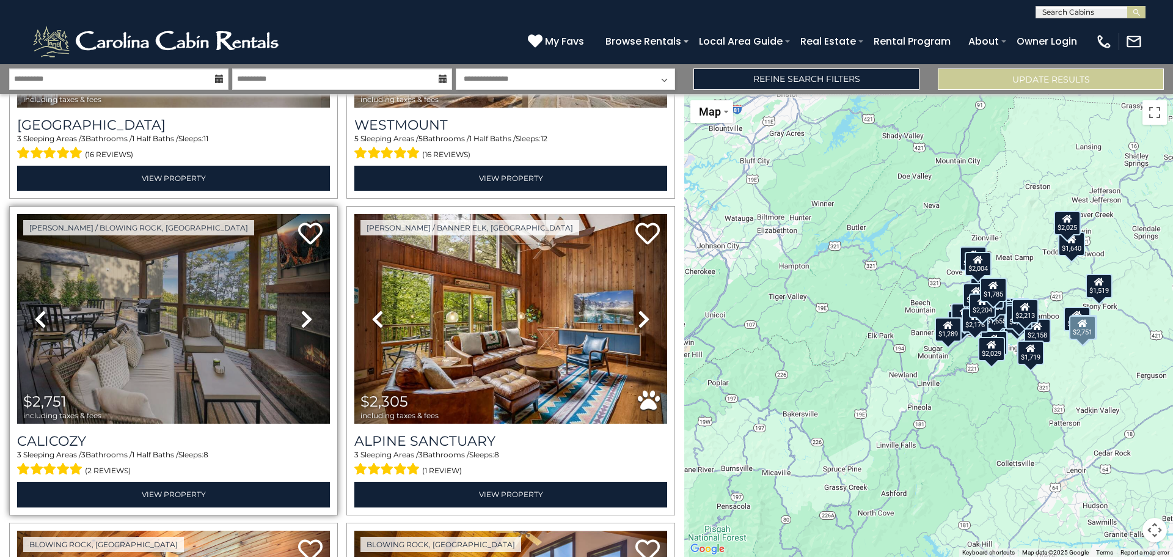
click at [301, 314] on icon at bounding box center [307, 319] width 12 height 20
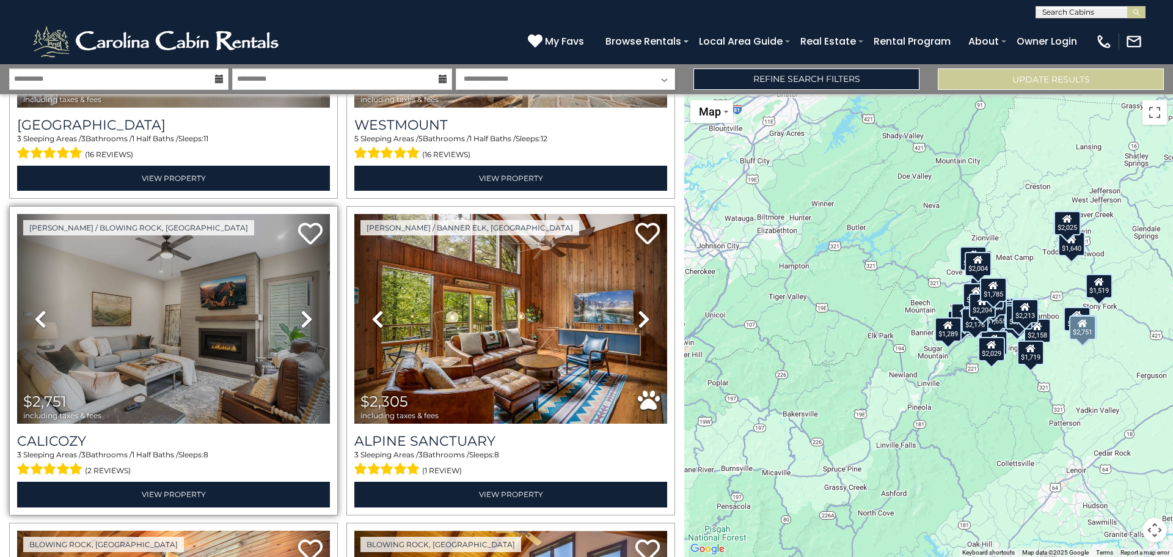
click at [301, 314] on icon at bounding box center [307, 319] width 12 height 20
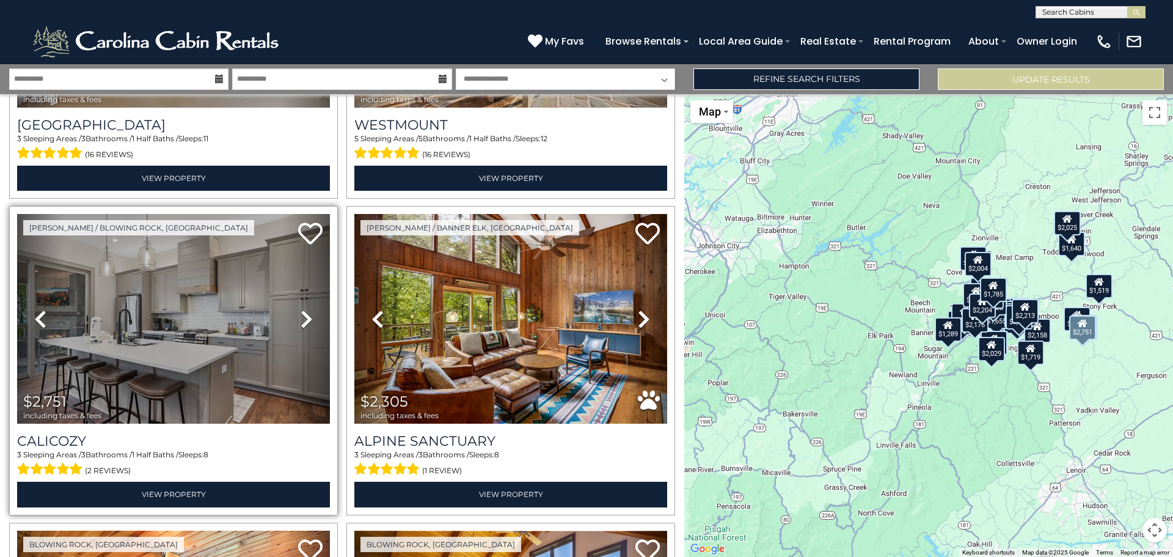
click at [301, 314] on icon at bounding box center [307, 319] width 12 height 20
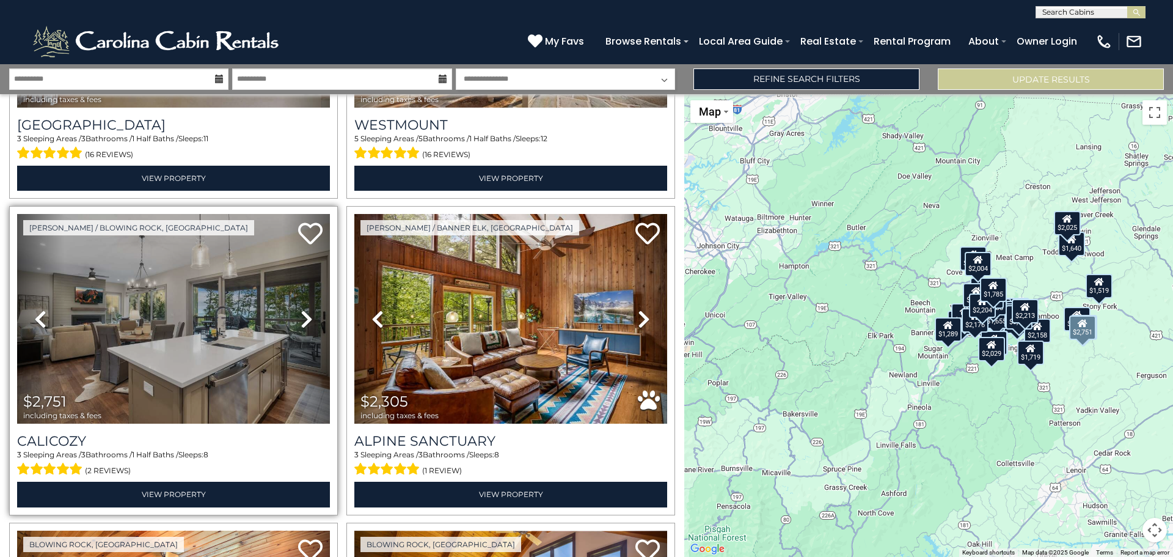
click at [301, 314] on icon at bounding box center [307, 319] width 12 height 20
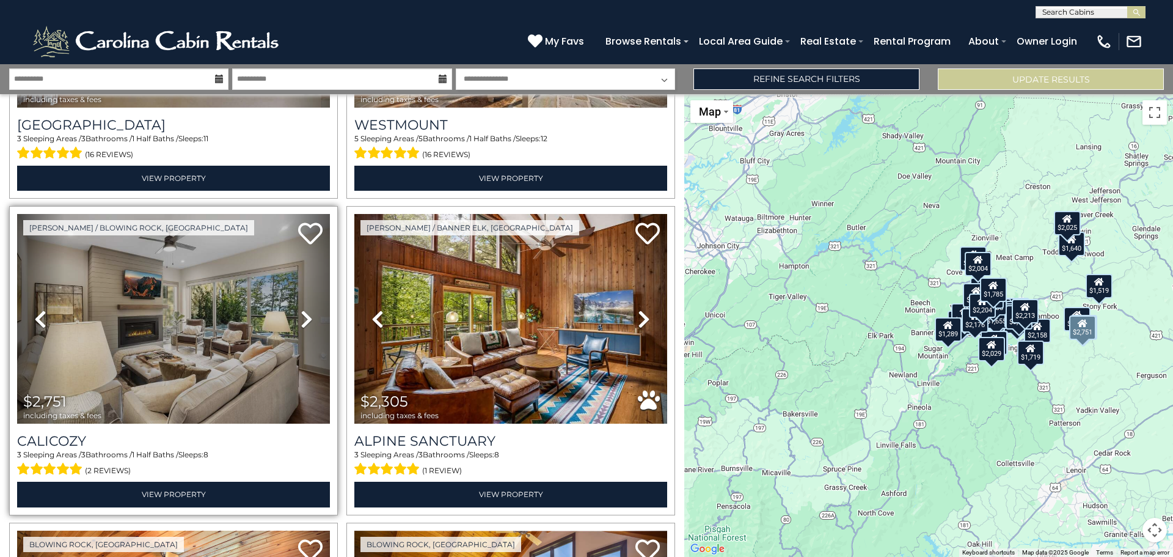
click at [301, 314] on icon at bounding box center [307, 319] width 12 height 20
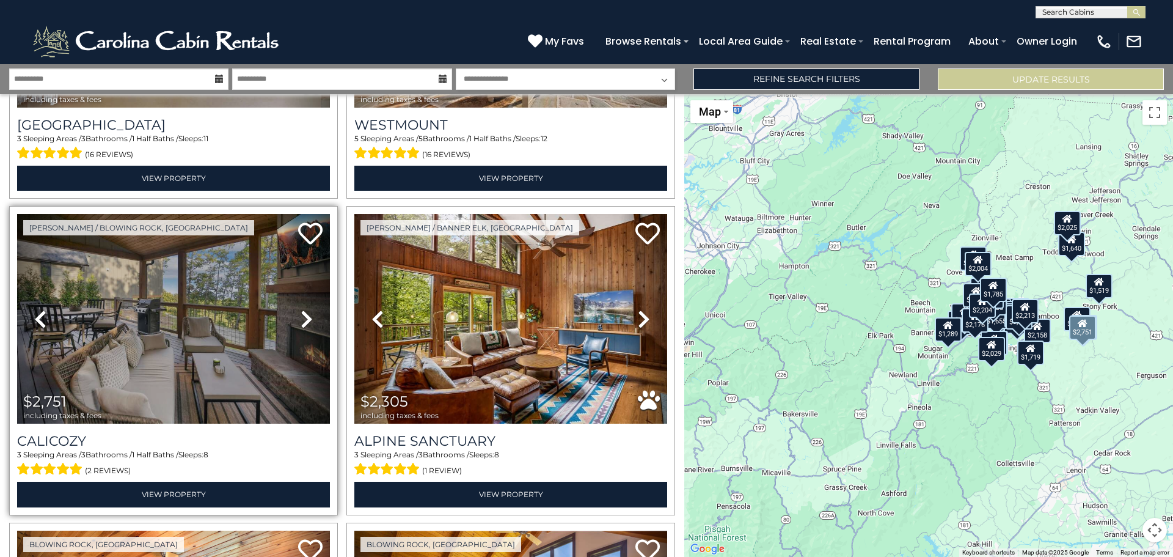
click at [301, 314] on icon at bounding box center [307, 319] width 12 height 20
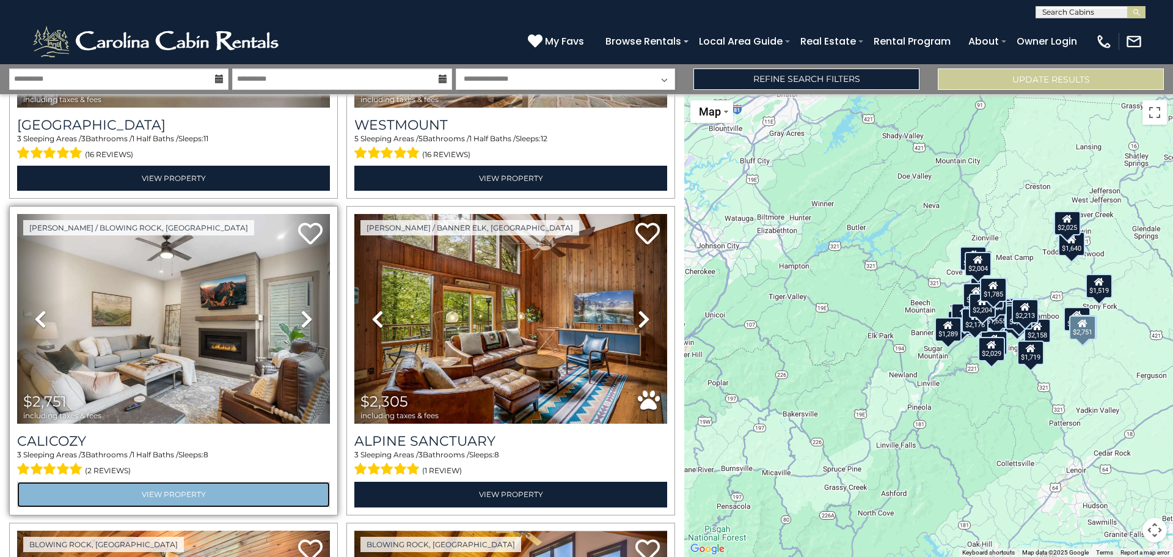
click at [167, 488] on link "View Property" at bounding box center [173, 494] width 313 height 25
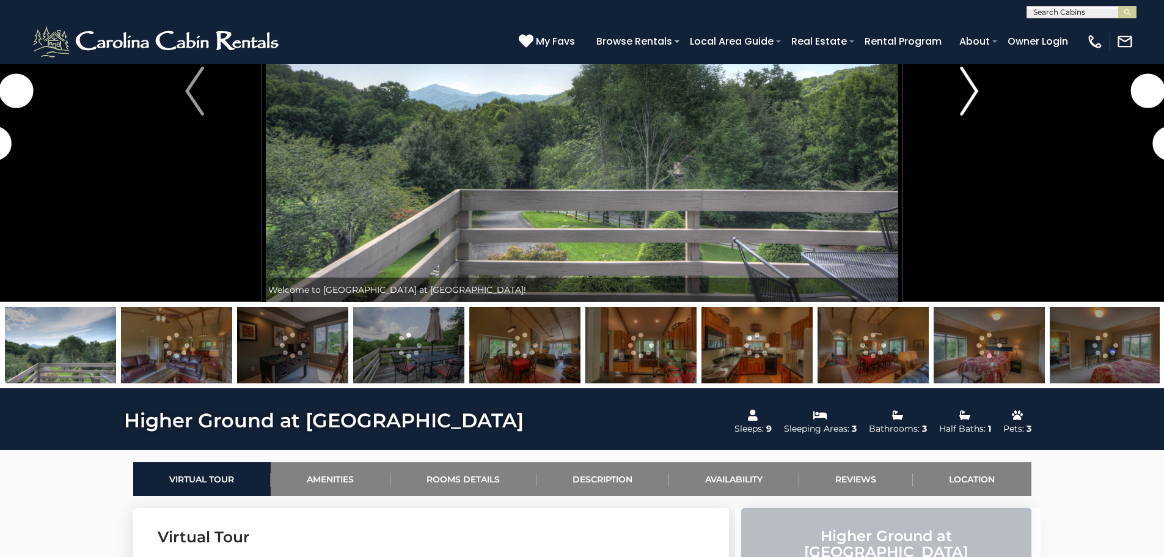
scroll to position [61, 0]
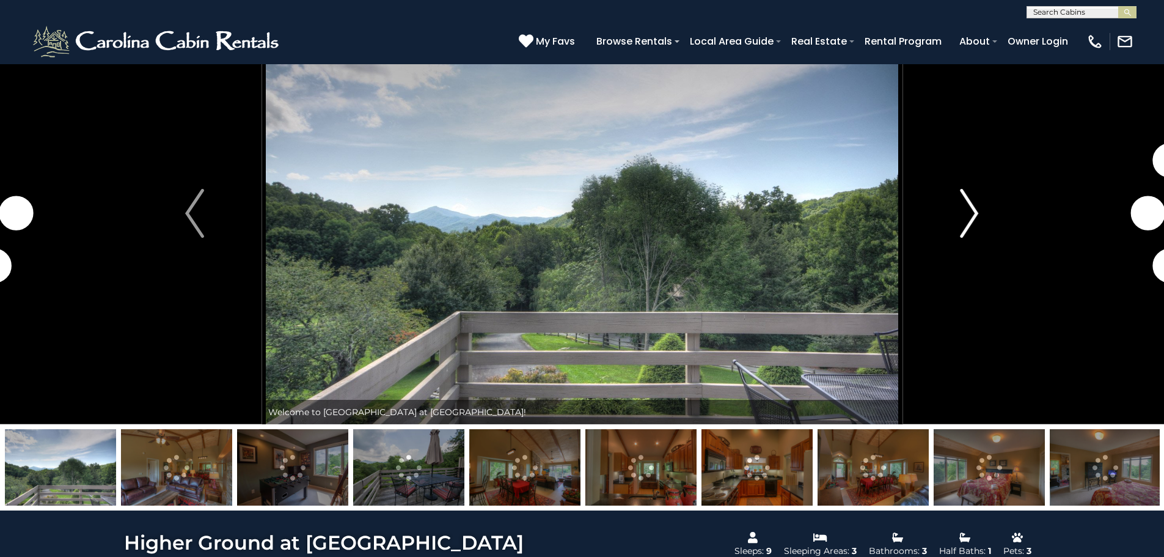
click at [978, 213] on img "Next" at bounding box center [969, 213] width 18 height 49
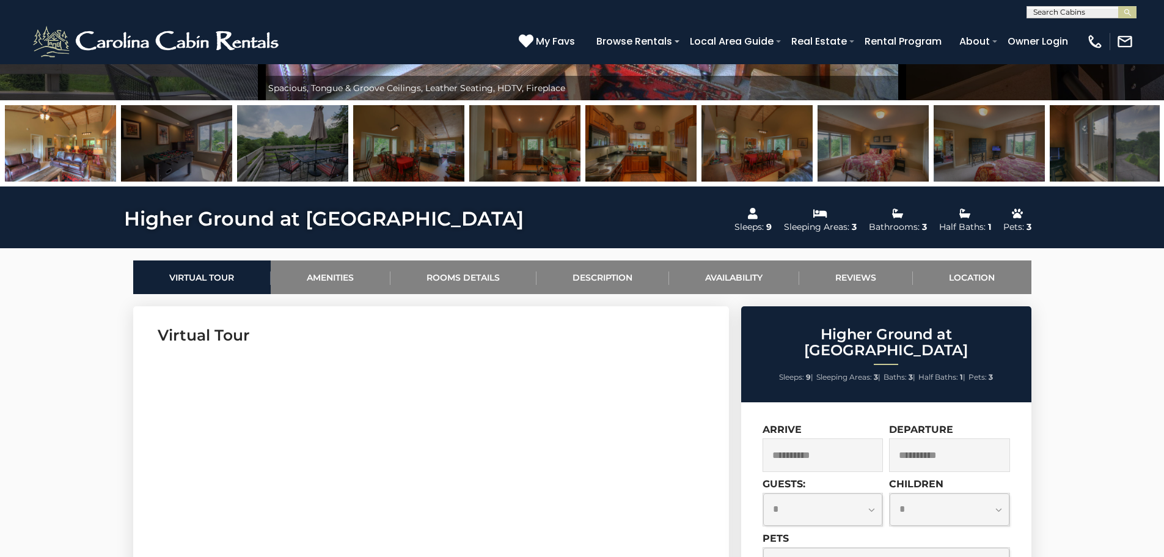
scroll to position [428, 0]
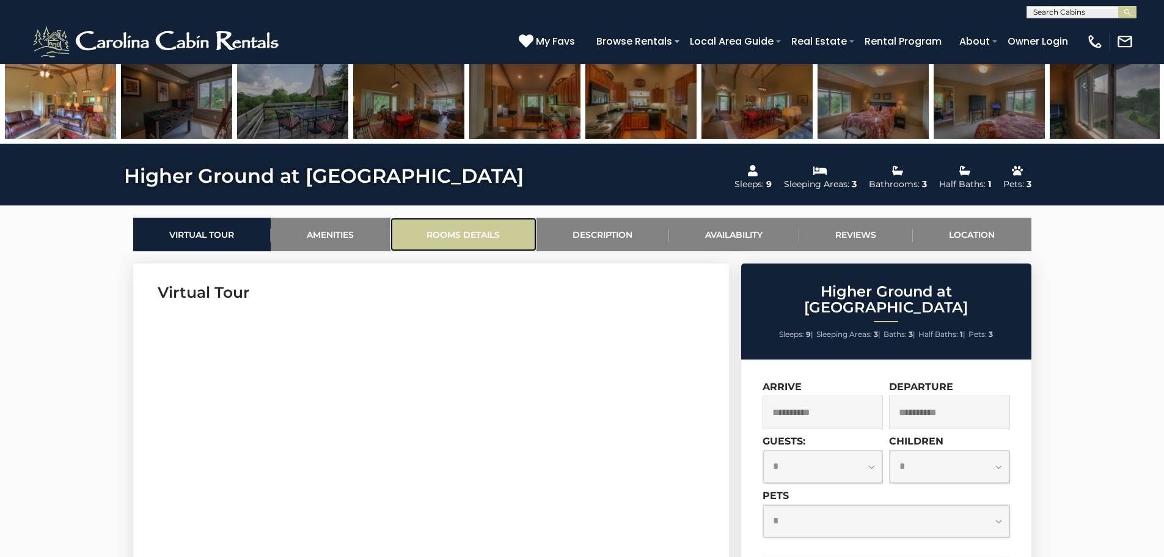
click at [485, 236] on link "Rooms Details" at bounding box center [464, 235] width 146 height 34
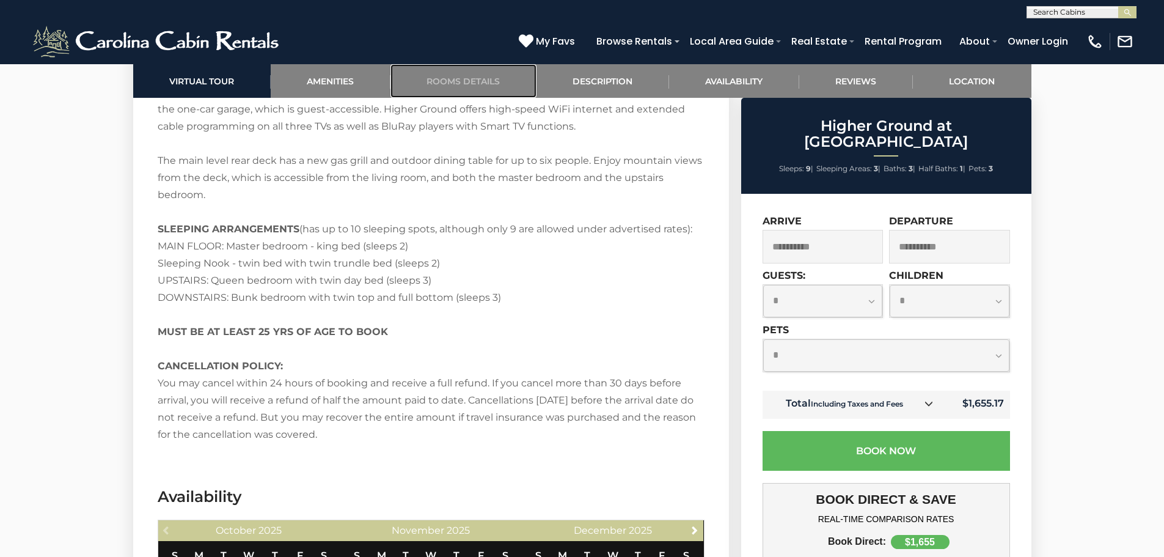
scroll to position [2249, 0]
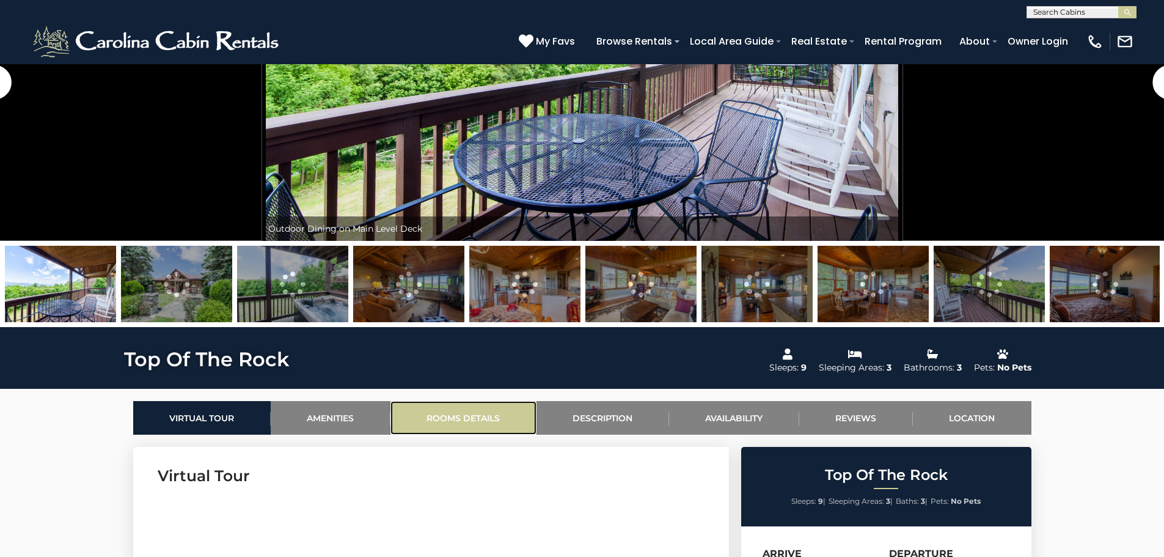
click at [452, 418] on link "Rooms Details" at bounding box center [464, 418] width 146 height 34
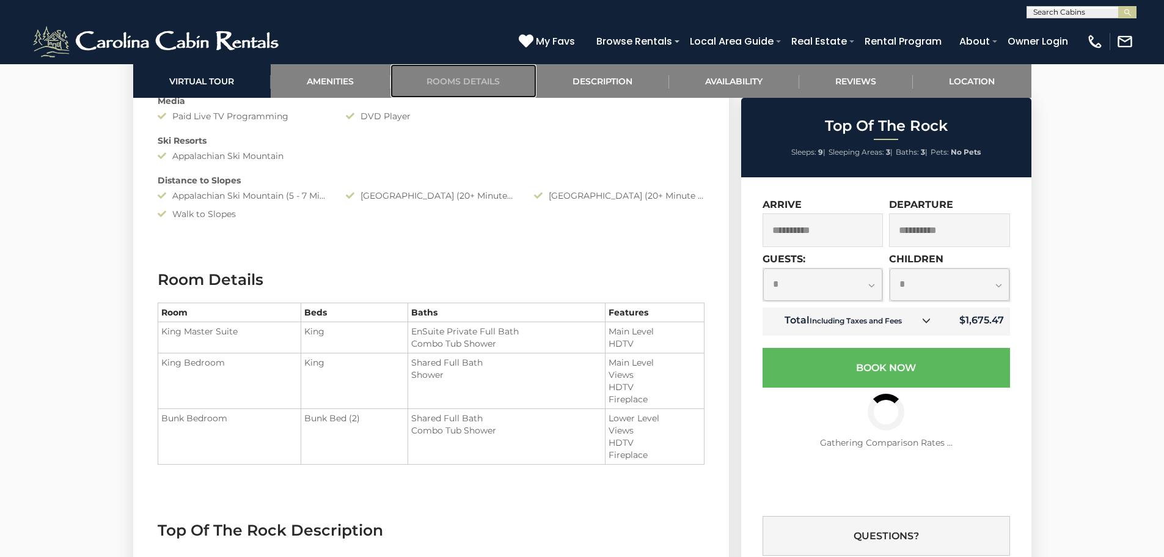
scroll to position [1494, 0]
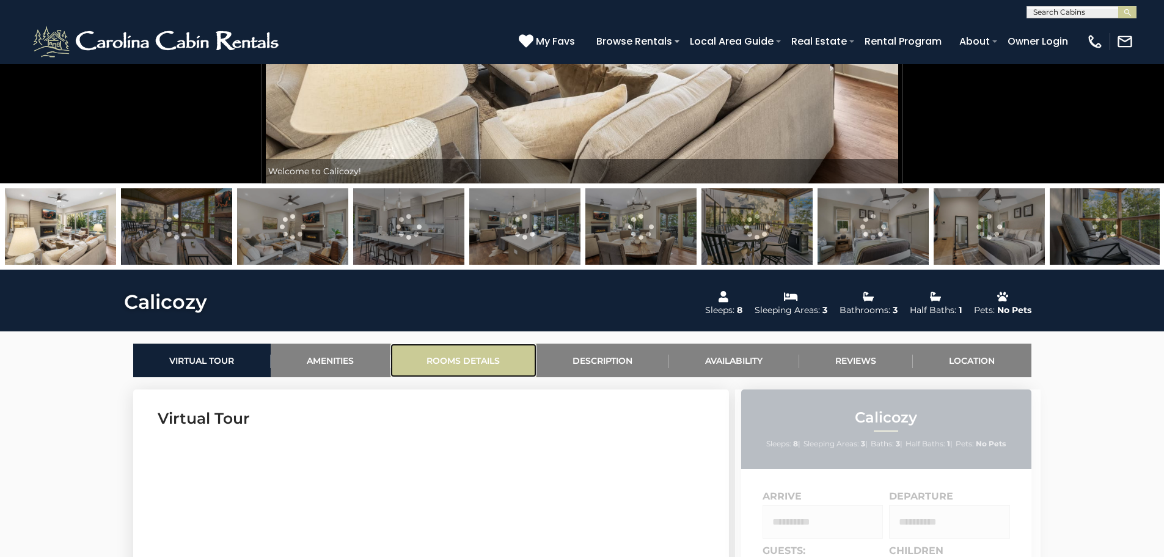
click at [449, 368] on link "Rooms Details" at bounding box center [464, 360] width 146 height 34
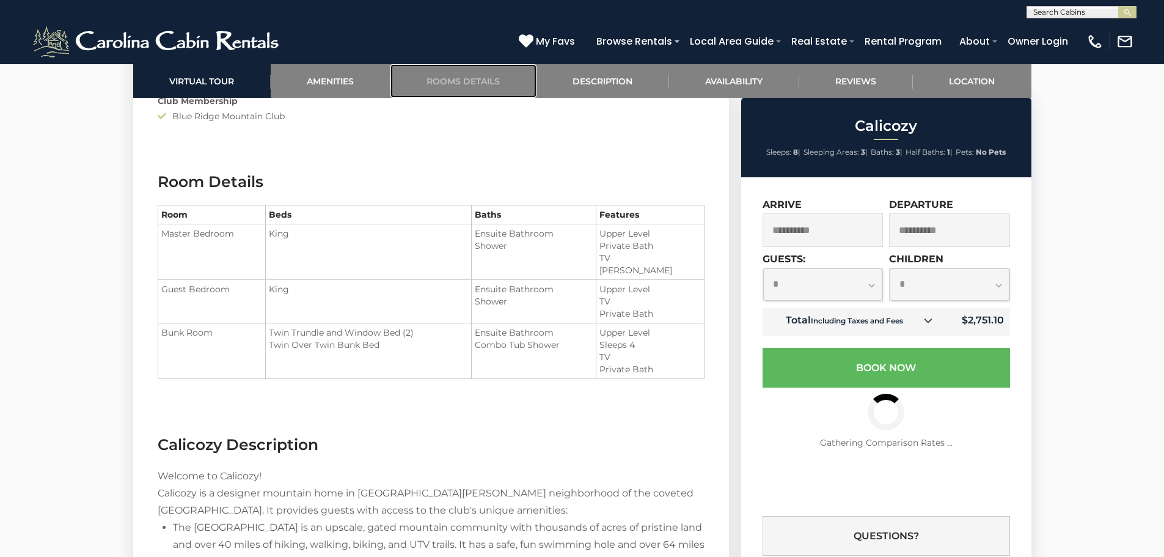
scroll to position [1433, 0]
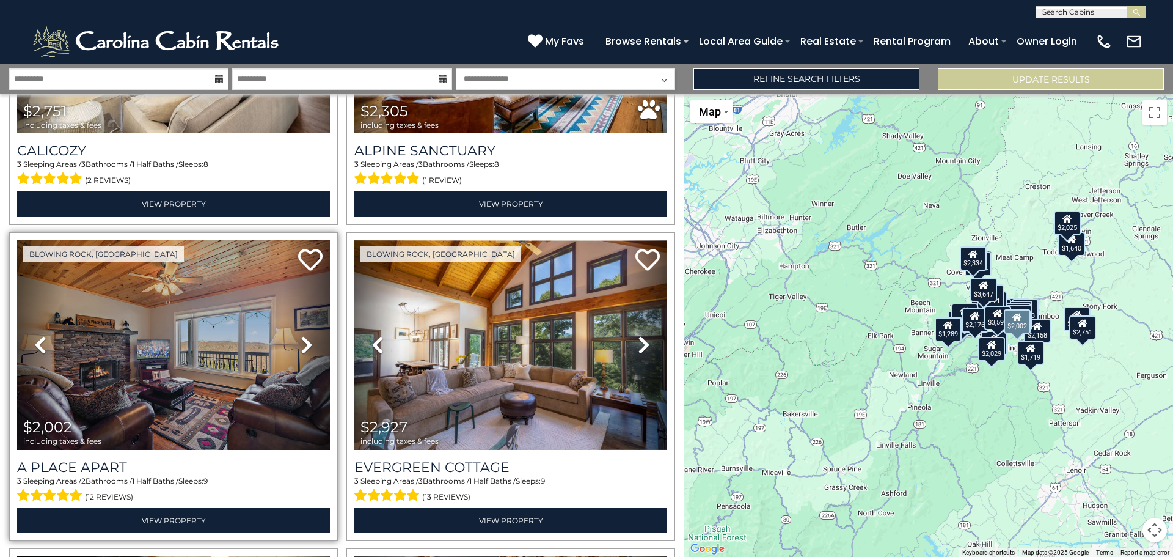
scroll to position [611, 0]
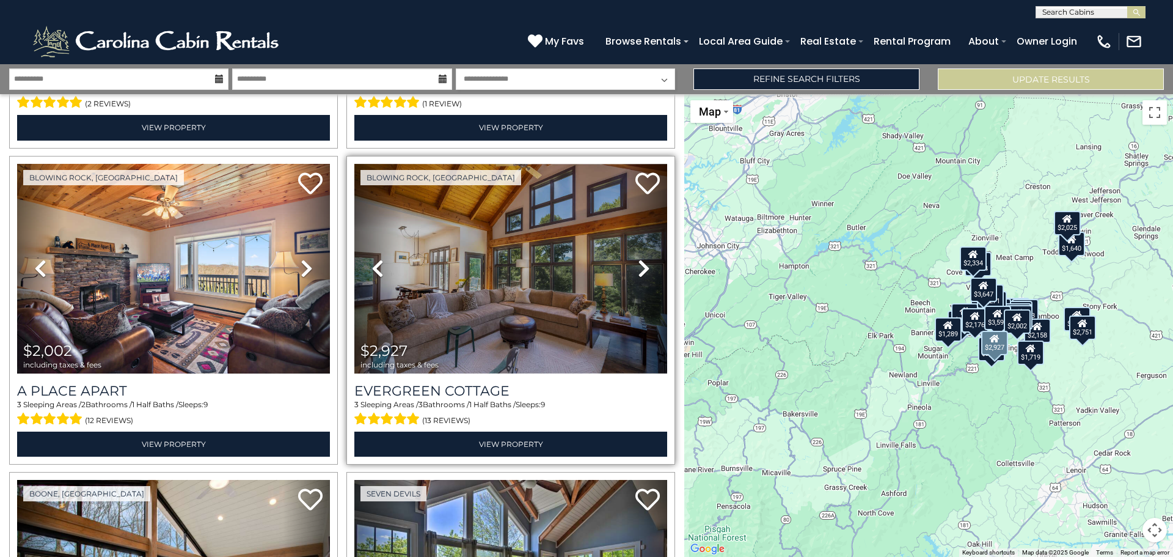
click at [643, 265] on icon at bounding box center [644, 269] width 12 height 20
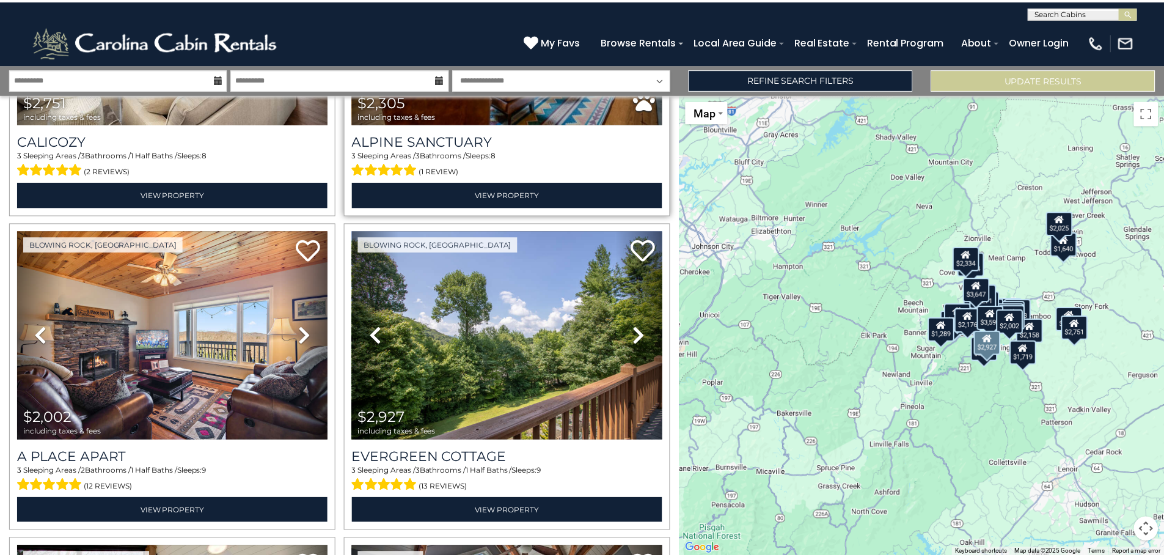
scroll to position [428, 0]
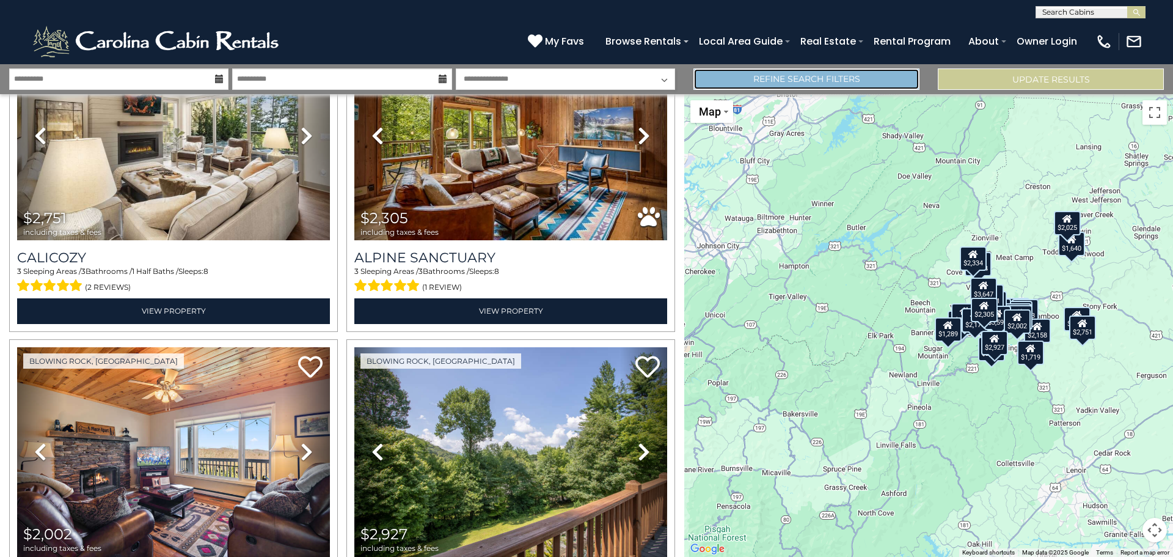
click at [771, 70] on link "Refine Search Filters" at bounding box center [807, 78] width 226 height 21
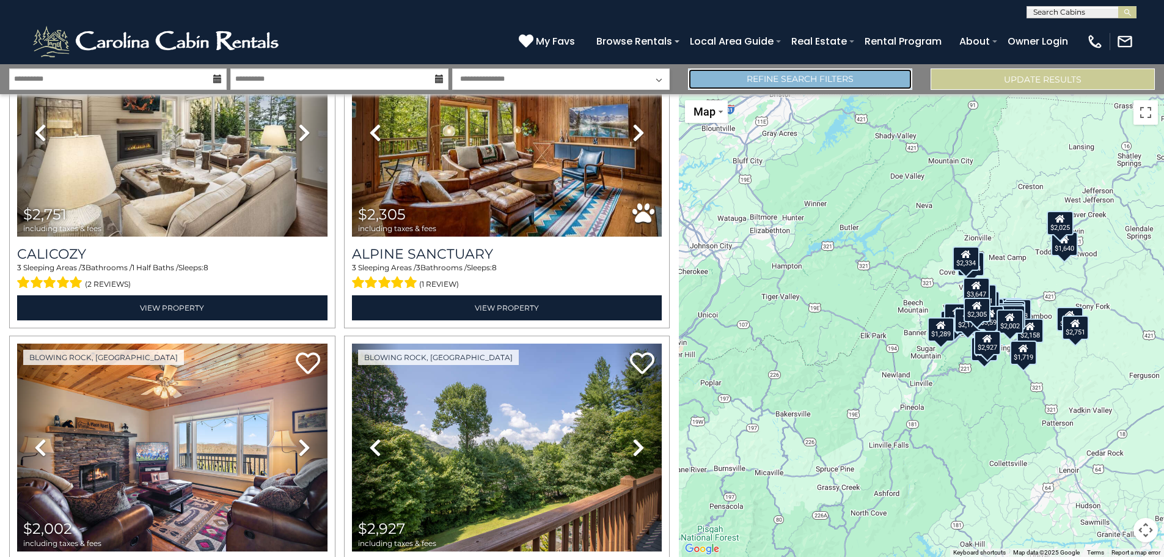
scroll to position [426, 0]
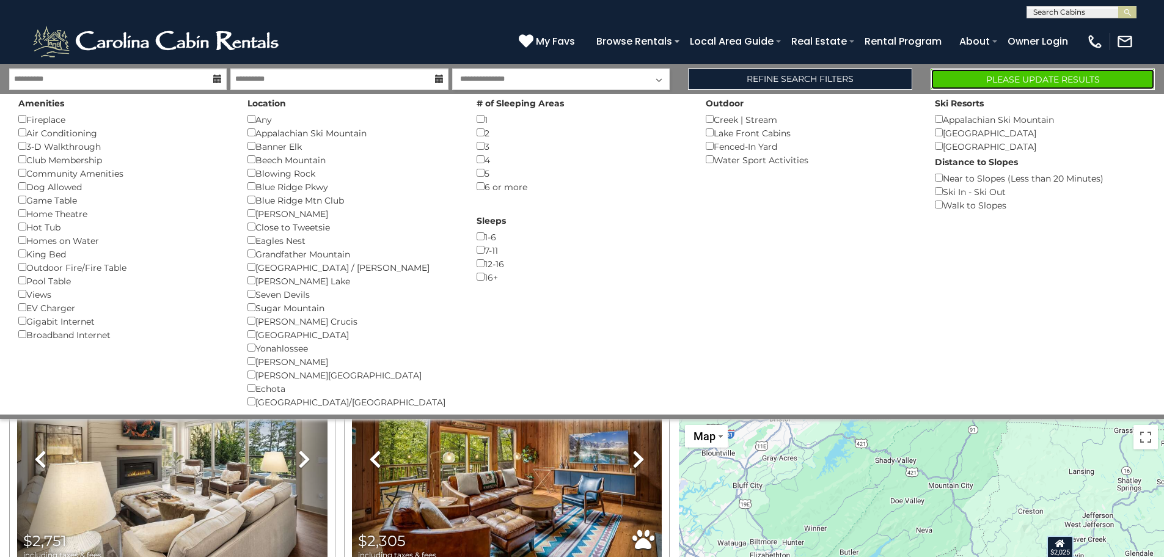
click at [1026, 78] on button "Please Update Results" at bounding box center [1043, 78] width 224 height 21
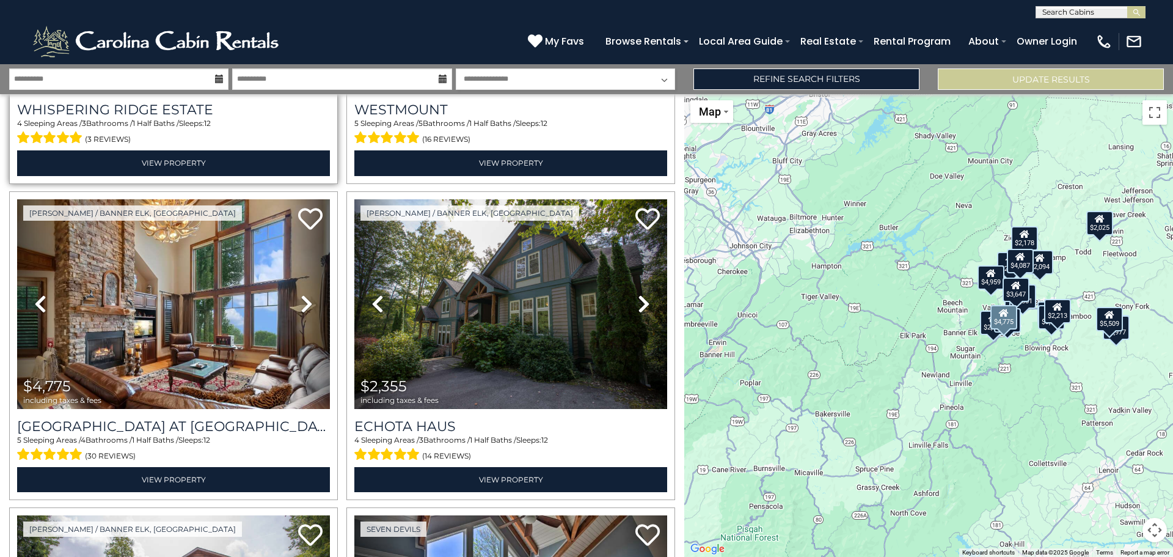
scroll to position [611, 0]
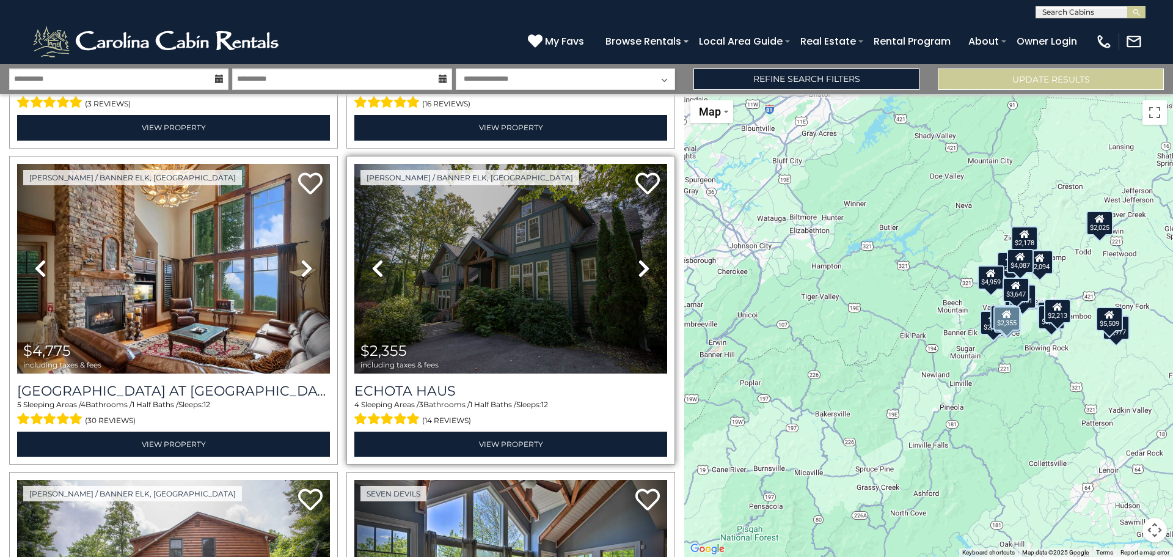
click at [639, 262] on icon at bounding box center [644, 269] width 12 height 20
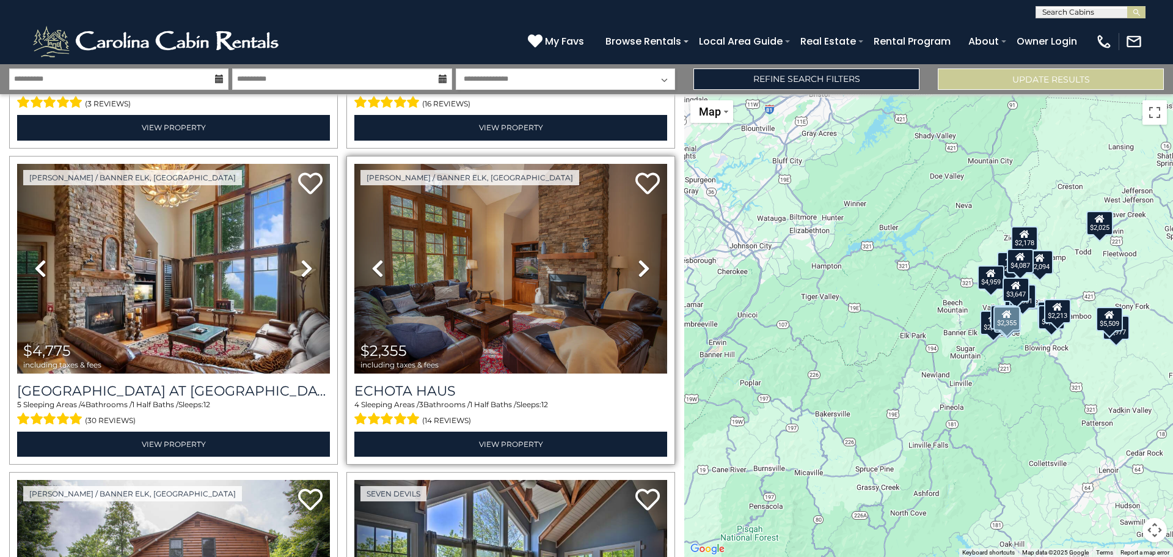
click at [639, 262] on icon at bounding box center [644, 269] width 12 height 20
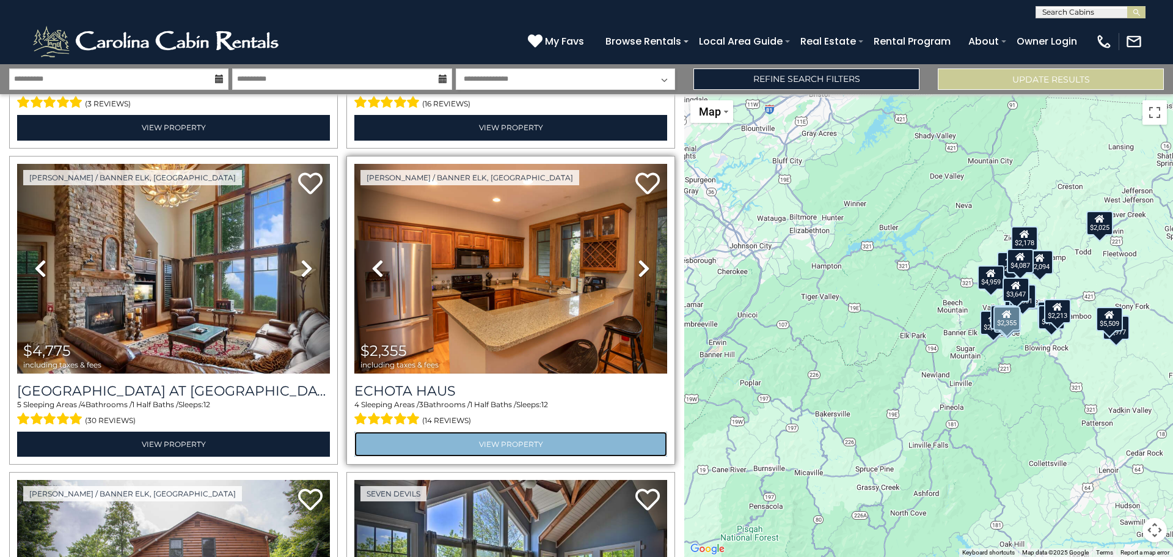
click at [508, 433] on link "View Property" at bounding box center [510, 443] width 313 height 25
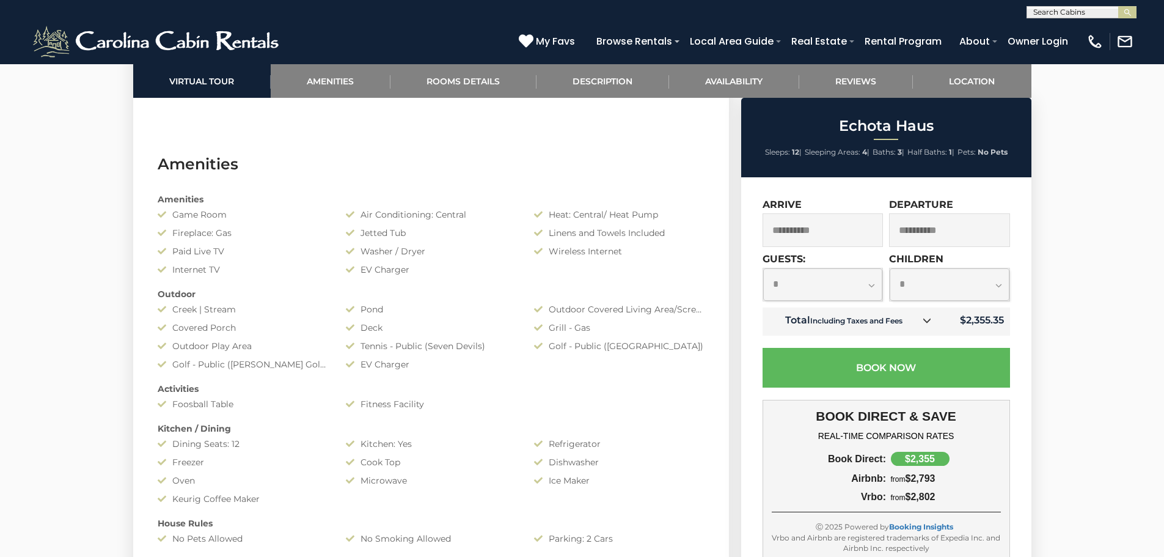
scroll to position [1100, 0]
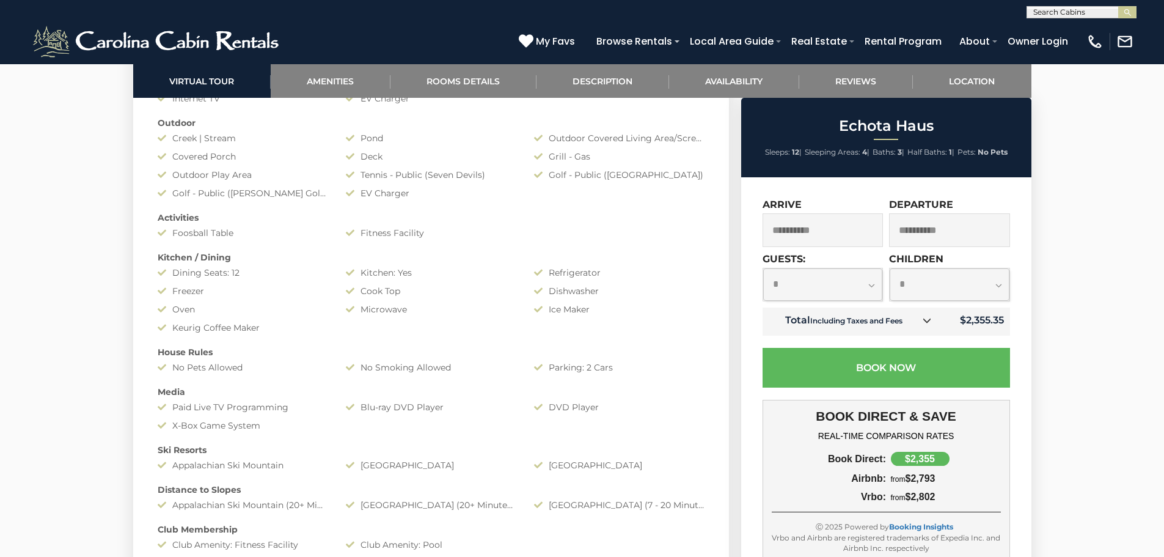
click at [829, 229] on input "**********" at bounding box center [823, 230] width 121 height 34
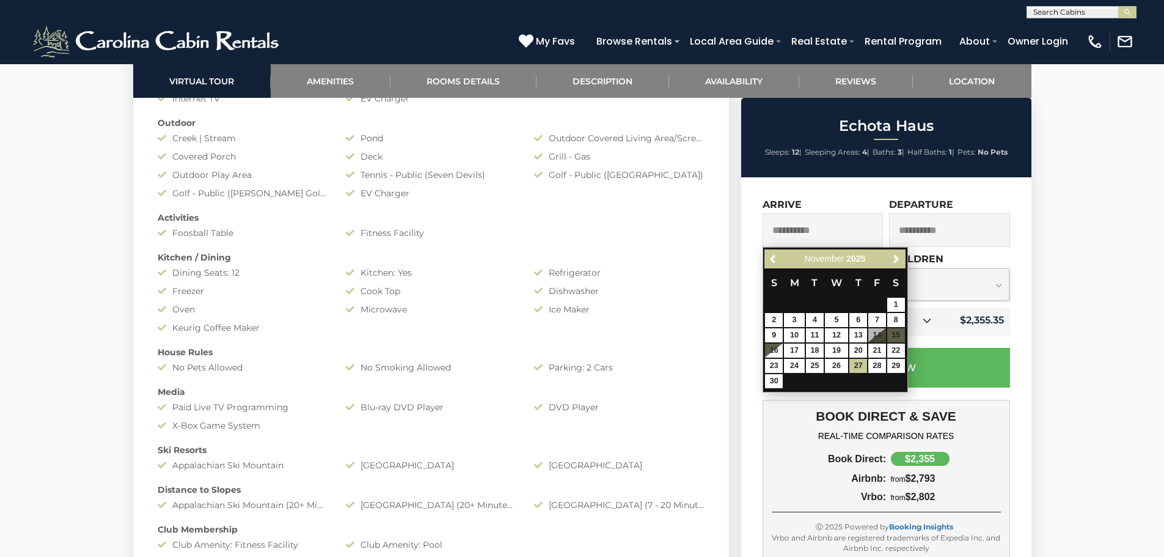
click at [829, 229] on input "**********" at bounding box center [823, 230] width 121 height 34
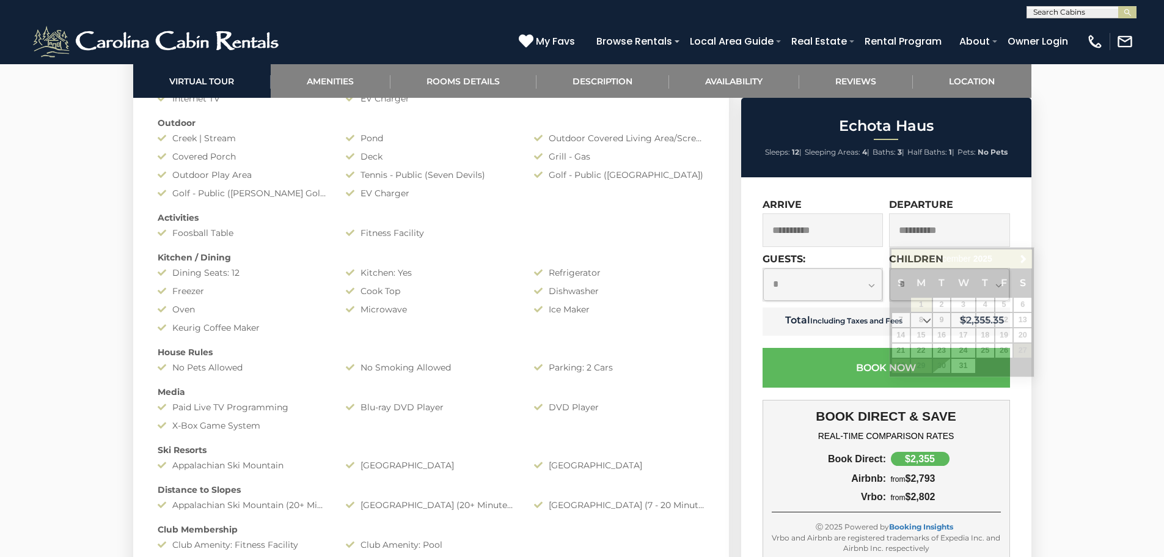
click at [960, 226] on input "**********" at bounding box center [949, 230] width 121 height 34
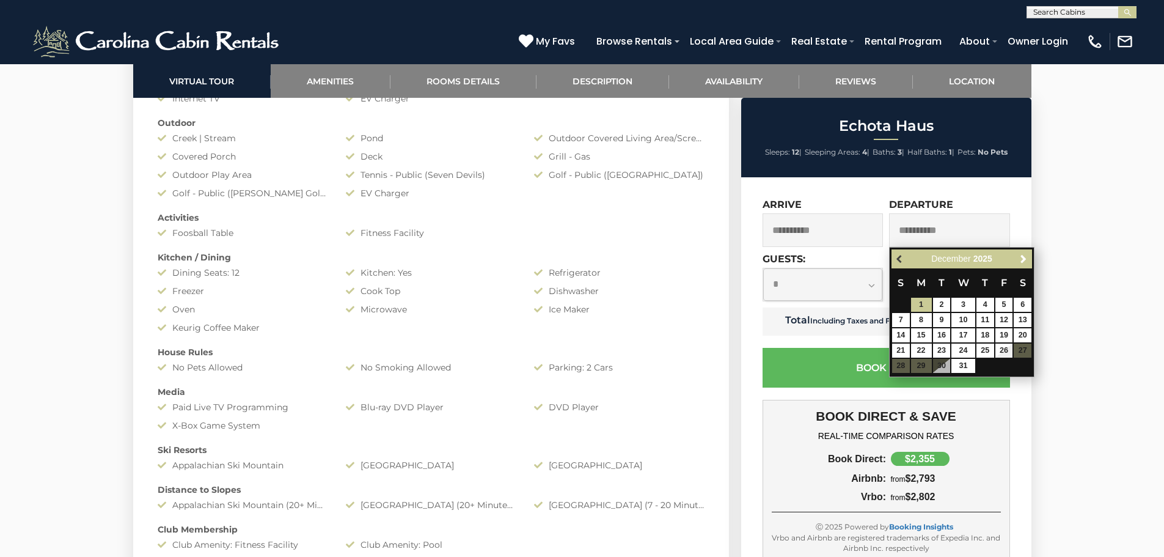
click at [897, 258] on span "Previous" at bounding box center [900, 259] width 10 height 10
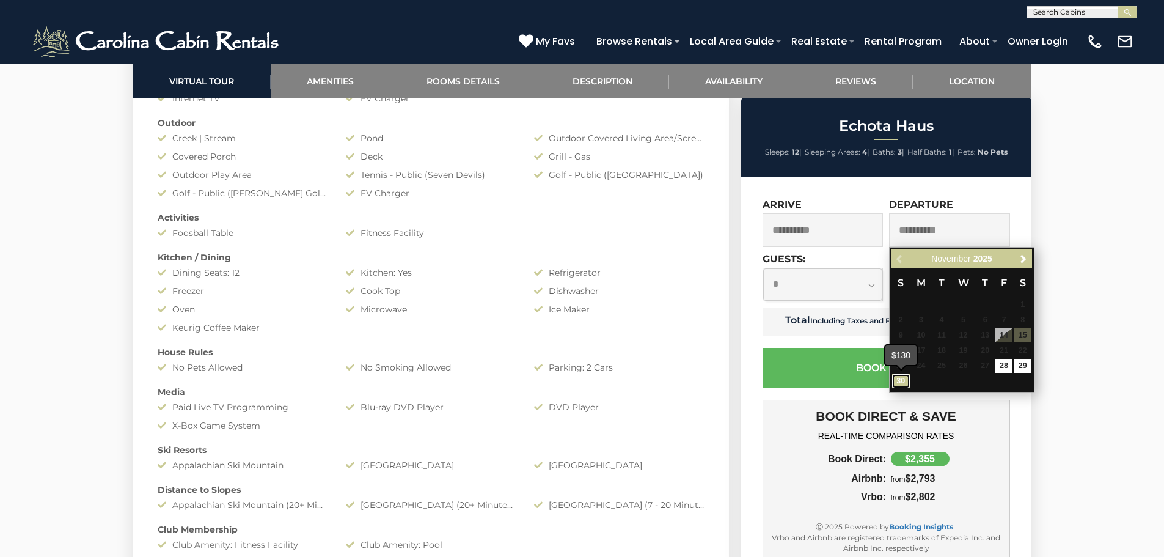
click at [905, 375] on link "30" at bounding box center [901, 381] width 18 height 14
type input "**********"
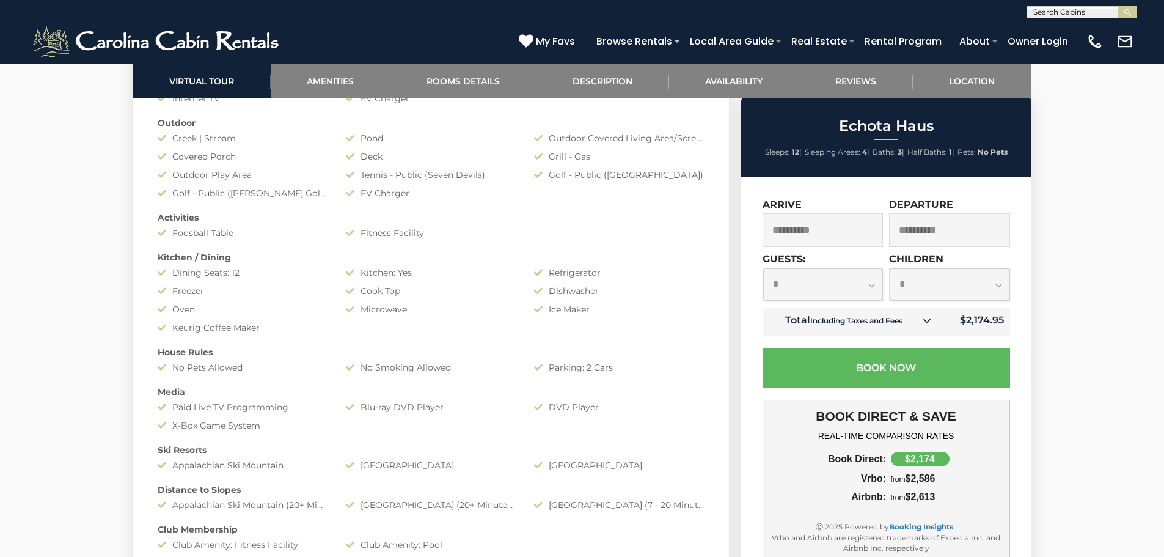
click at [829, 287] on select "**********" at bounding box center [823, 284] width 120 height 32
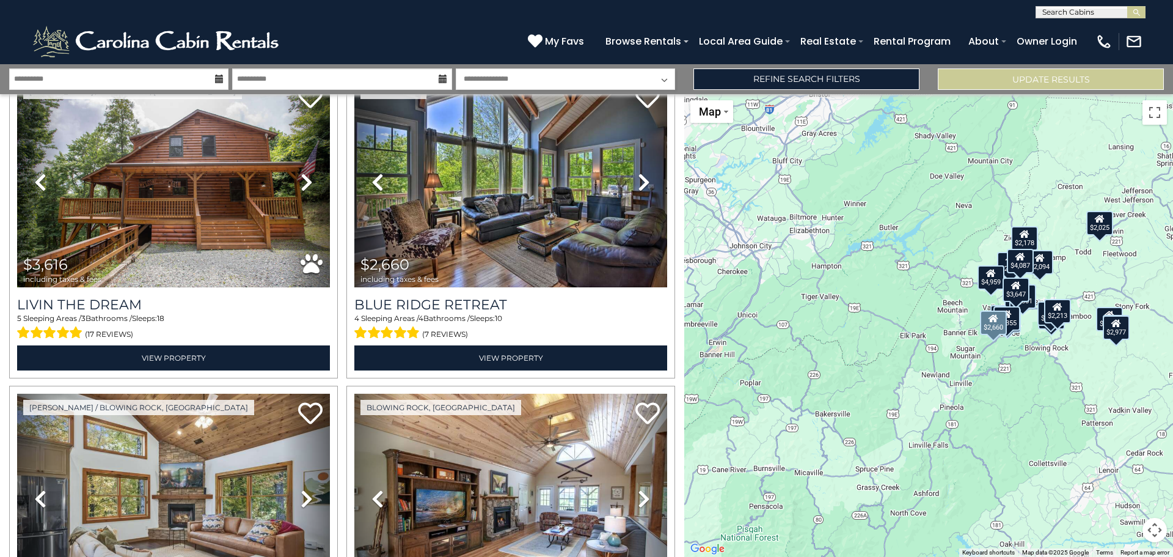
scroll to position [1161, 0]
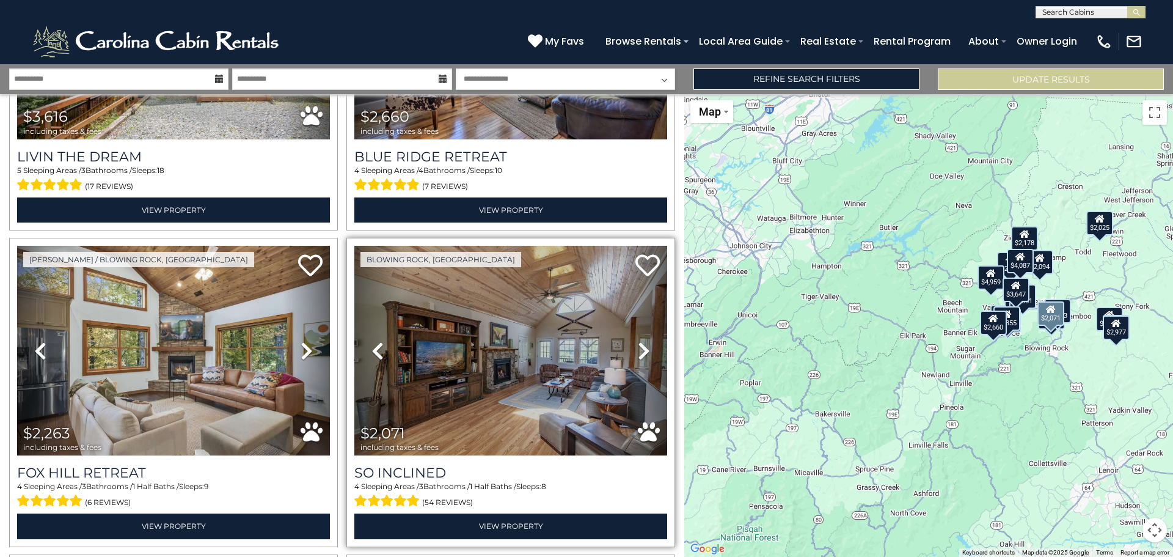
click at [642, 341] on icon at bounding box center [644, 351] width 12 height 20
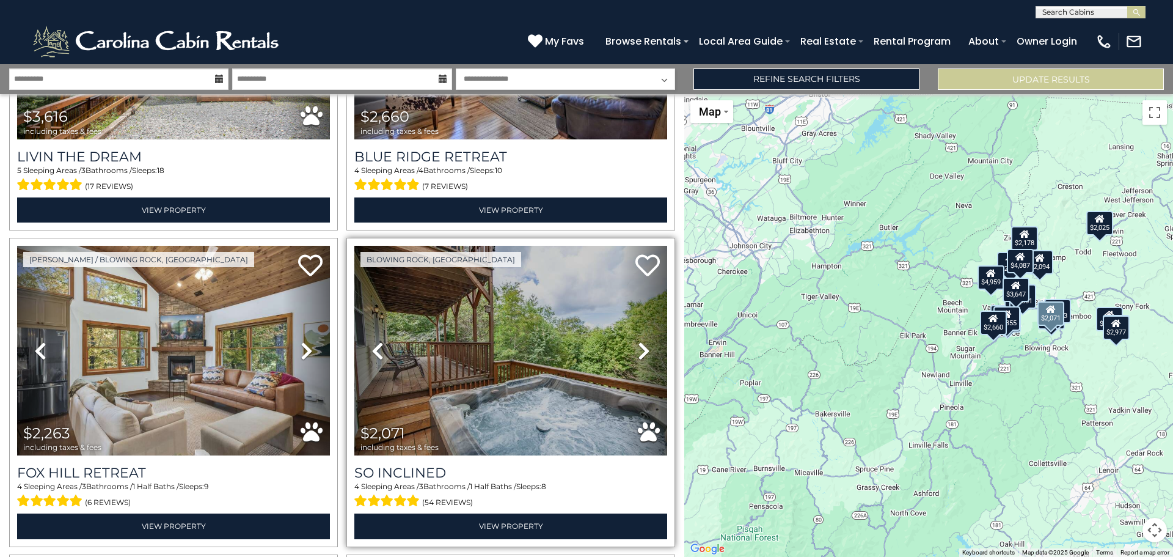
click at [642, 341] on icon at bounding box center [644, 351] width 12 height 20
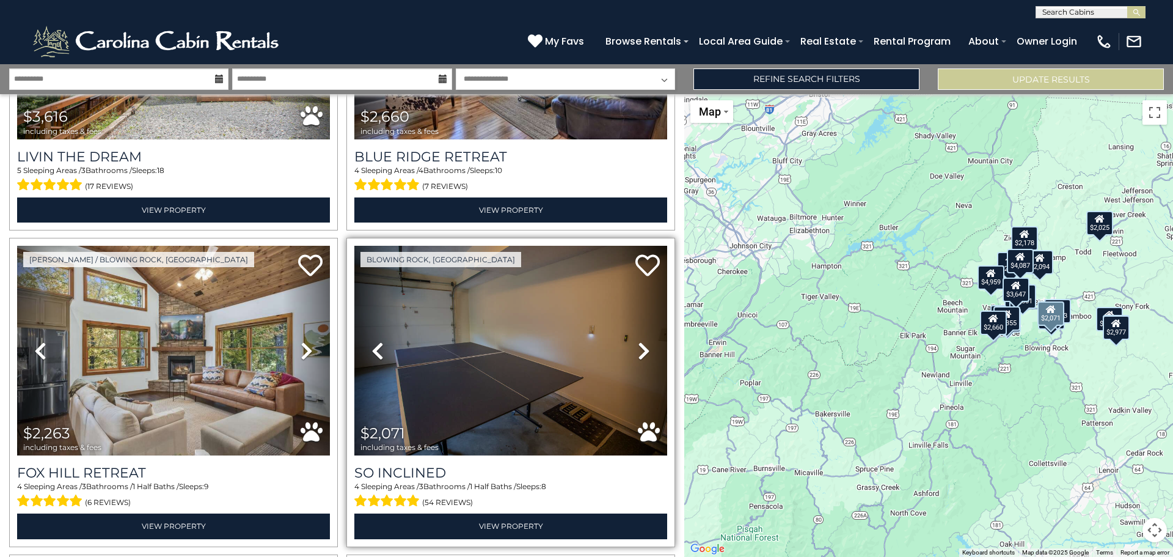
click at [642, 341] on icon at bounding box center [644, 351] width 12 height 20
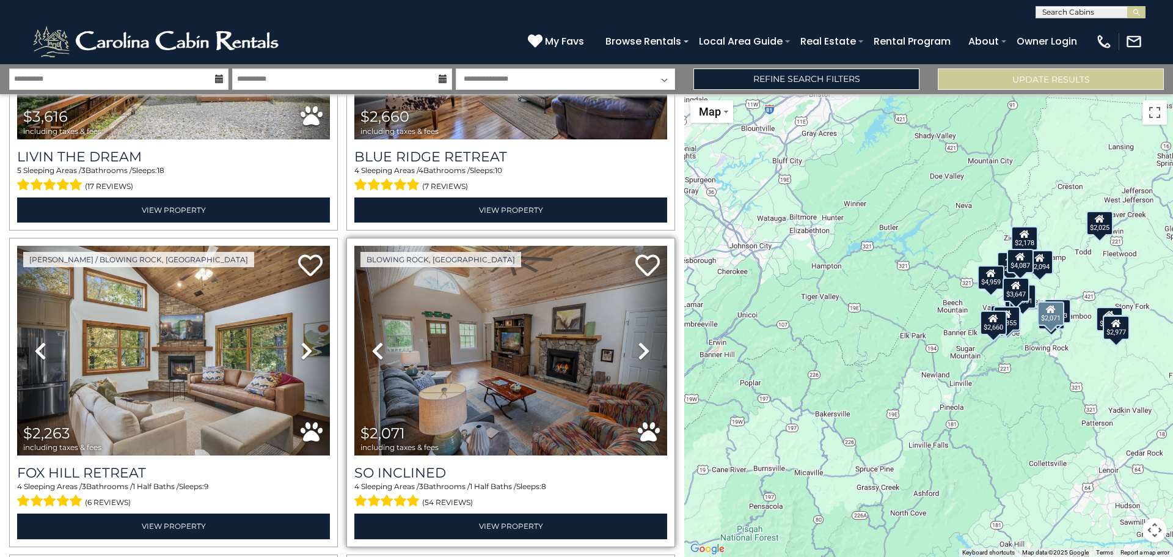
click at [642, 341] on icon at bounding box center [644, 351] width 12 height 20
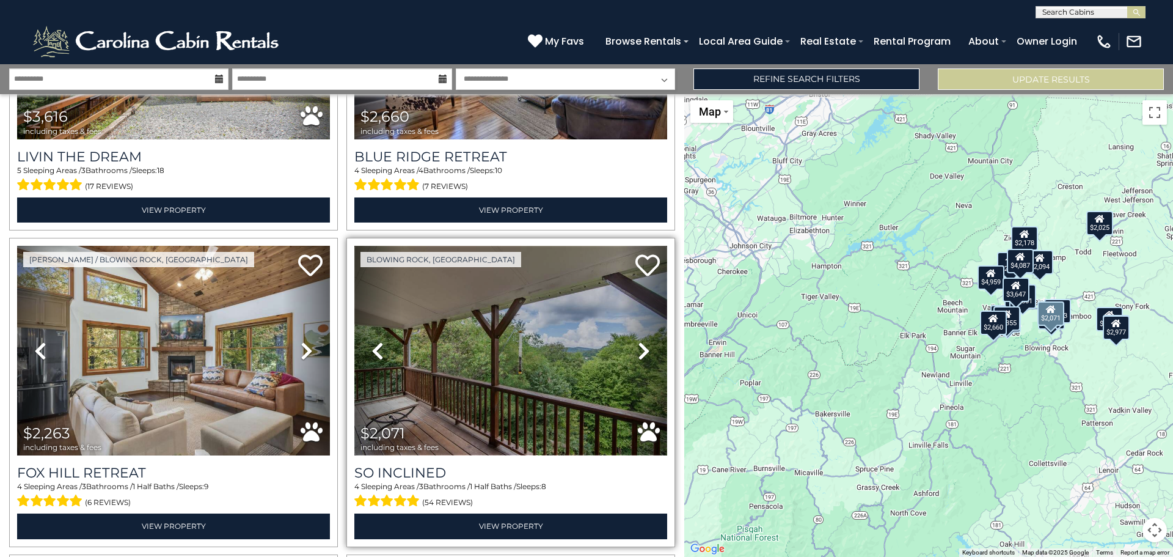
click at [551, 350] on img at bounding box center [510, 351] width 313 height 210
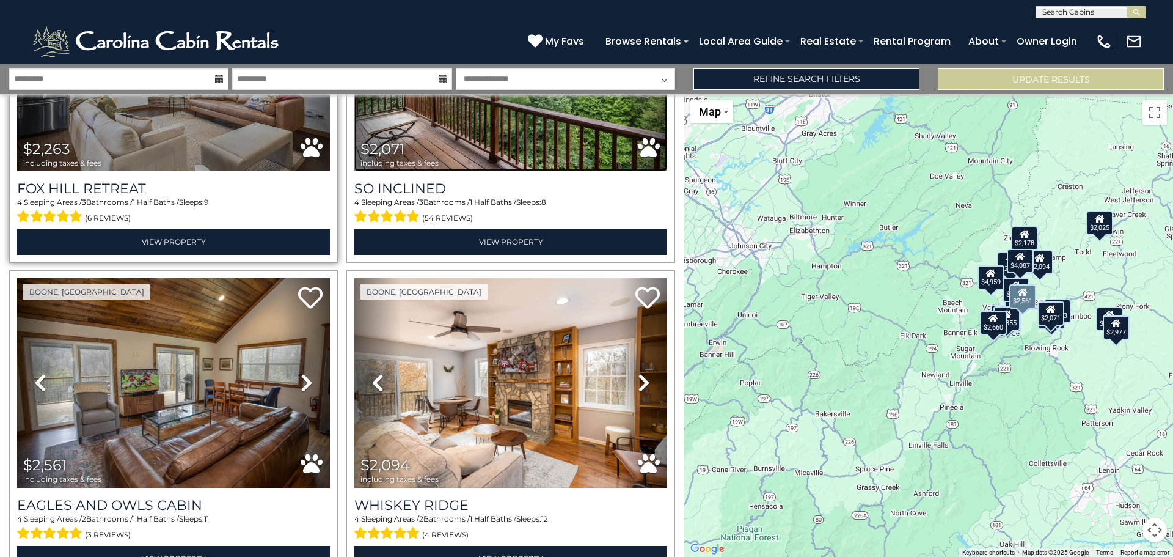
scroll to position [1467, 0]
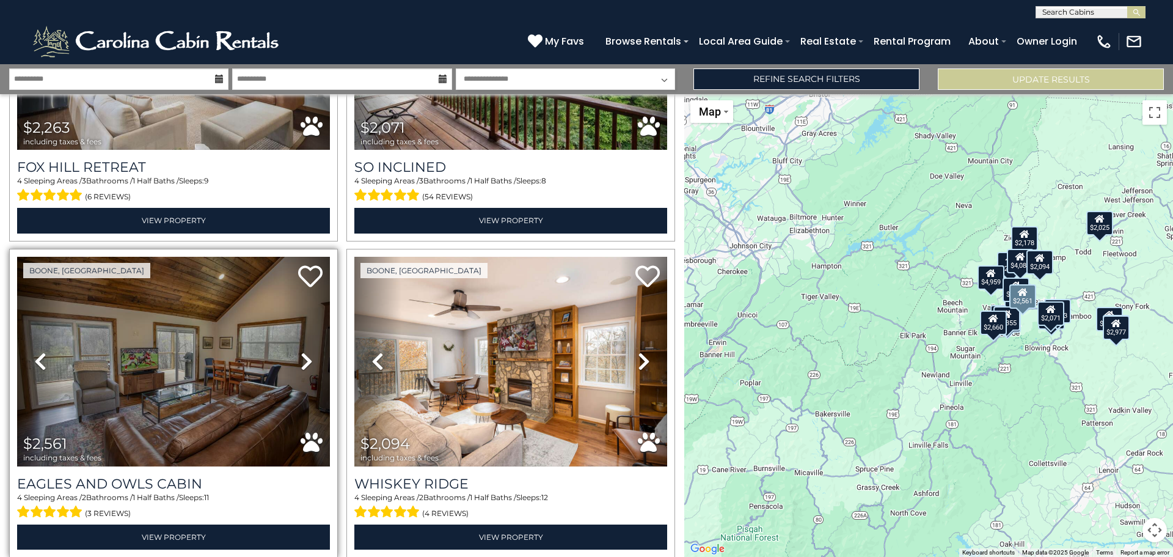
click at [305, 351] on icon at bounding box center [307, 361] width 12 height 20
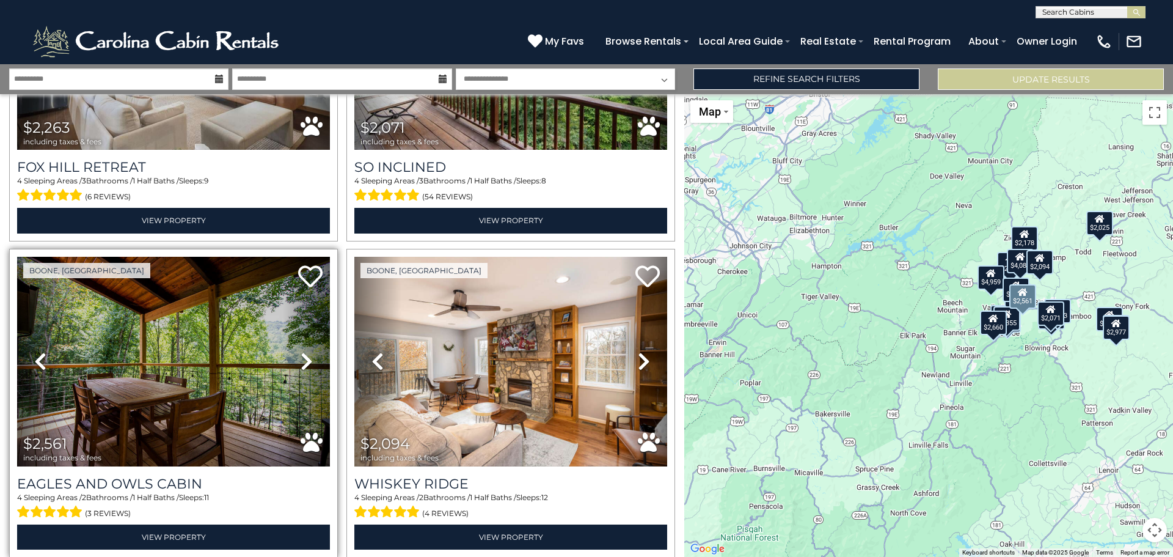
click at [305, 351] on icon at bounding box center [307, 361] width 12 height 20
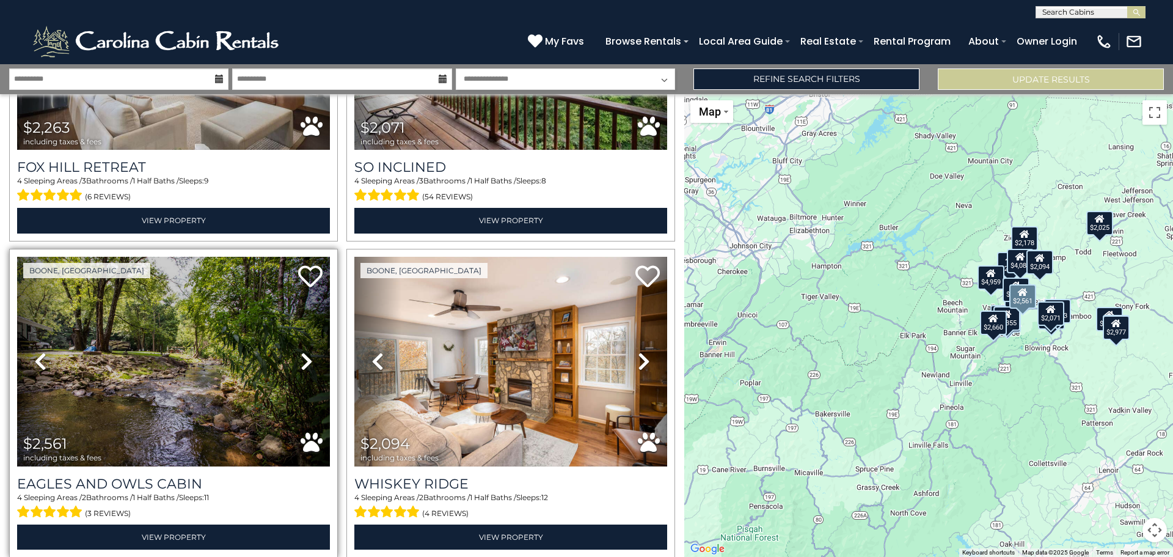
click at [305, 351] on icon at bounding box center [307, 361] width 12 height 20
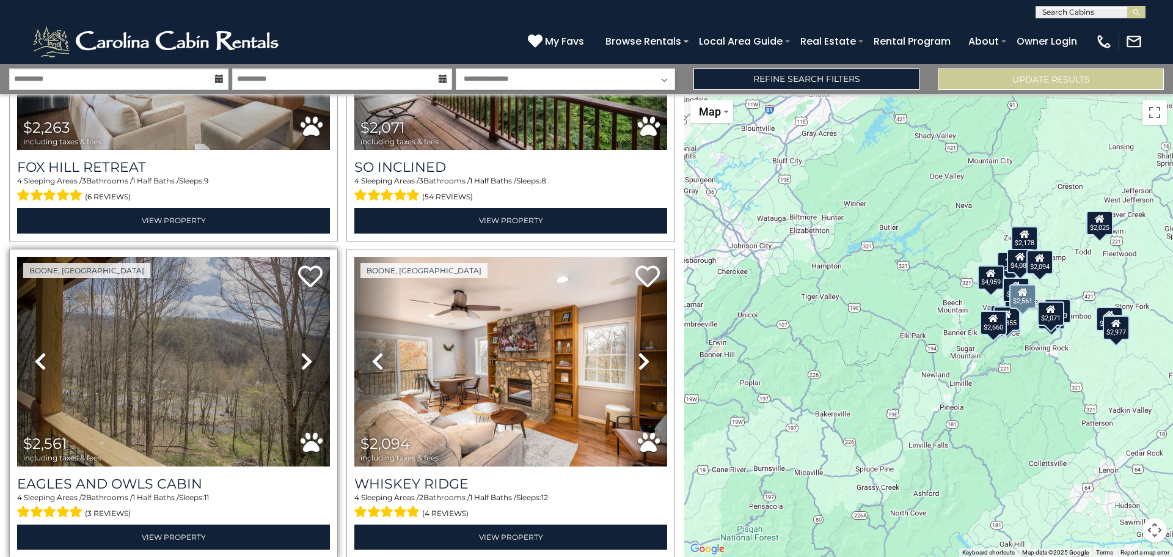
click at [305, 351] on icon at bounding box center [307, 361] width 12 height 20
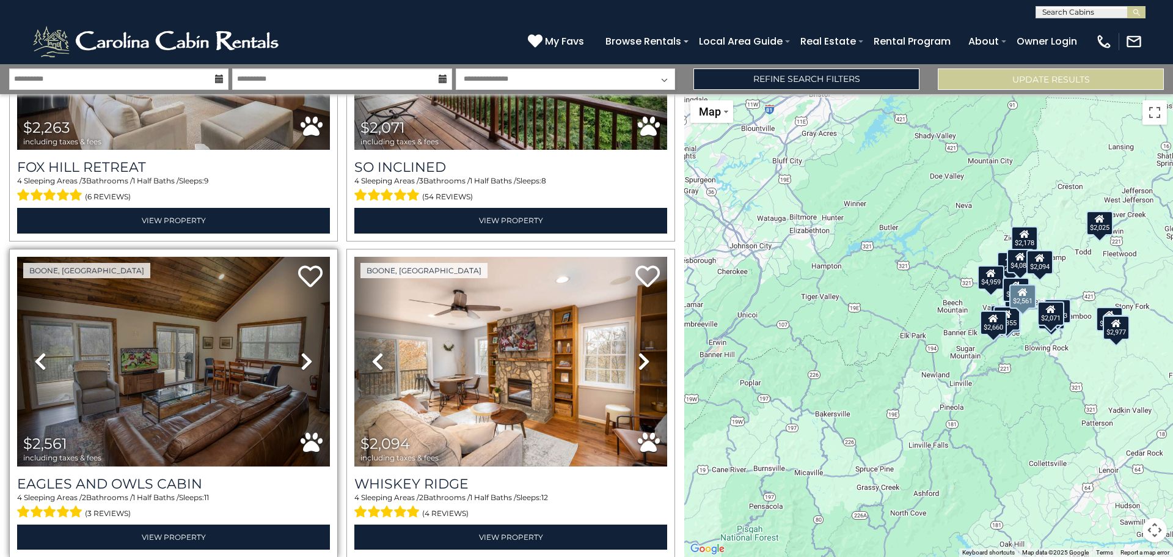
click at [305, 351] on icon at bounding box center [307, 361] width 12 height 20
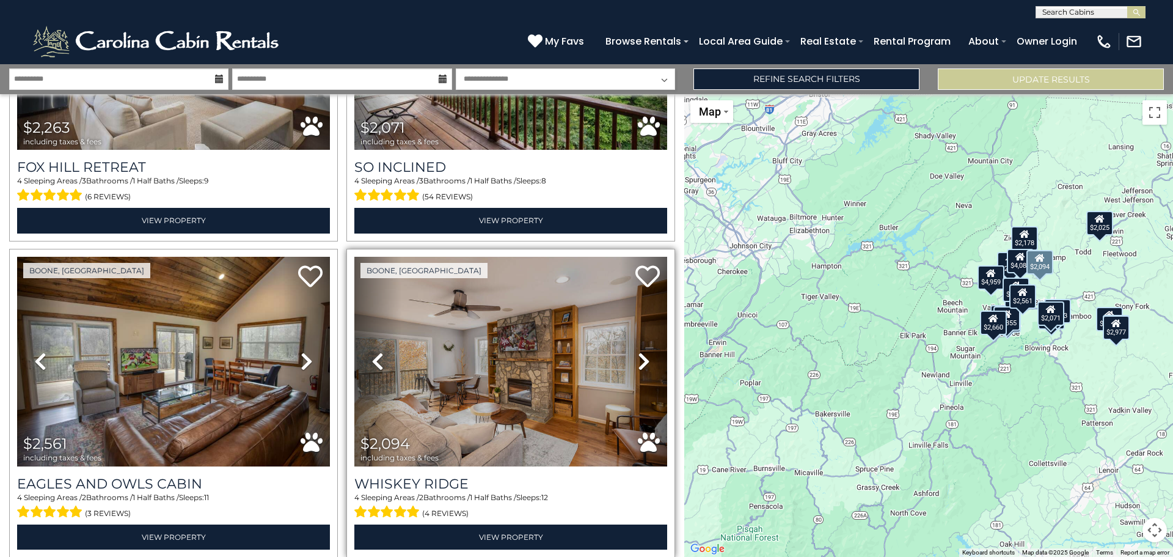
click at [639, 354] on icon at bounding box center [644, 361] width 12 height 20
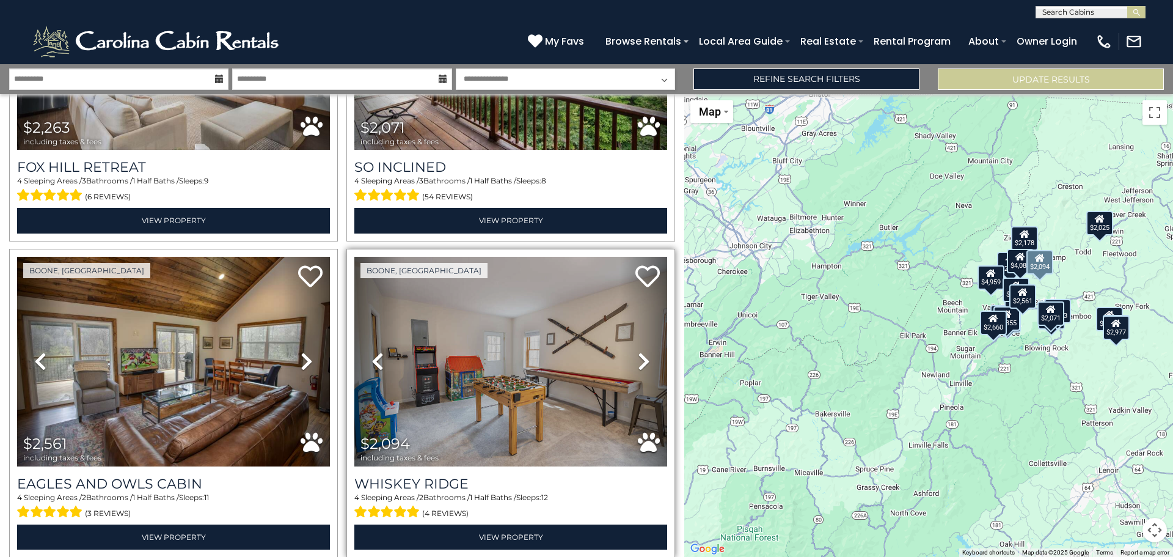
click at [639, 354] on icon at bounding box center [644, 361] width 12 height 20
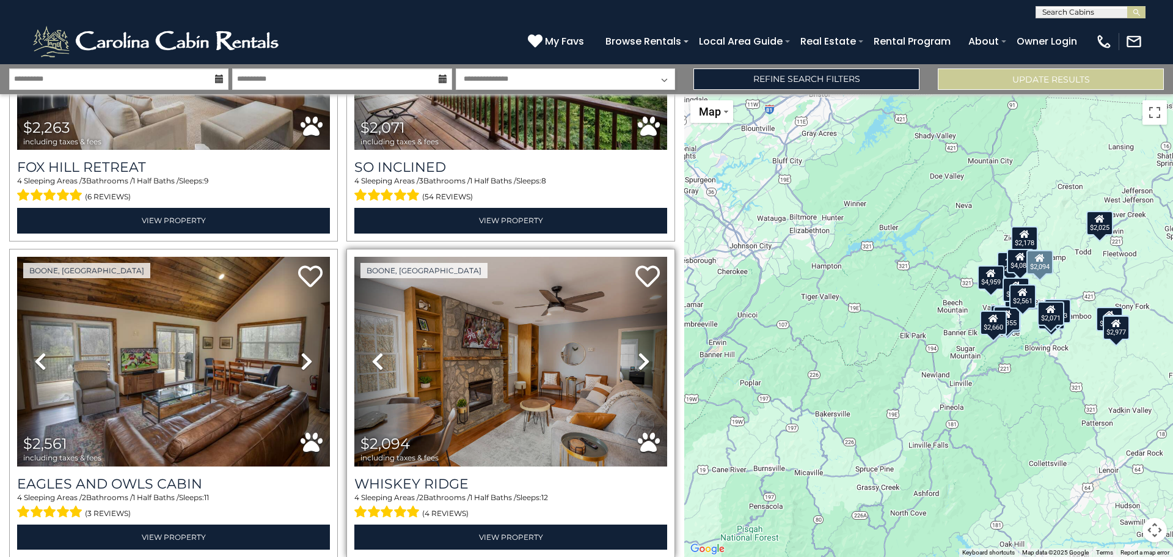
click at [639, 354] on icon at bounding box center [644, 361] width 12 height 20
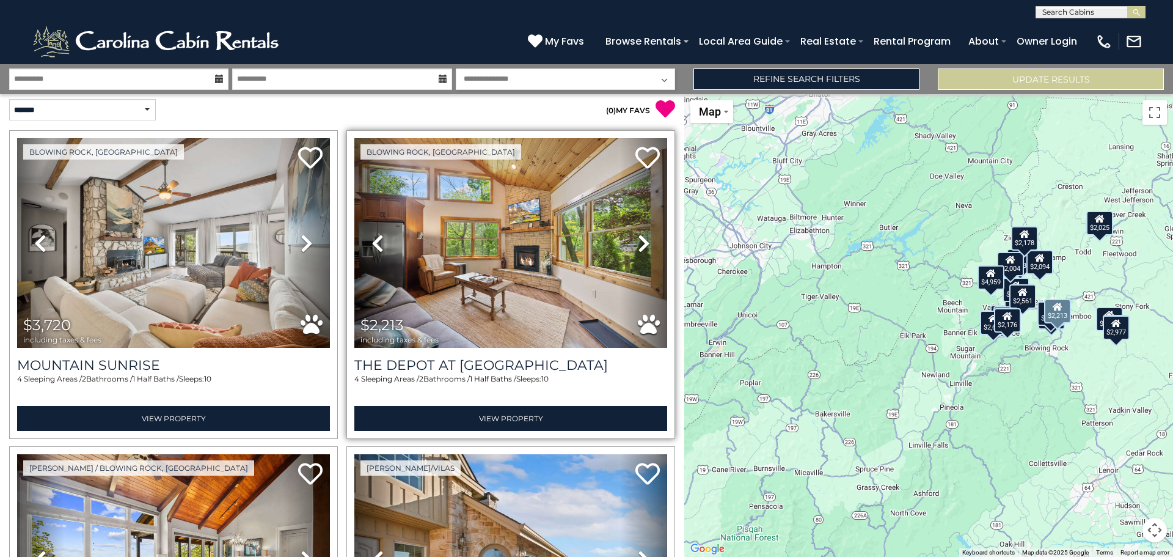
scroll to position [0, 0]
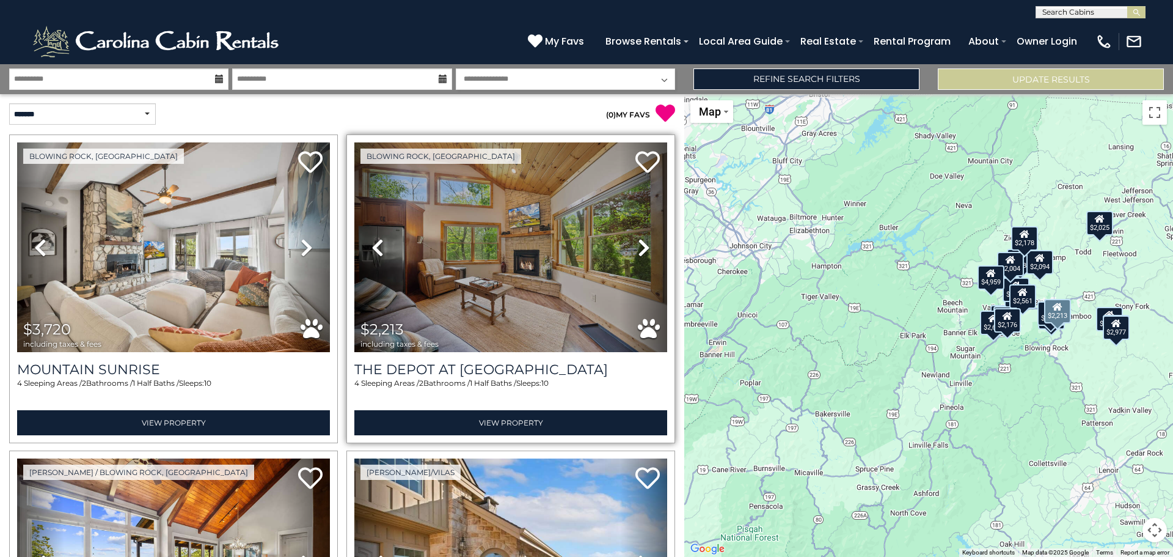
click at [638, 238] on icon at bounding box center [644, 248] width 12 height 20
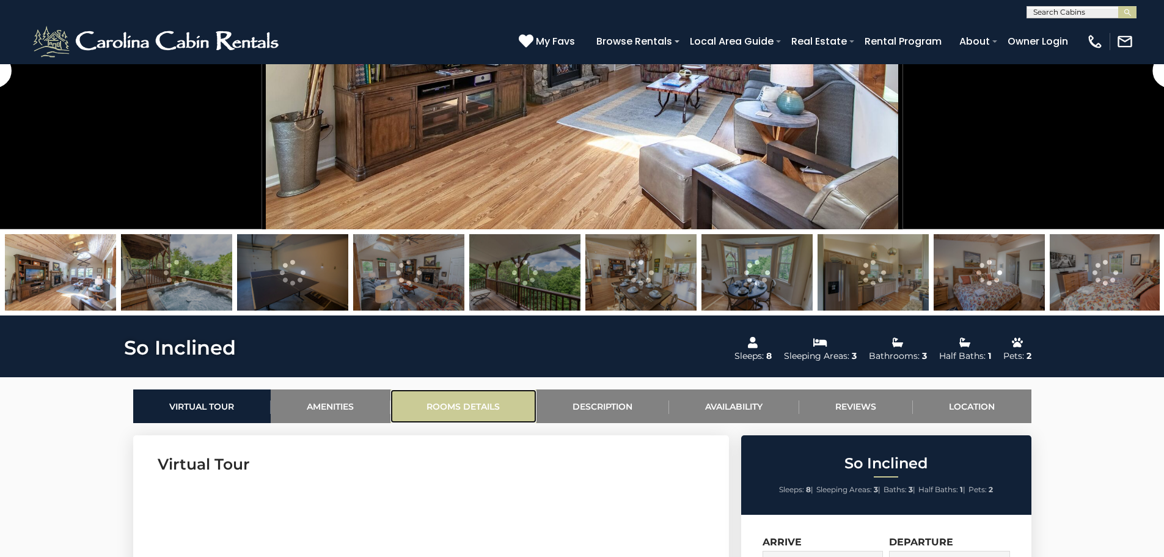
click at [480, 409] on link "Rooms Details" at bounding box center [464, 406] width 146 height 34
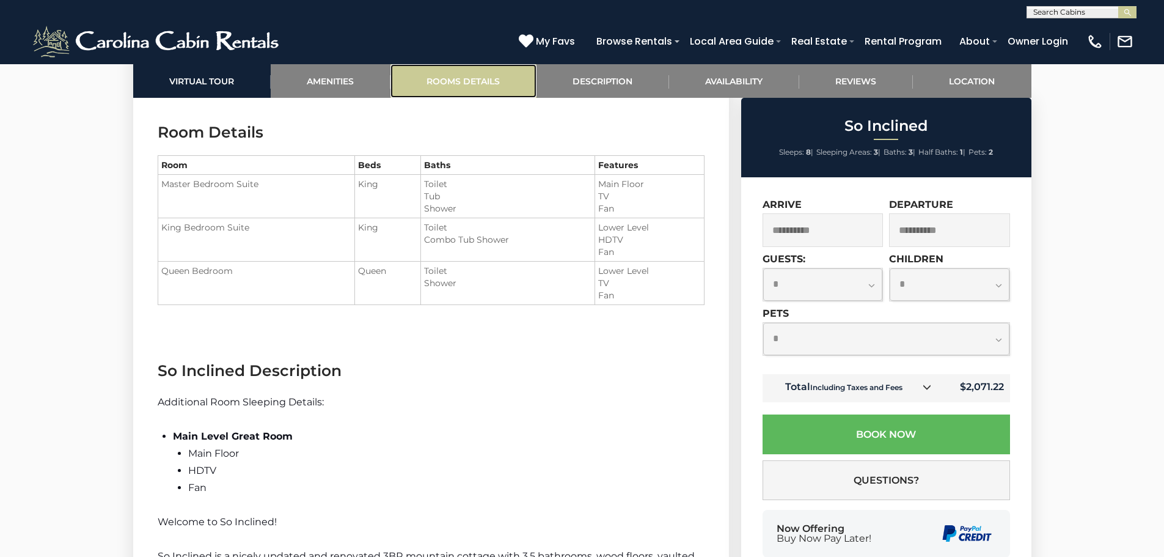
scroll to position [1513, 0]
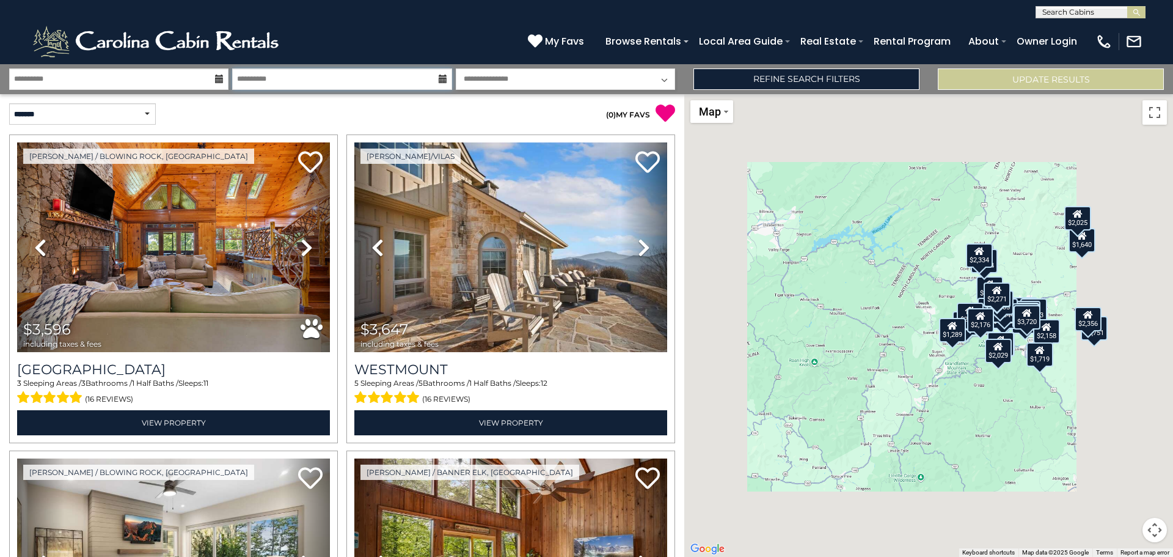
click at [304, 86] on input "**********" at bounding box center [341, 78] width 219 height 21
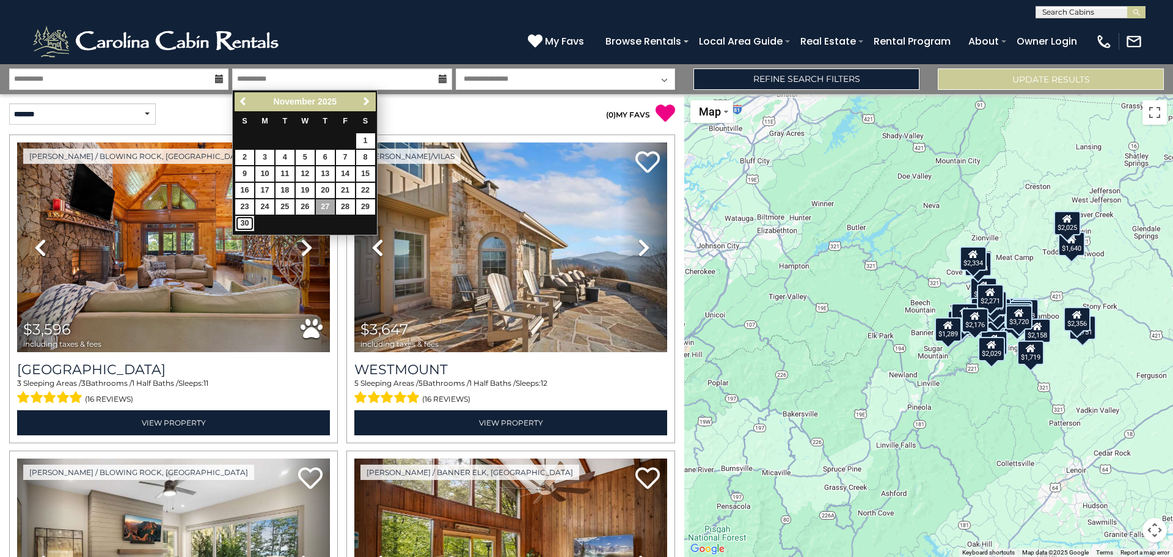
click at [243, 223] on link "30" at bounding box center [244, 223] width 19 height 15
type input "********"
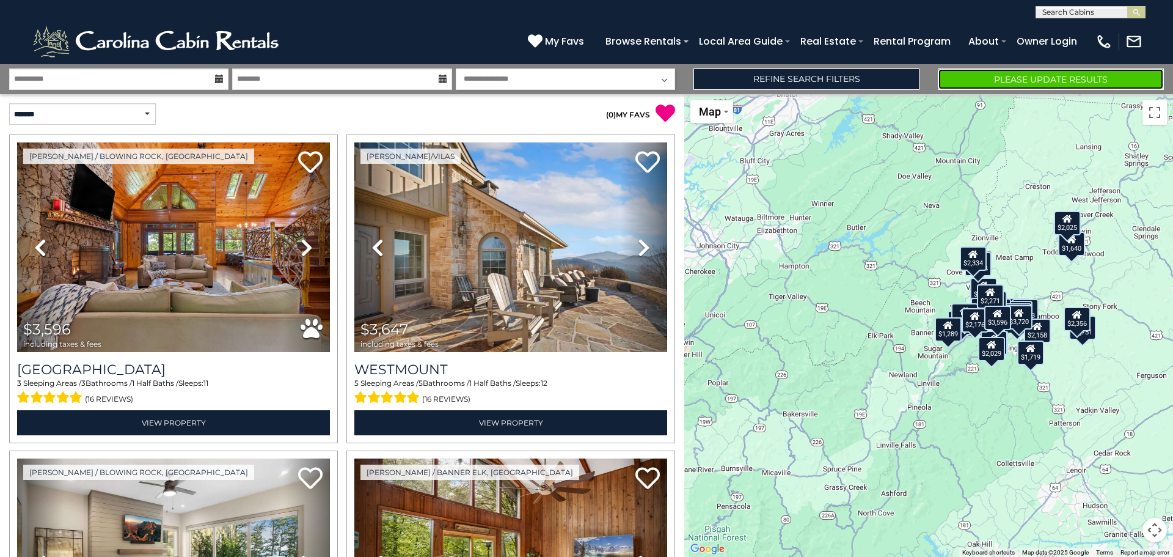
click at [1053, 76] on button "Please Update Results" at bounding box center [1051, 78] width 226 height 21
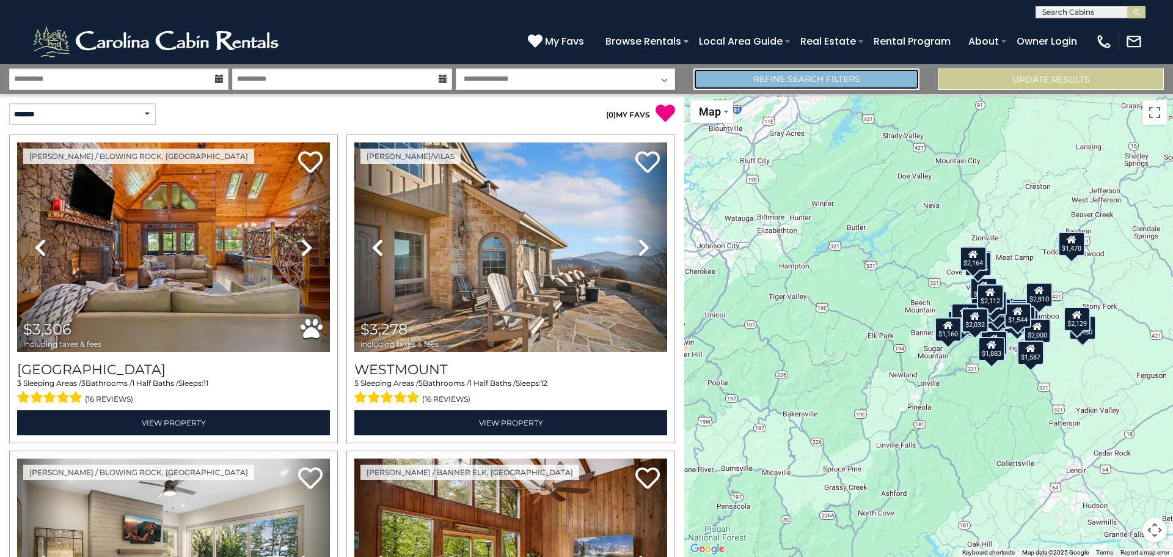
click at [793, 76] on link "Refine Search Filters" at bounding box center [807, 78] width 226 height 21
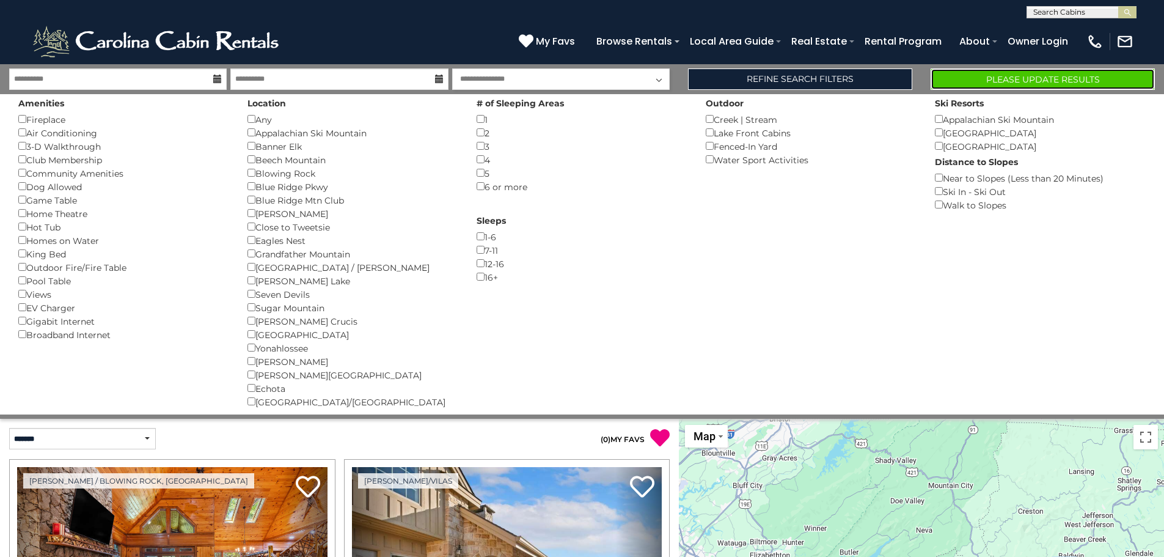
click at [982, 83] on button "Please Update Results" at bounding box center [1043, 78] width 224 height 21
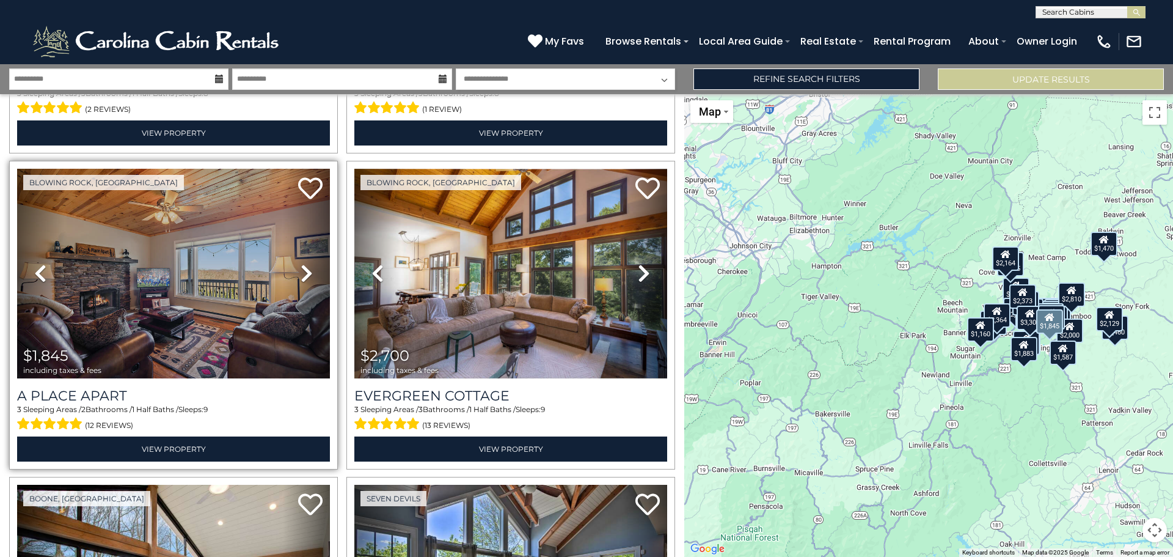
scroll to position [917, 0]
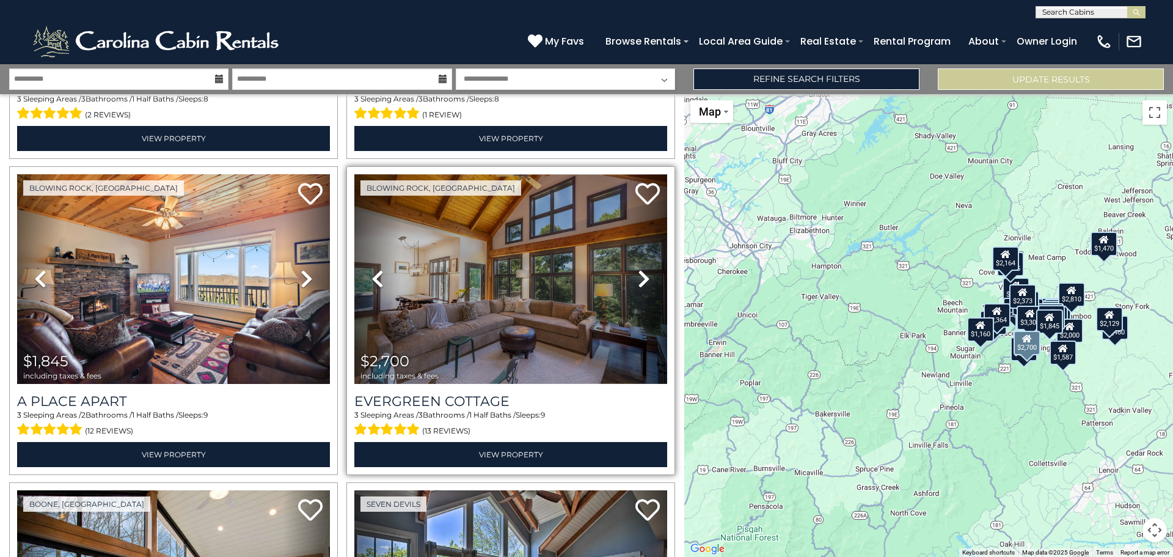
click at [638, 272] on icon at bounding box center [644, 279] width 12 height 20
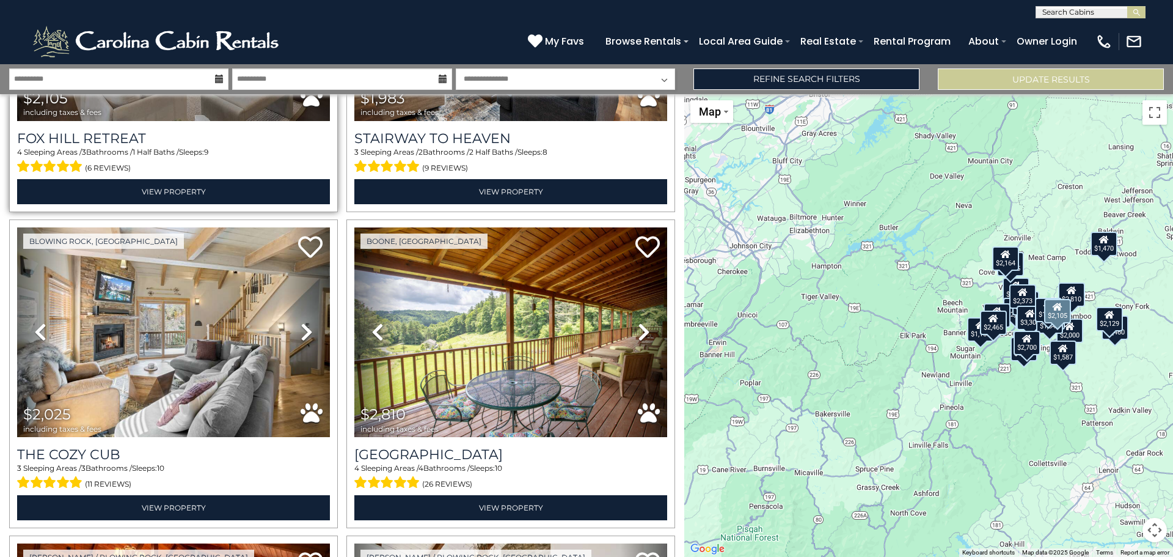
scroll to position [1834, 0]
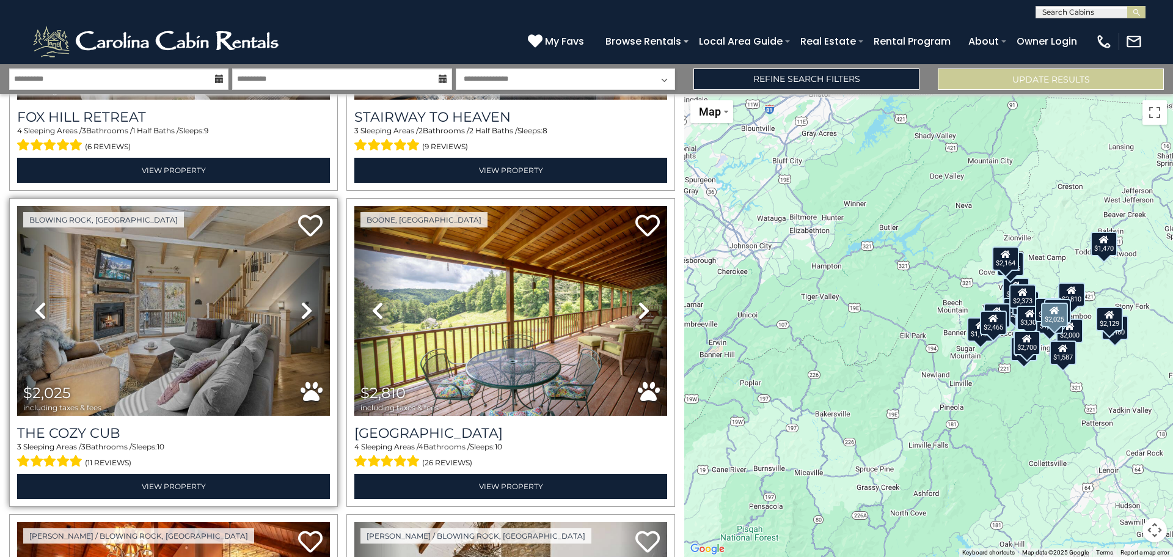
click at [304, 301] on icon at bounding box center [307, 311] width 12 height 20
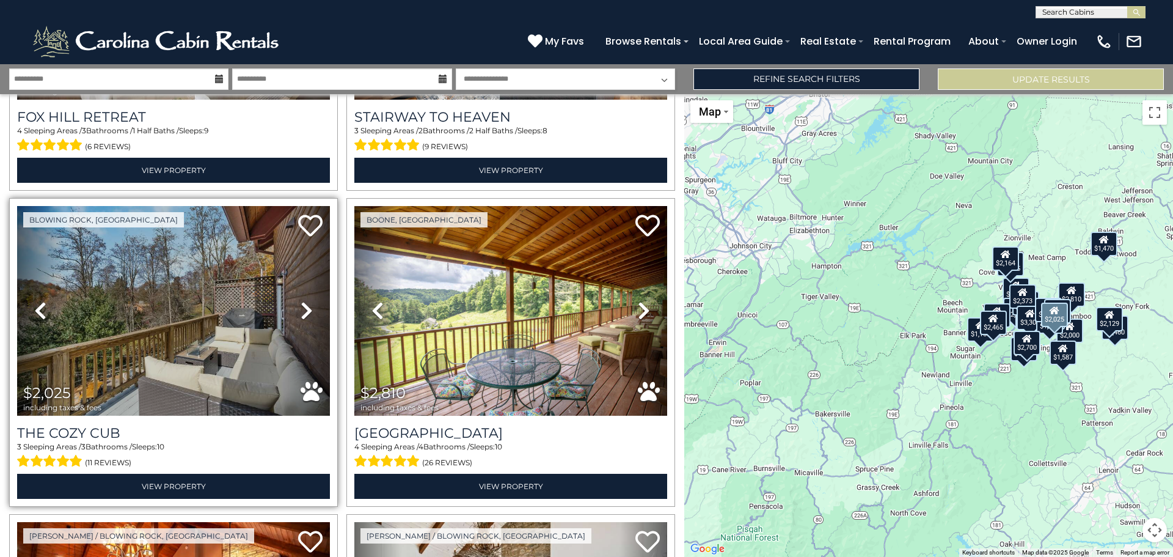
click at [304, 301] on icon at bounding box center [307, 311] width 12 height 20
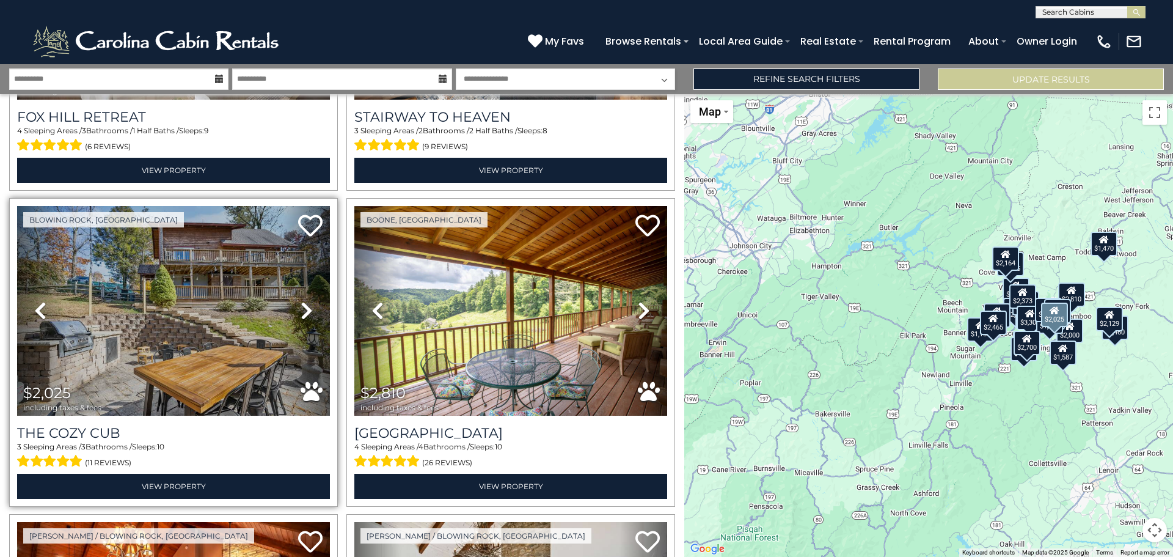
click at [304, 301] on icon at bounding box center [307, 311] width 12 height 20
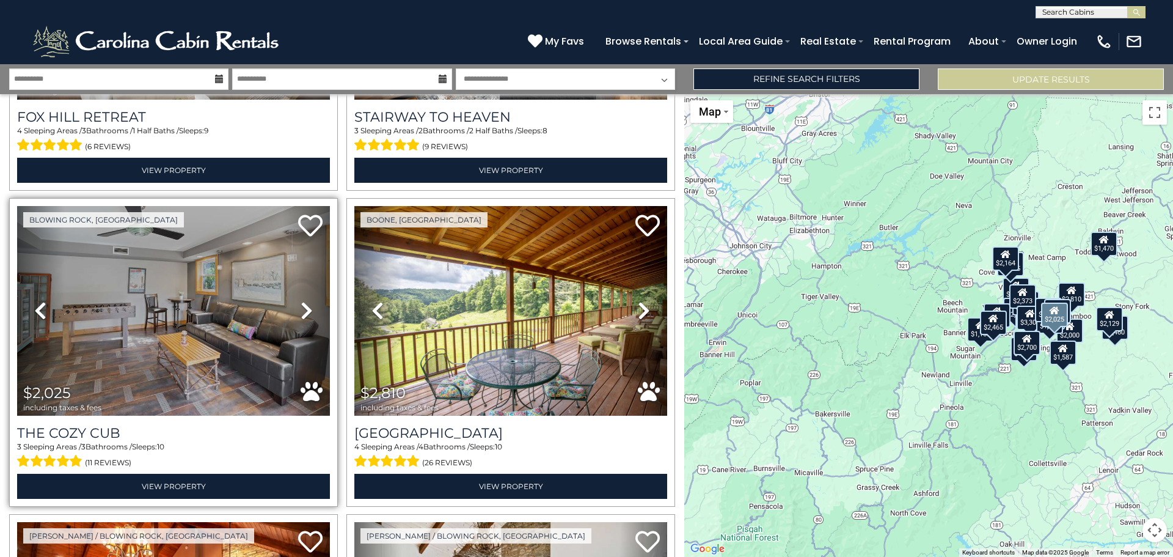
click at [304, 301] on icon at bounding box center [307, 311] width 12 height 20
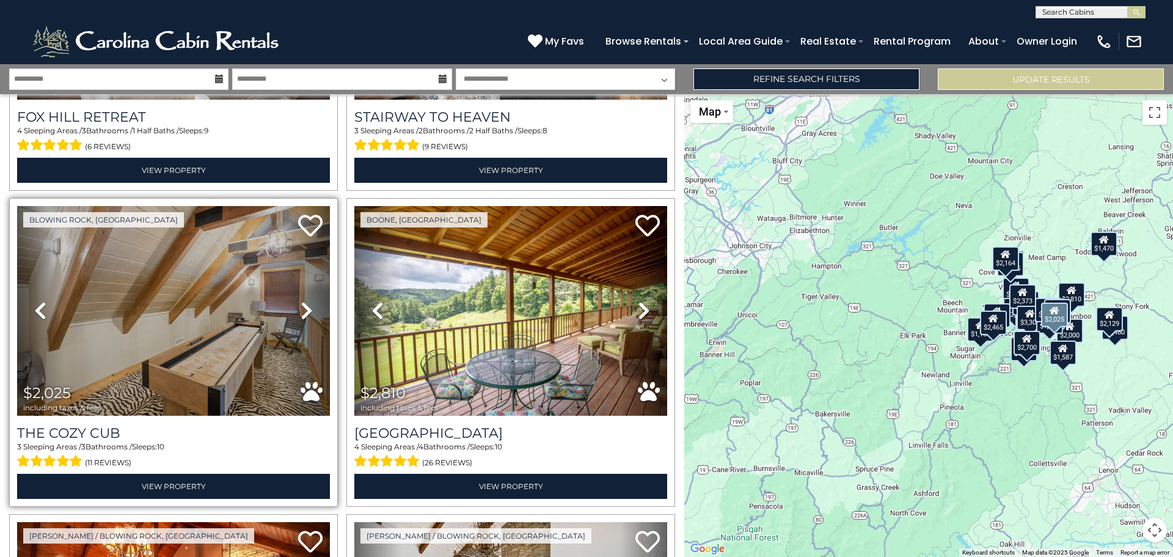
click at [304, 301] on icon at bounding box center [307, 311] width 12 height 20
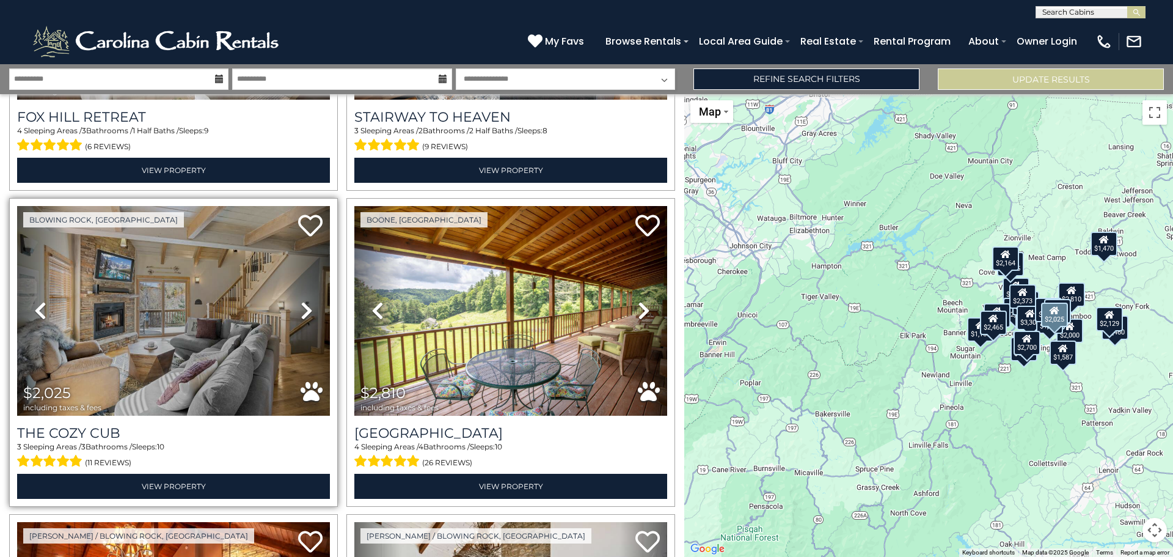
click at [304, 301] on icon at bounding box center [307, 311] width 12 height 20
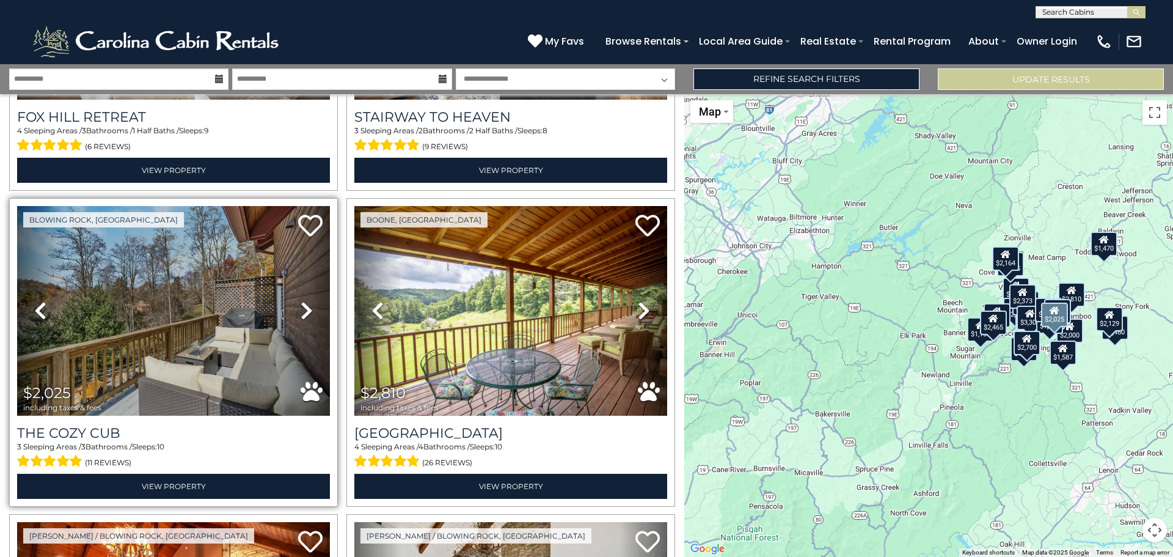
click at [304, 301] on icon at bounding box center [307, 311] width 12 height 20
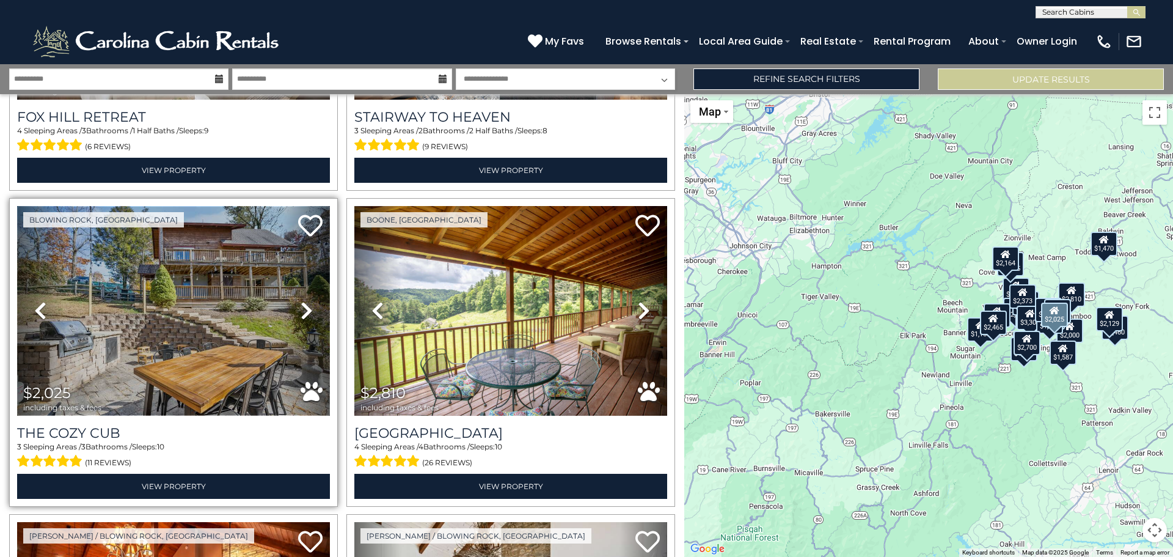
click at [188, 302] on img at bounding box center [173, 311] width 313 height 210
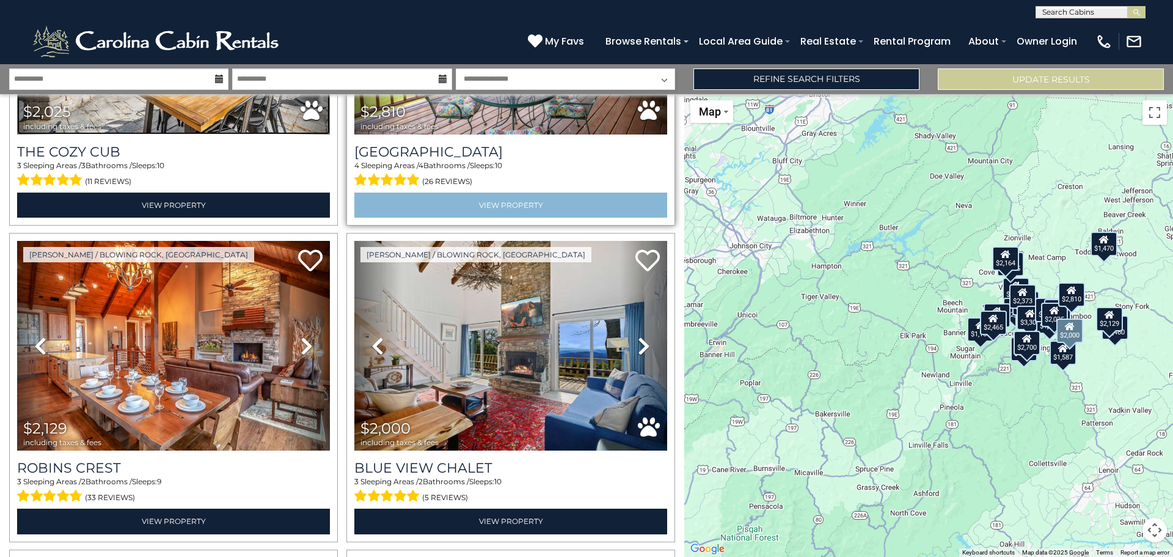
scroll to position [2200, 0]
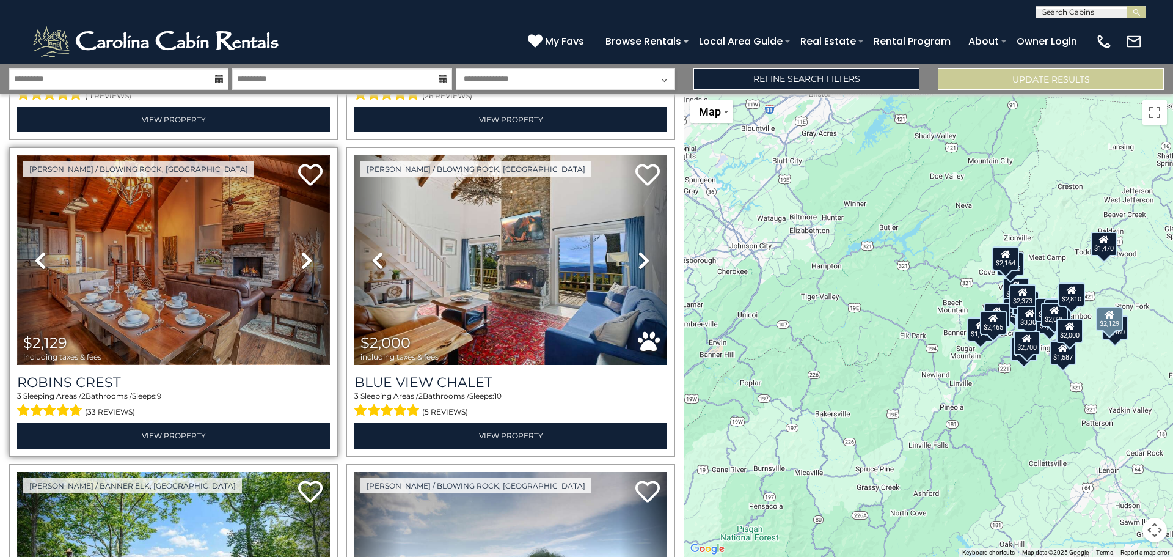
click at [274, 254] on img at bounding box center [173, 260] width 313 height 210
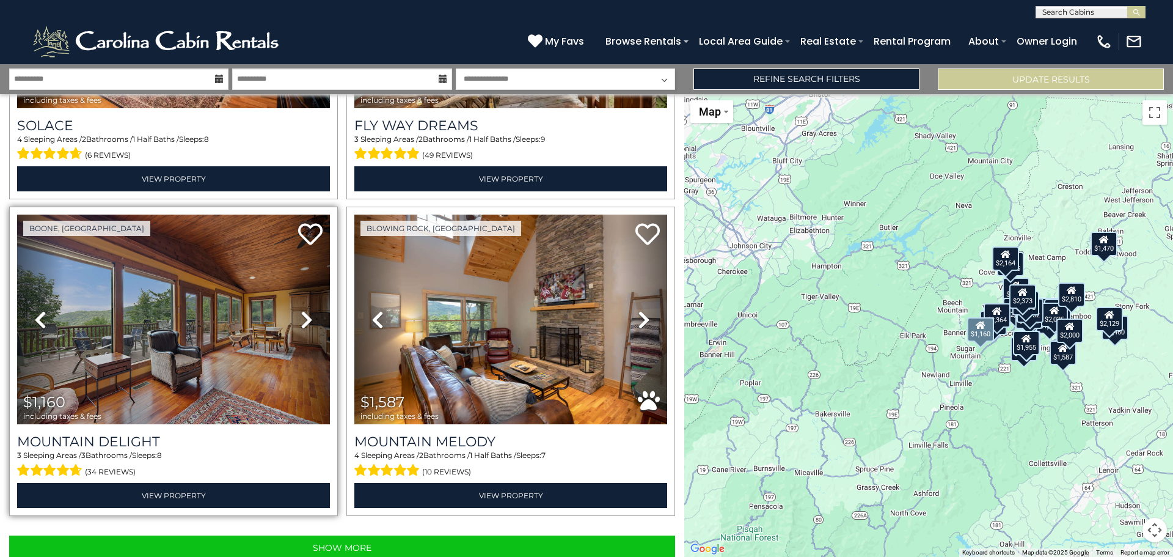
scroll to position [4357, 0]
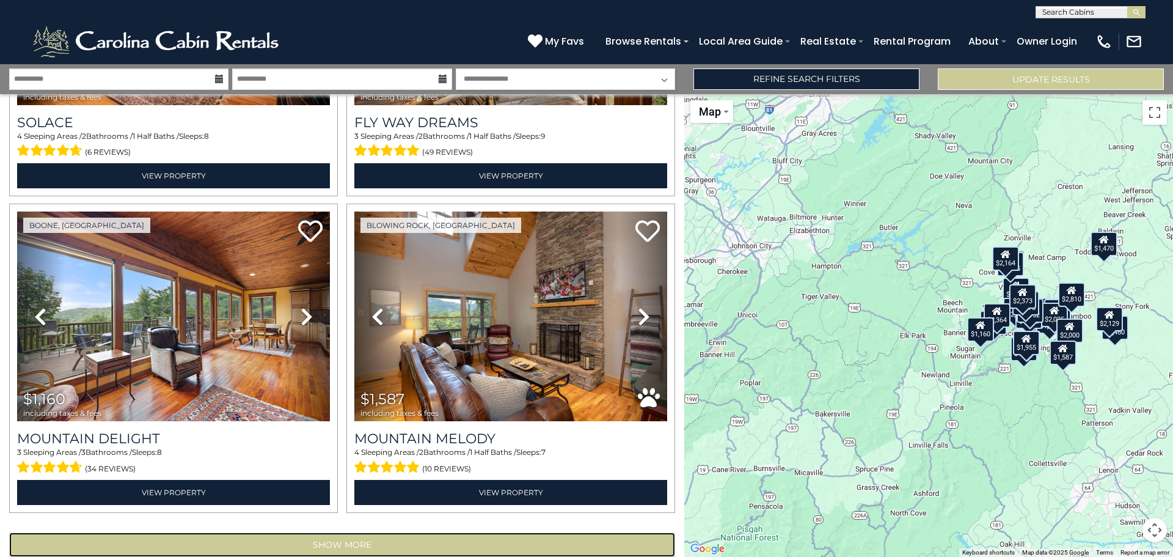
click at [386, 532] on button "Show More" at bounding box center [342, 544] width 666 height 24
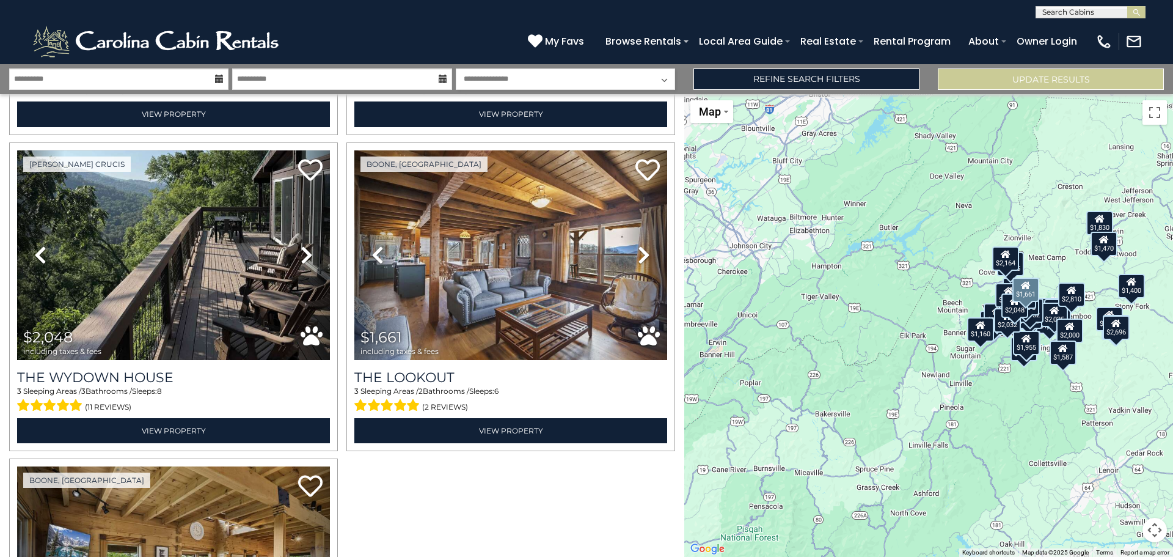
scroll to position [5658, 0]
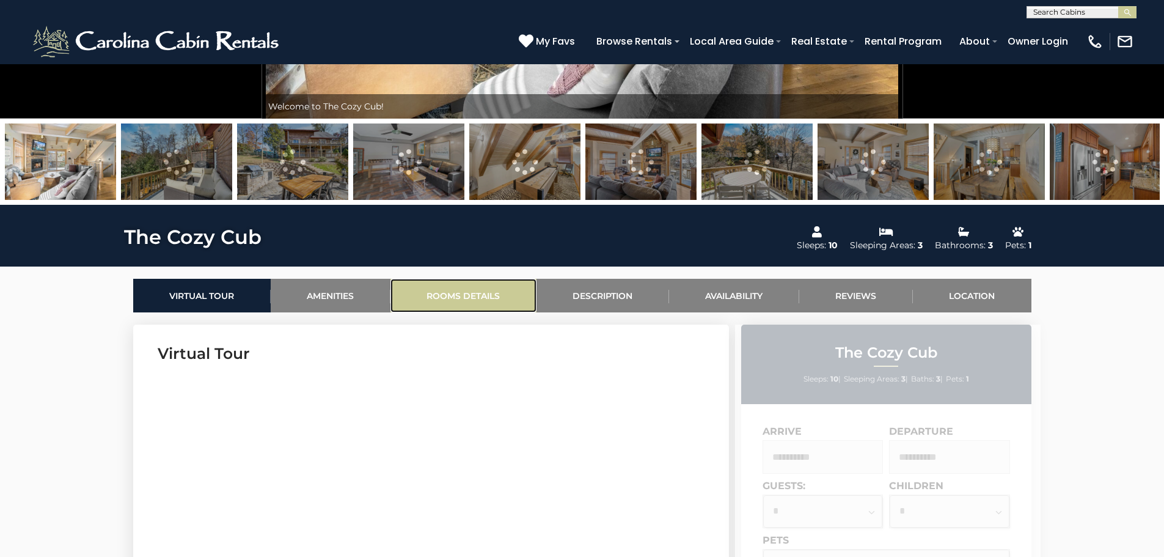
click at [449, 292] on link "Rooms Details" at bounding box center [464, 296] width 146 height 34
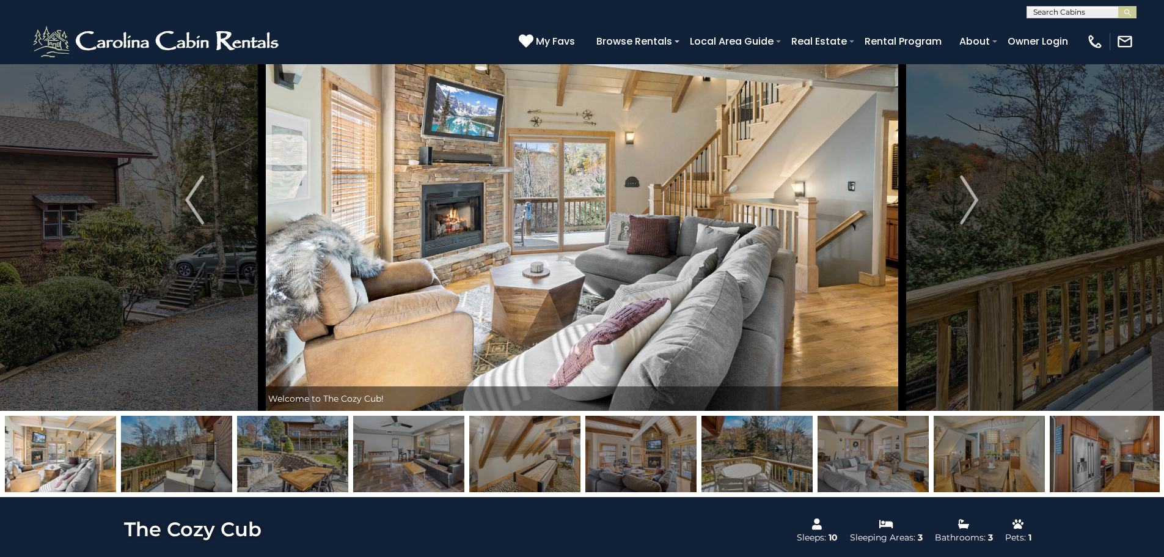
scroll to position [73, 0]
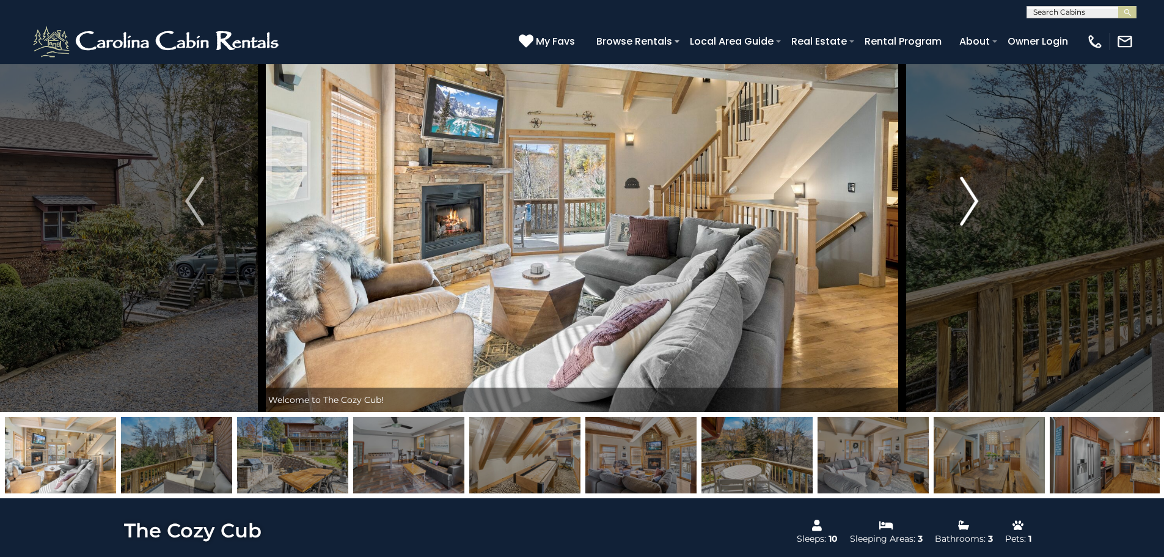
click at [971, 207] on img "Next" at bounding box center [969, 201] width 18 height 49
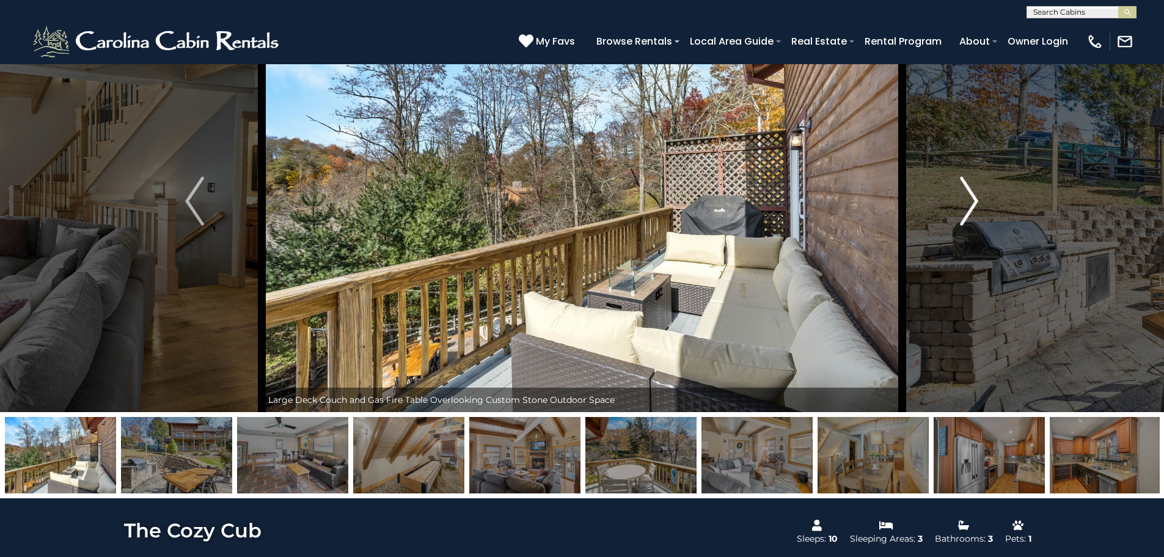
click at [969, 206] on img "Next" at bounding box center [969, 201] width 18 height 49
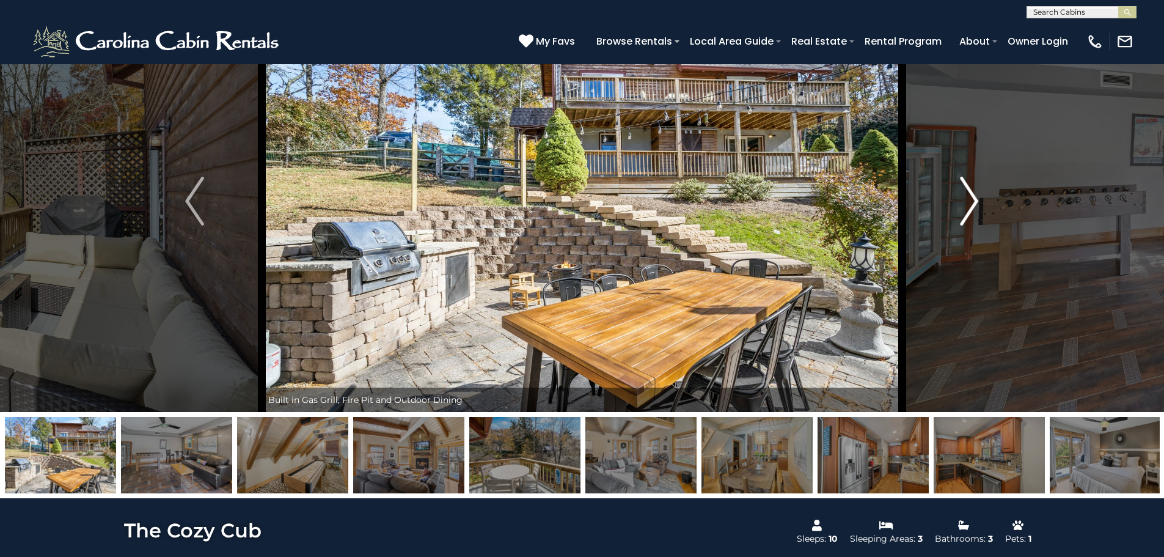
click at [967, 204] on img "Next" at bounding box center [969, 201] width 18 height 49
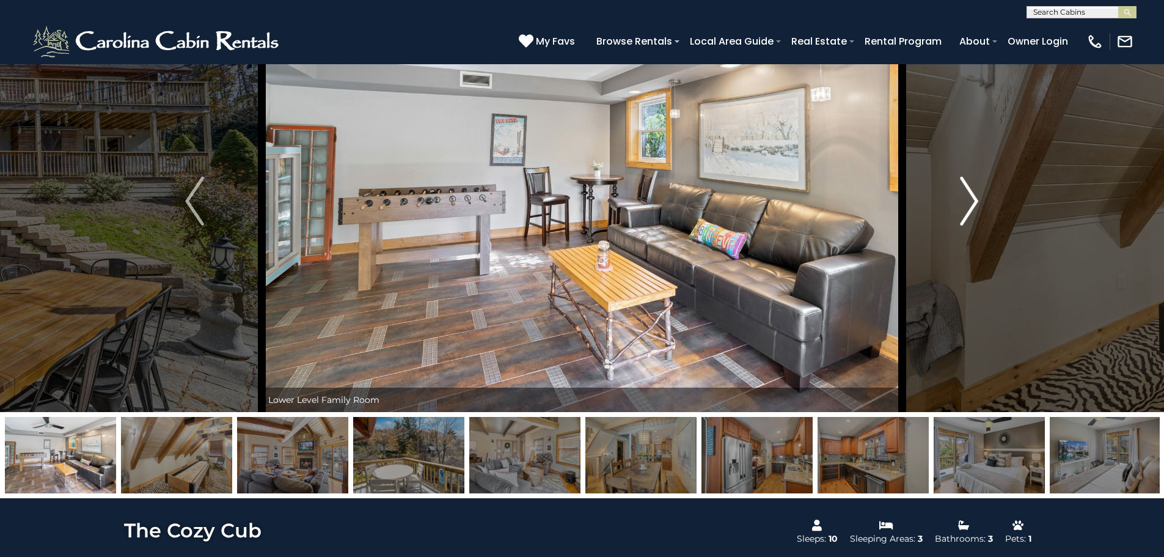
click at [967, 204] on img "Next" at bounding box center [969, 201] width 18 height 49
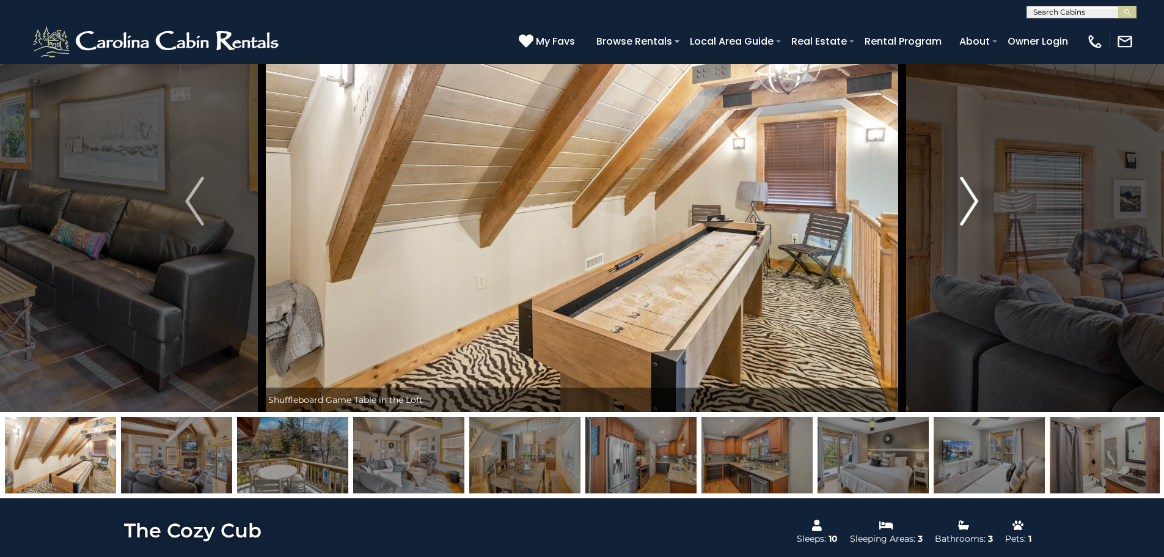
click at [967, 204] on img "Next" at bounding box center [969, 201] width 18 height 49
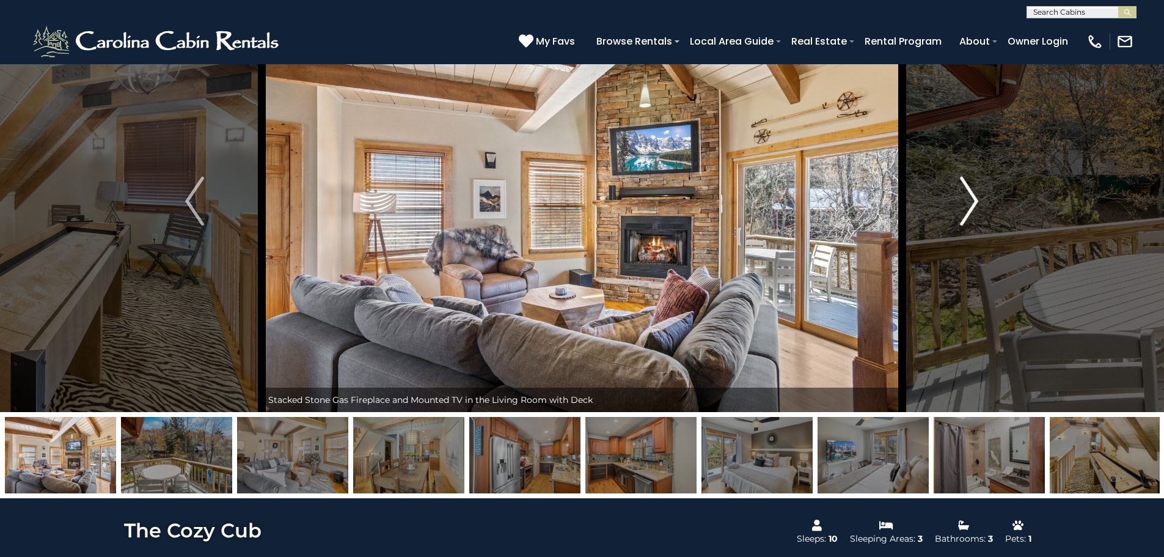
click at [967, 204] on img "Next" at bounding box center [969, 201] width 18 height 49
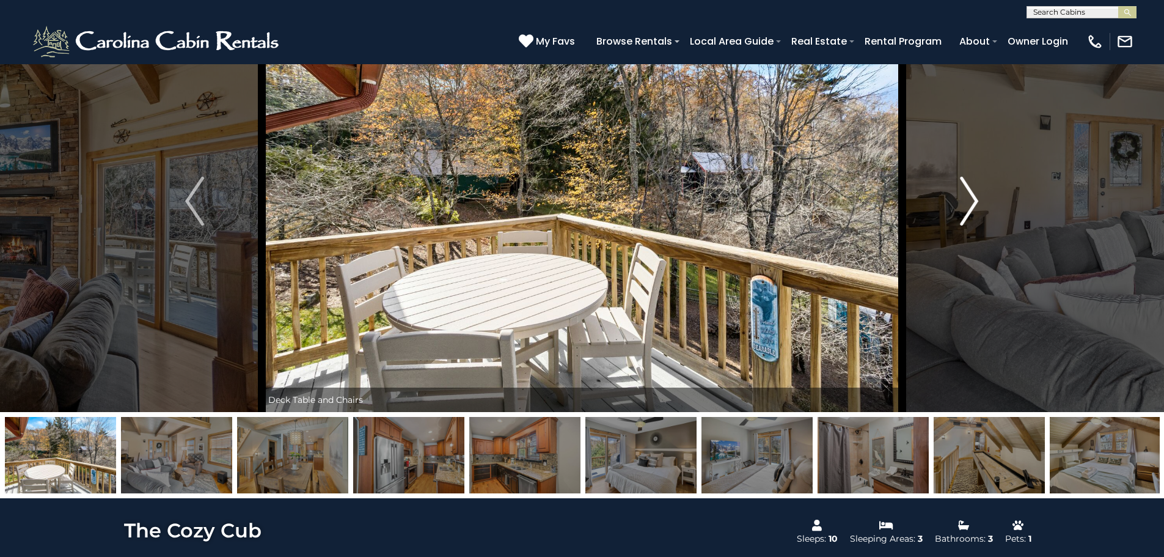
click at [967, 204] on img "Next" at bounding box center [969, 201] width 18 height 49
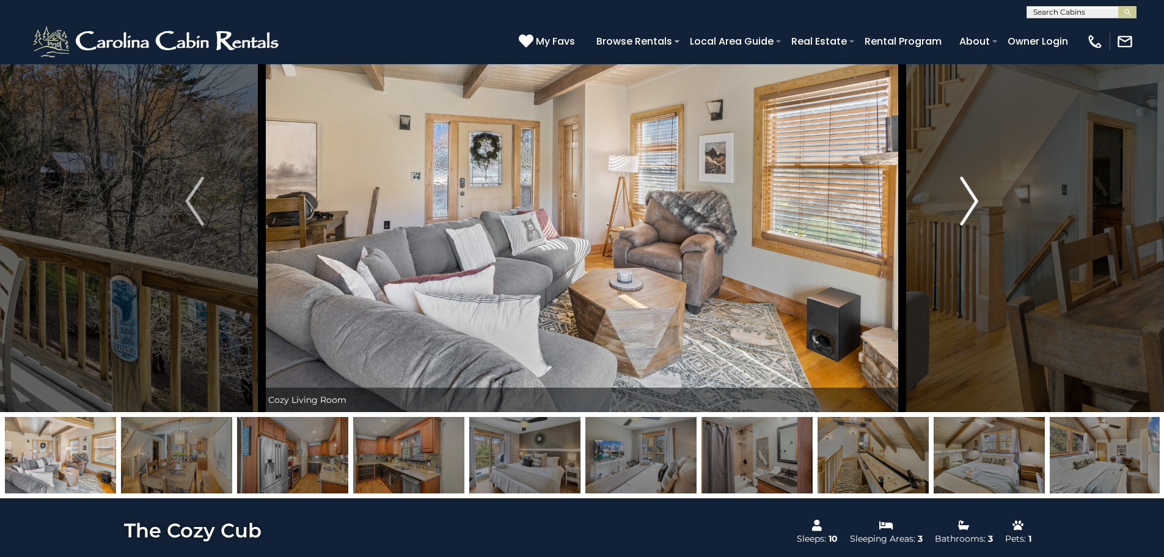
click at [967, 204] on img "Next" at bounding box center [969, 201] width 18 height 49
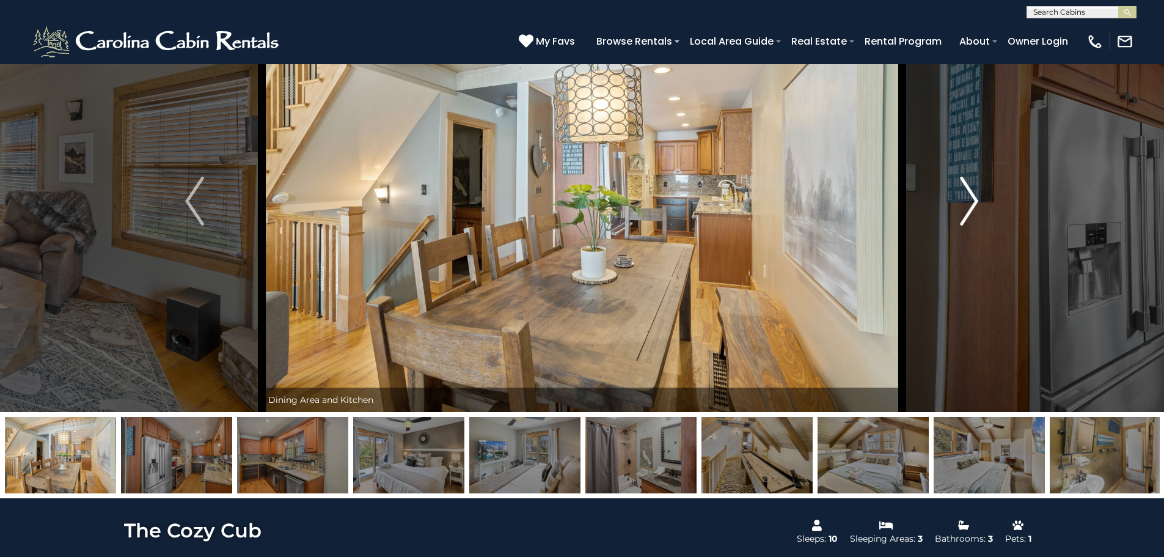
click at [967, 204] on img "Next" at bounding box center [969, 201] width 18 height 49
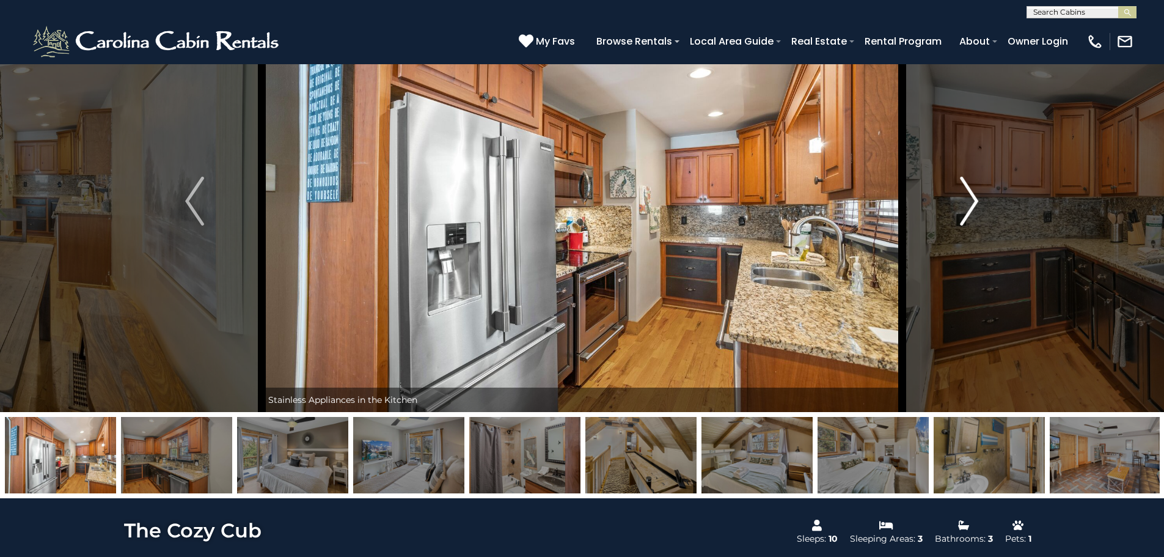
click at [967, 204] on img "Next" at bounding box center [969, 201] width 18 height 49
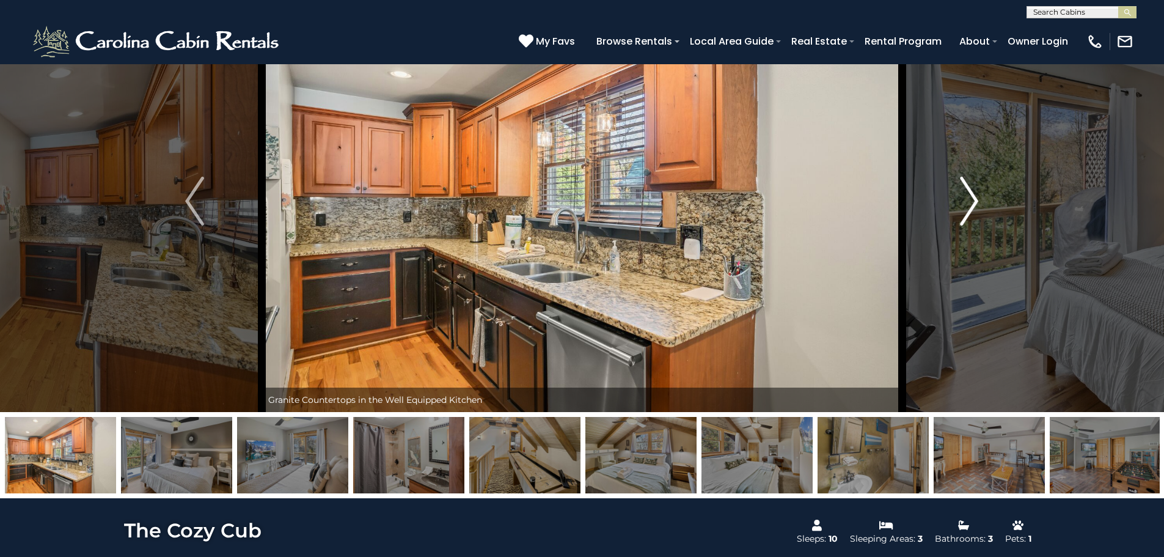
click at [967, 204] on img "Next" at bounding box center [969, 201] width 18 height 49
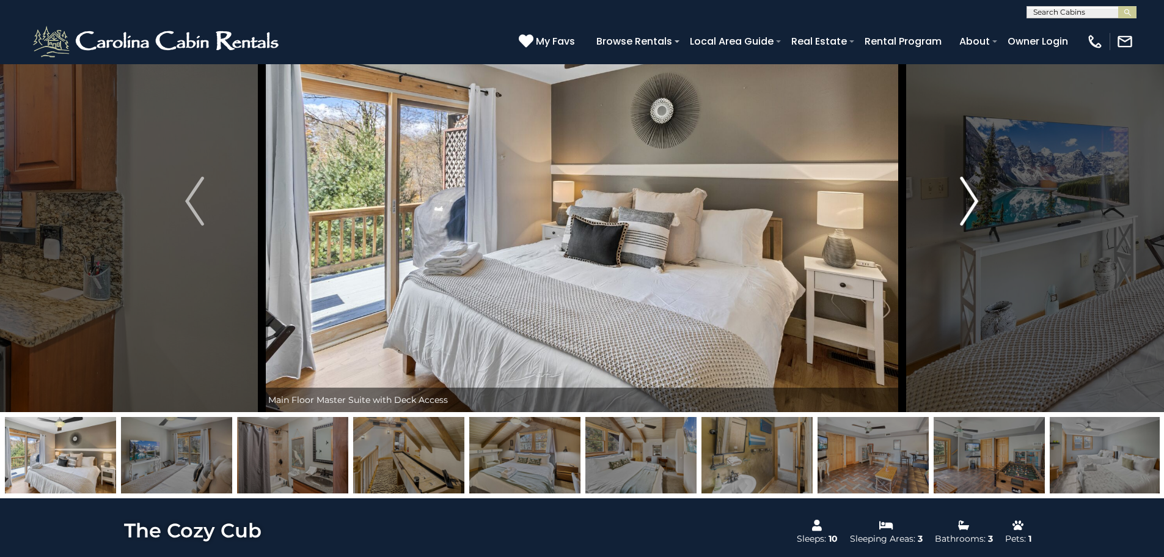
click at [967, 204] on img "Next" at bounding box center [969, 201] width 18 height 49
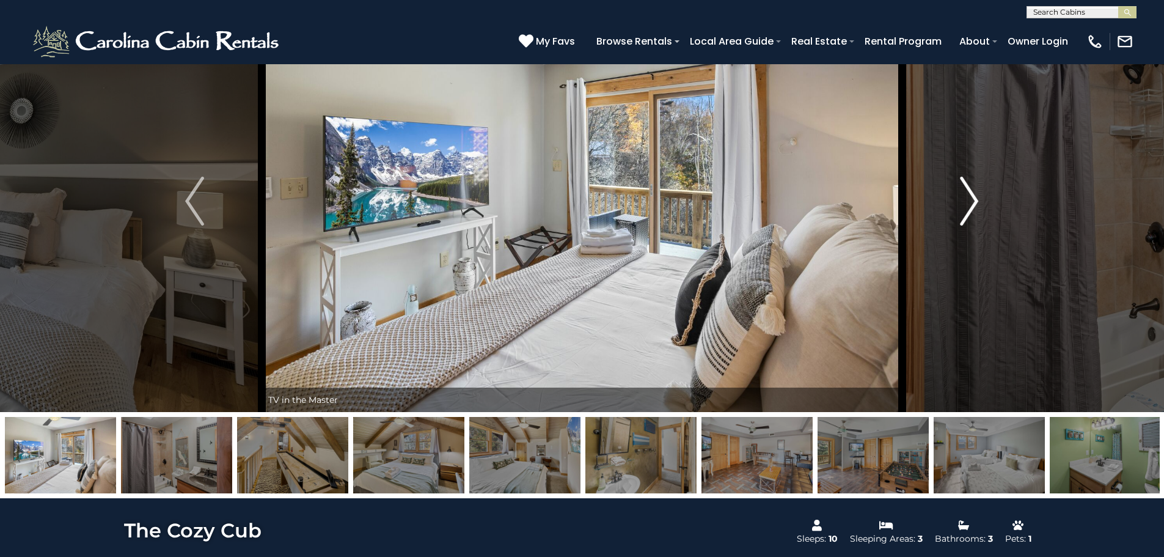
click at [967, 204] on img "Next" at bounding box center [969, 201] width 18 height 49
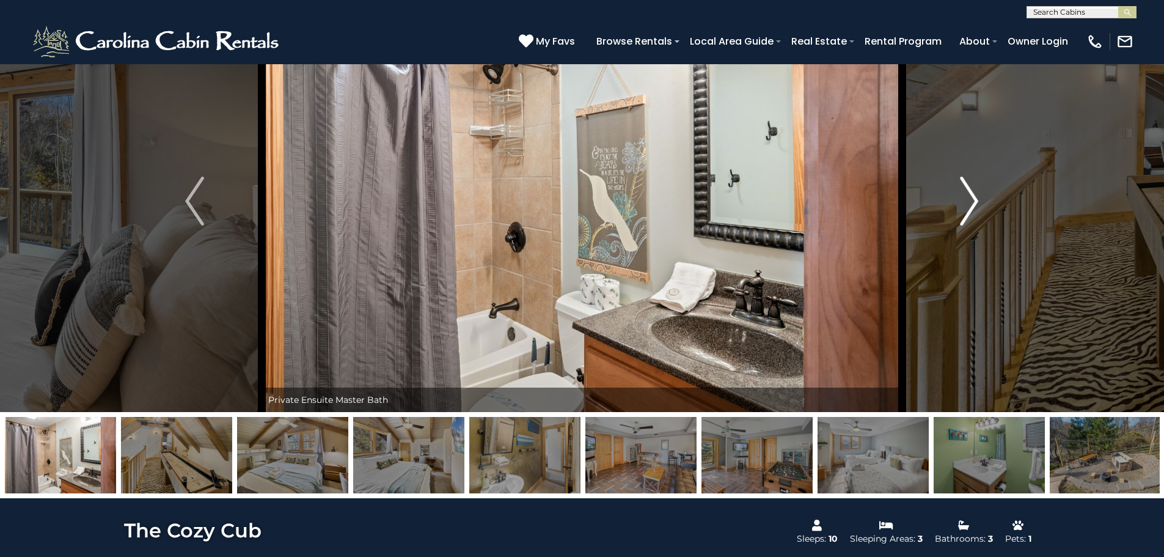
click at [967, 204] on img "Next" at bounding box center [969, 201] width 18 height 49
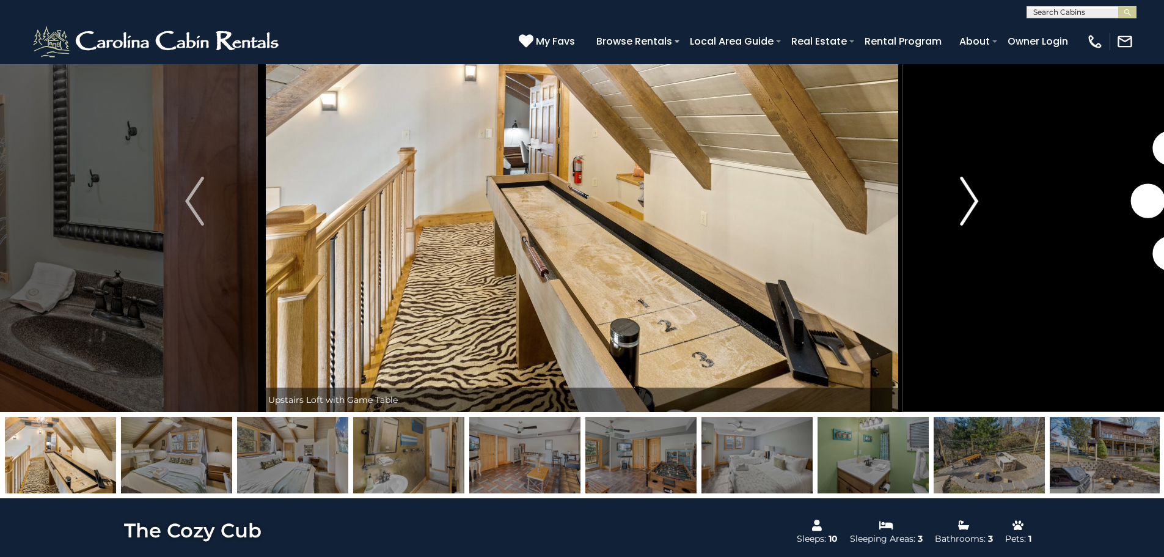
click at [967, 204] on img "Next" at bounding box center [969, 201] width 18 height 49
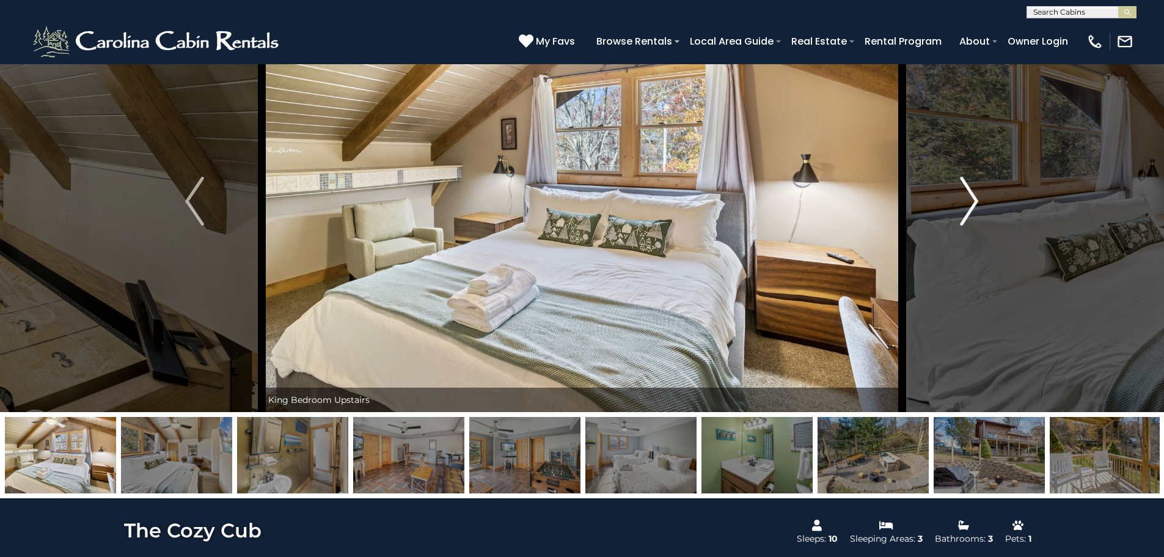
click at [967, 204] on img "Next" at bounding box center [969, 201] width 18 height 49
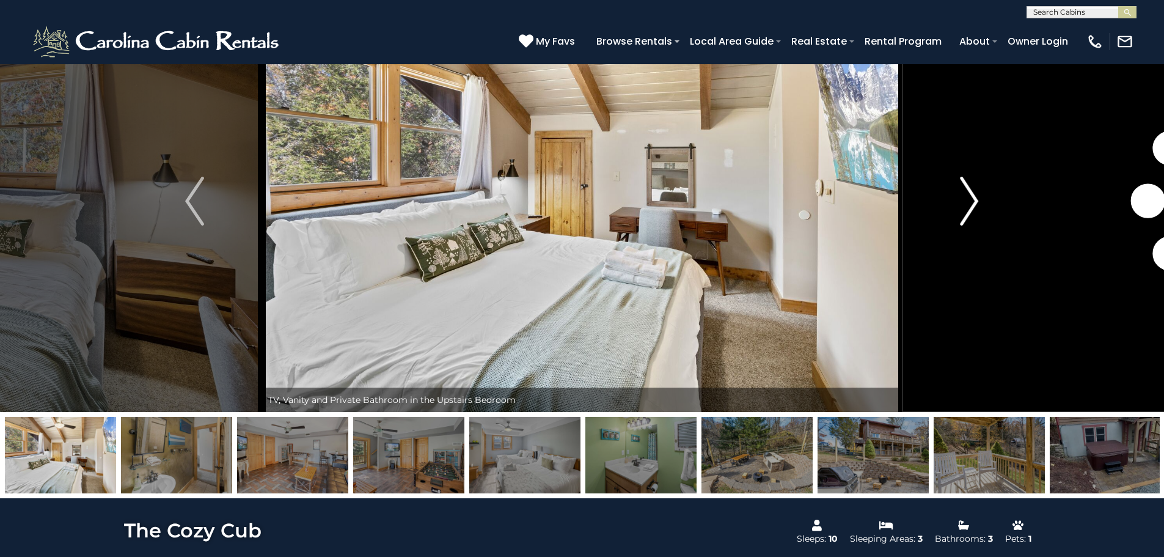
click at [967, 204] on img "Next" at bounding box center [969, 201] width 18 height 49
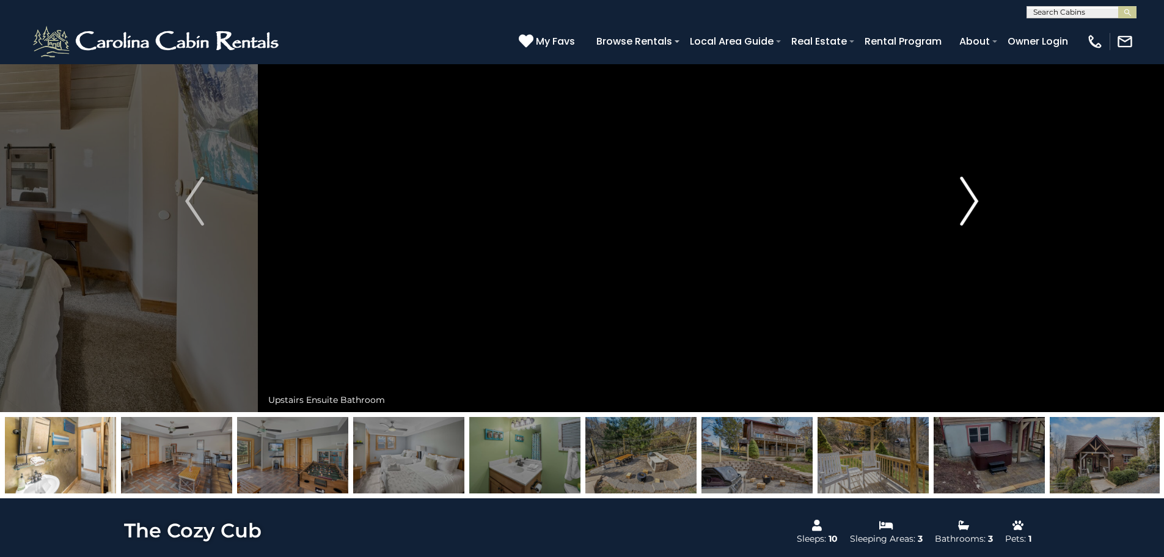
click at [967, 204] on img "Next" at bounding box center [969, 201] width 18 height 49
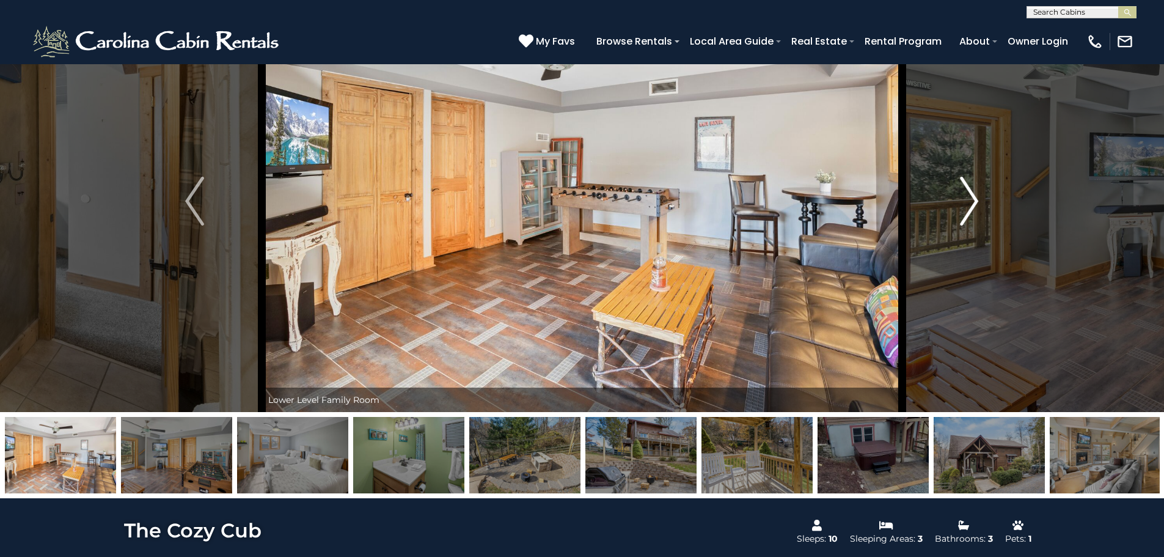
click at [967, 204] on img "Next" at bounding box center [969, 201] width 18 height 49
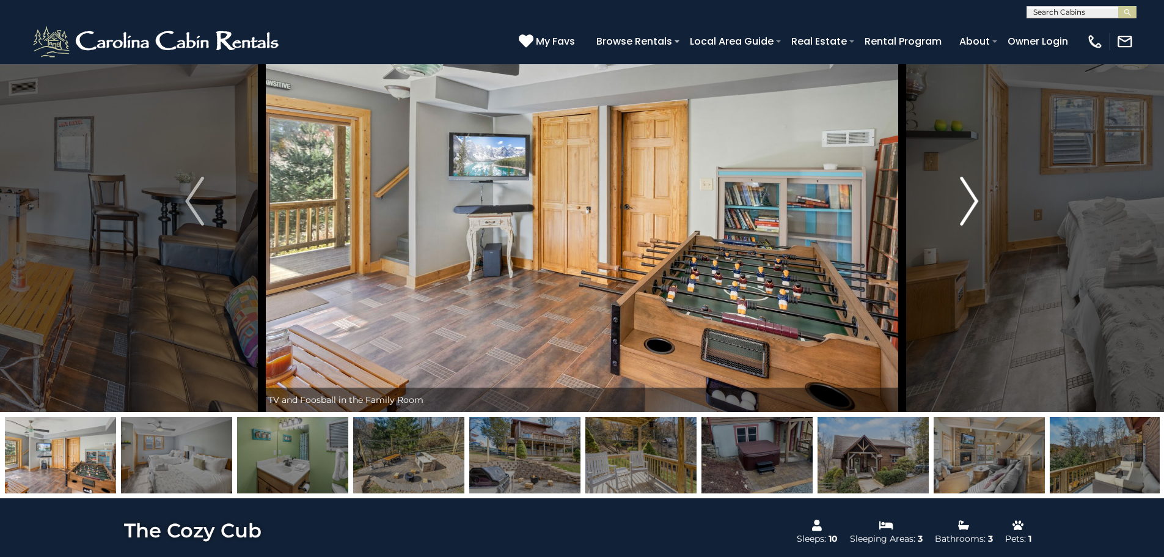
click at [967, 204] on img "Next" at bounding box center [969, 201] width 18 height 49
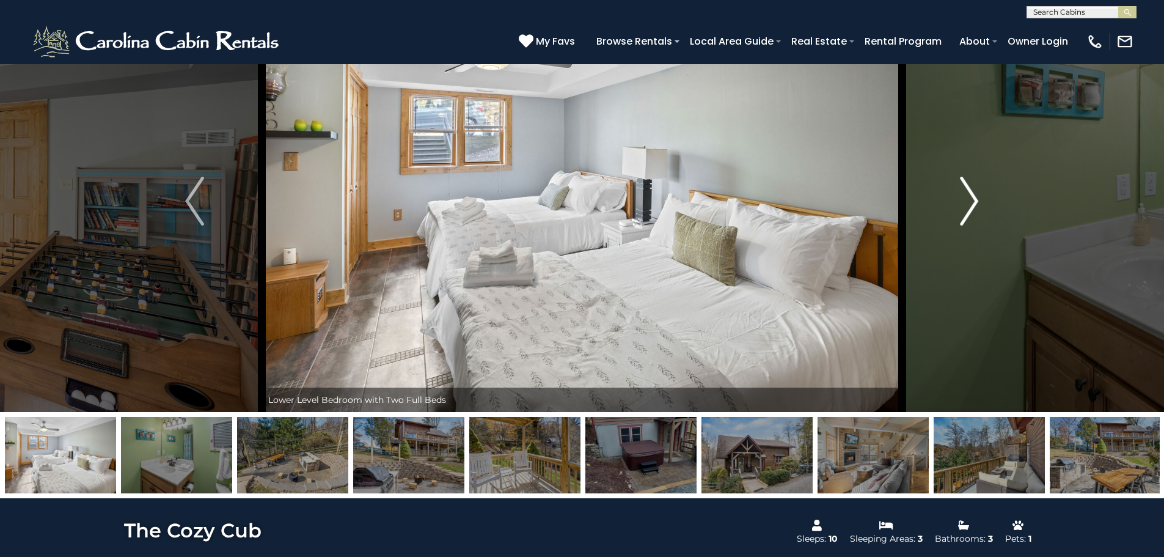
click at [967, 204] on img "Next" at bounding box center [969, 201] width 18 height 49
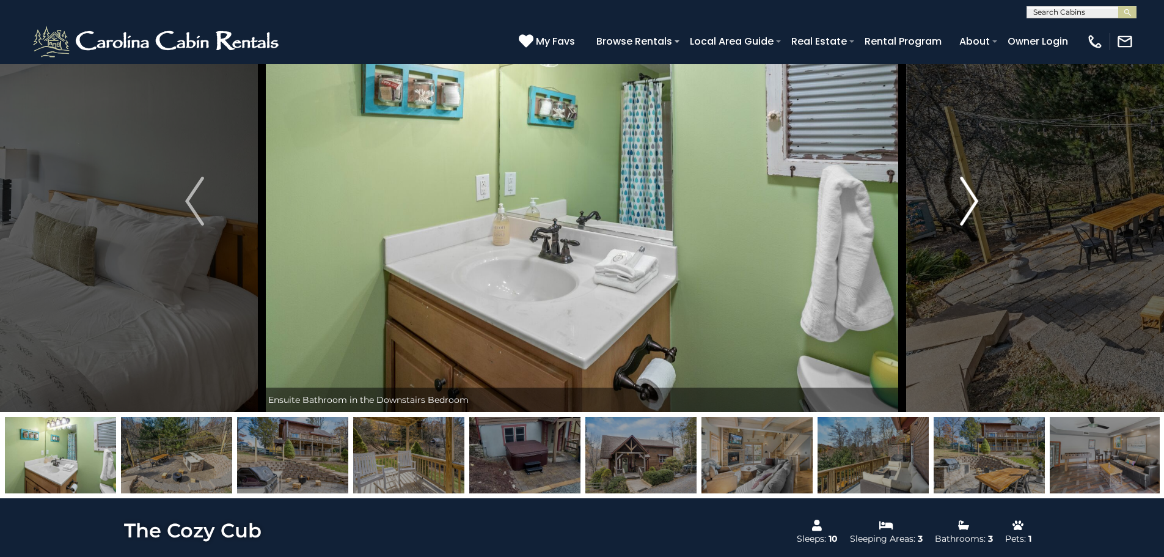
click at [967, 204] on img "Next" at bounding box center [969, 201] width 18 height 49
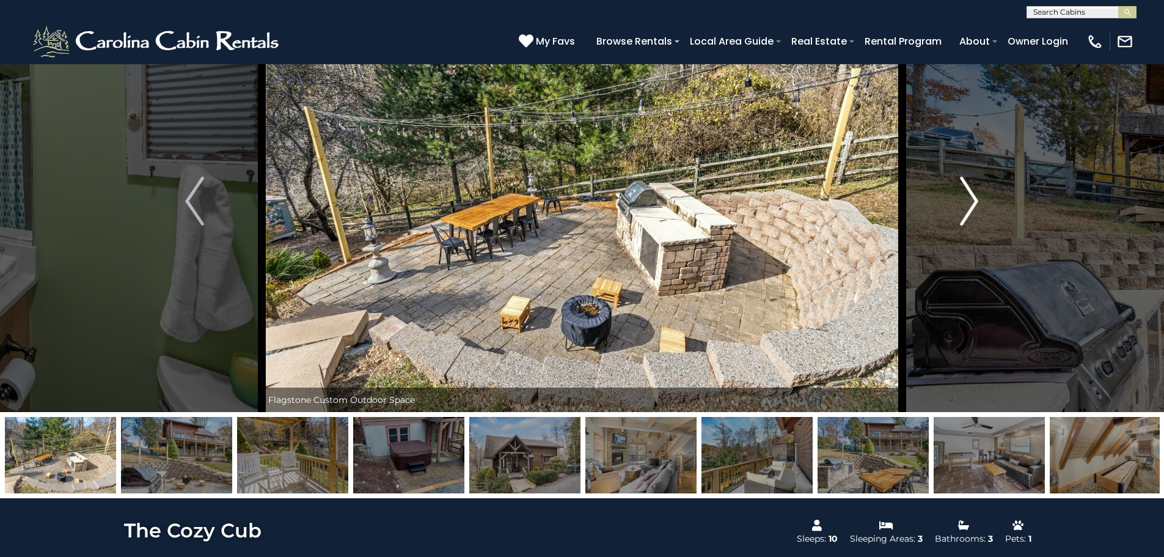
click at [967, 204] on img "Next" at bounding box center [969, 201] width 18 height 49
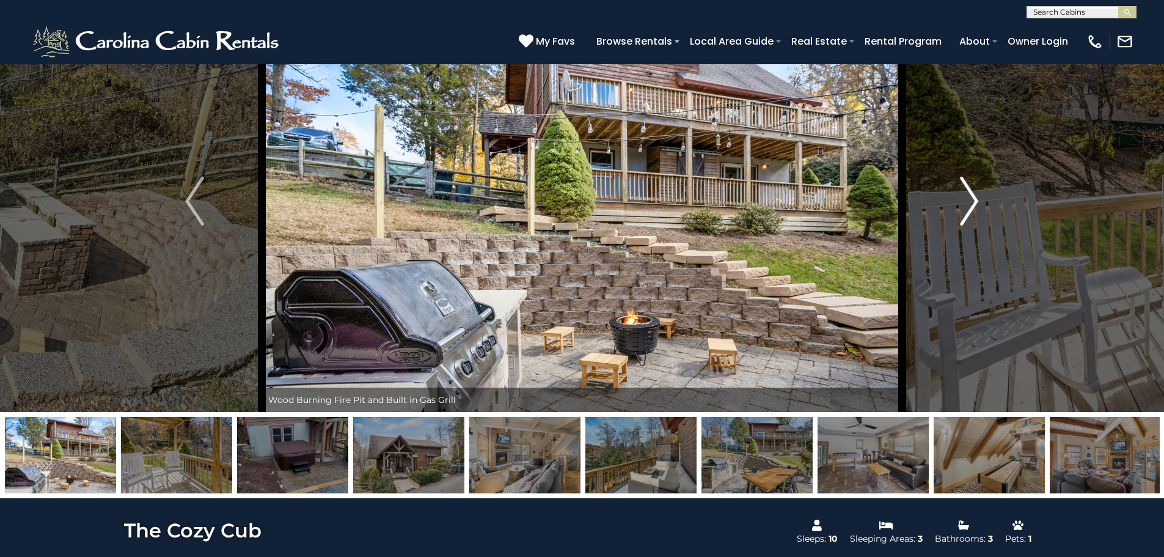
click at [967, 204] on img "Next" at bounding box center [969, 201] width 18 height 49
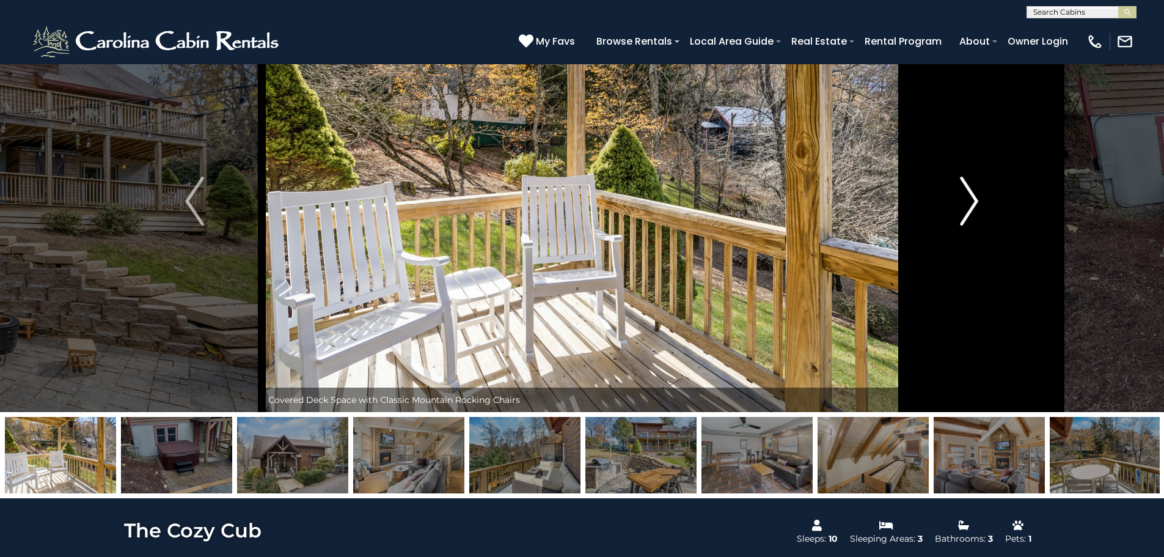
click at [967, 204] on img "Next" at bounding box center [969, 201] width 18 height 49
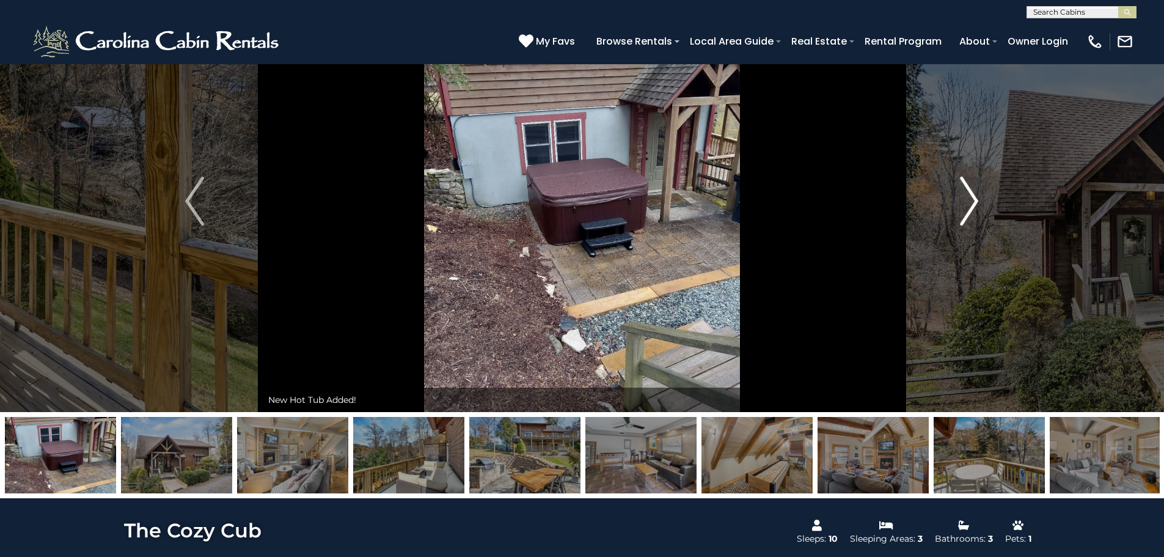
click at [967, 204] on img "Next" at bounding box center [969, 201] width 18 height 49
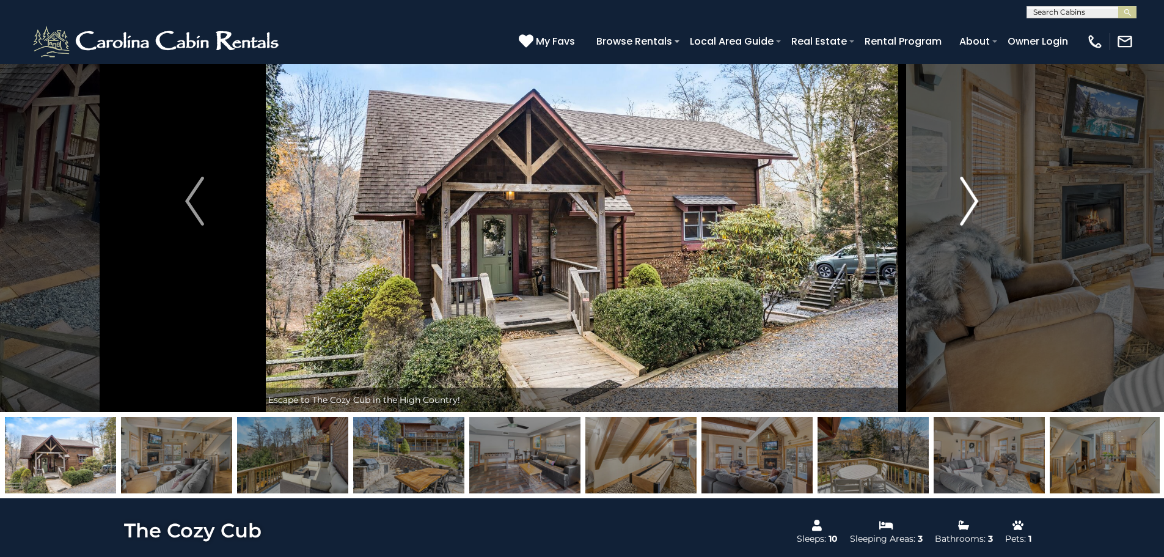
click at [967, 204] on img "Next" at bounding box center [969, 201] width 18 height 49
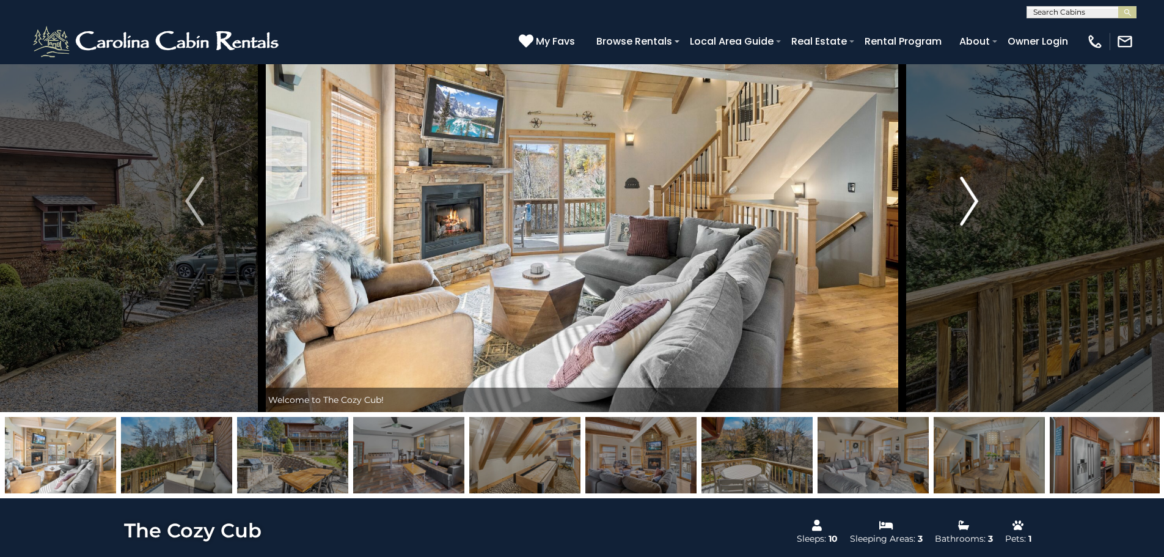
click at [967, 204] on img "Next" at bounding box center [969, 201] width 18 height 49
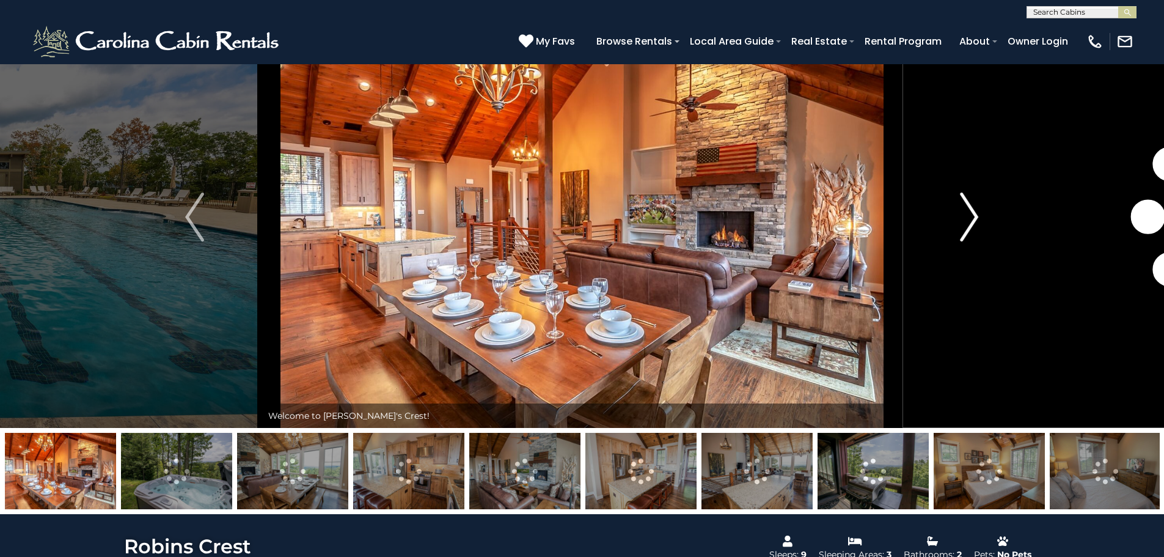
click at [980, 216] on button "Next" at bounding box center [969, 217] width 134 height 422
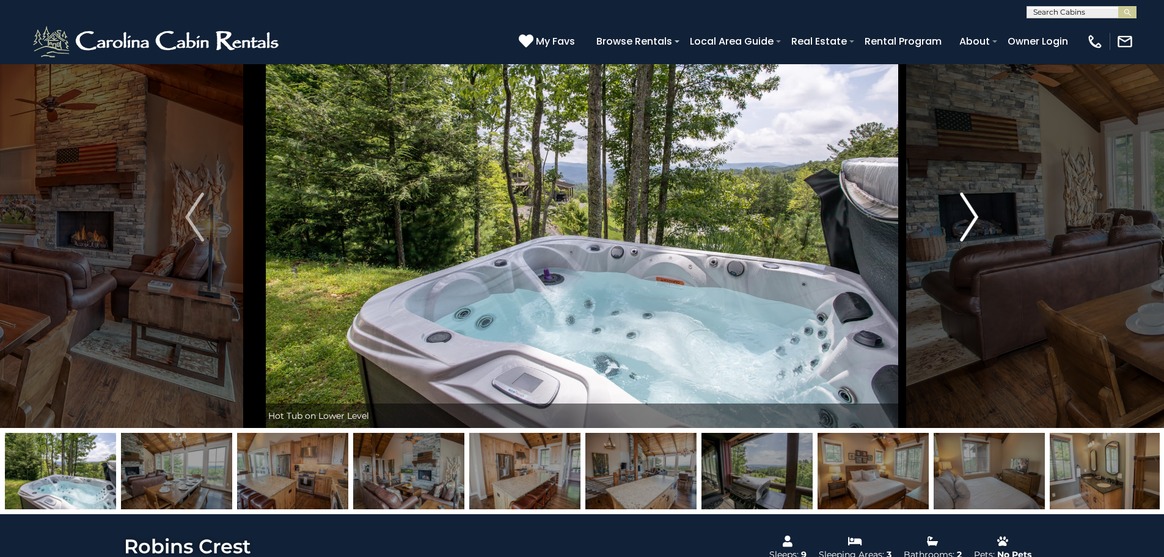
click at [979, 216] on button "Next" at bounding box center [969, 217] width 134 height 422
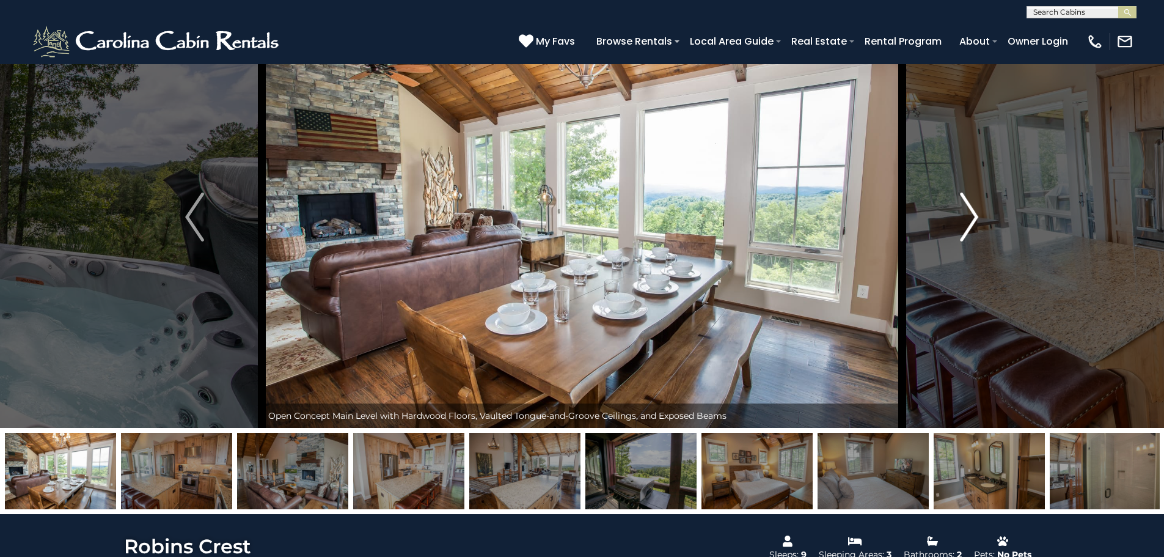
click at [978, 216] on img "Next" at bounding box center [969, 217] width 18 height 49
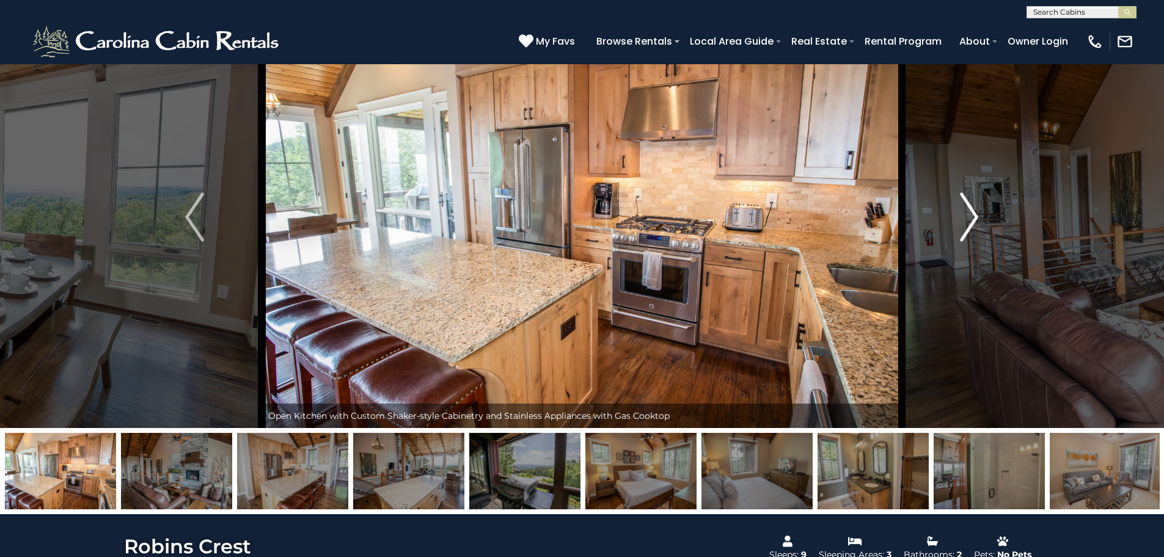
click at [978, 216] on img "Next" at bounding box center [969, 217] width 18 height 49
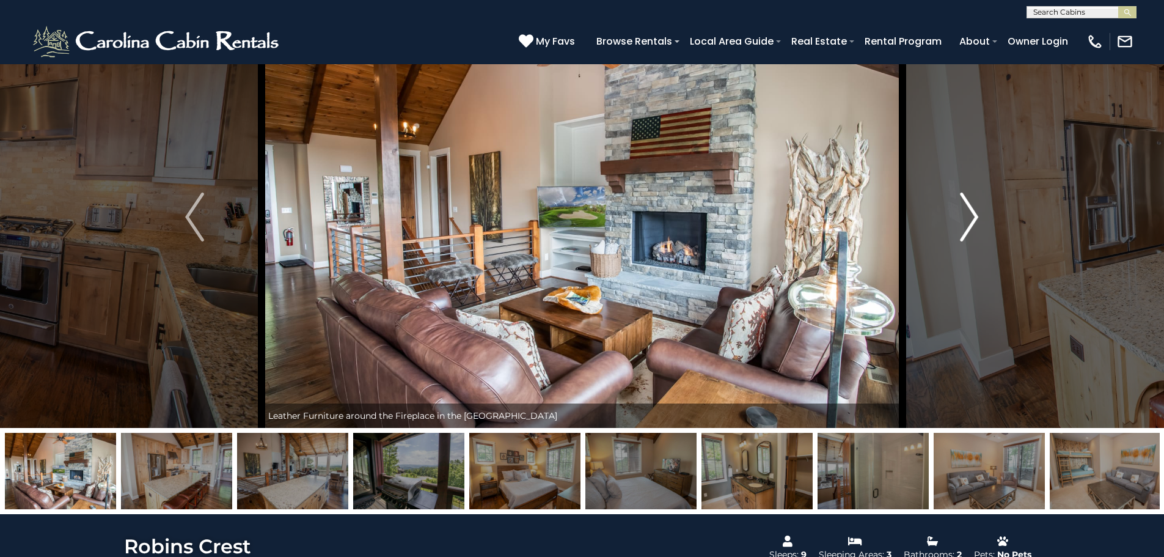
click at [978, 216] on img "Next" at bounding box center [969, 217] width 18 height 49
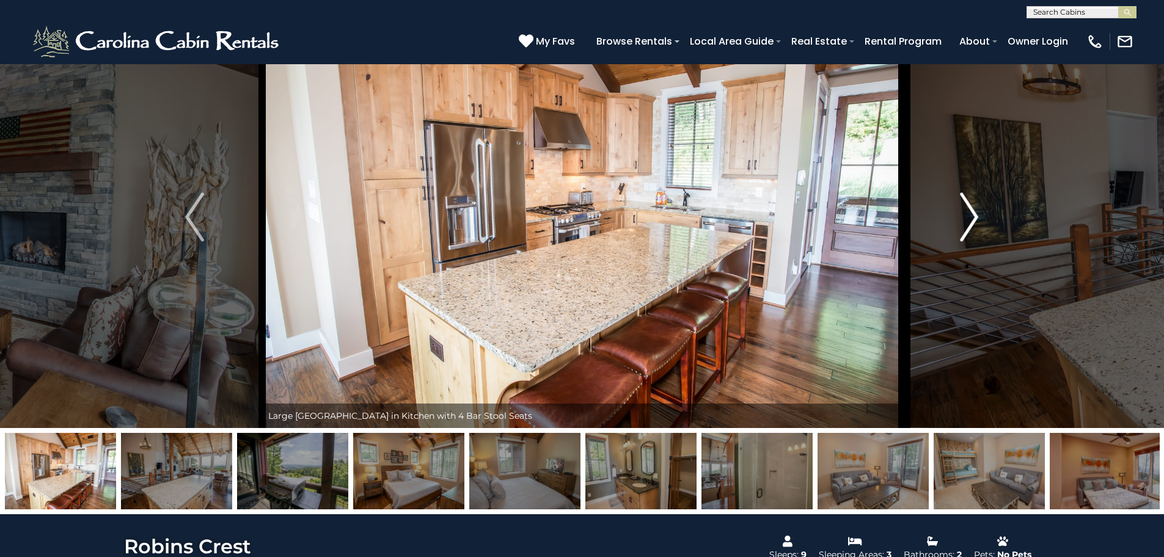
click at [978, 216] on img "Next" at bounding box center [969, 217] width 18 height 49
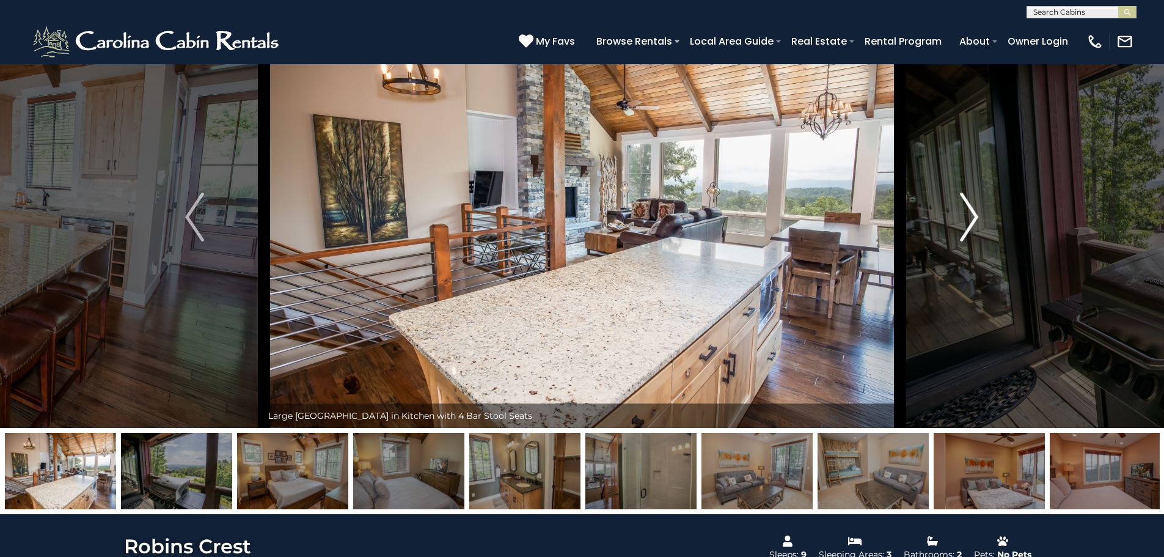
click at [978, 216] on img "Next" at bounding box center [969, 217] width 18 height 49
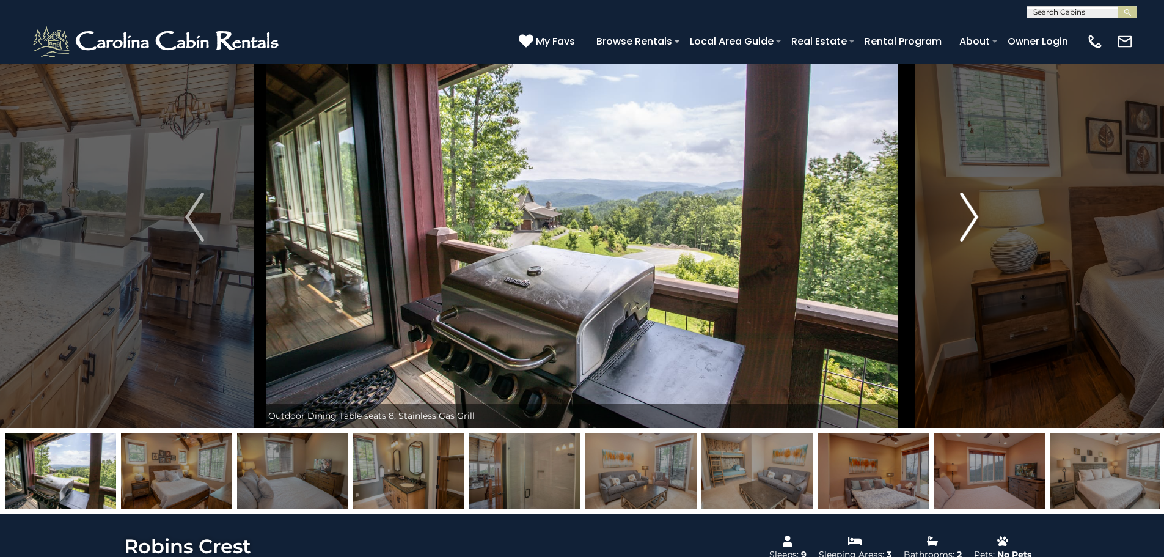
click at [978, 216] on img "Next" at bounding box center [969, 217] width 18 height 49
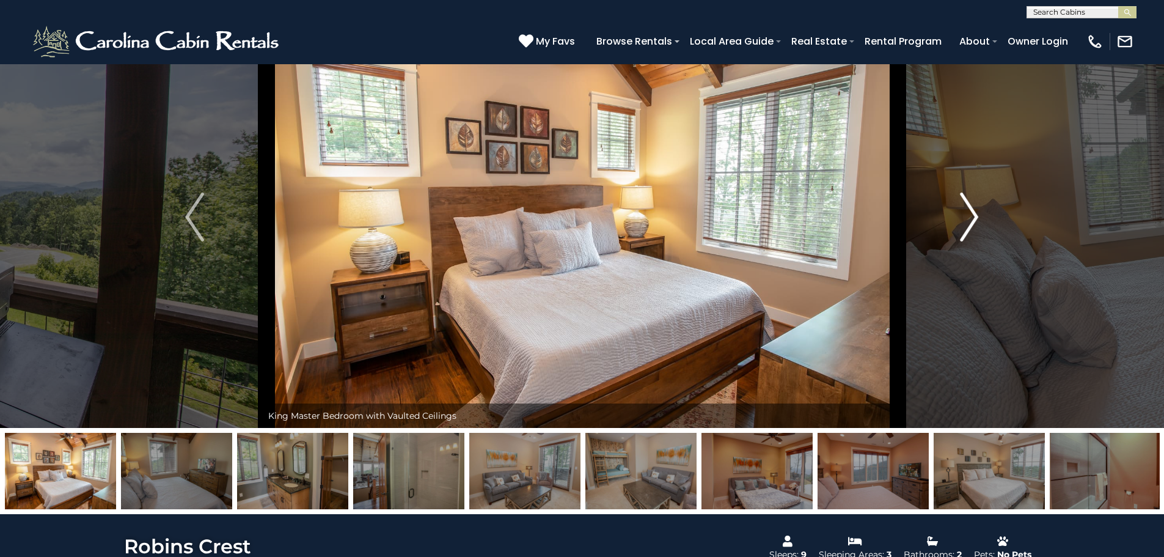
click at [978, 216] on img "Next" at bounding box center [969, 217] width 18 height 49
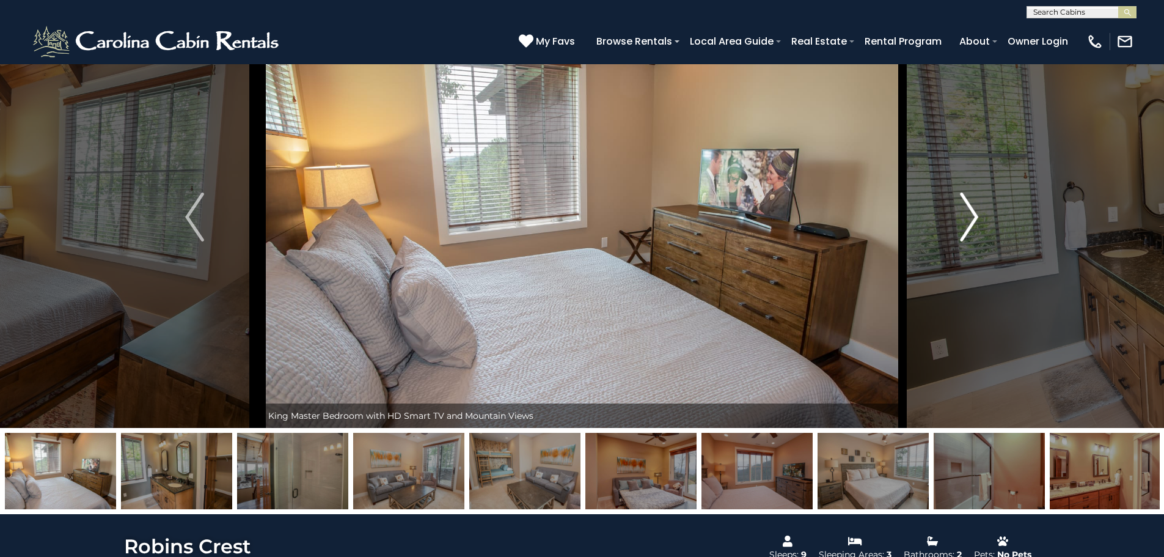
click at [978, 216] on img "Next" at bounding box center [969, 217] width 18 height 49
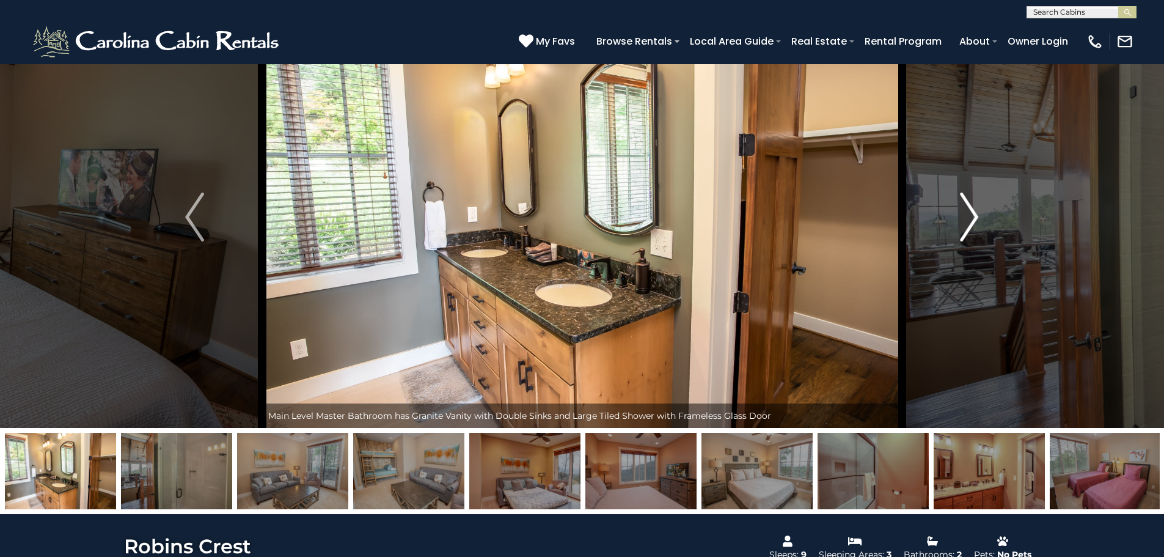
click at [976, 217] on img "Next" at bounding box center [969, 217] width 18 height 49
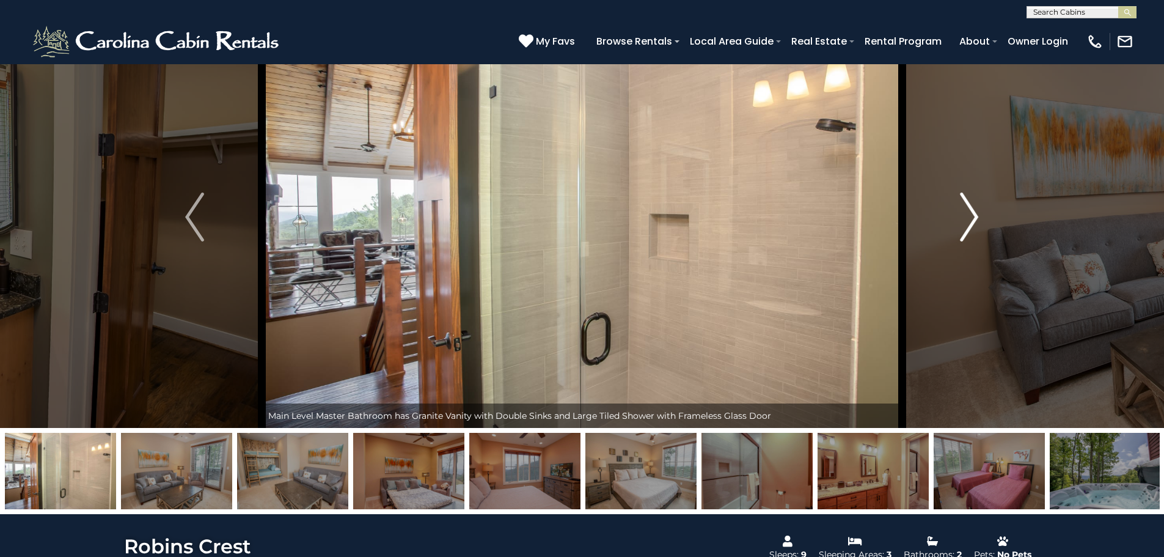
click at [976, 217] on img "Next" at bounding box center [969, 217] width 18 height 49
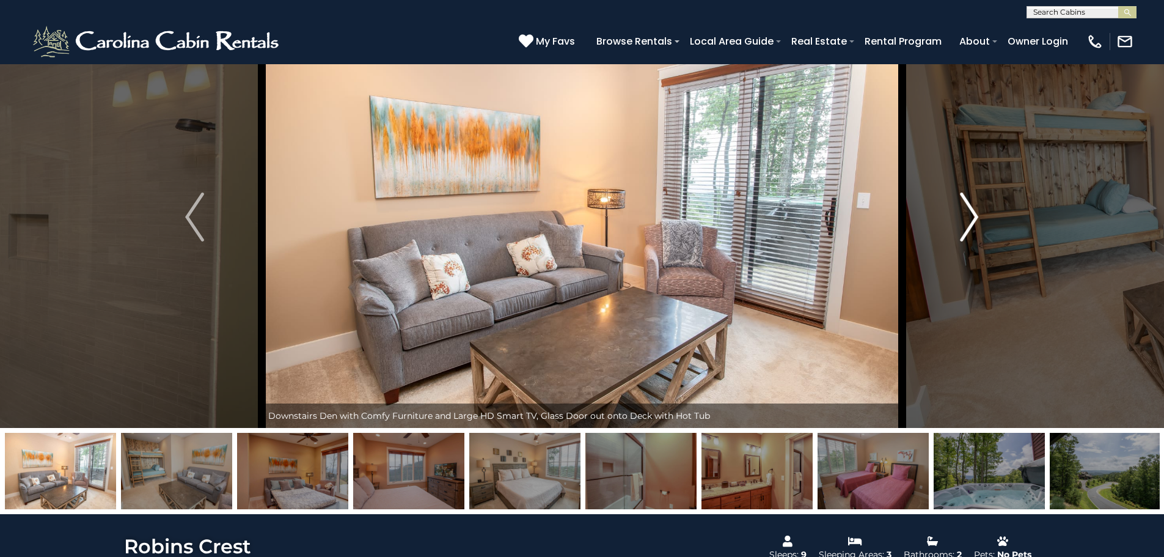
click at [976, 217] on img "Next" at bounding box center [969, 217] width 18 height 49
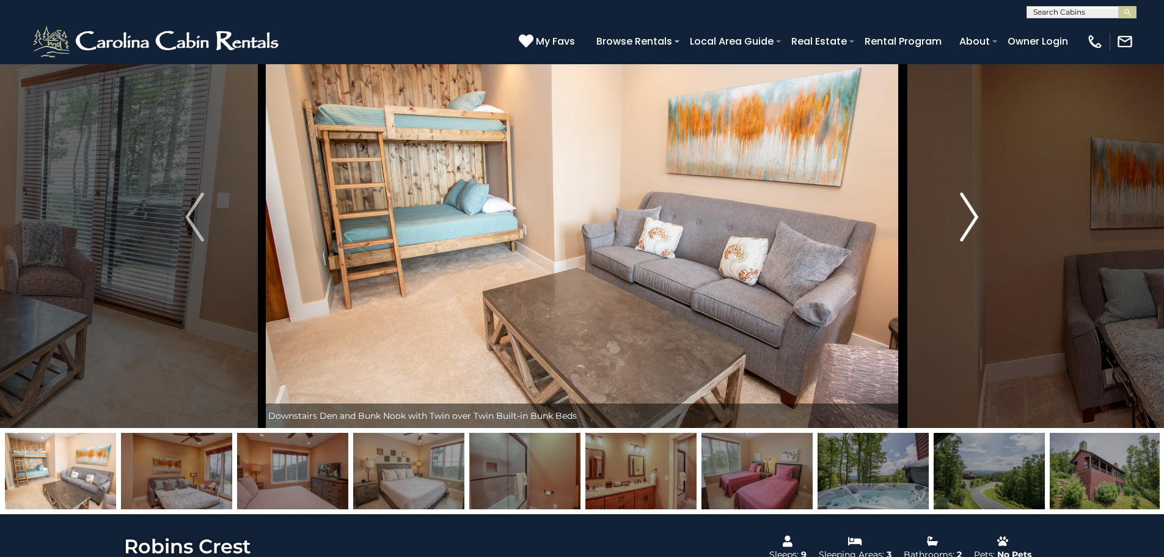
click at [976, 217] on img "Next" at bounding box center [969, 217] width 18 height 49
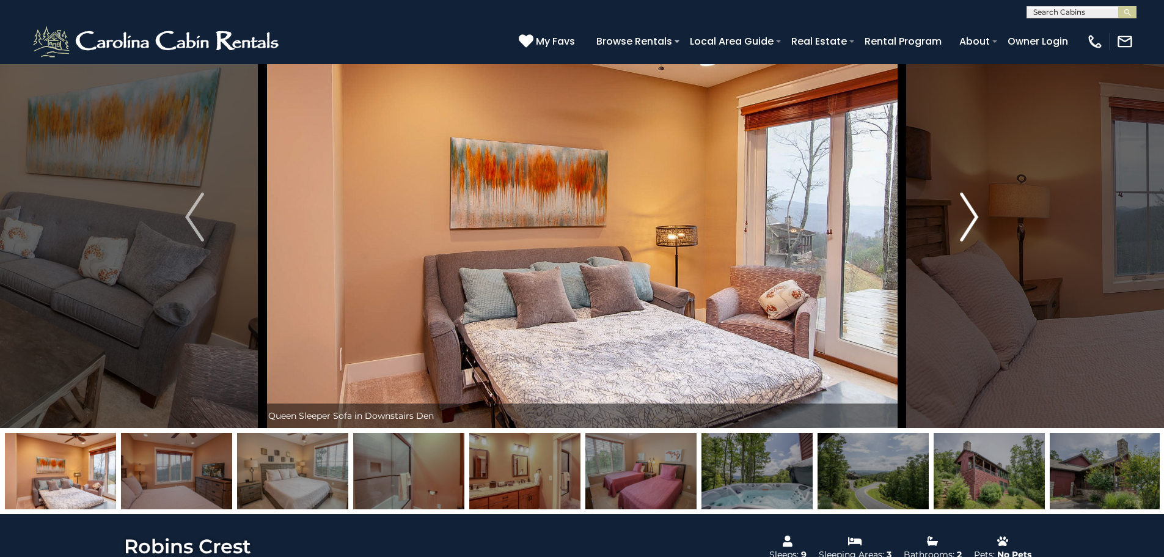
click at [976, 217] on img "Next" at bounding box center [969, 217] width 18 height 49
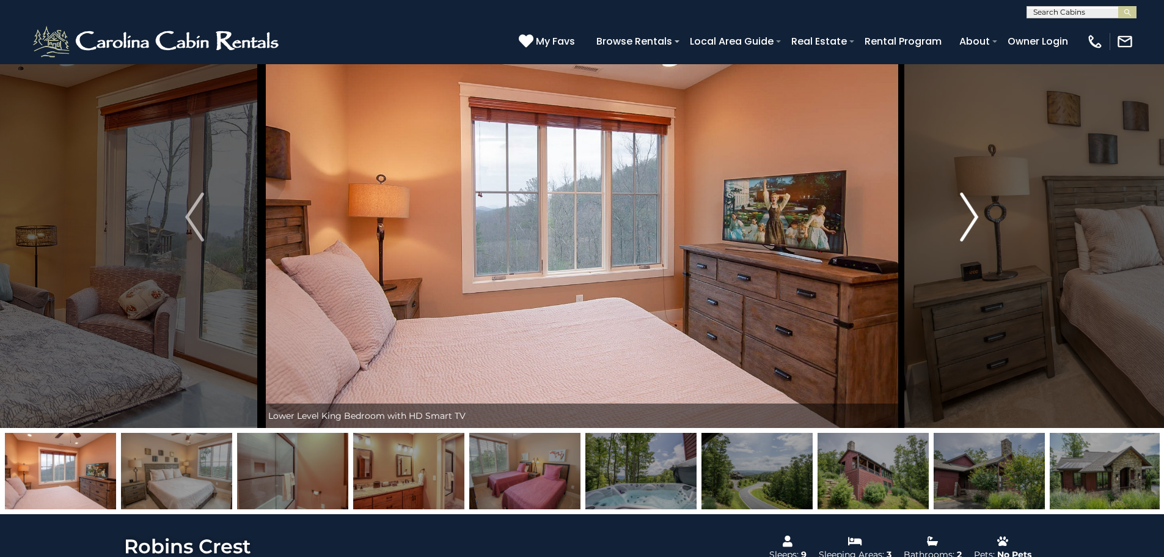
click at [976, 217] on img "Next" at bounding box center [969, 217] width 18 height 49
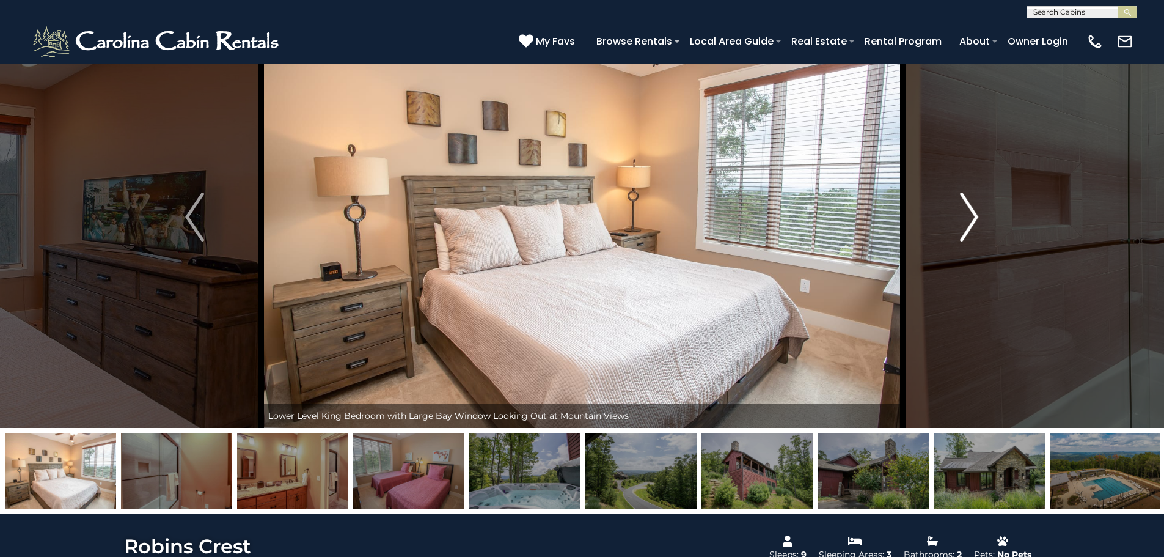
click at [976, 217] on img "Next" at bounding box center [969, 217] width 18 height 49
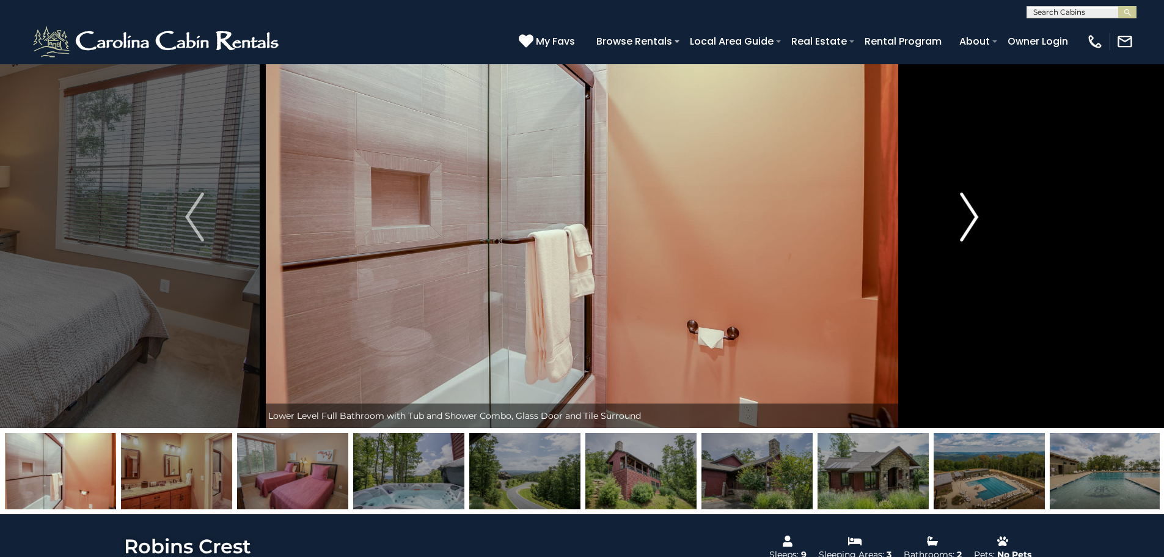
click at [976, 217] on img "Next" at bounding box center [969, 217] width 18 height 49
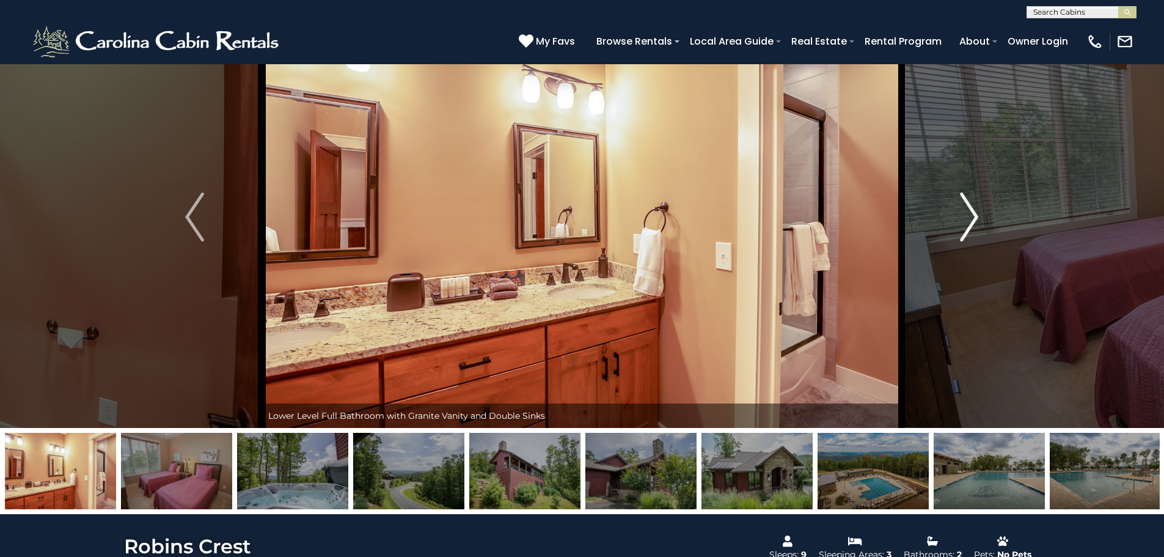
click at [976, 217] on img "Next" at bounding box center [969, 217] width 18 height 49
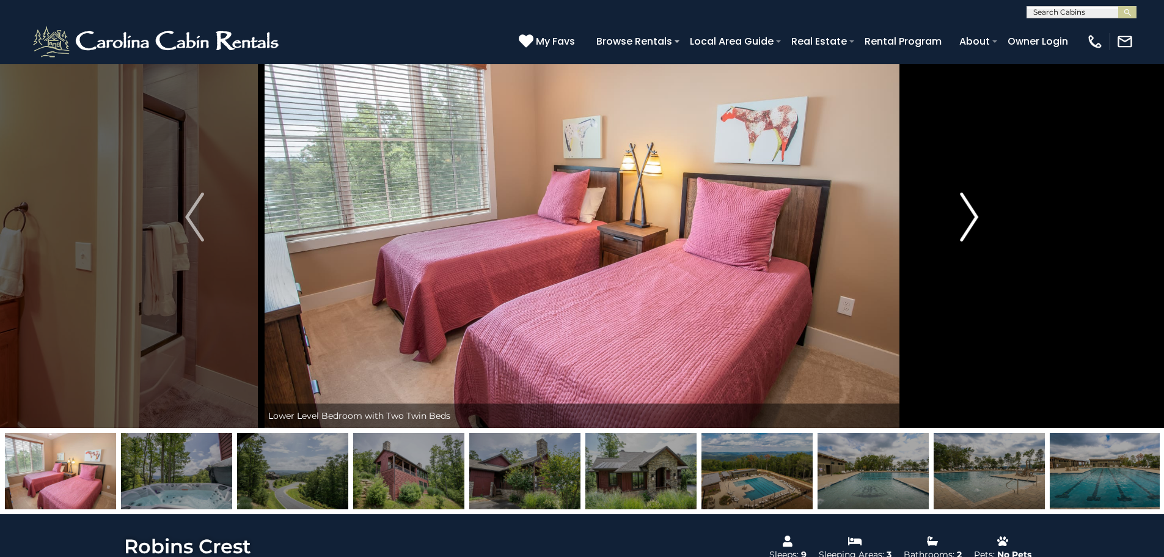
click at [972, 219] on img "Next" at bounding box center [969, 217] width 18 height 49
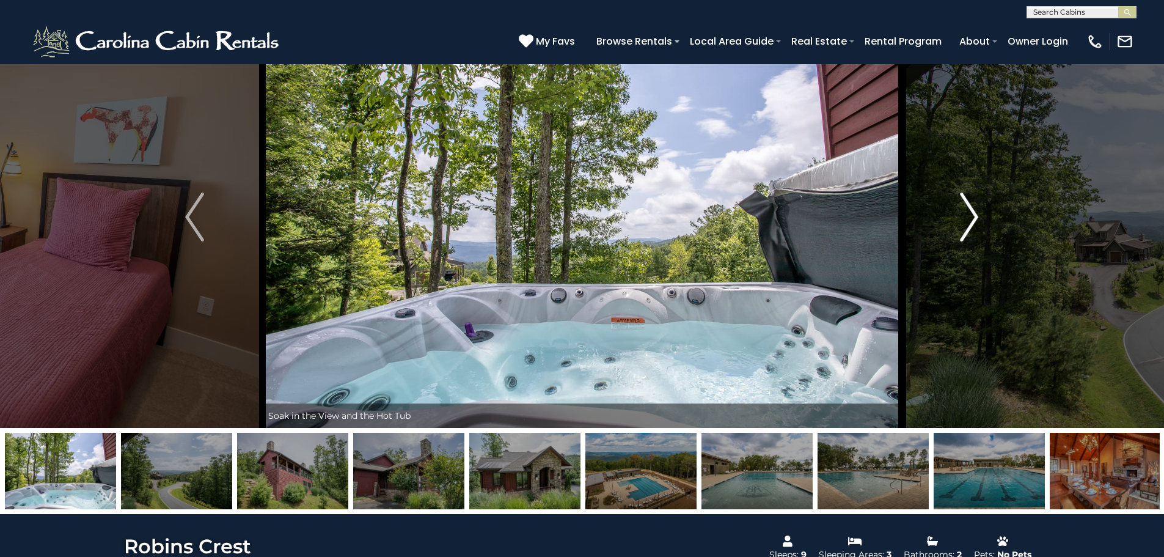
click at [969, 220] on img "Next" at bounding box center [969, 217] width 18 height 49
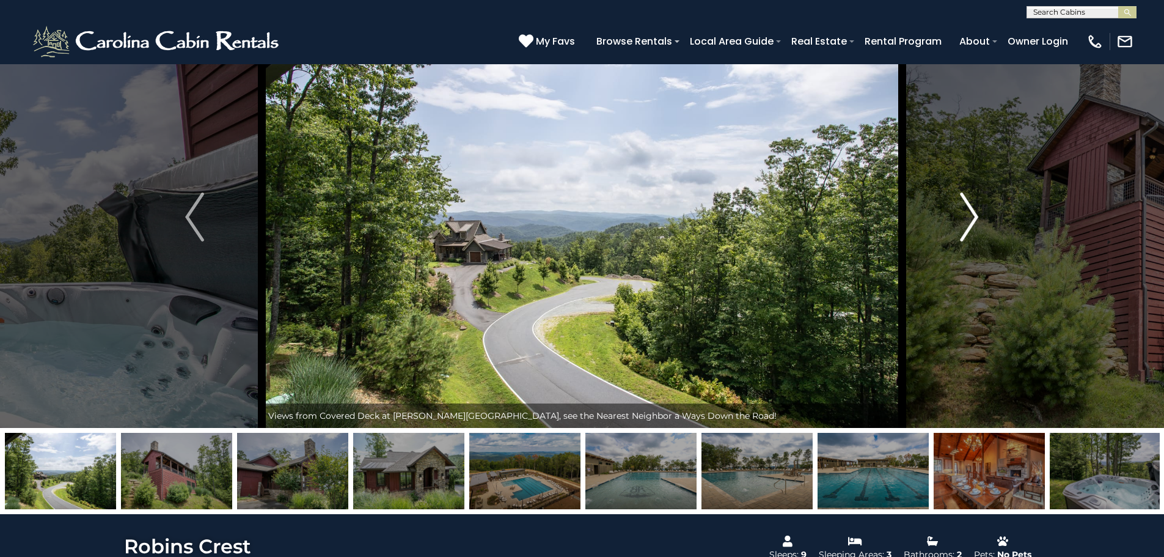
click at [969, 220] on img "Next" at bounding box center [969, 217] width 18 height 49
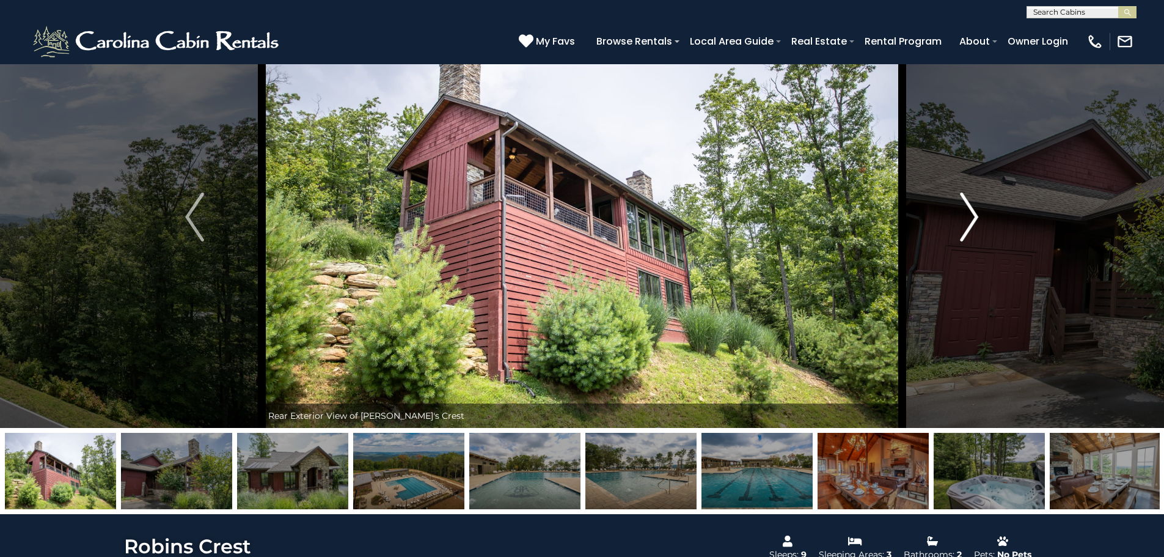
click at [969, 220] on img "Next" at bounding box center [969, 217] width 18 height 49
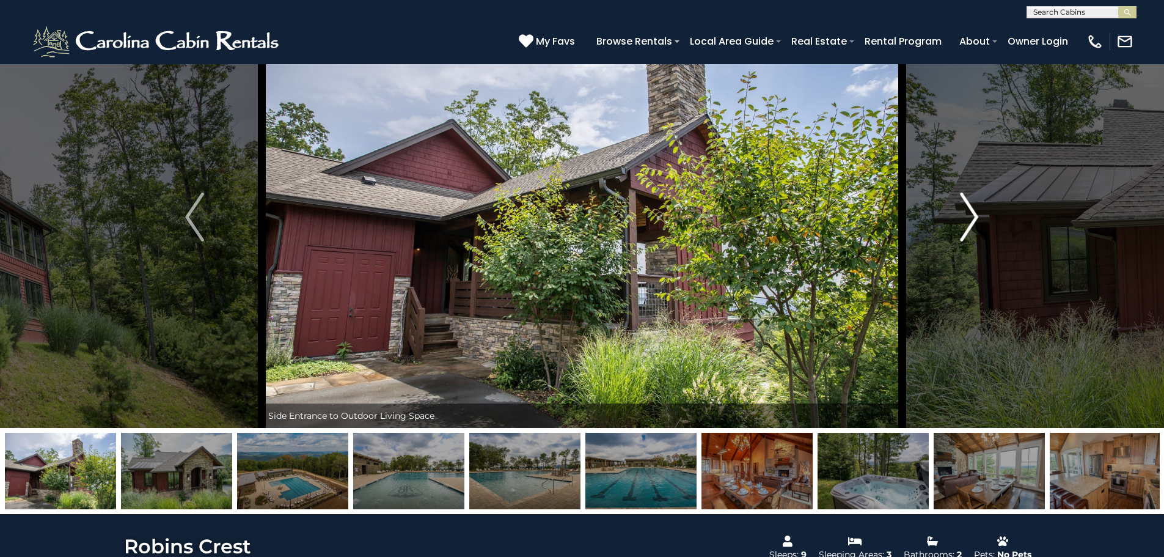
click at [969, 220] on img "Next" at bounding box center [969, 217] width 18 height 49
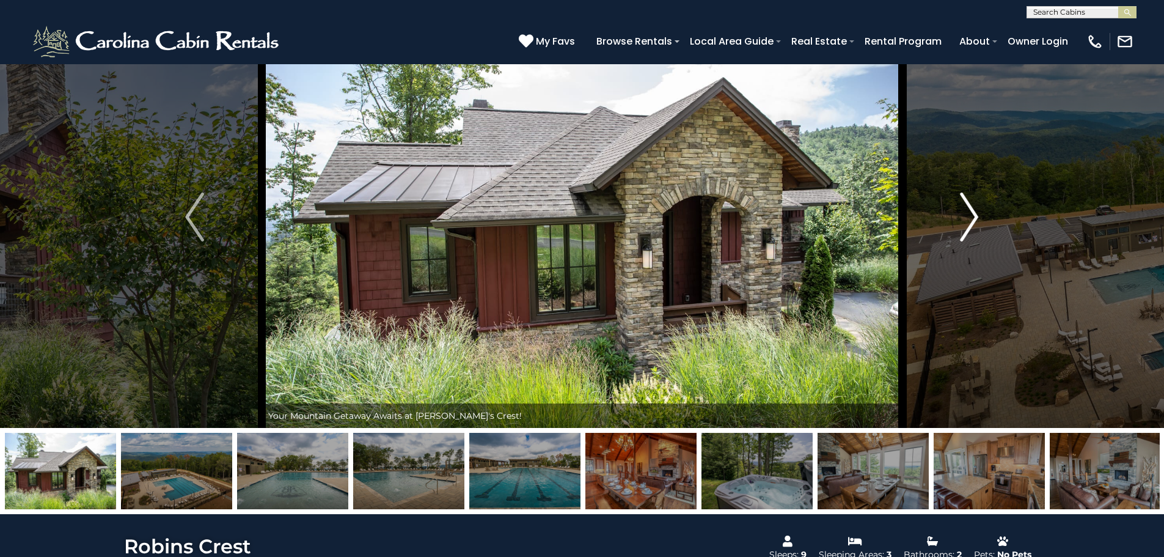
click at [969, 220] on img "Next" at bounding box center [969, 217] width 18 height 49
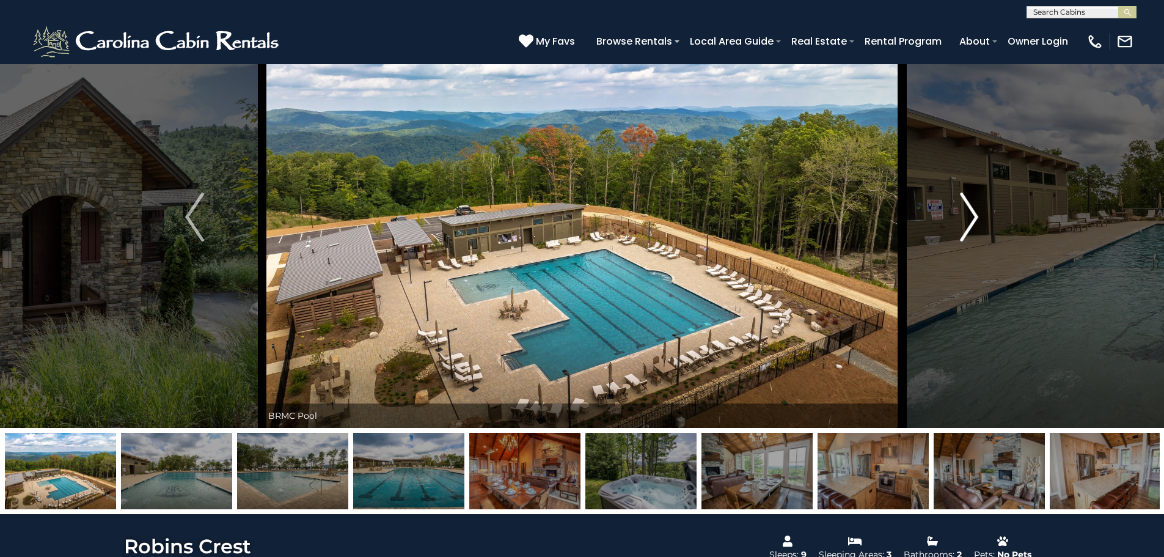
click at [969, 220] on img "Next" at bounding box center [969, 217] width 18 height 49
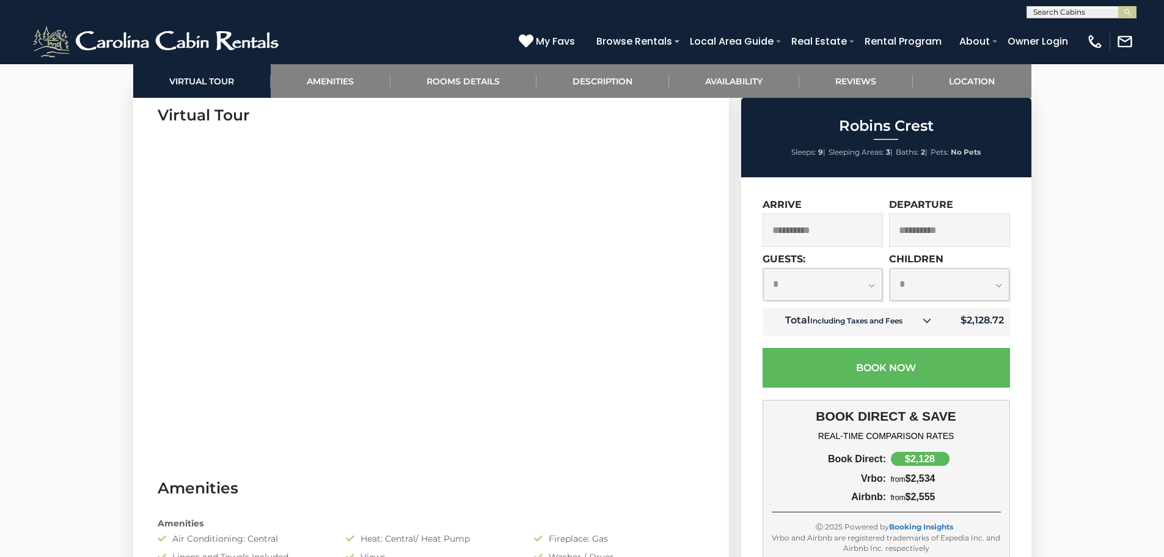
scroll to position [608, 0]
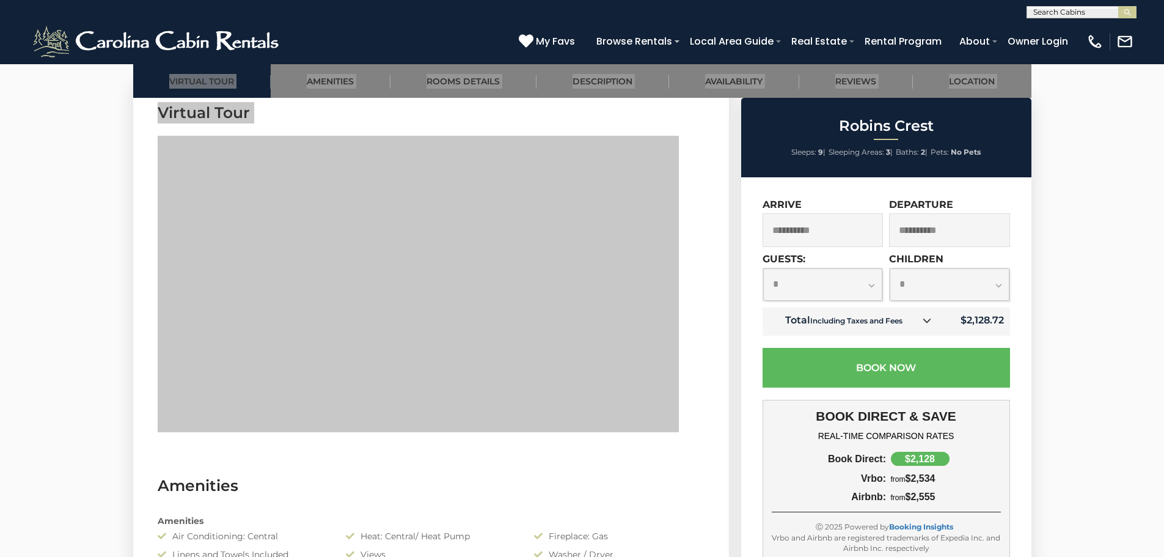
drag, startPoint x: 700, startPoint y: 408, endPoint x: 171, endPoint y: 317, distance: 536.3
